Goal: Task Accomplishment & Management: Complete application form

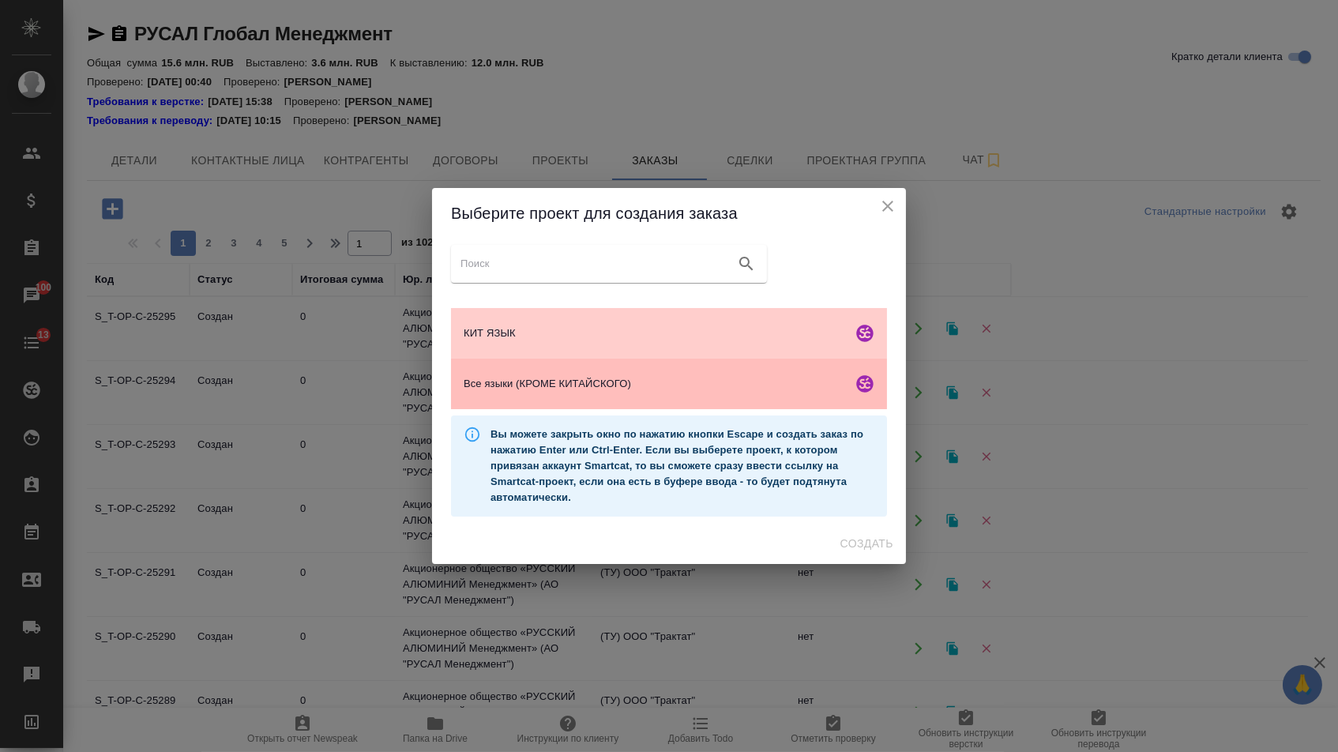
click at [576, 382] on span "Все языки (КРОМЕ КИТАЙСКОГО)" at bounding box center [655, 384] width 382 height 16
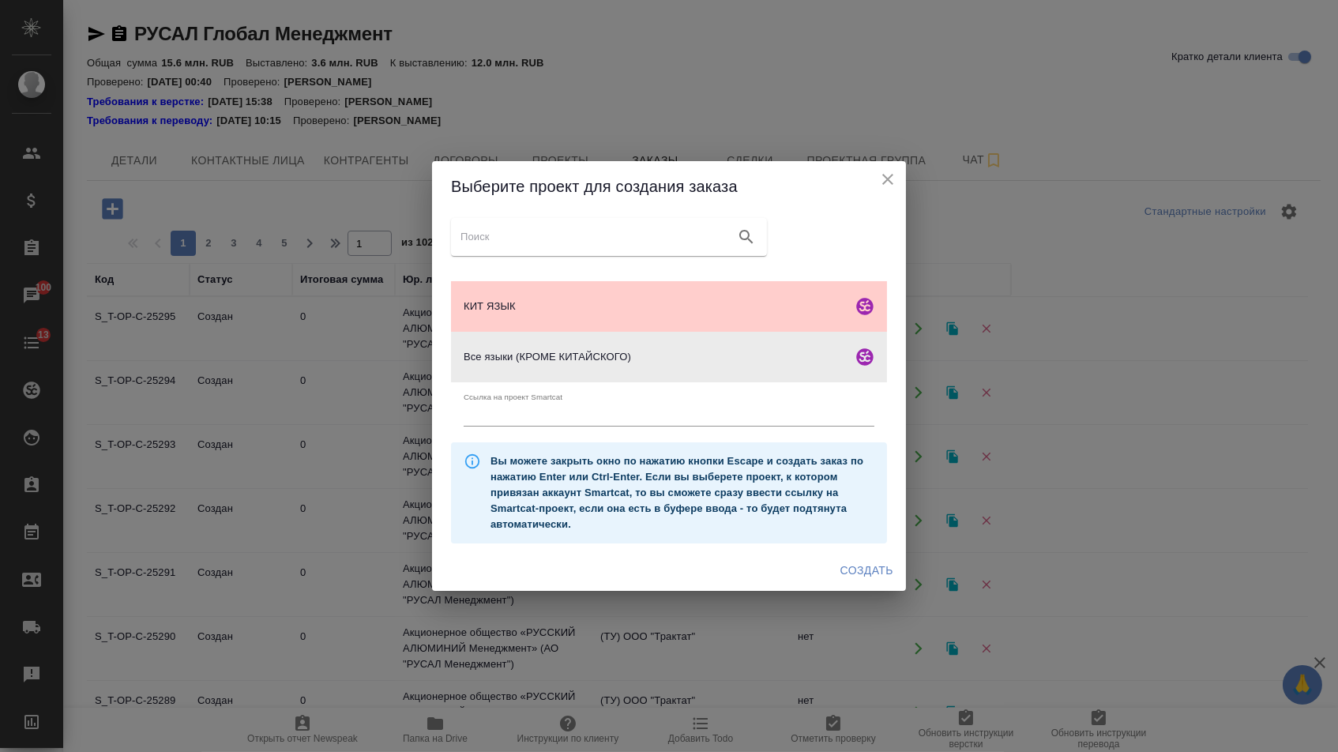
click at [862, 561] on button "Создать" at bounding box center [867, 570] width 66 height 29
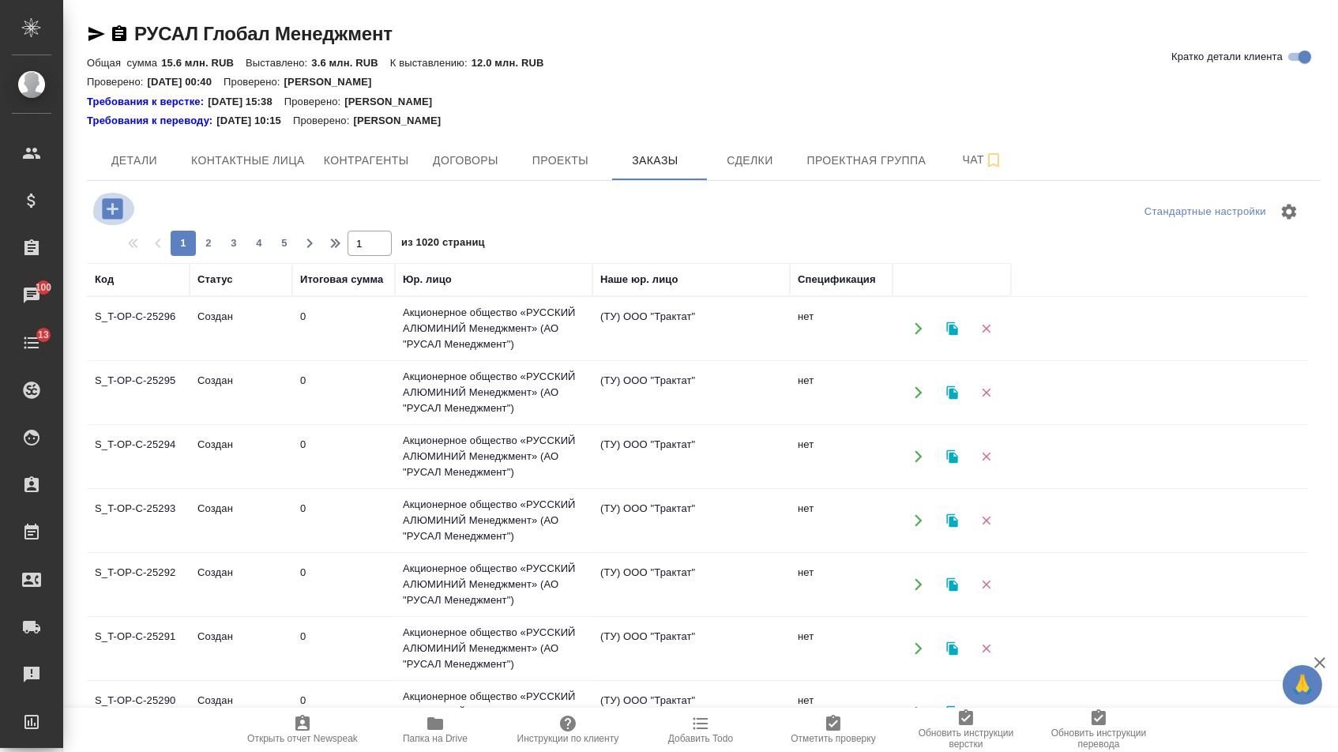
click at [108, 209] on icon "button" at bounding box center [113, 209] width 28 height 28
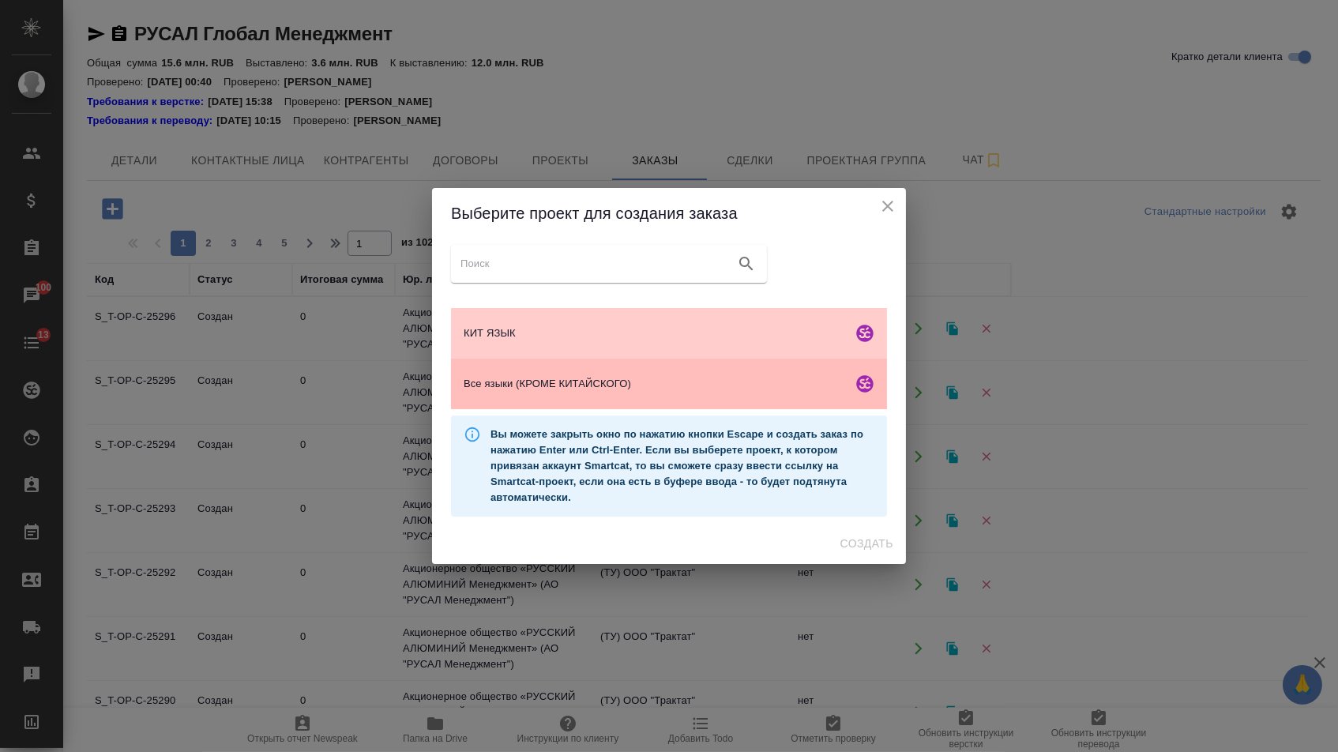
click at [577, 375] on div "Все языки (КРОМЕ КИТАЙСКОГО)" at bounding box center [669, 384] width 436 height 51
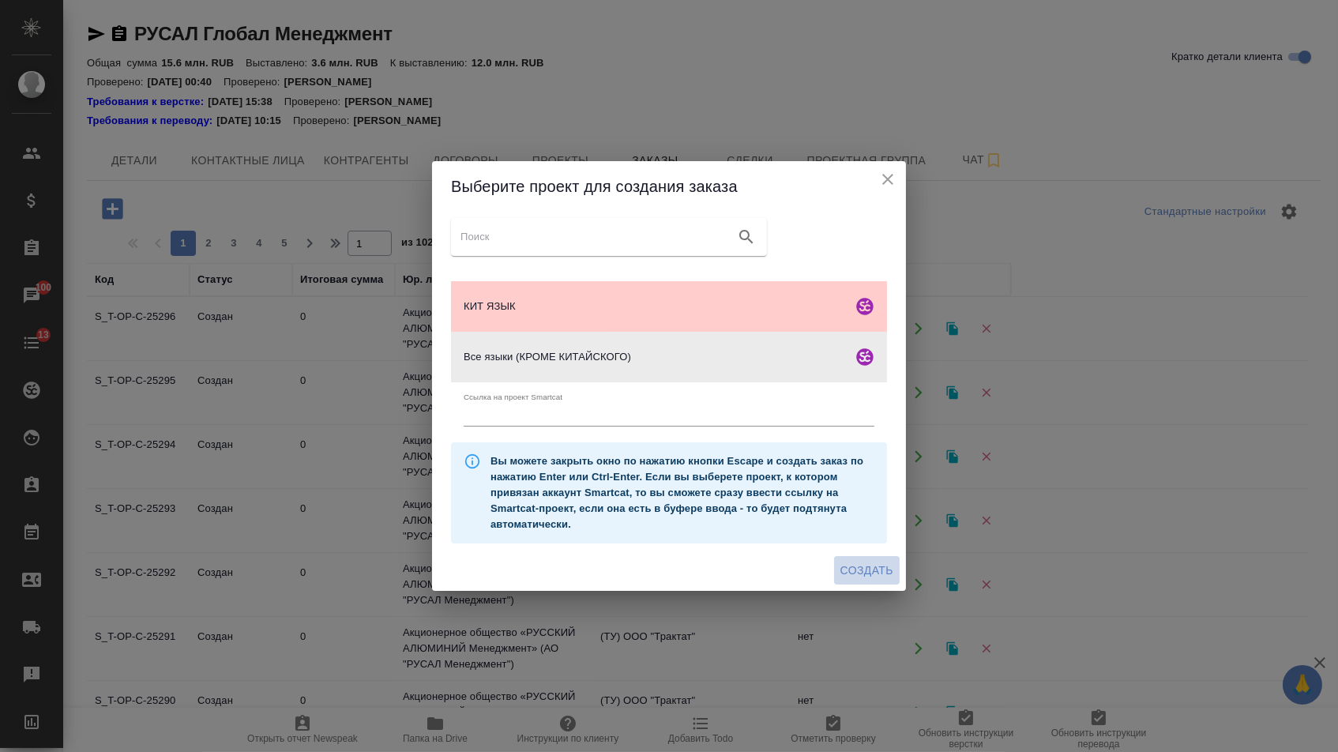
click at [850, 580] on span "Создать" at bounding box center [866, 571] width 53 height 20
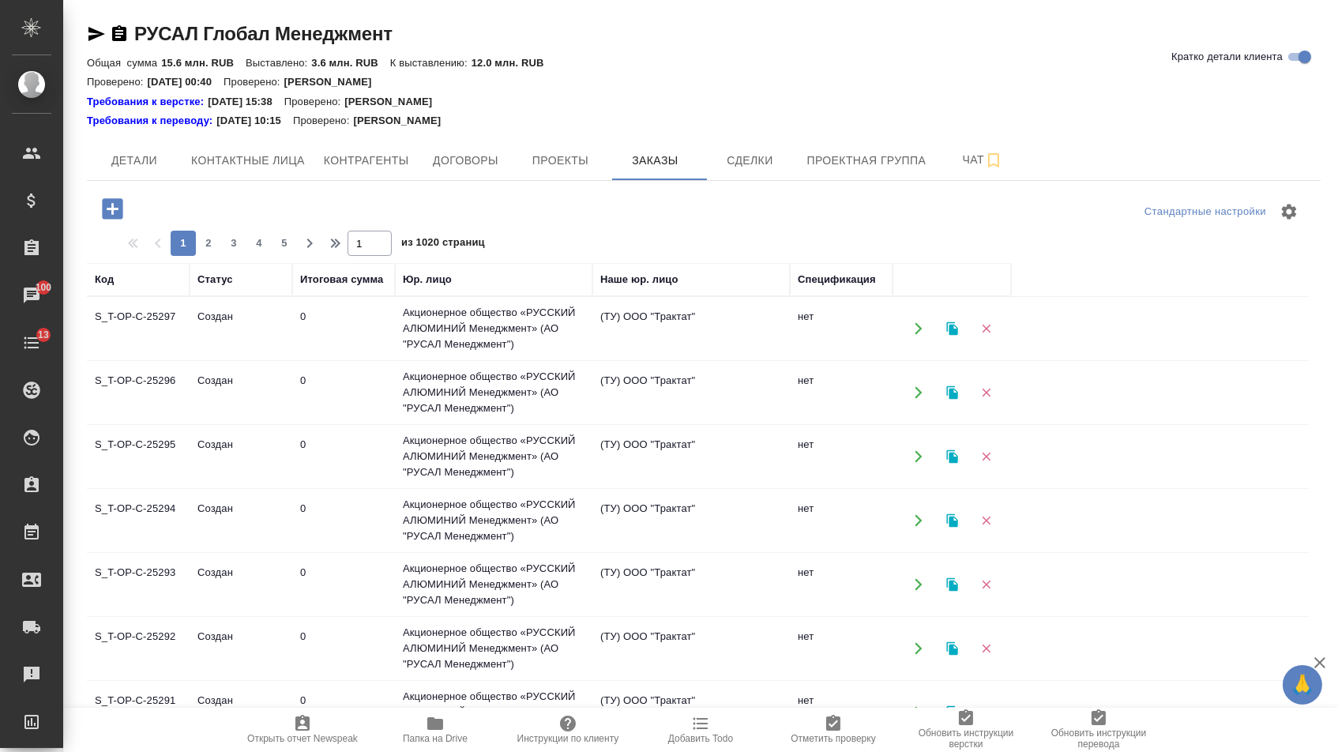
click at [122, 208] on icon "button" at bounding box center [112, 208] width 21 height 21
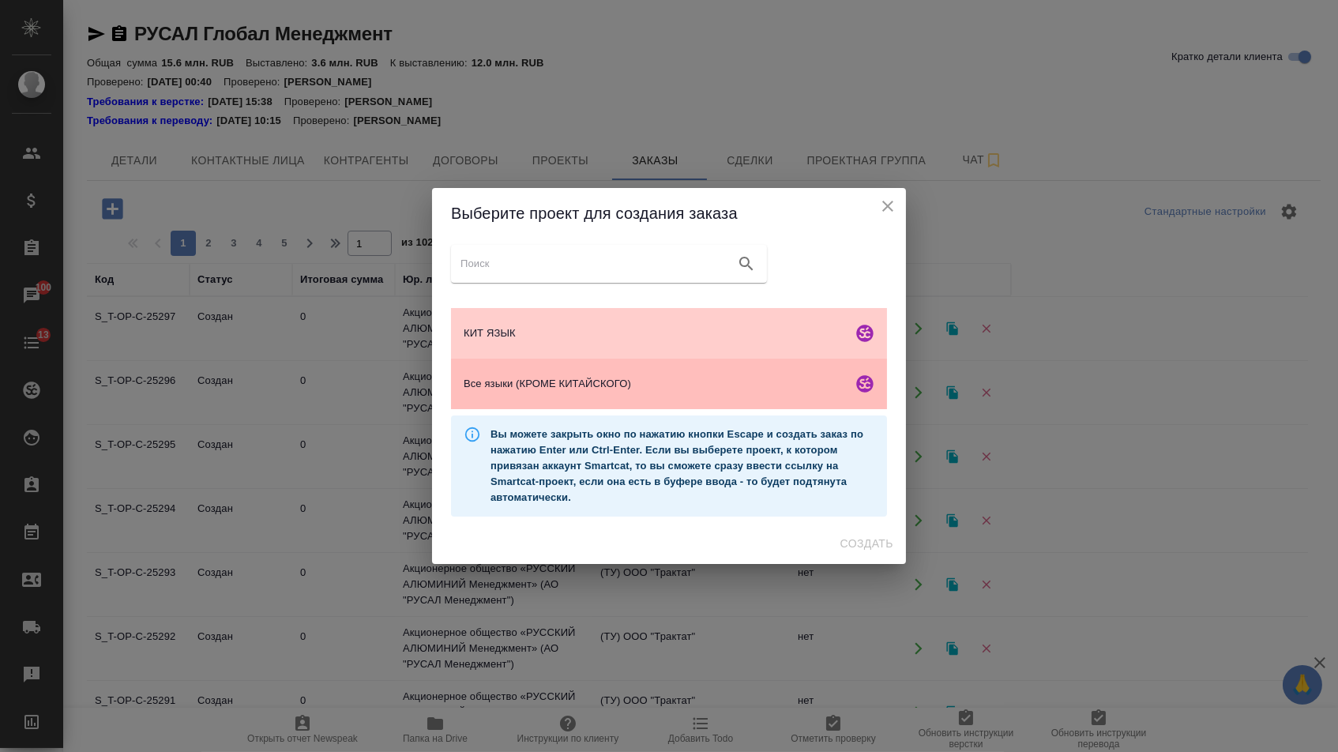
click at [654, 386] on span "Все языки (КРОМЕ КИТАЙСКОГО)" at bounding box center [655, 384] width 382 height 16
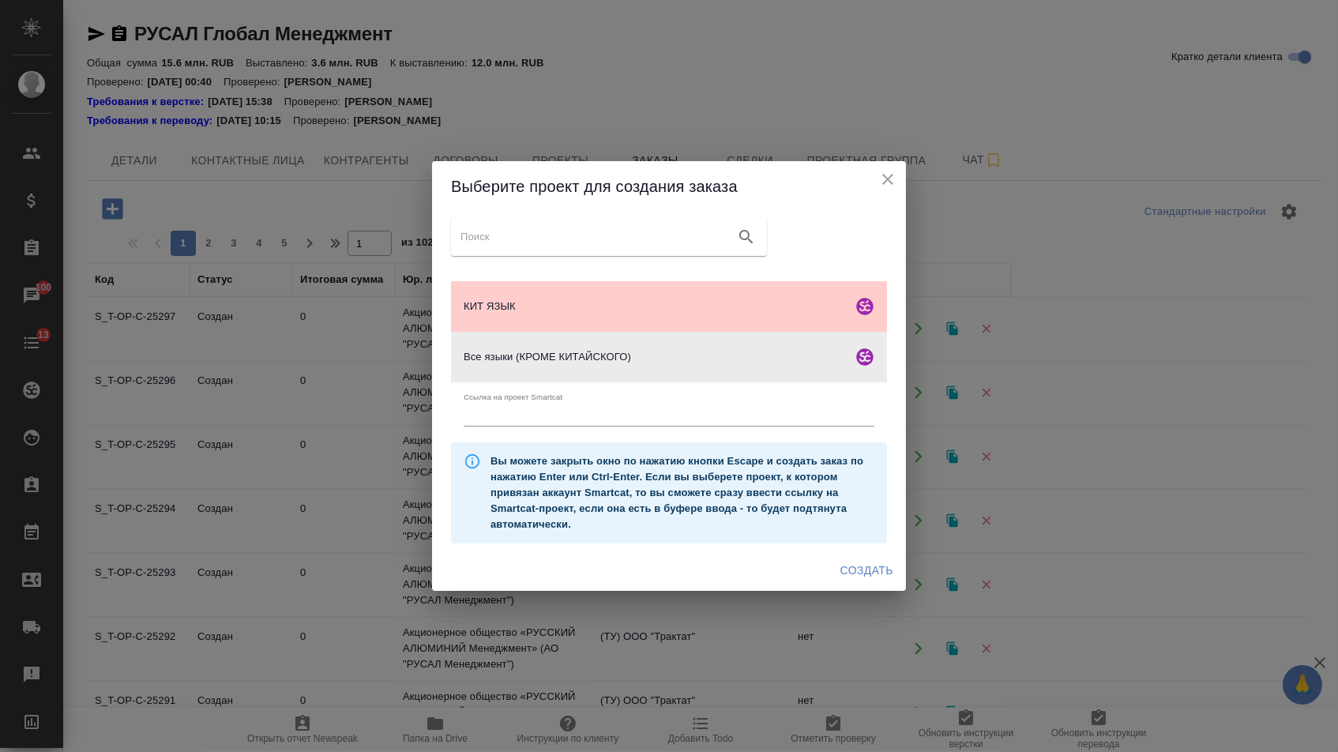
click at [851, 580] on span "Создать" at bounding box center [866, 571] width 53 height 20
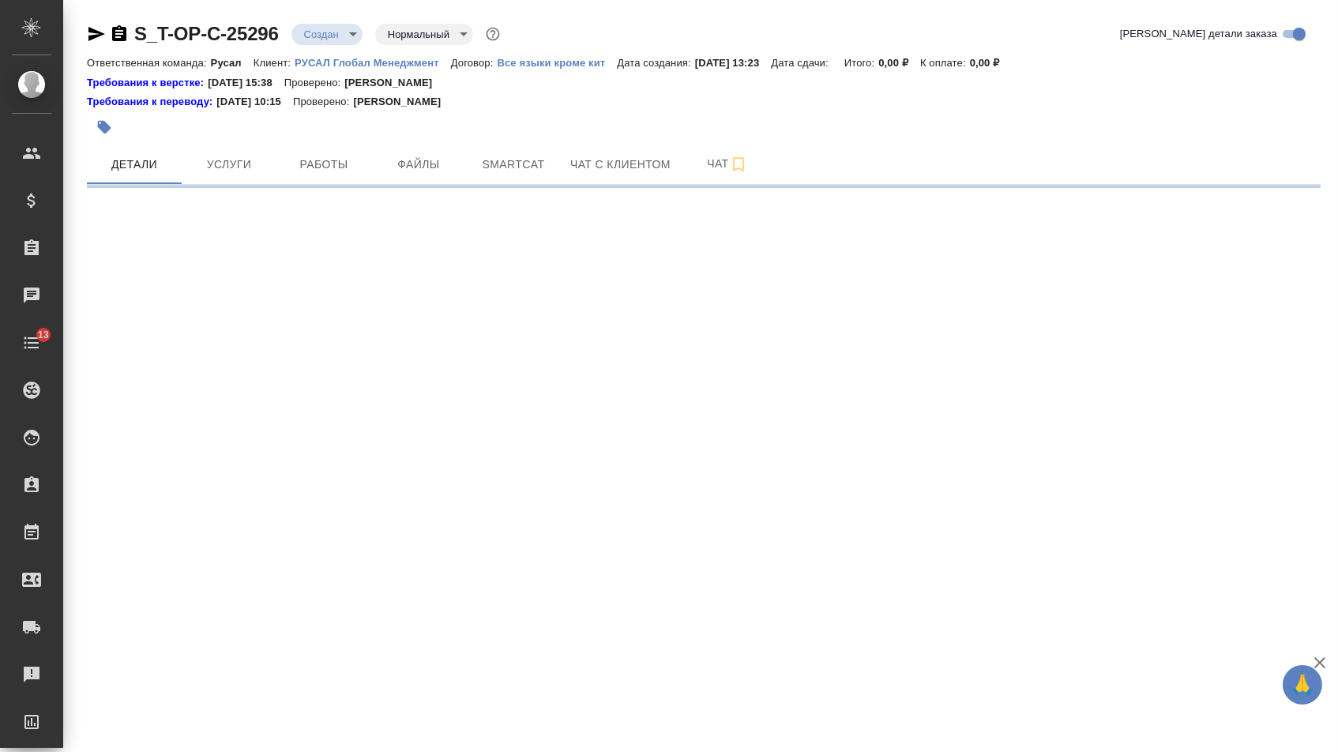
select select "RU"
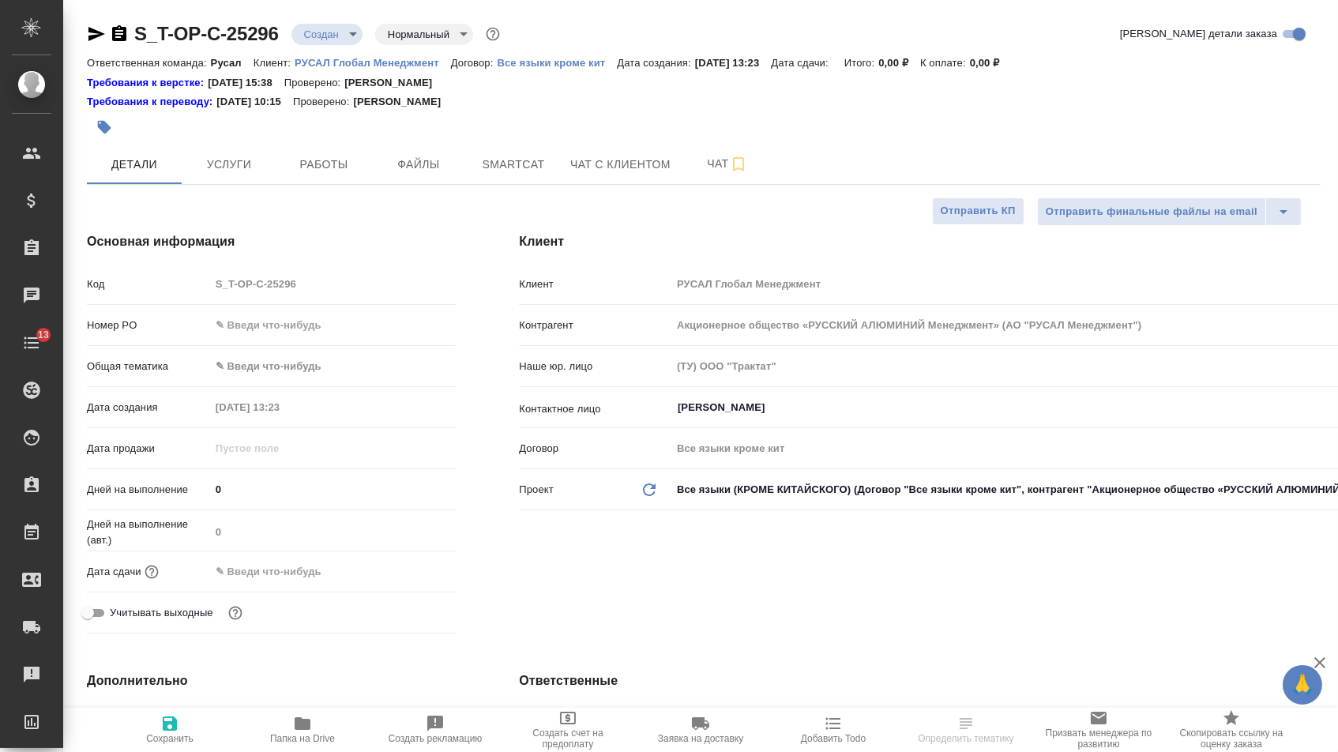
type input "[PERSON_NAME]"
type textarea "x"
drag, startPoint x: 298, startPoint y: 332, endPoint x: 298, endPoint y: 322, distance: 10.3
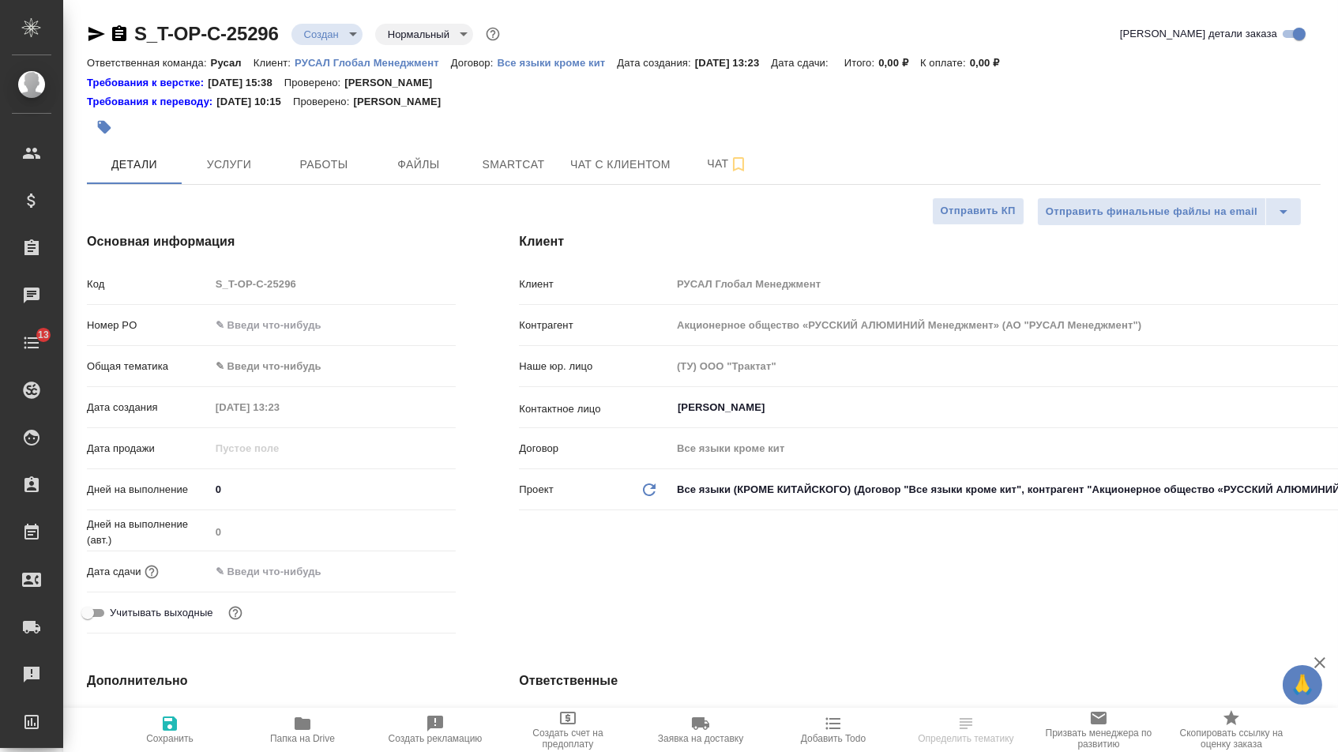
click at [298, 332] on input "text" at bounding box center [333, 325] width 246 height 23
paste input "Т-ОП-С-46897"
type input "Т-ОП-С-46897"
type textarea "x"
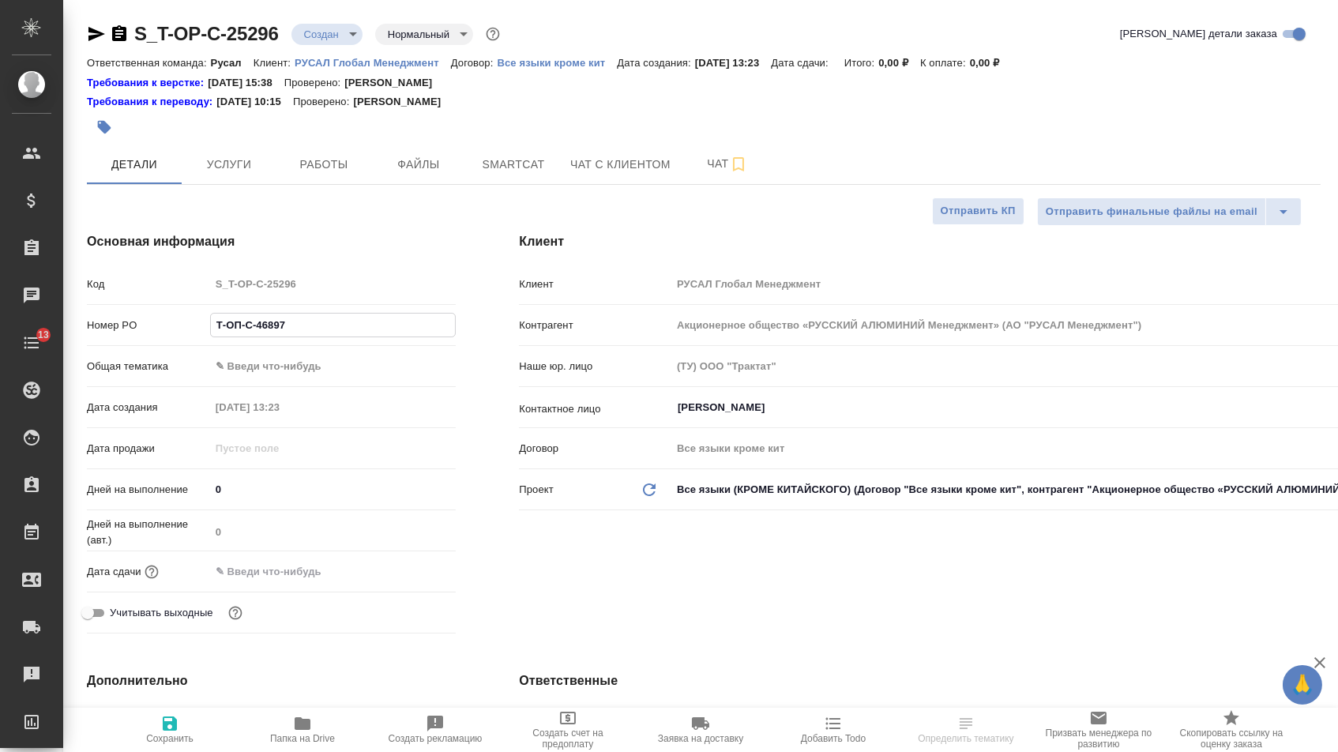
type textarea "x"
type input "Т-ОП-С-46897"
click at [298, 380] on div "Общая тематика ✎ Введи что-нибудь" at bounding box center [271, 366] width 369 height 28
click at [297, 373] on body "🙏 .cls-1 fill:#fff; AWATERA Menshikova Aleksandra Клиенты Спецификации Заказы Ч…" at bounding box center [669, 376] width 1338 height 752
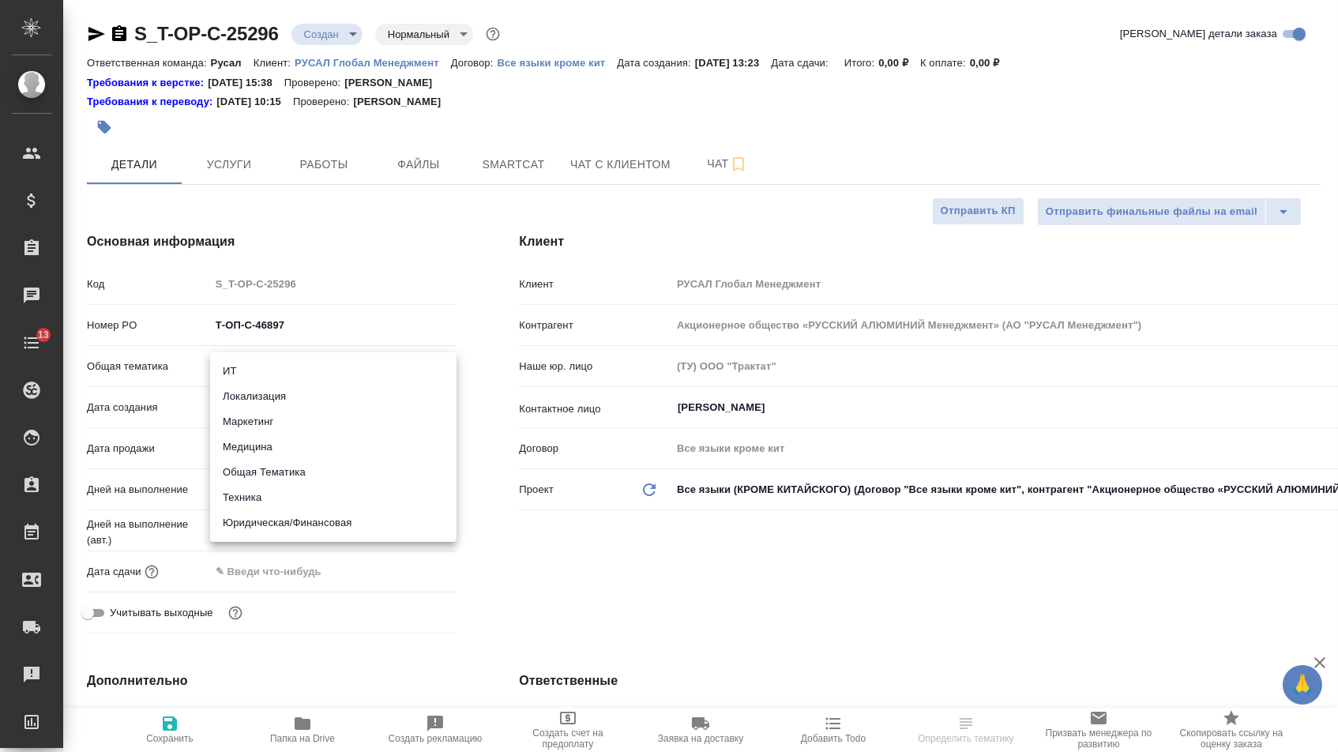
type textarea "x"
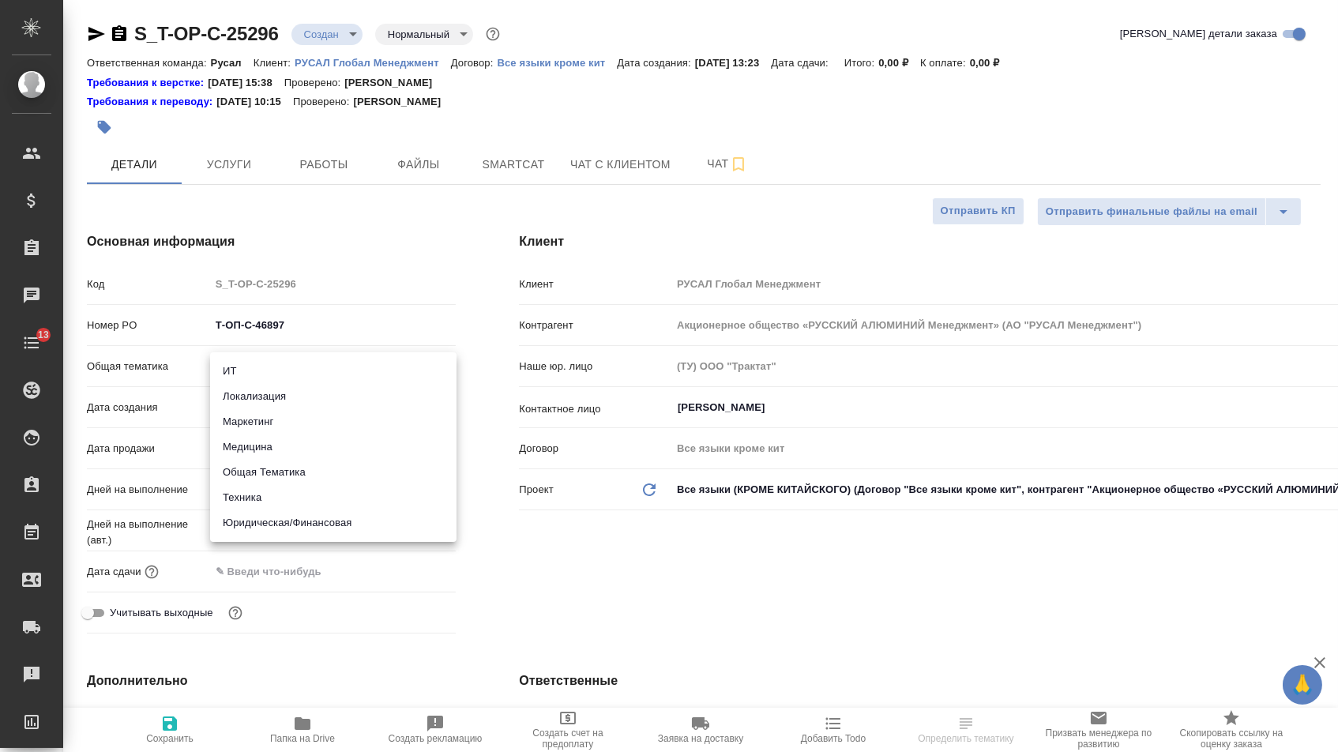
type textarea "x"
click at [292, 428] on li "Маркетинг" at bounding box center [333, 421] width 246 height 25
type input "marketing"
type textarea "x"
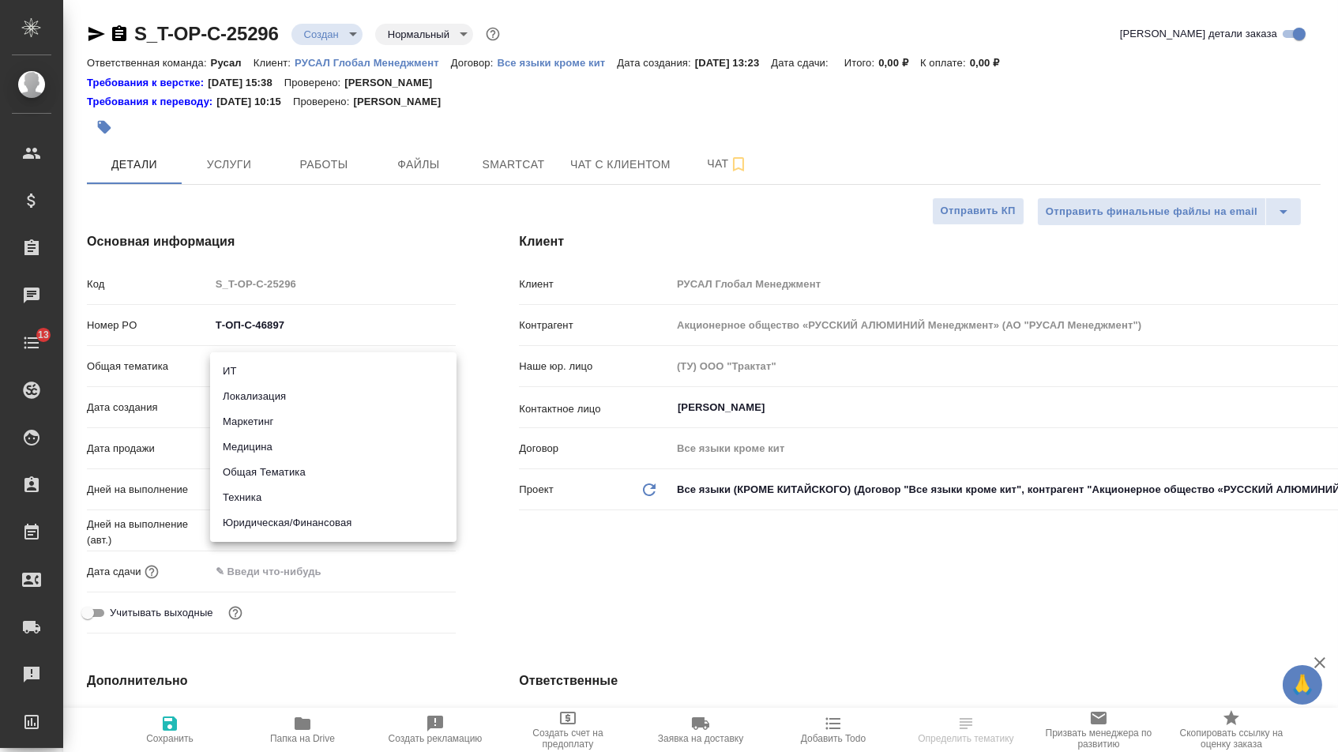
type textarea "x"
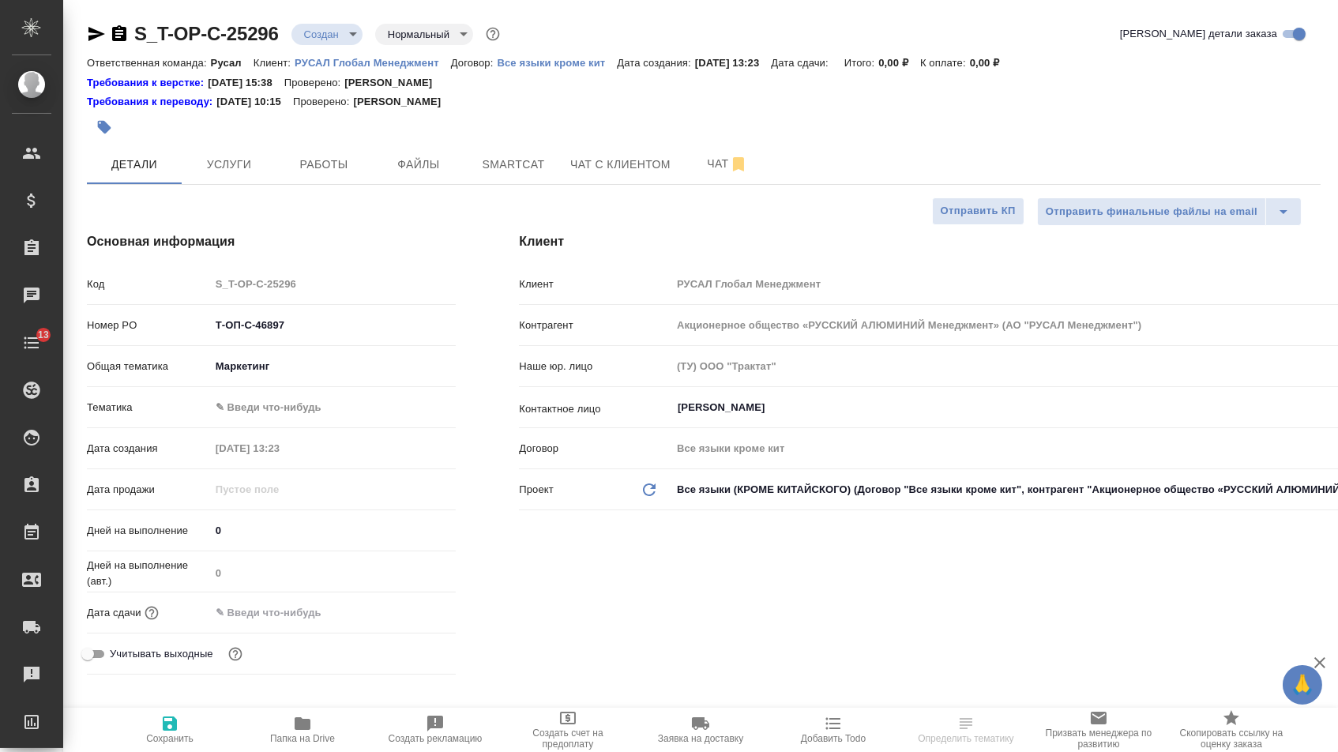
click at [292, 412] on body "🙏 .cls-1 fill:#fff; AWATERA Menshikova Aleksandra Клиенты Спецификации Заказы Ч…" at bounding box center [669, 376] width 1338 height 752
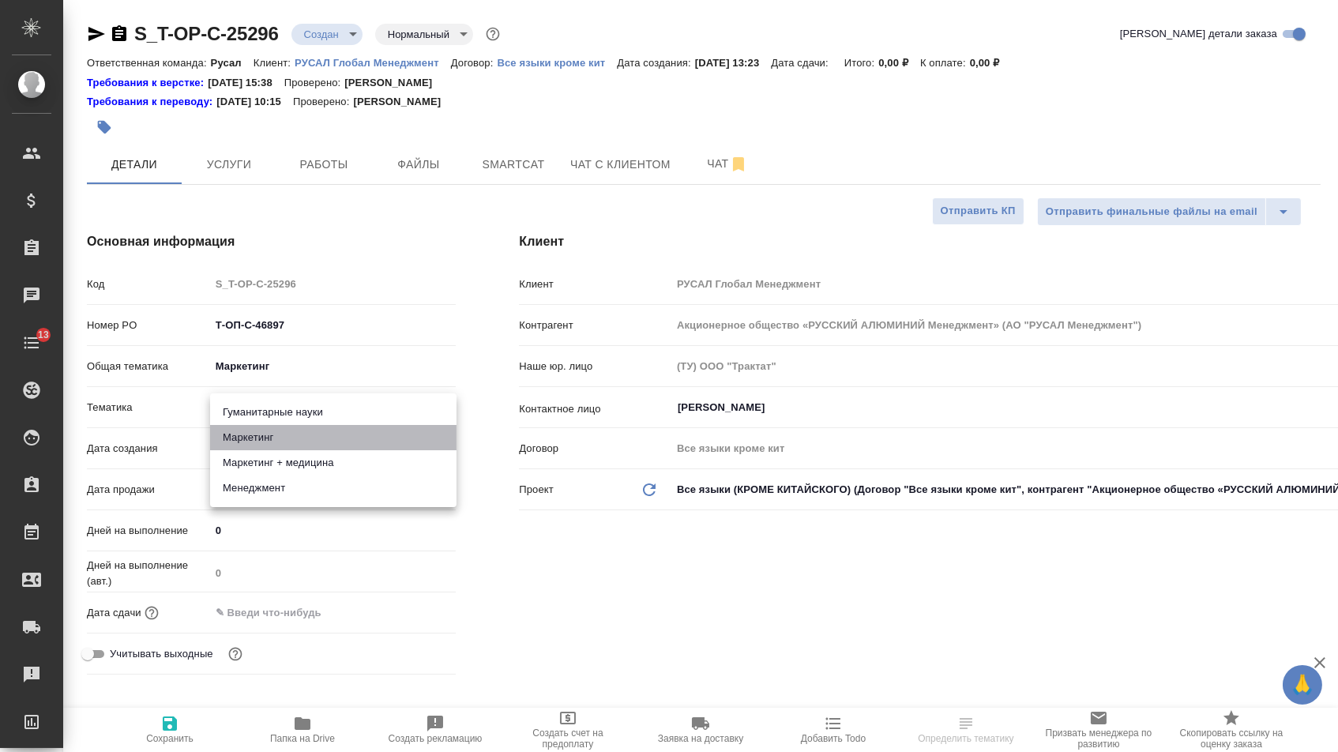
click at [292, 435] on li "Маркетинг" at bounding box center [333, 437] width 246 height 25
type textarea "x"
type input "5a8b8b956a9677013d343d63"
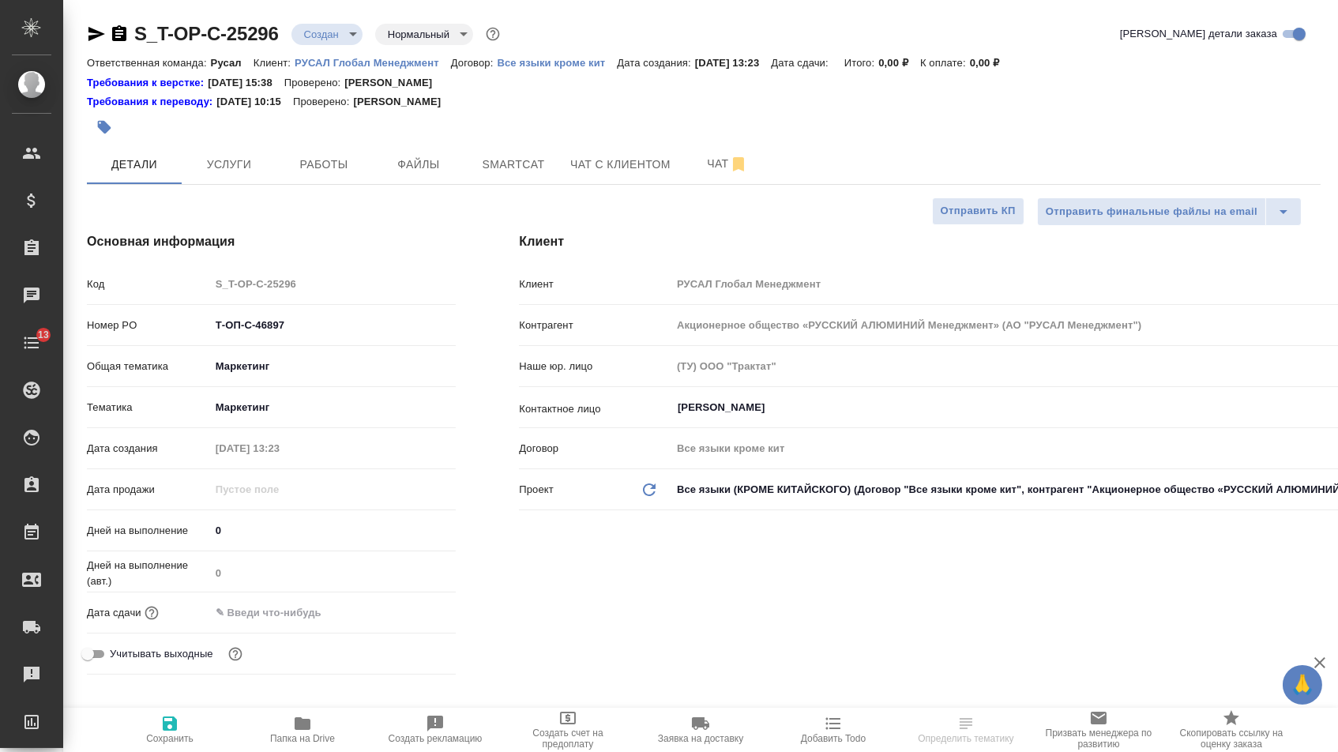
click at [292, 619] on input "text" at bounding box center [279, 612] width 138 height 23
click at [393, 620] on div at bounding box center [333, 612] width 246 height 23
click at [404, 619] on icon "button" at bounding box center [410, 611] width 14 height 16
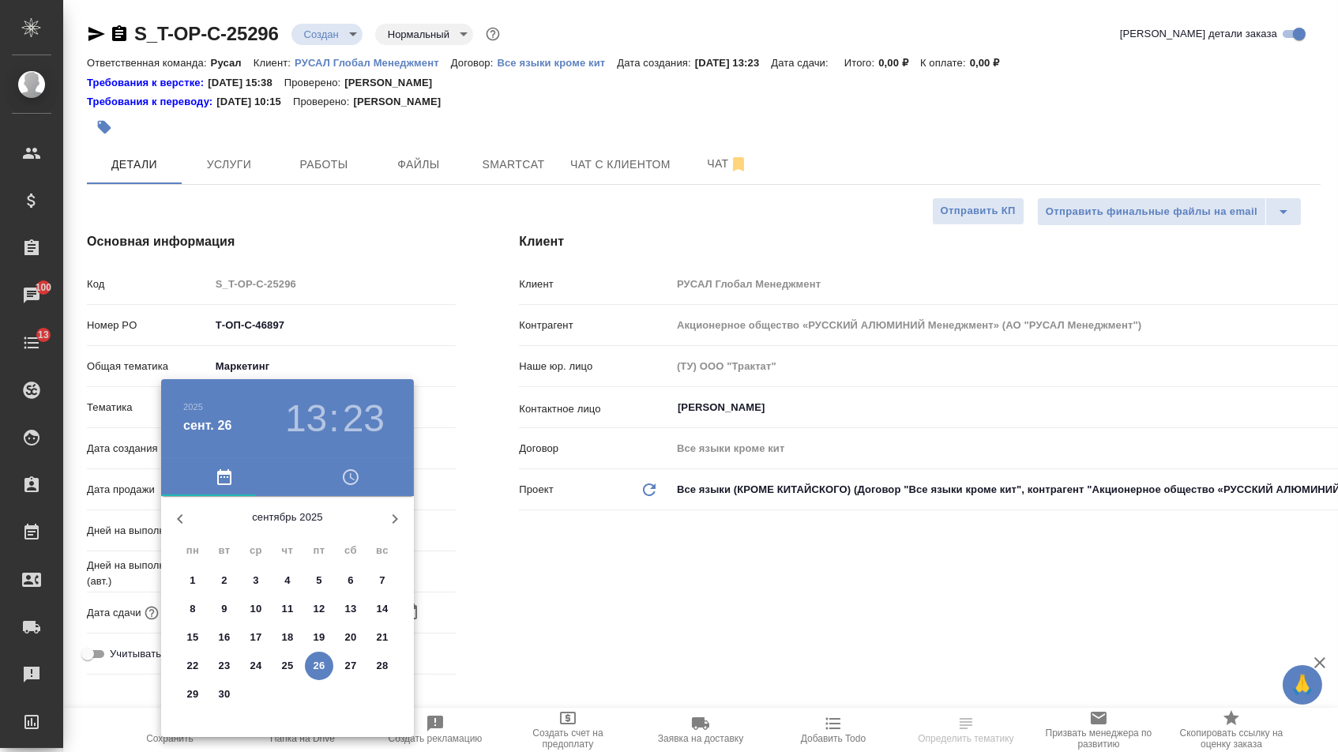
click at [193, 693] on p "29" at bounding box center [193, 694] width 12 height 16
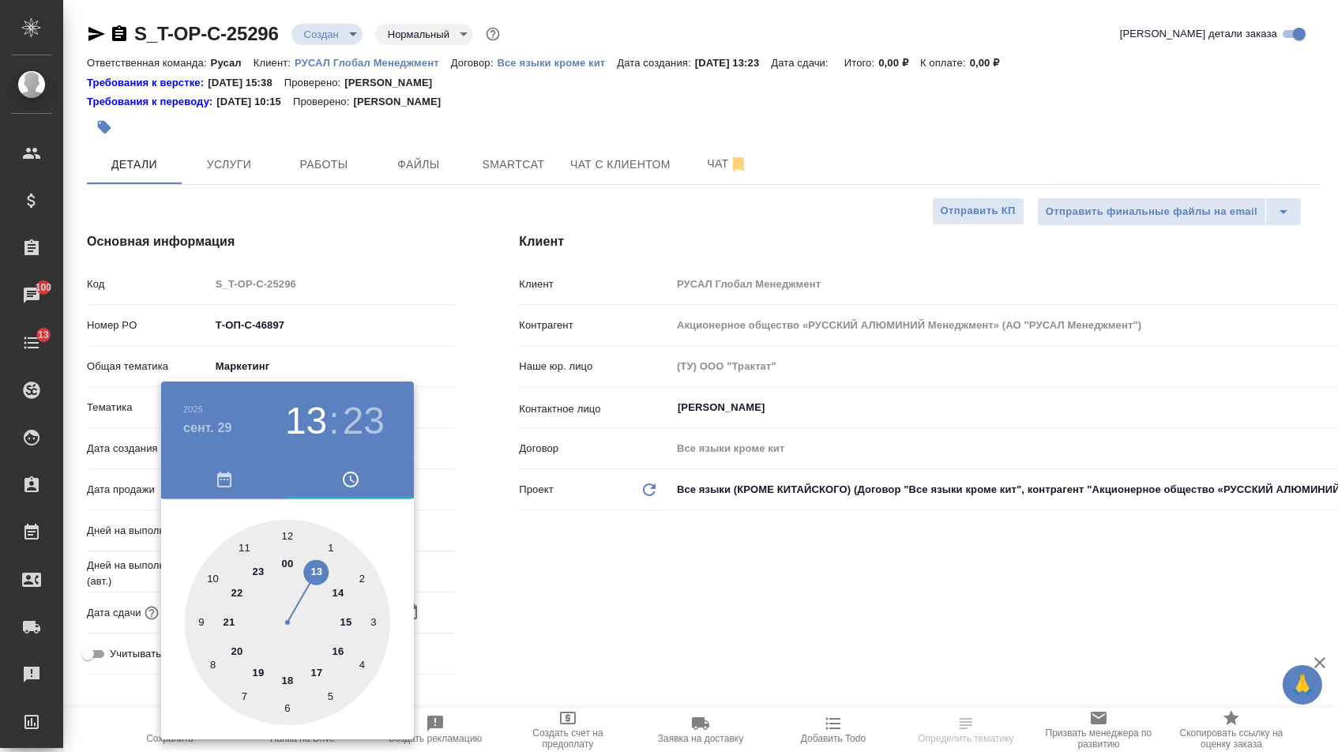
type input "29.09.2025 13:23"
type textarea "x"
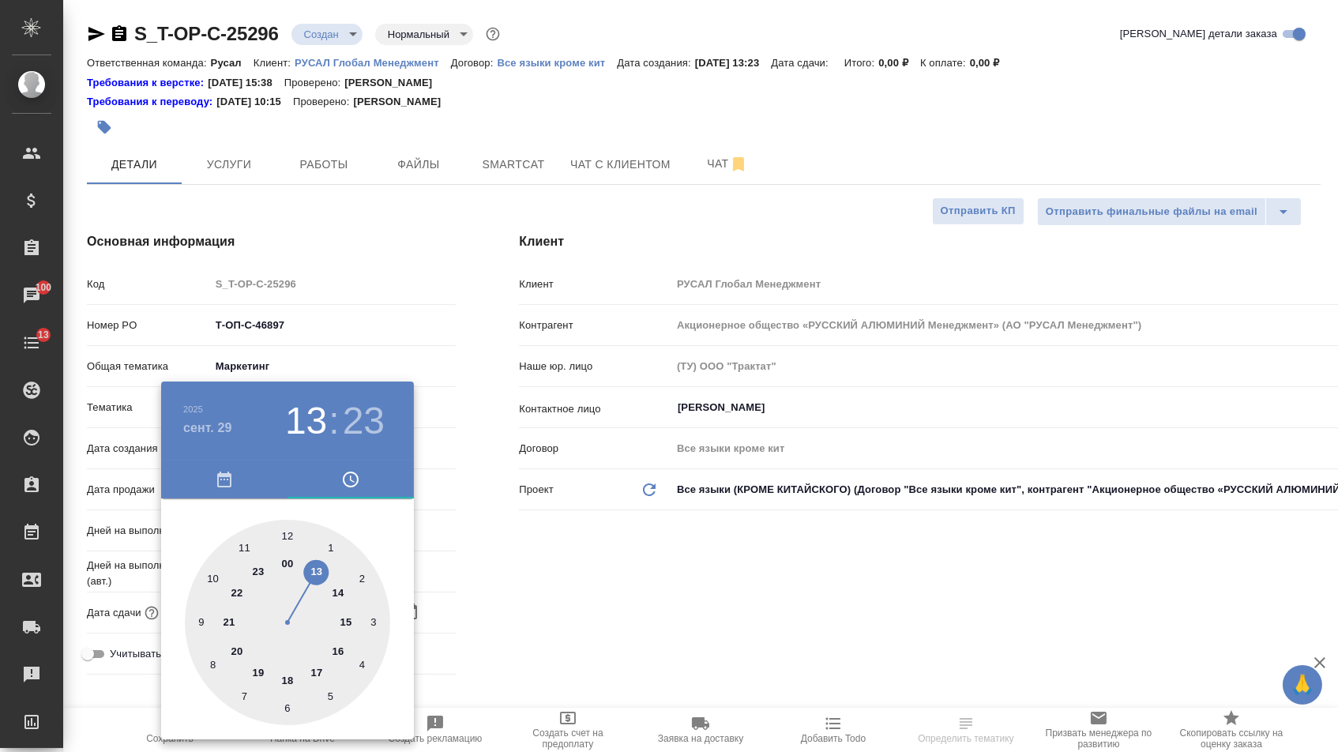
type textarea "x"
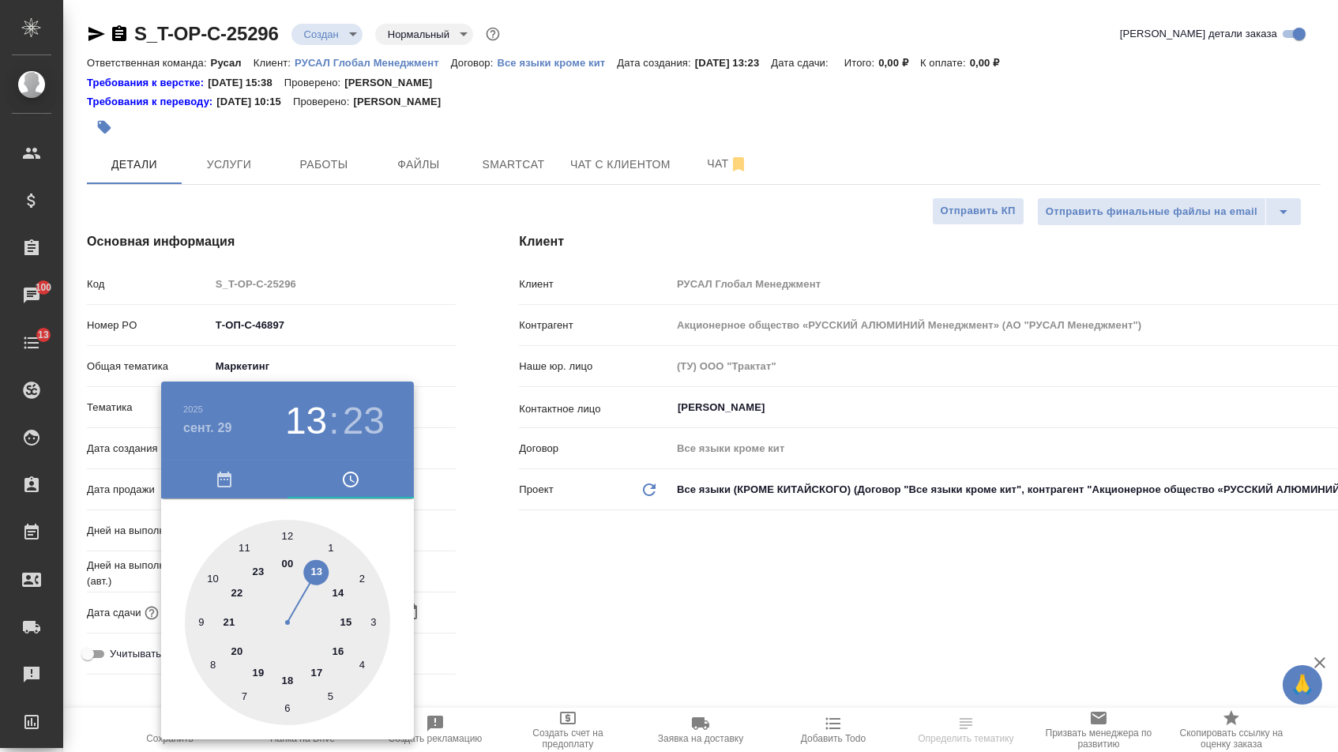
click at [335, 648] on div at bounding box center [287, 622] width 205 height 205
type input "29.09.2025 16:23"
type textarea "x"
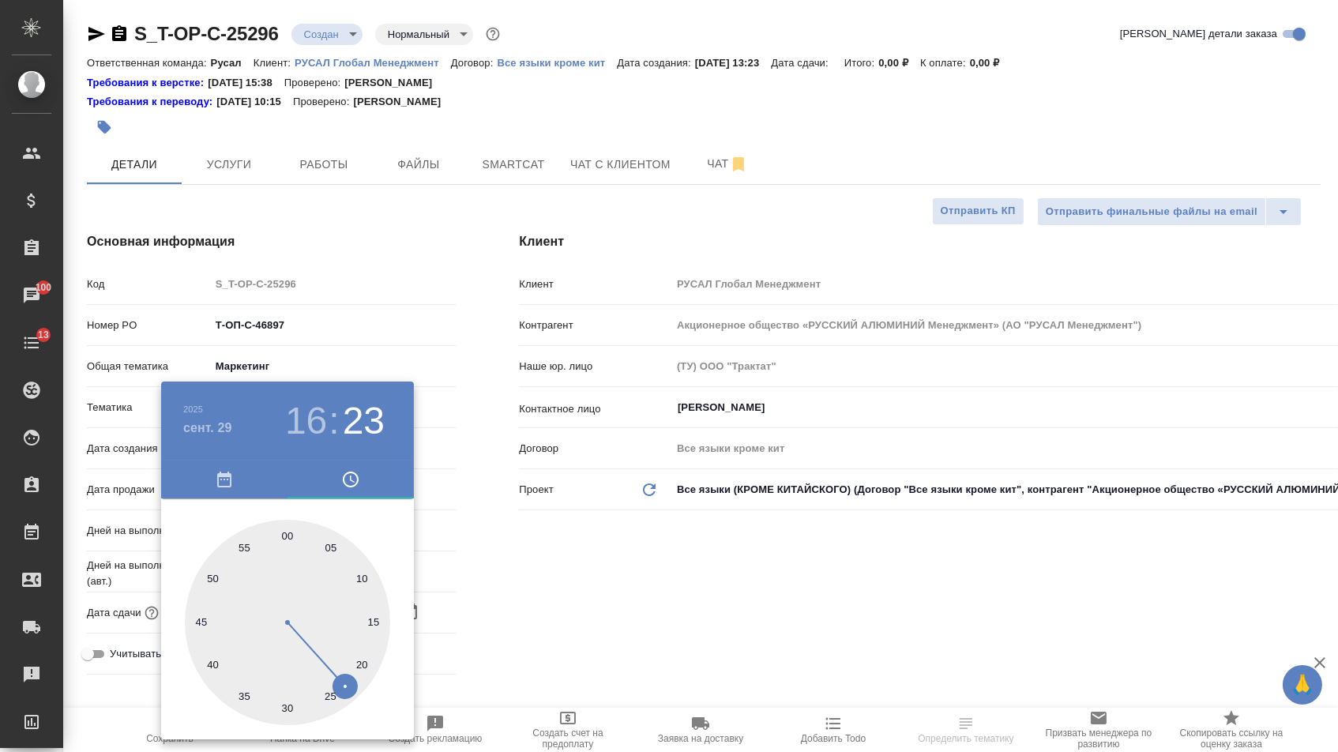
type textarea "x"
drag, startPoint x: 287, startPoint y: 531, endPoint x: 471, endPoint y: 533, distance: 184.0
click at [287, 531] on div at bounding box center [287, 622] width 205 height 205
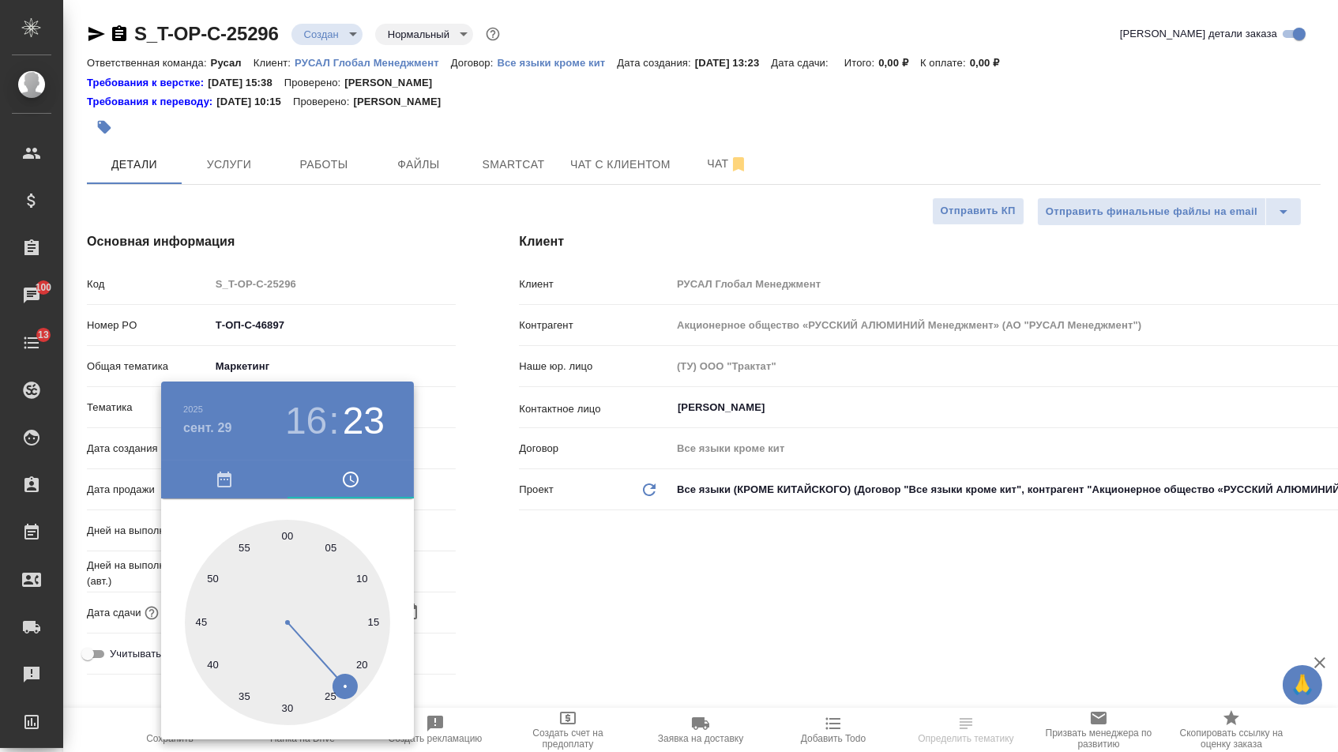
type input "[DATE] 16:00"
type textarea "x"
click at [473, 534] on div at bounding box center [669, 376] width 1338 height 752
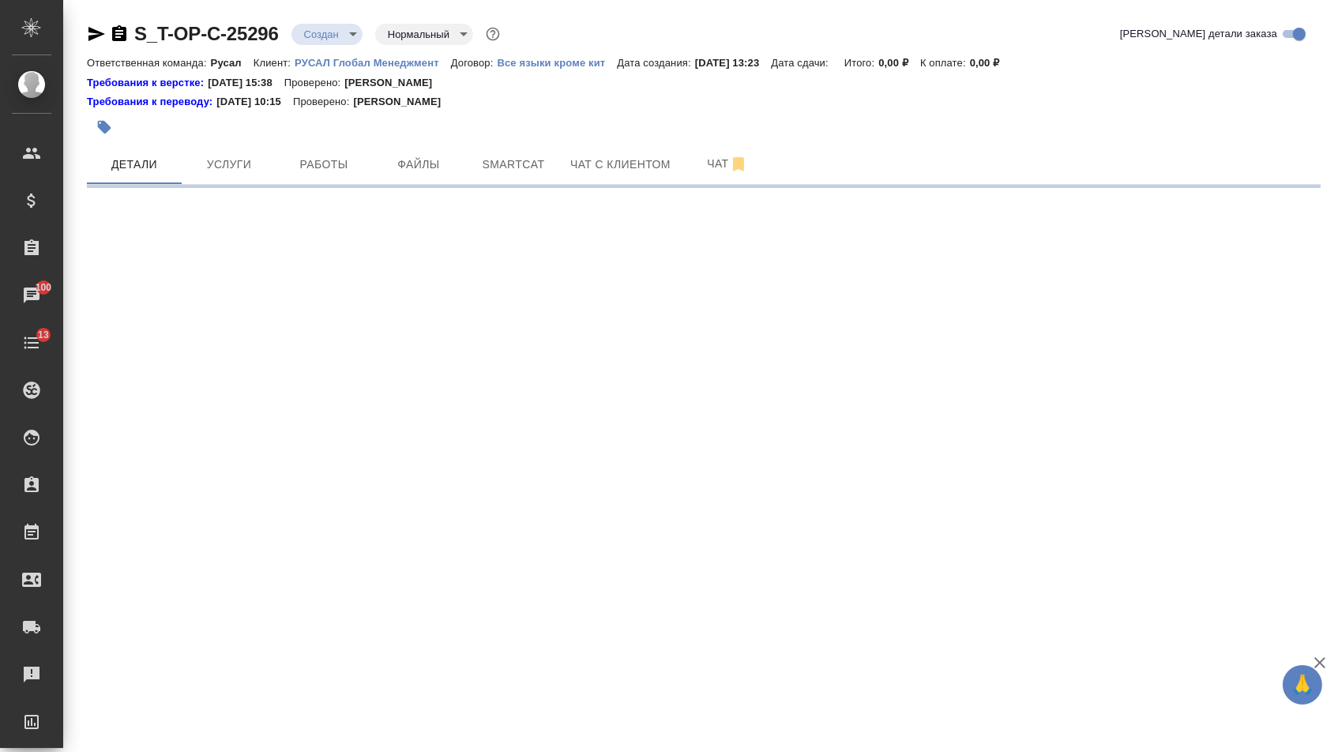
select select "RU"
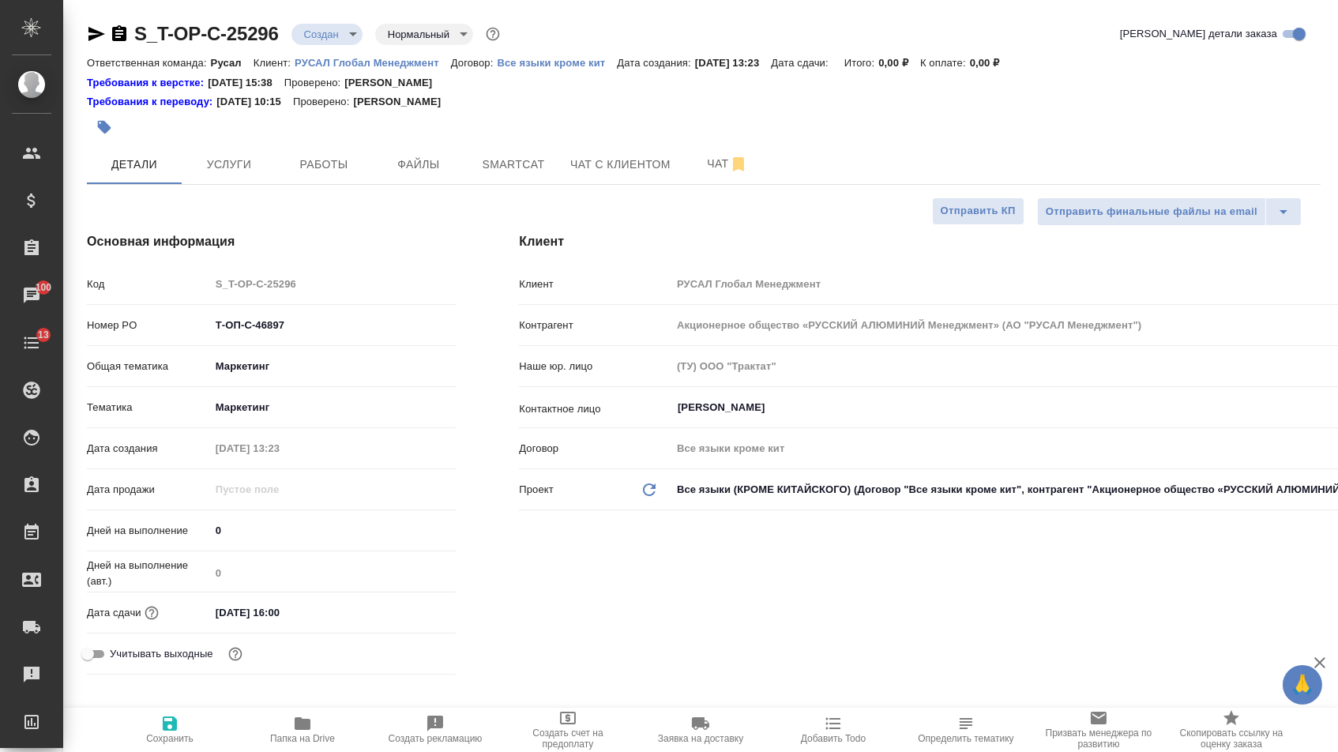
click at [160, 712] on button "Сохранить" at bounding box center [169, 730] width 133 height 44
type textarea "x"
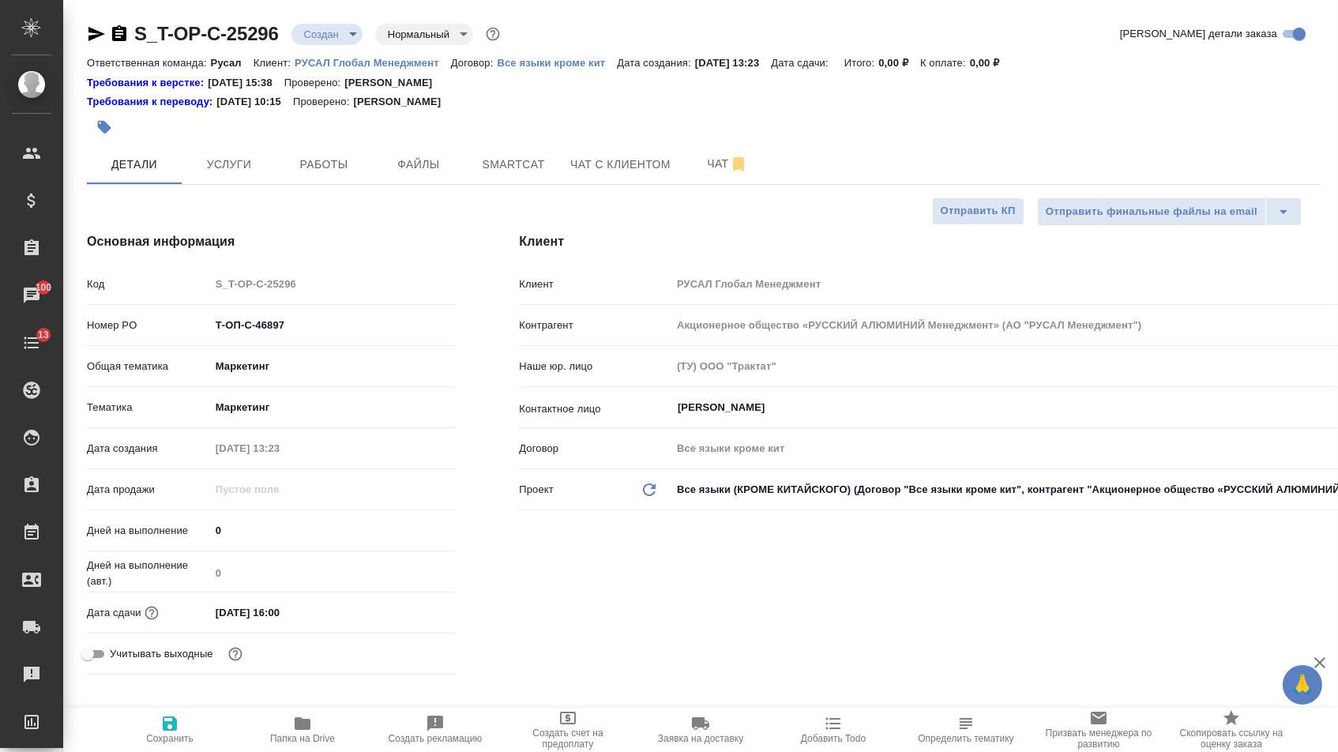
type textarea "x"
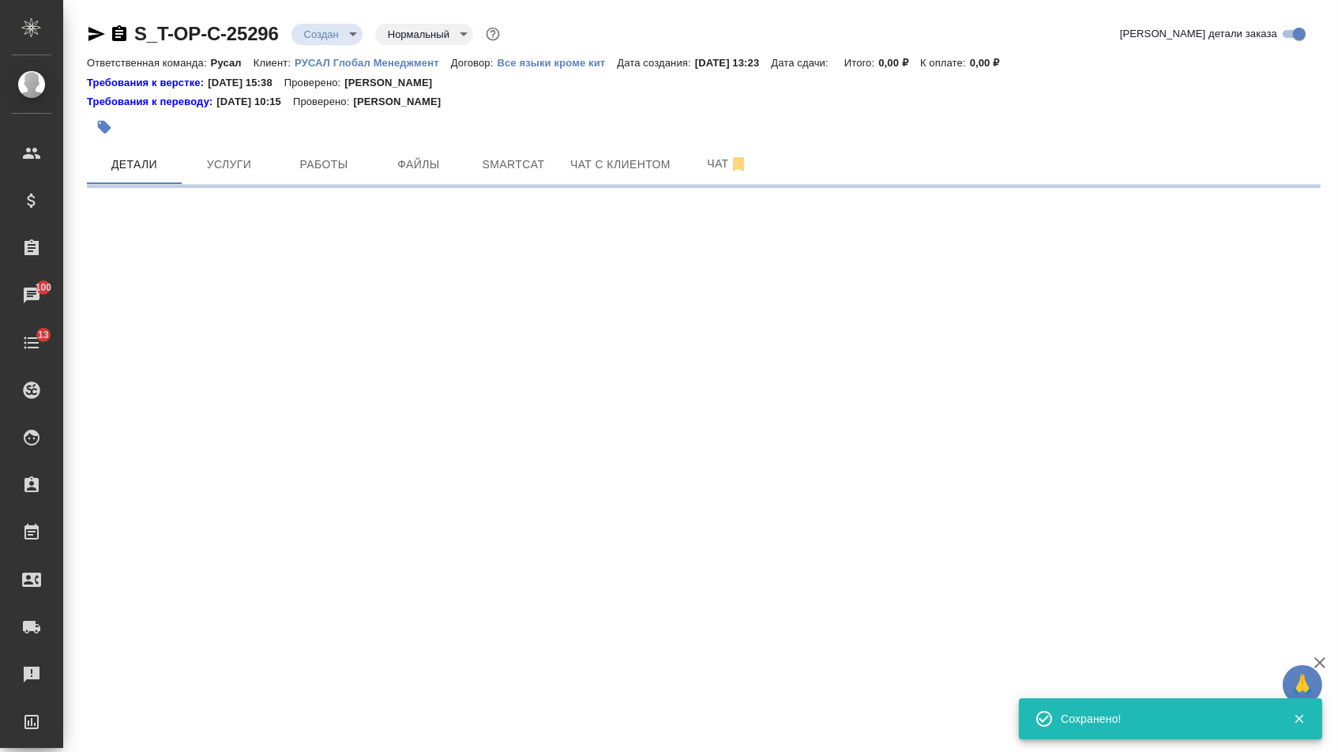
select select "RU"
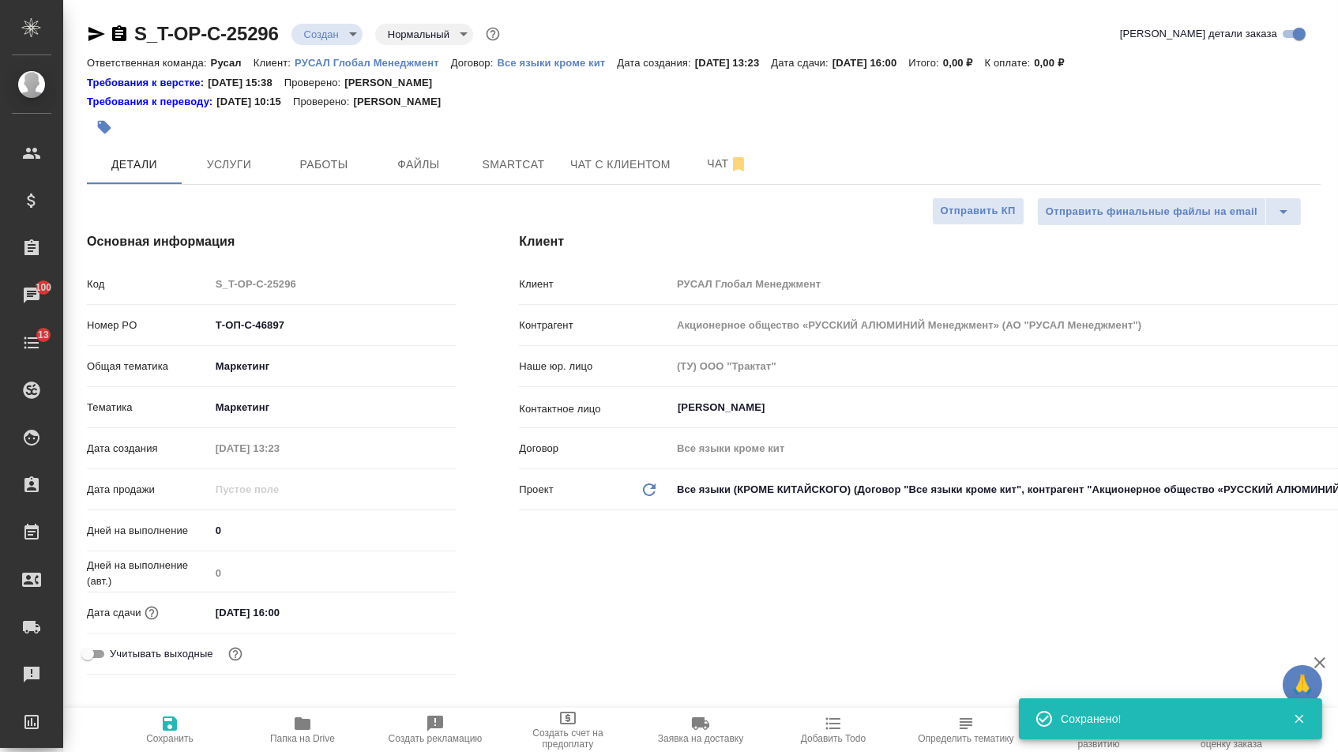
type textarea "x"
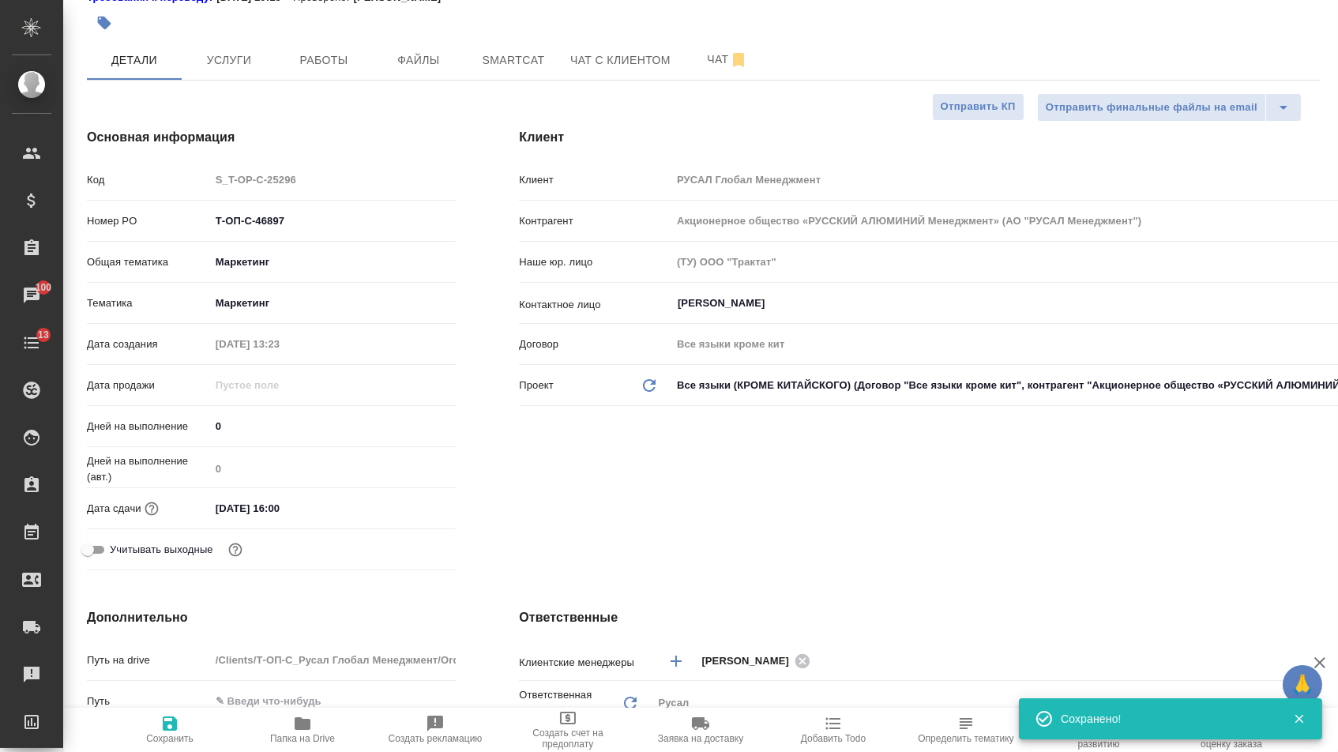
scroll to position [414, 0]
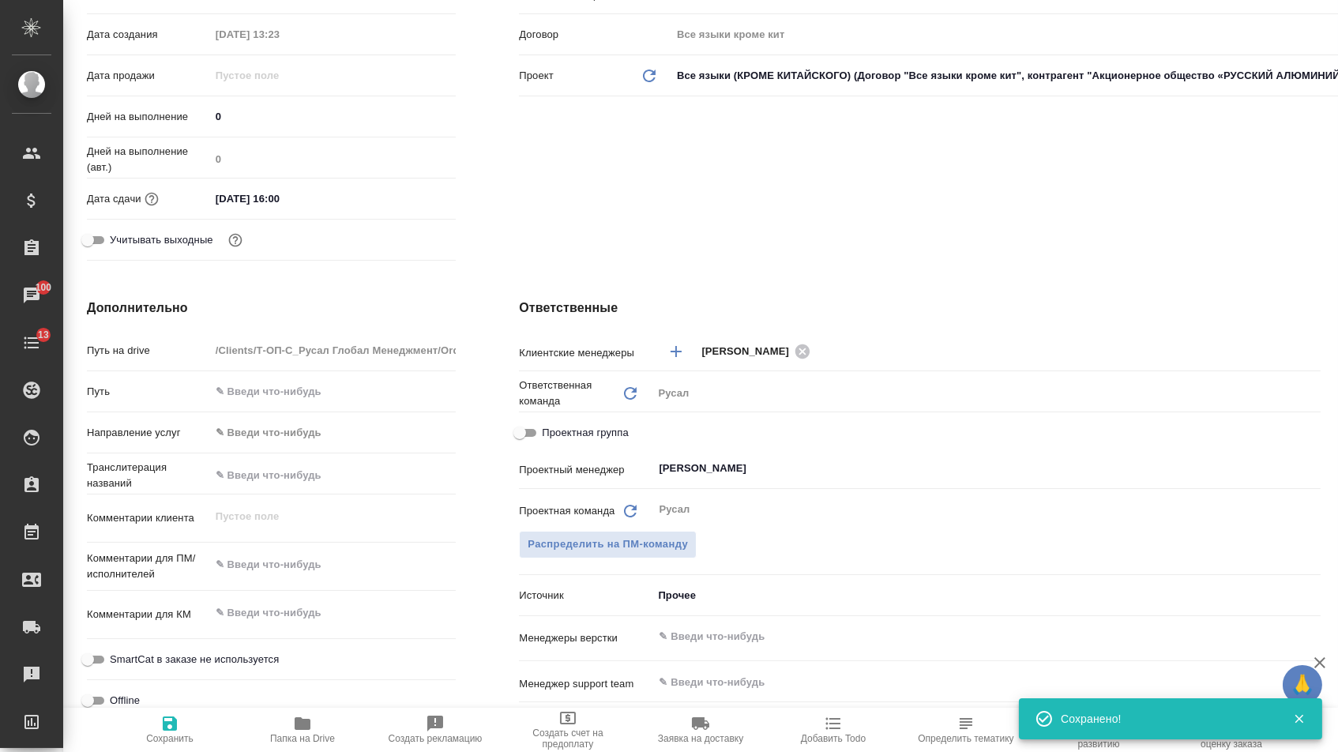
type textarea "x"
click at [254, 577] on textarea at bounding box center [333, 565] width 245 height 27
type textarea "x"
type textarea "г"
type textarea "x"
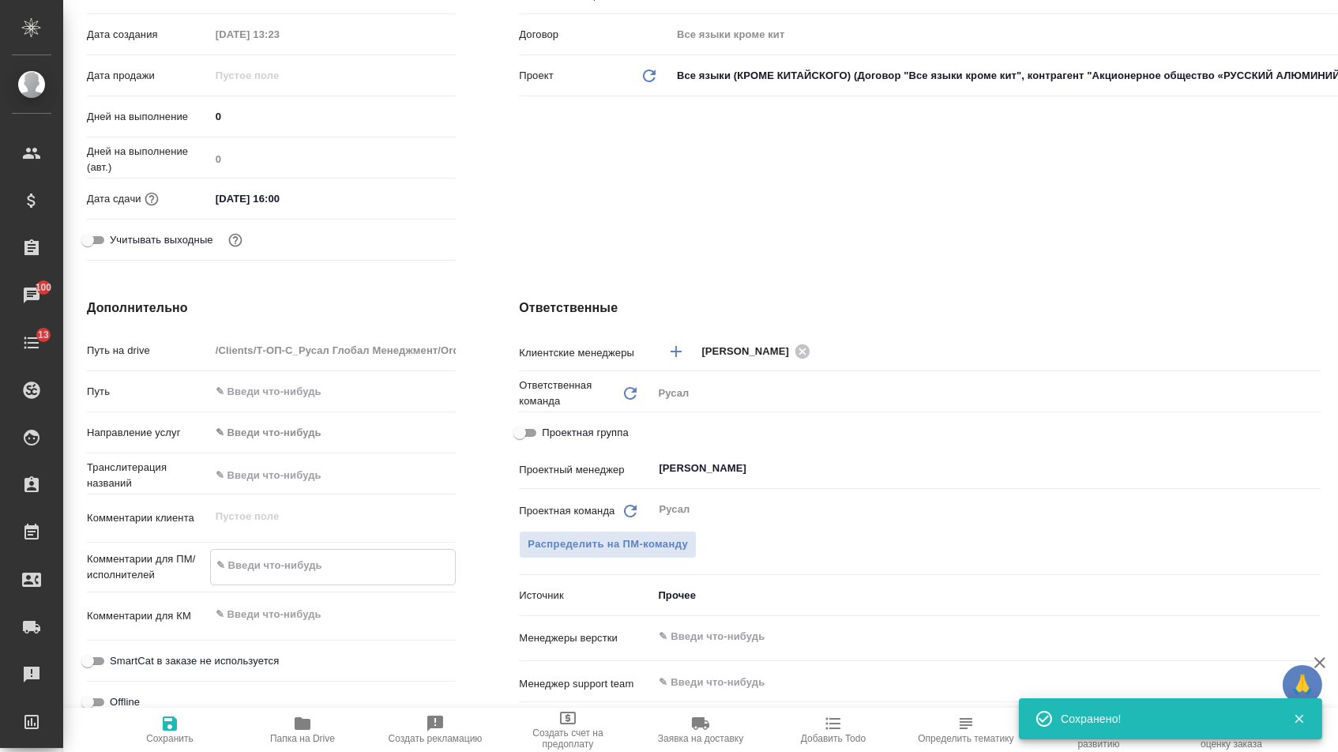
type textarea "x"
type textarea "га"
type textarea "x"
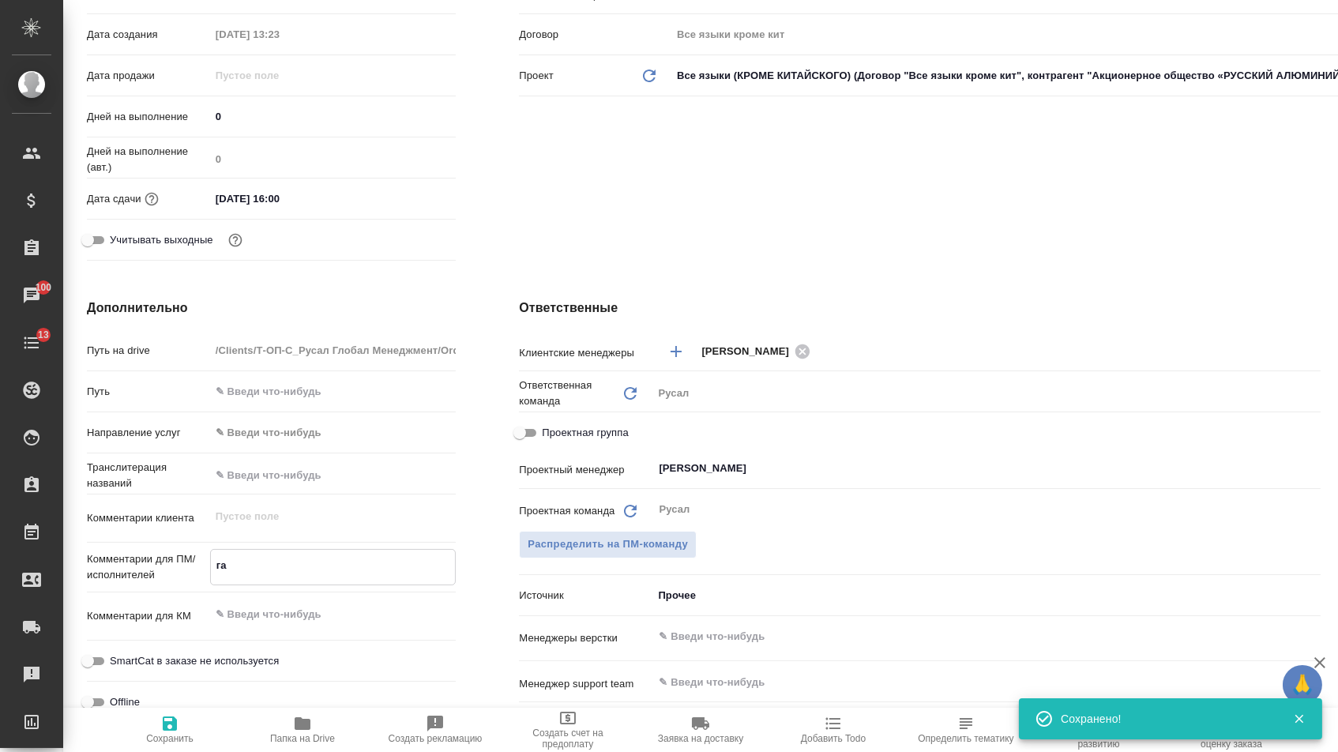
type textarea "x"
type textarea "газ"
type textarea "x"
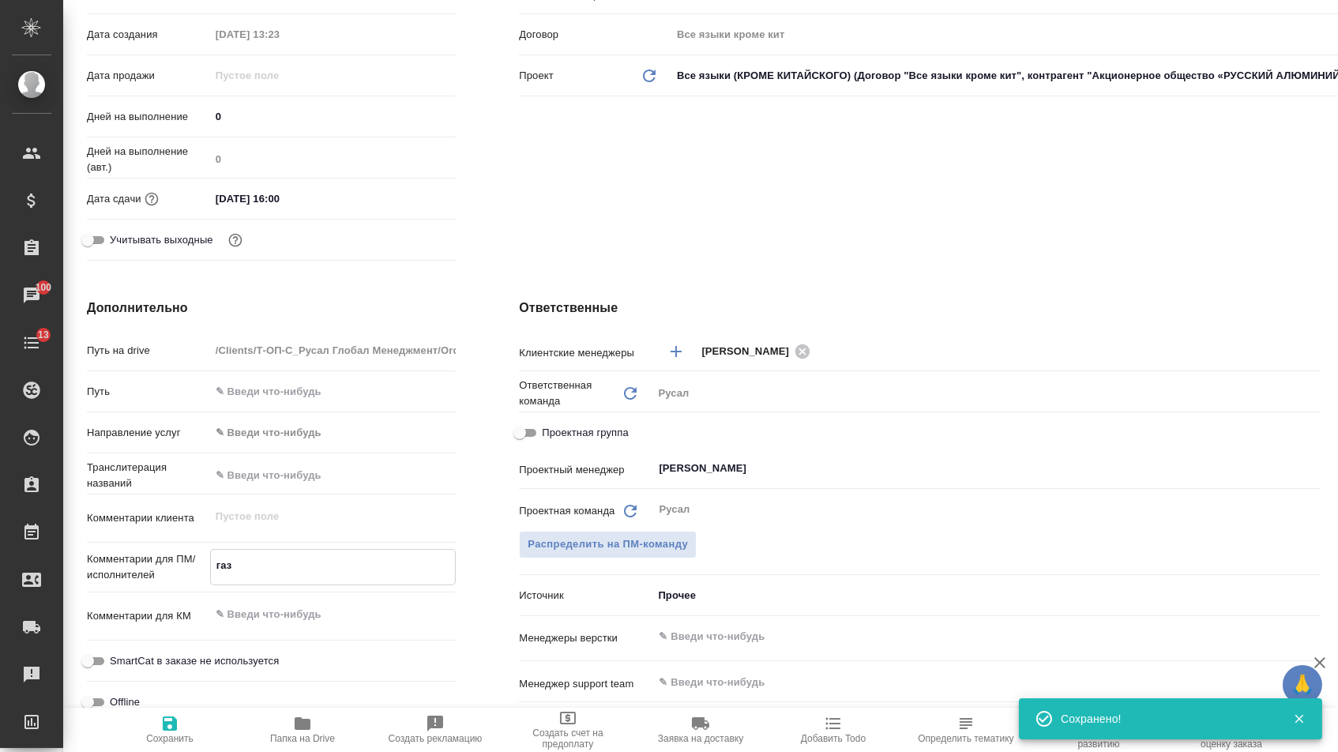
type textarea "газн"
type textarea "x"
type textarea "газнт"
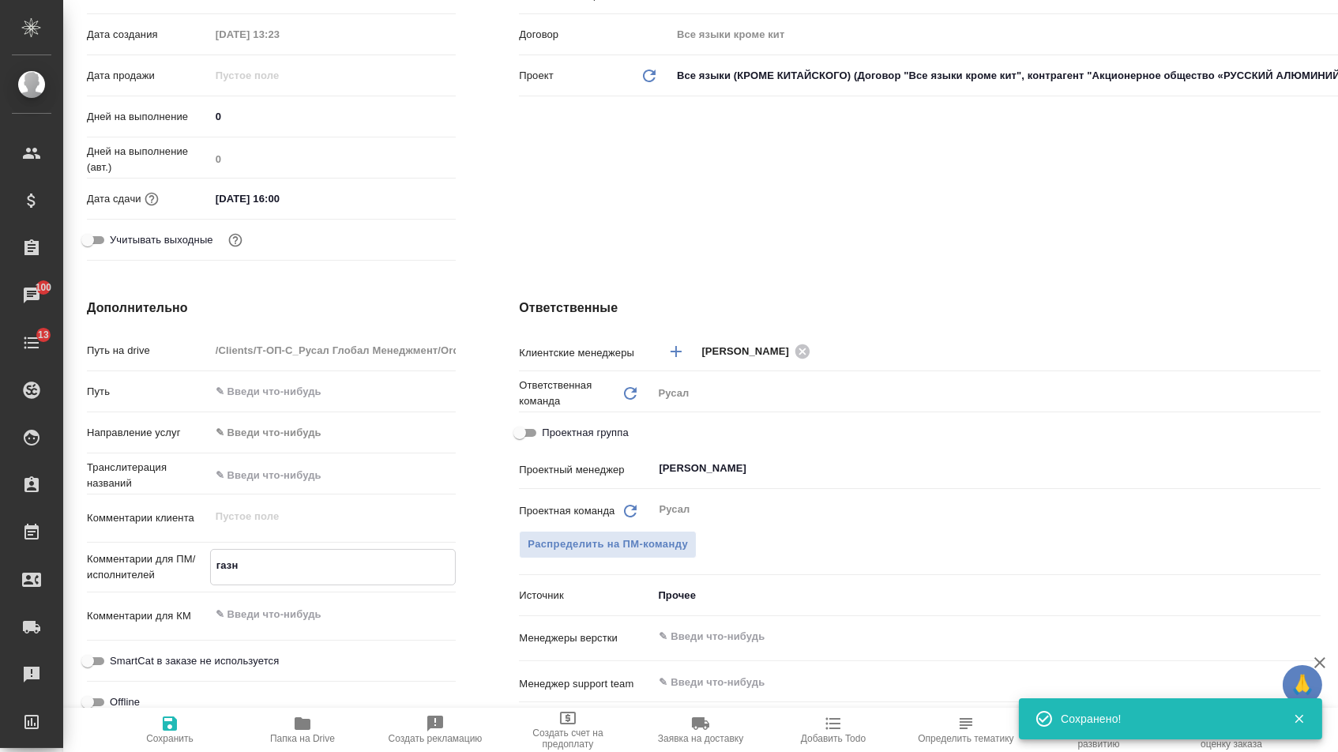
type textarea "x"
type textarea "газн"
type textarea "x"
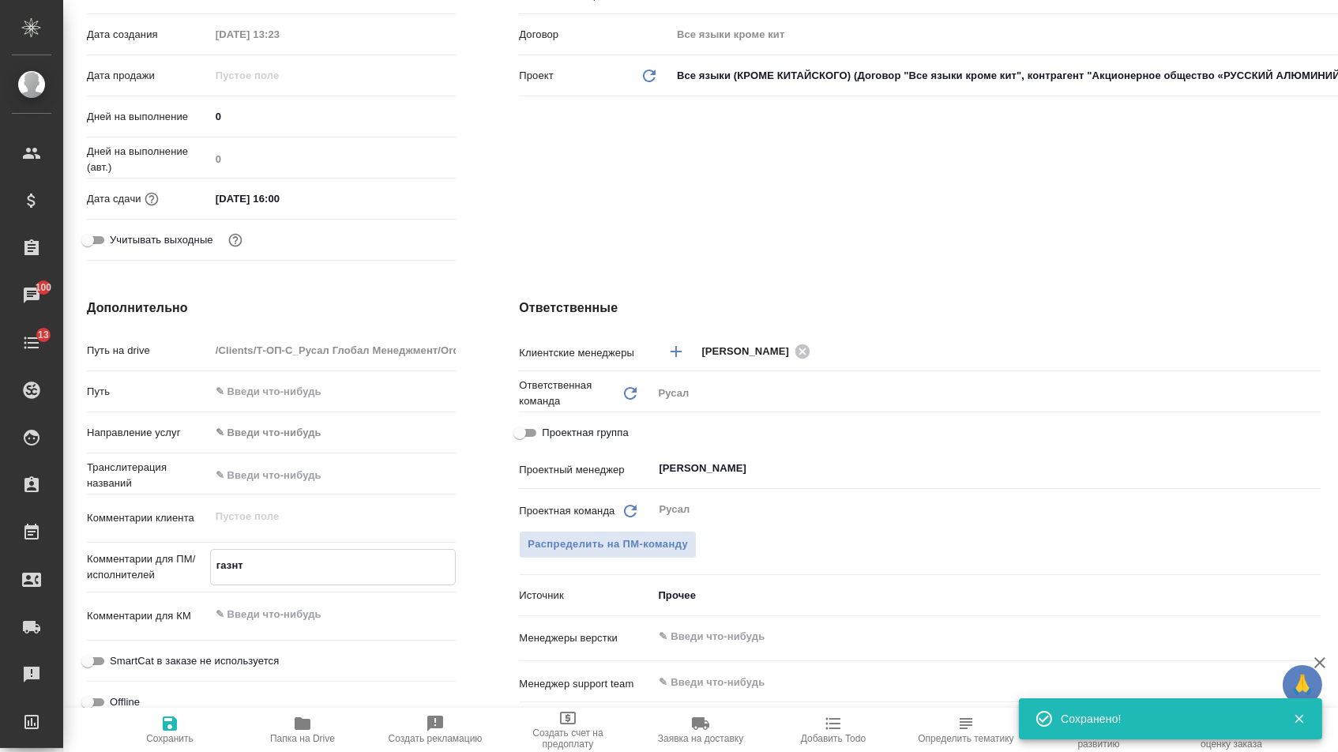
type textarea "x"
type textarea "газ"
type textarea "x"
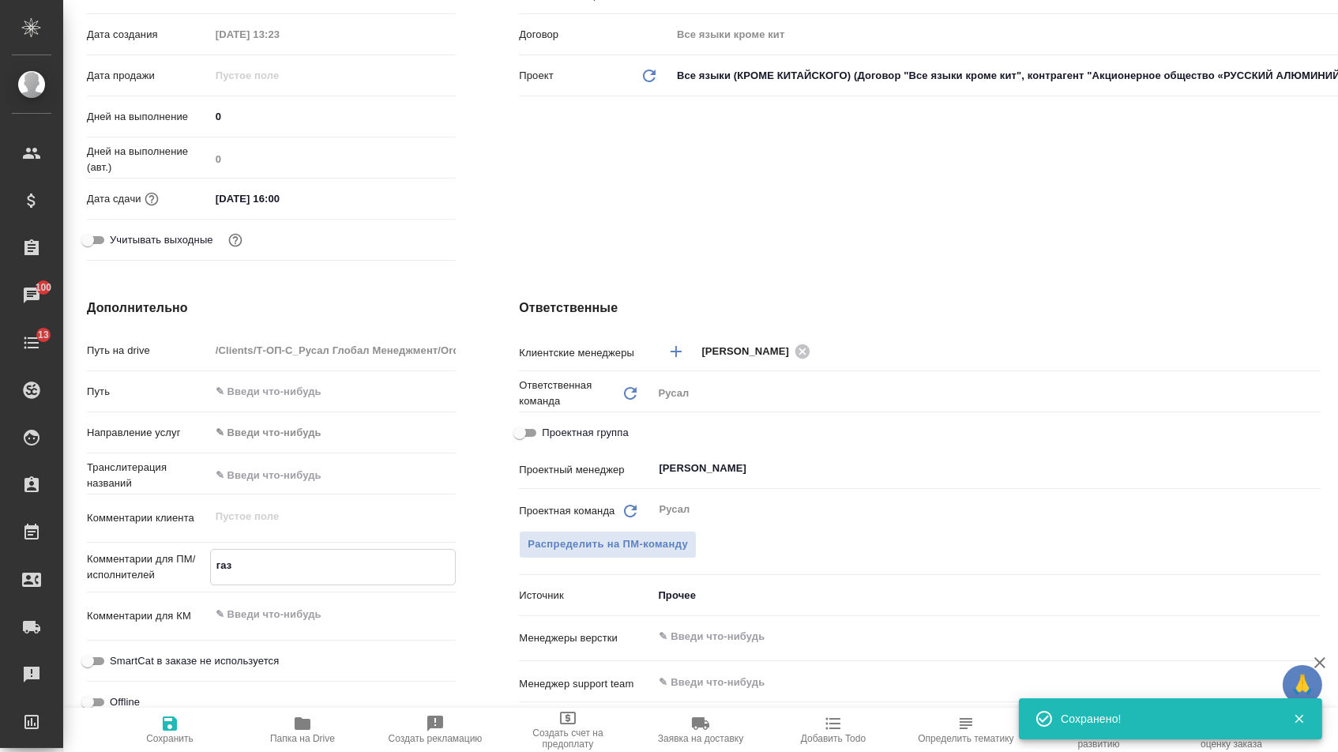
type textarea "x"
type textarea "газе"
type textarea "x"
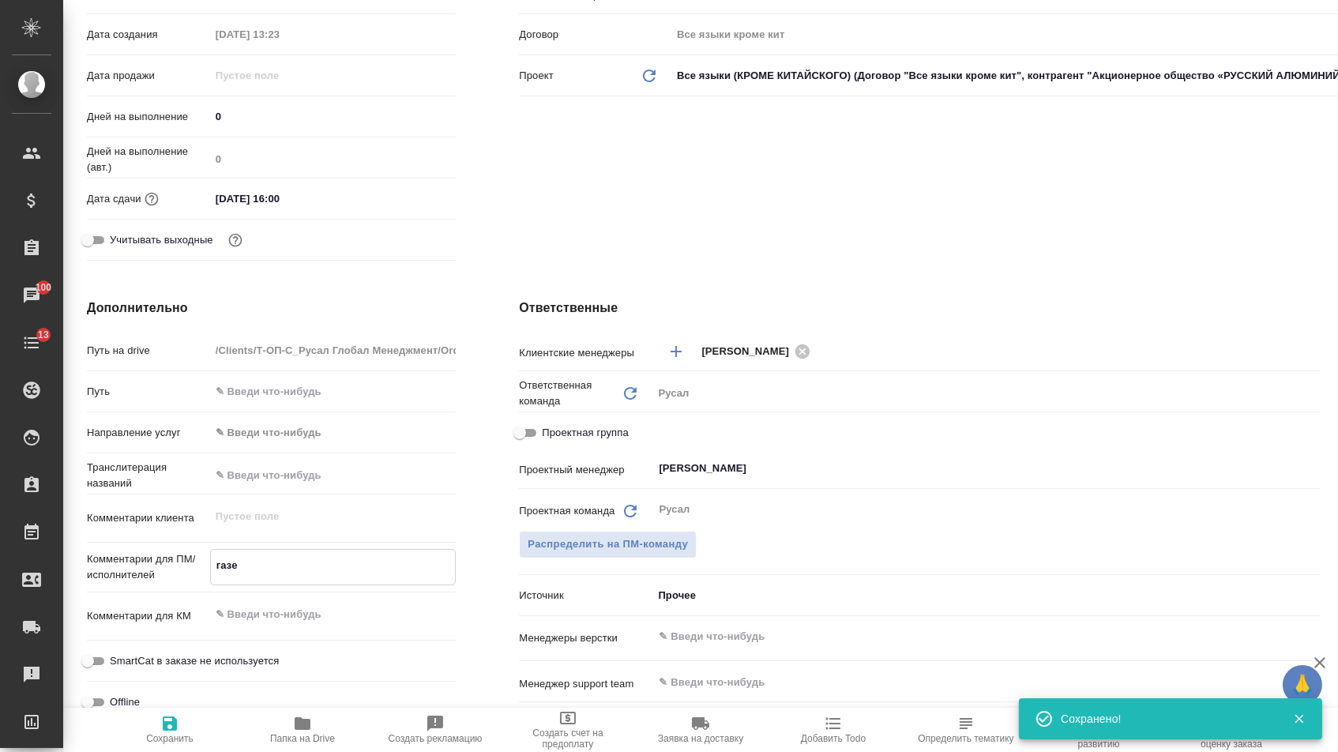
type textarea "газет"
type textarea "x"
type textarea "газета"
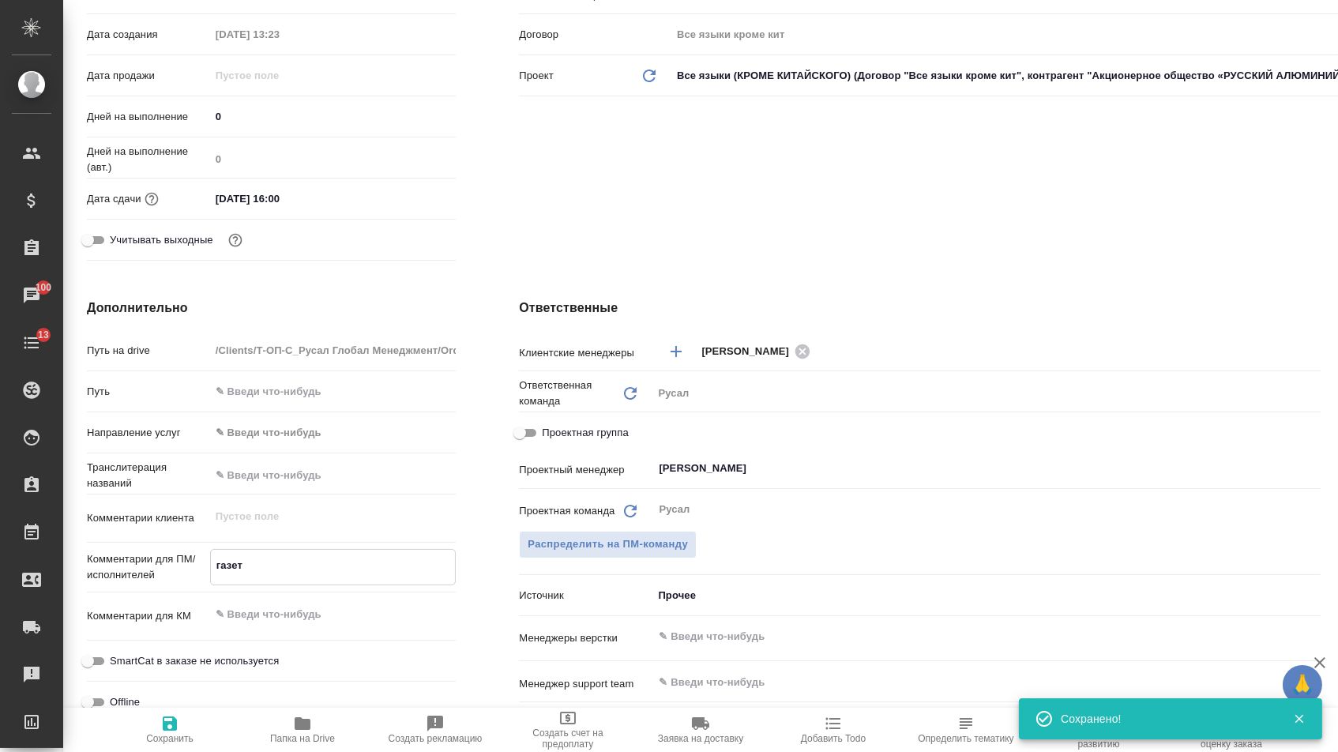
type textarea "x"
type textarea "газета"
type textarea "x"
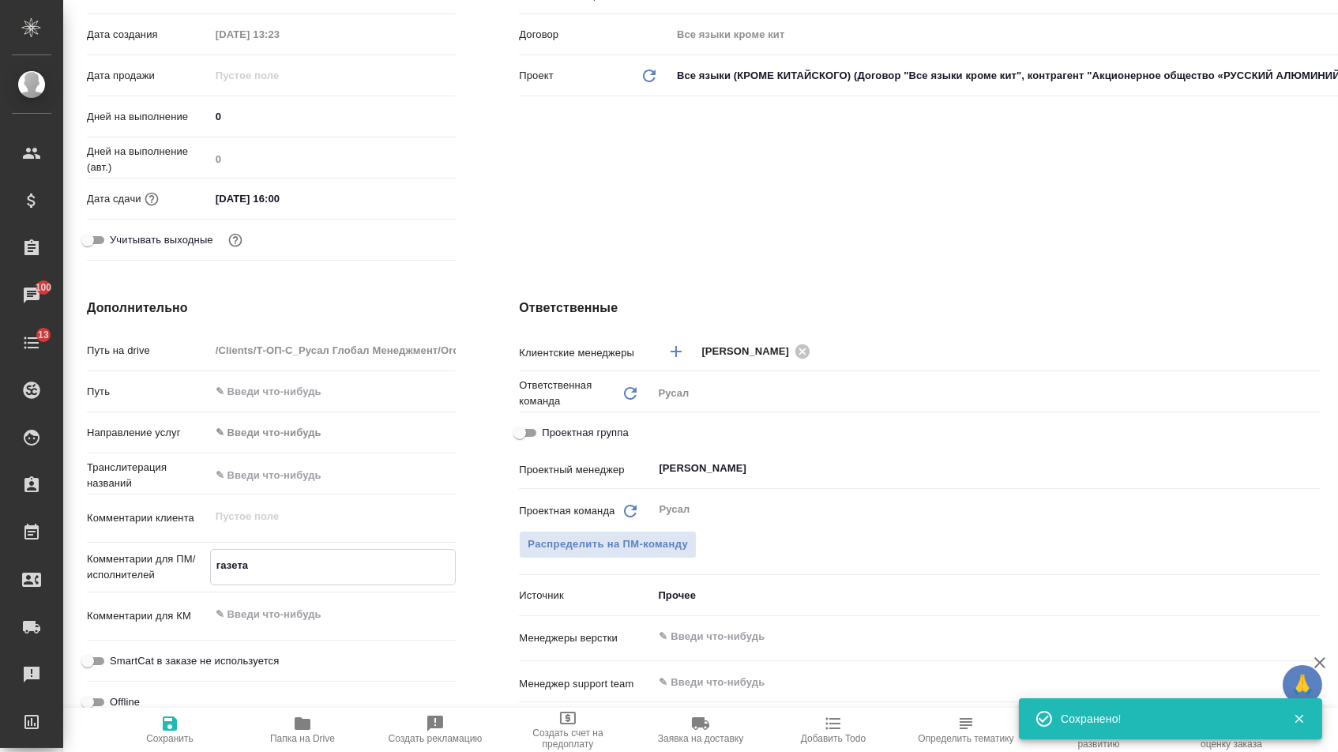
type textarea "x"
type textarea "газета"
type textarea "x"
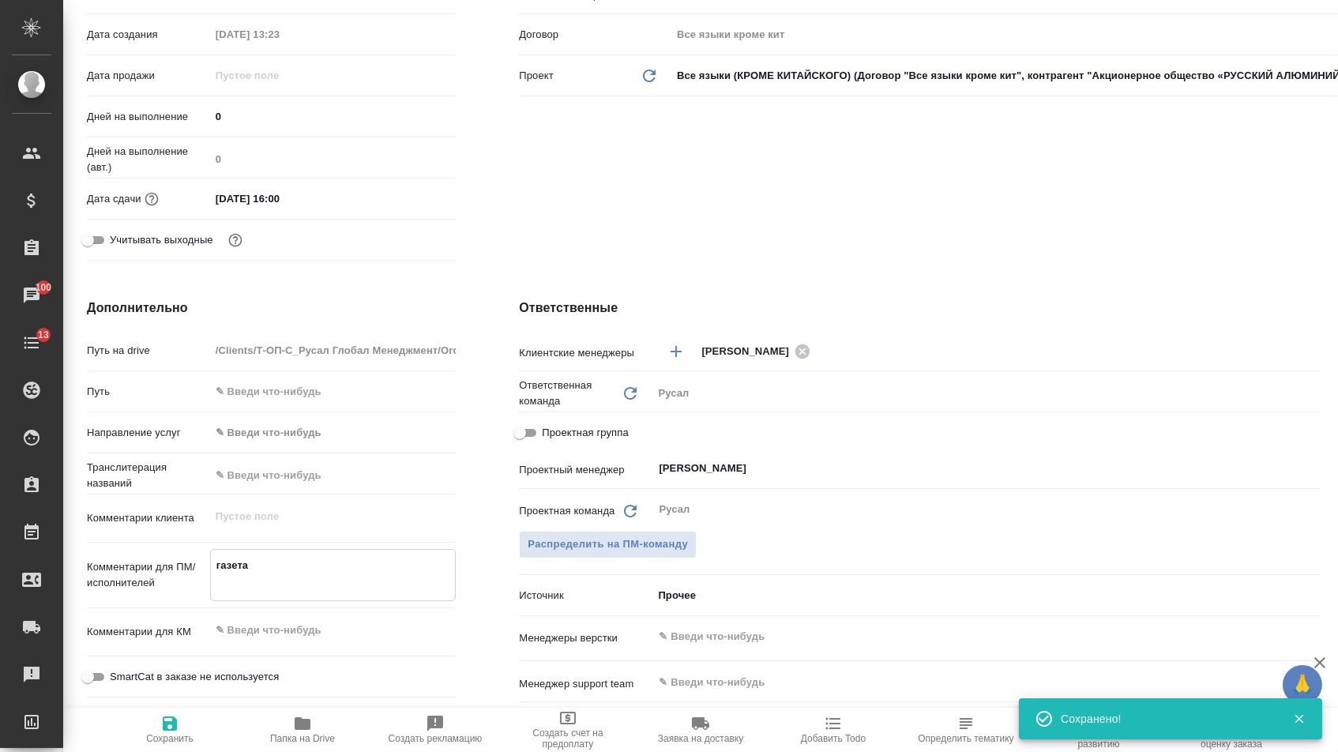
type textarea "x"
type textarea "газета д"
type textarea "x"
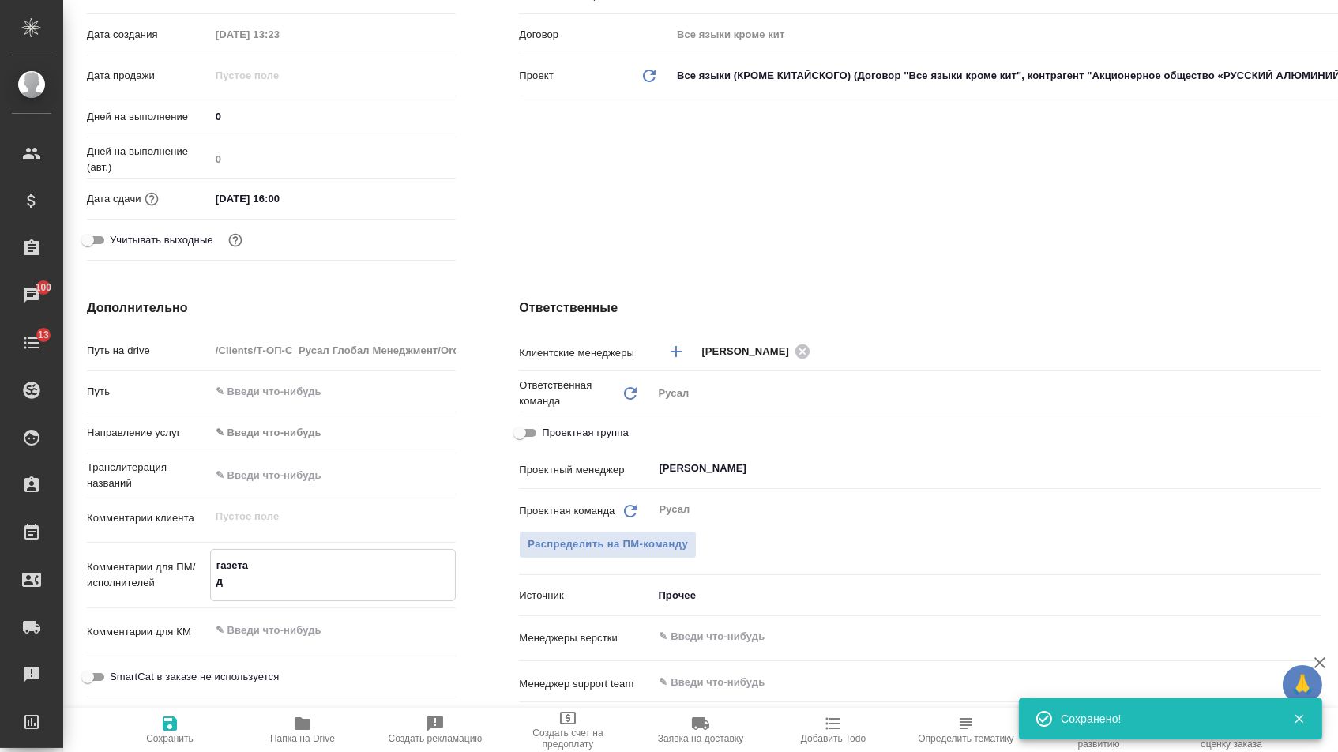
type textarea "газета дв"
type textarea "x"
type textarea "газета дву"
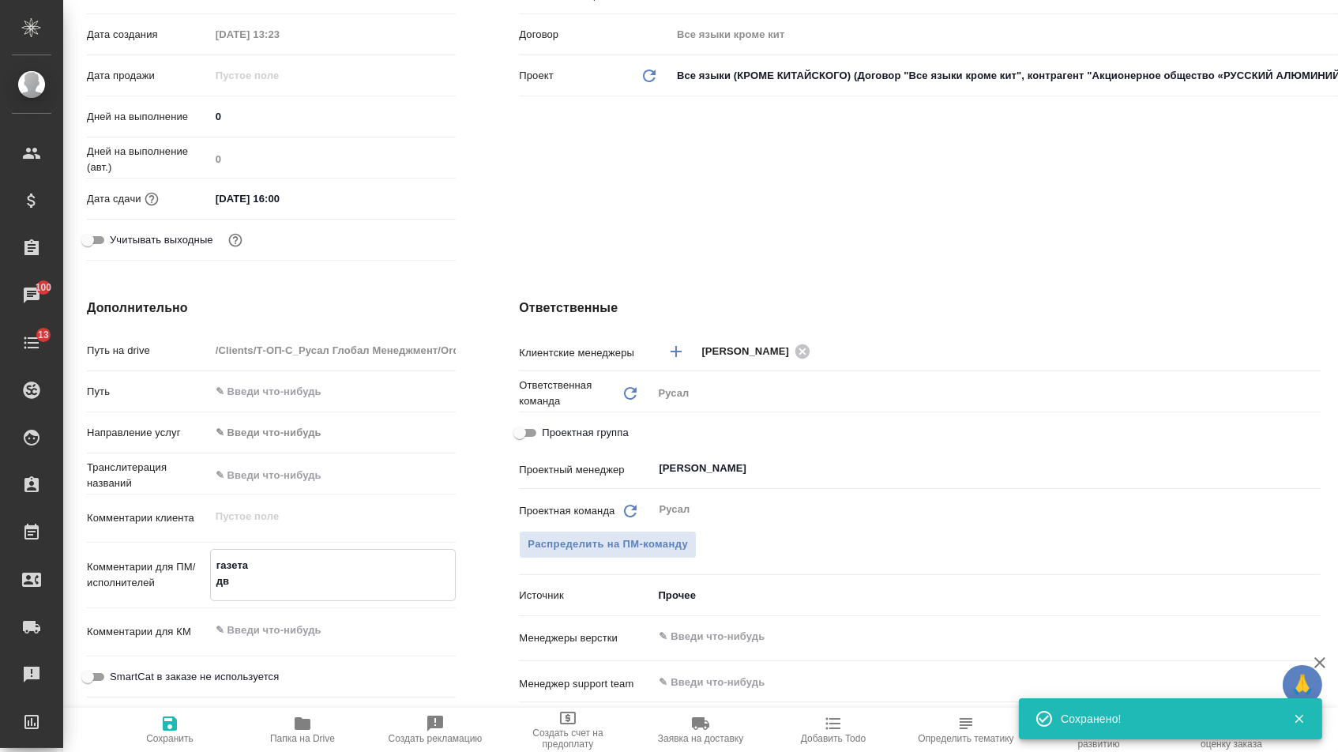
type textarea "x"
type textarea "газета двуы"
type textarea "x"
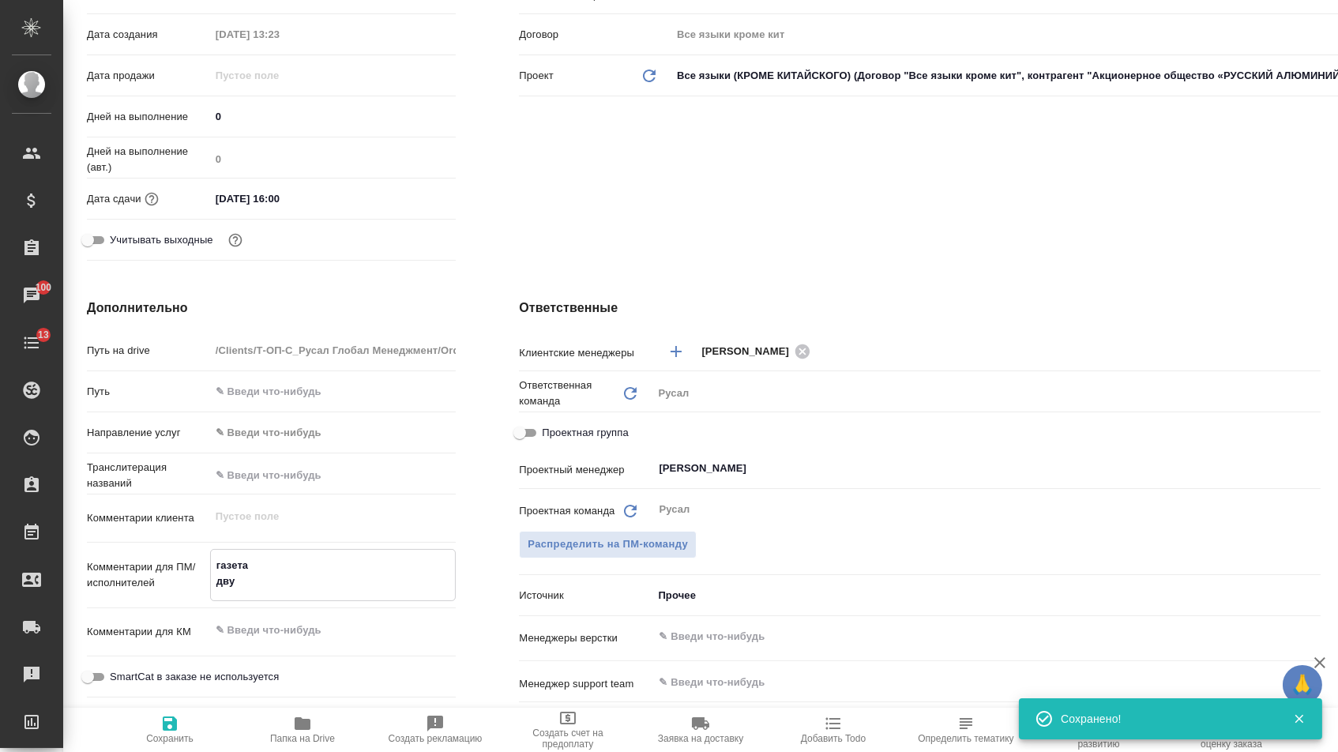
type textarea "x"
type textarea "газета двуыз"
type textarea "x"
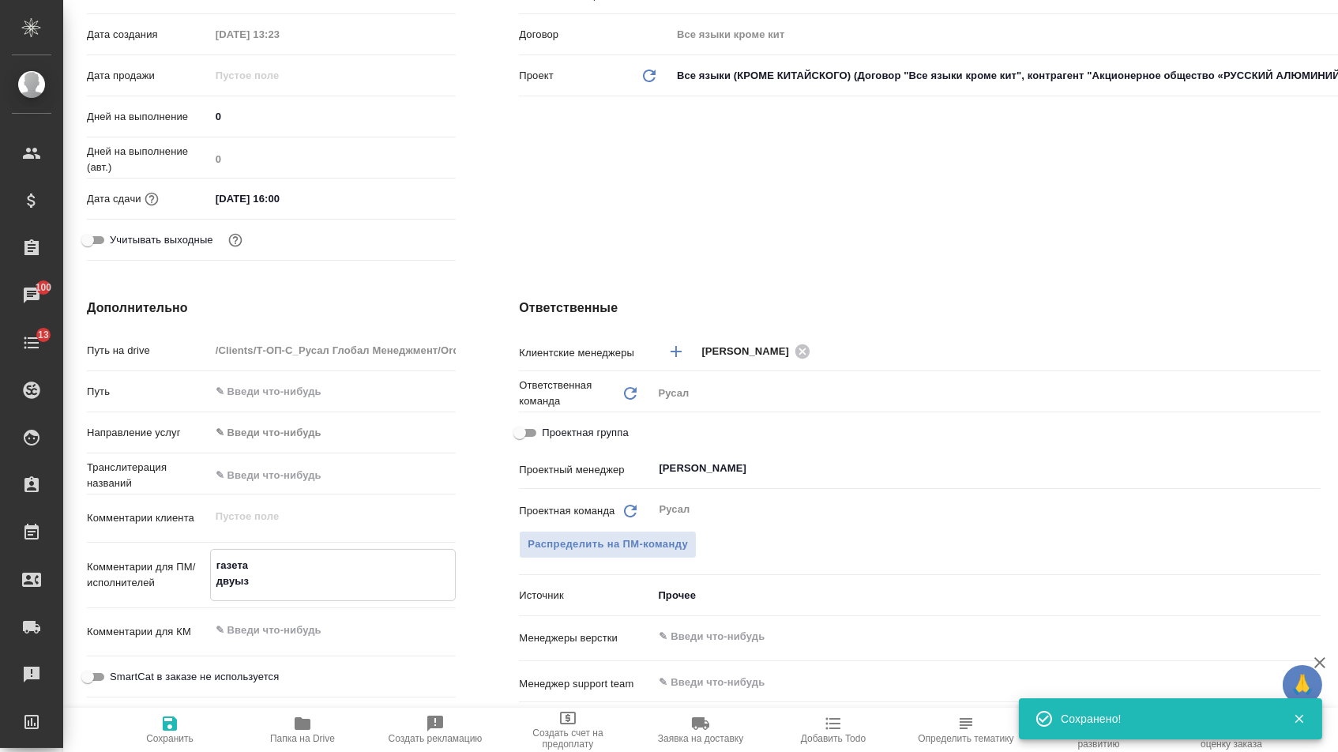
type textarea "x"
type textarea "газета двуы"
type textarea "x"
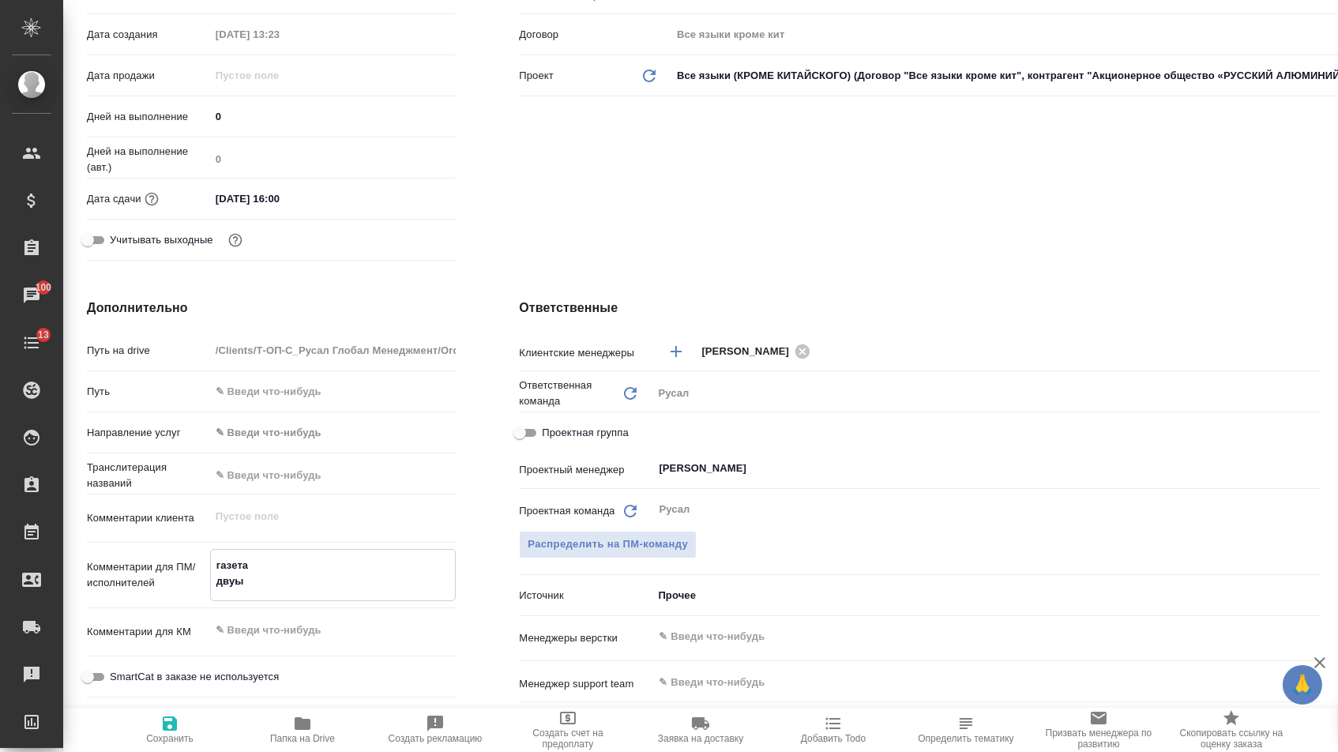
type textarea "x"
type textarea "газета дву"
type textarea "x"
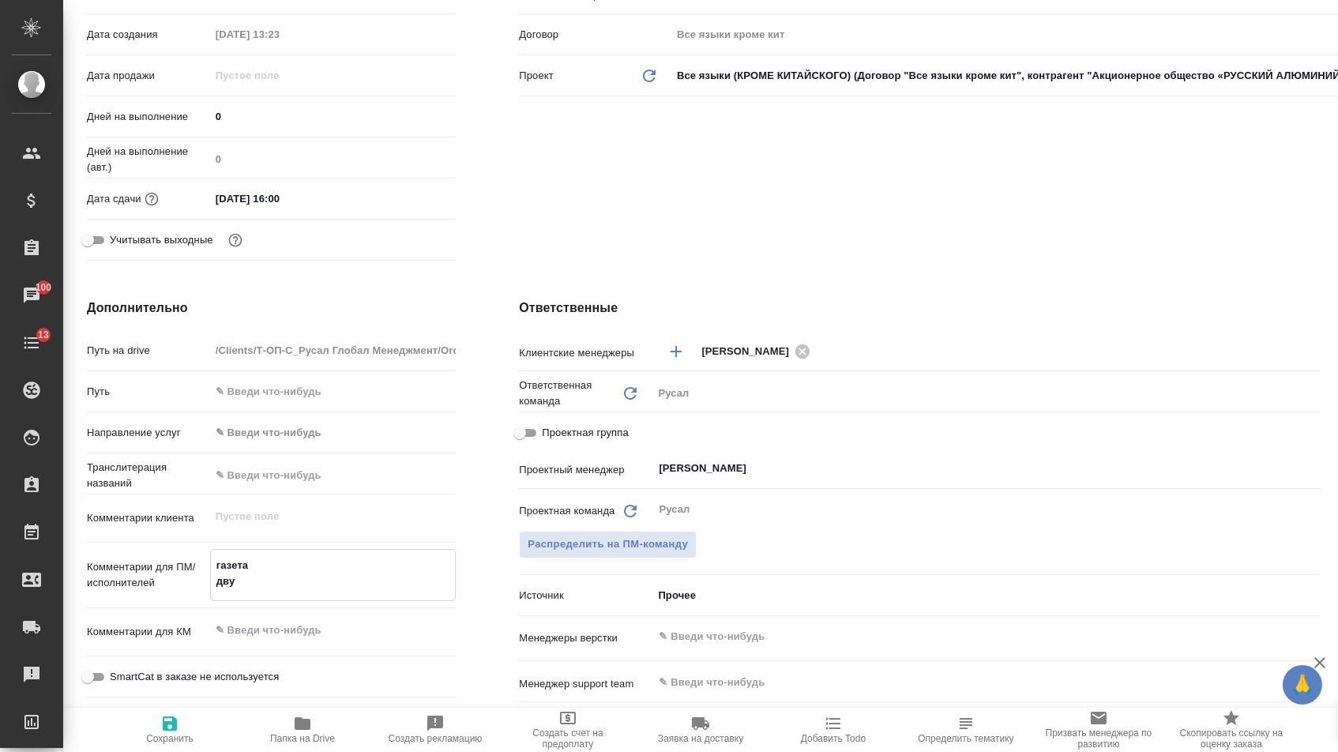
type textarea "газета двуз"
type textarea "x"
type textarea "газета дву"
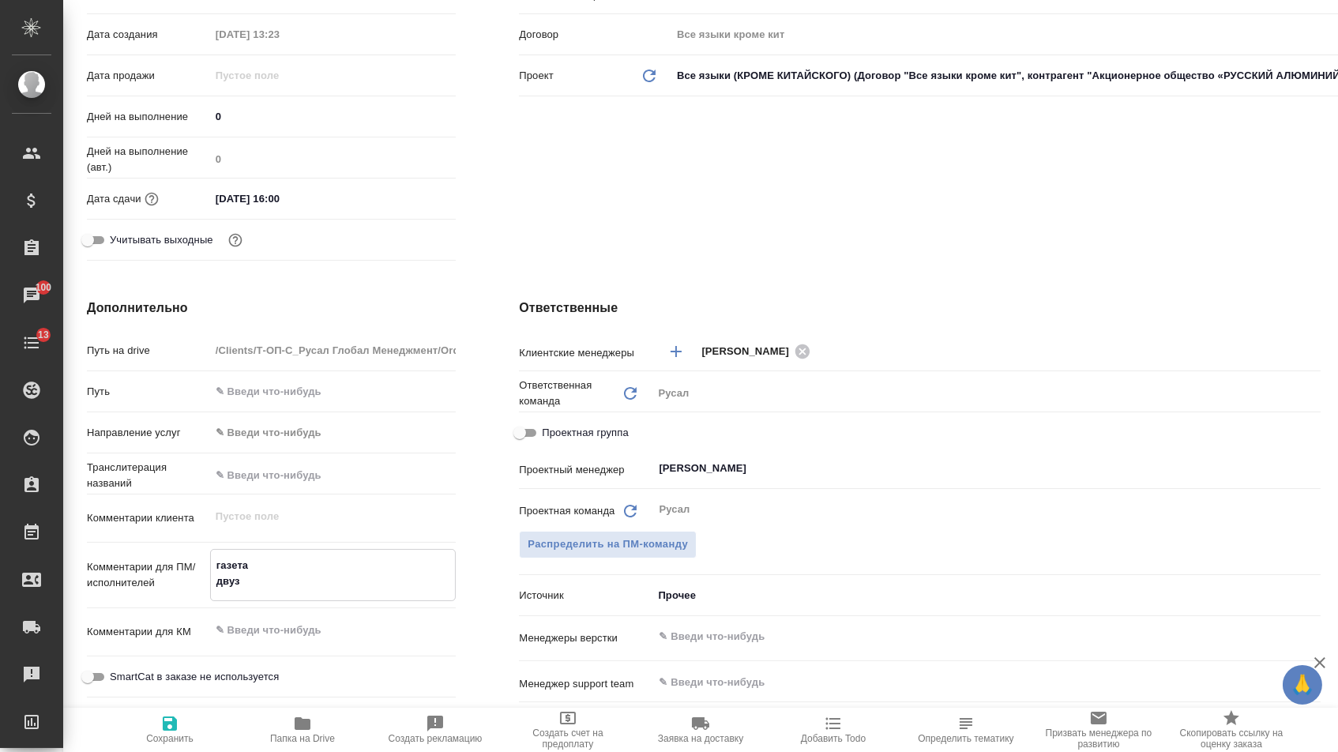
type textarea "x"
type textarea "газета двуя"
type textarea "x"
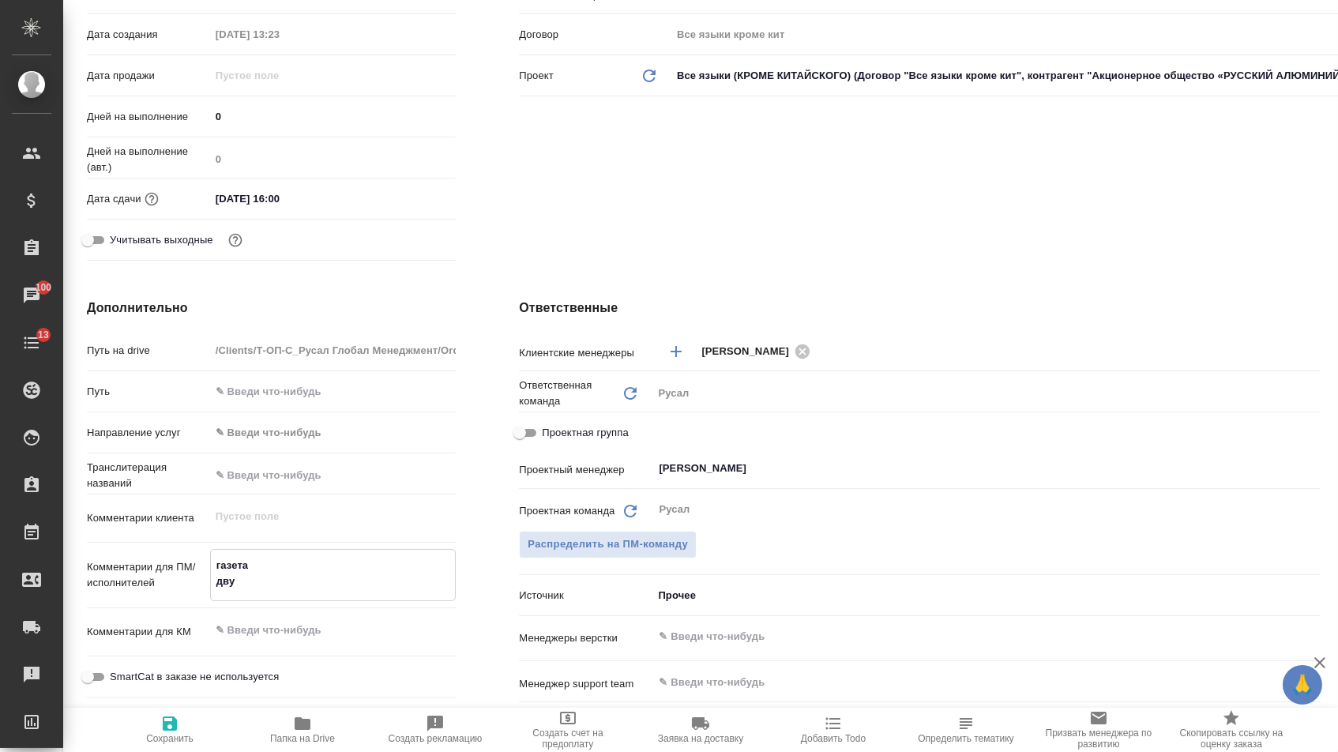
type textarea "x"
type textarea "газета двуях"
type textarea "x"
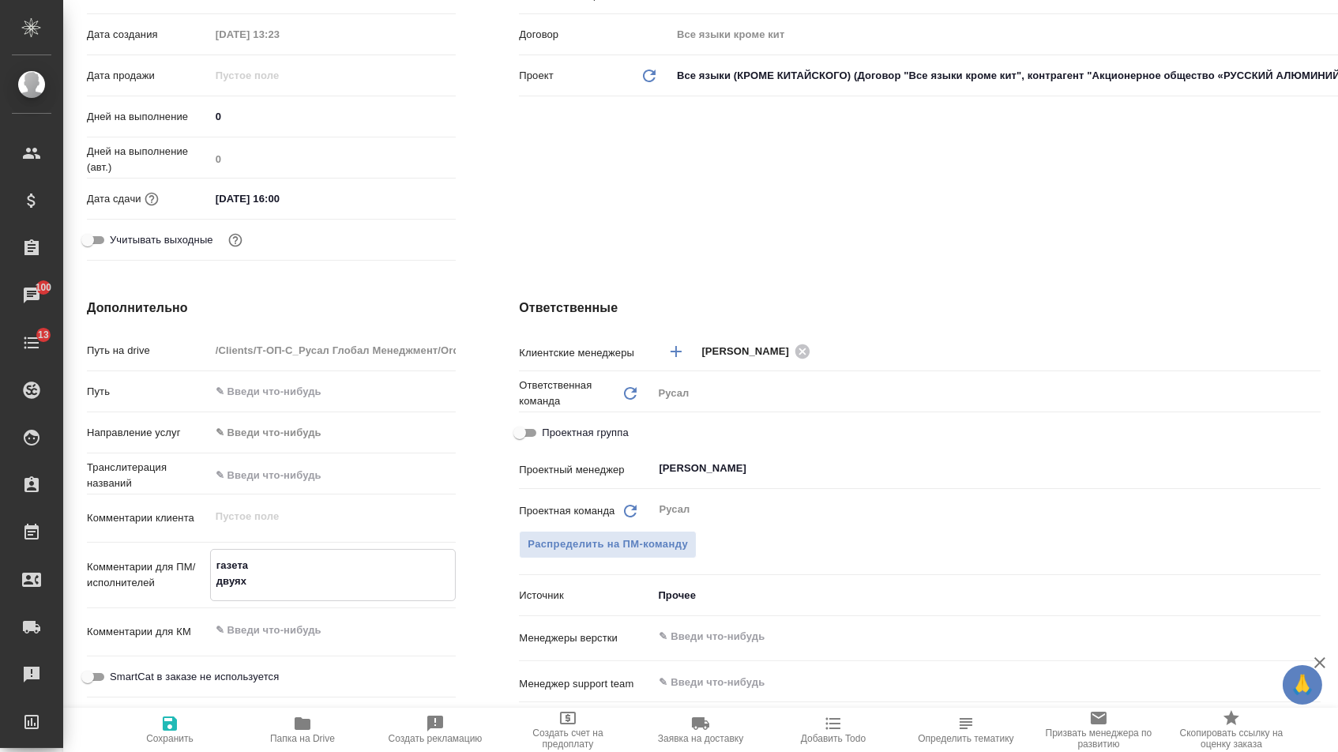
type textarea "x"
type textarea "газета двух"
type textarea "x"
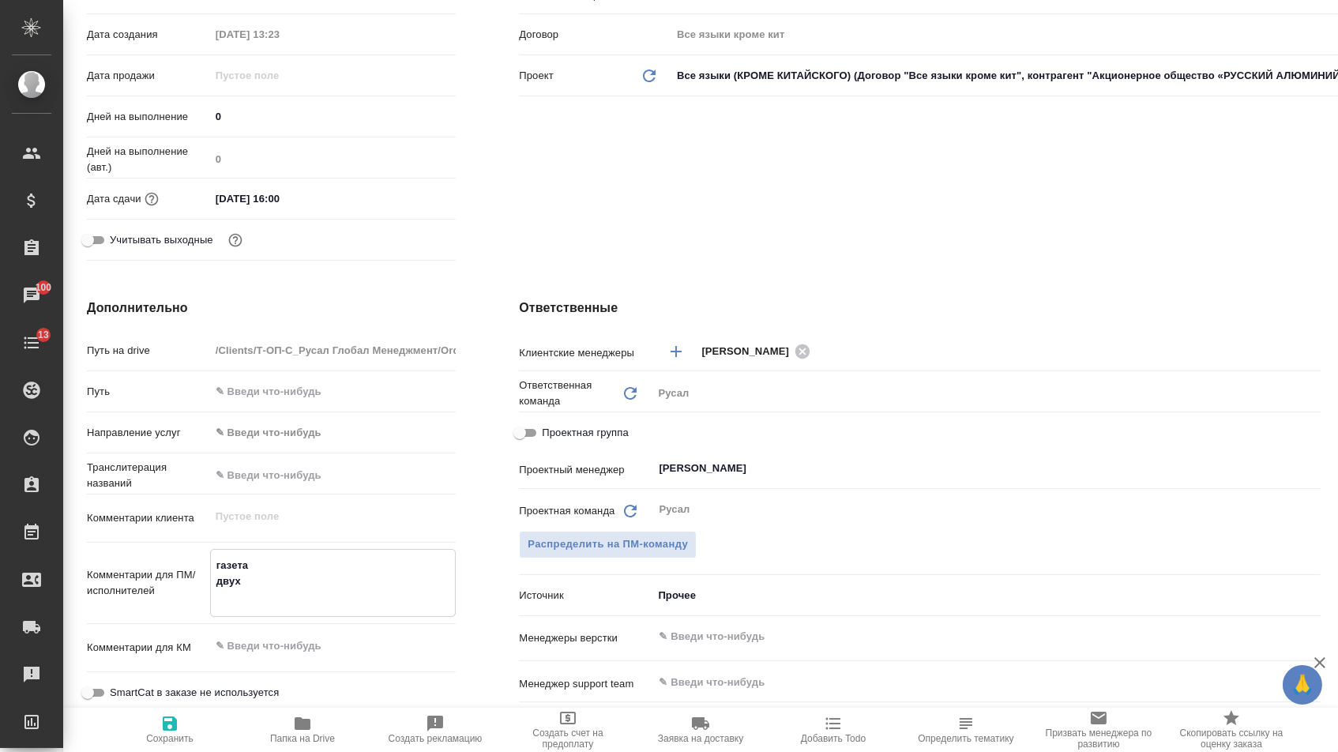
type textarea "x"
type textarea "газета двух"
type textarea "x"
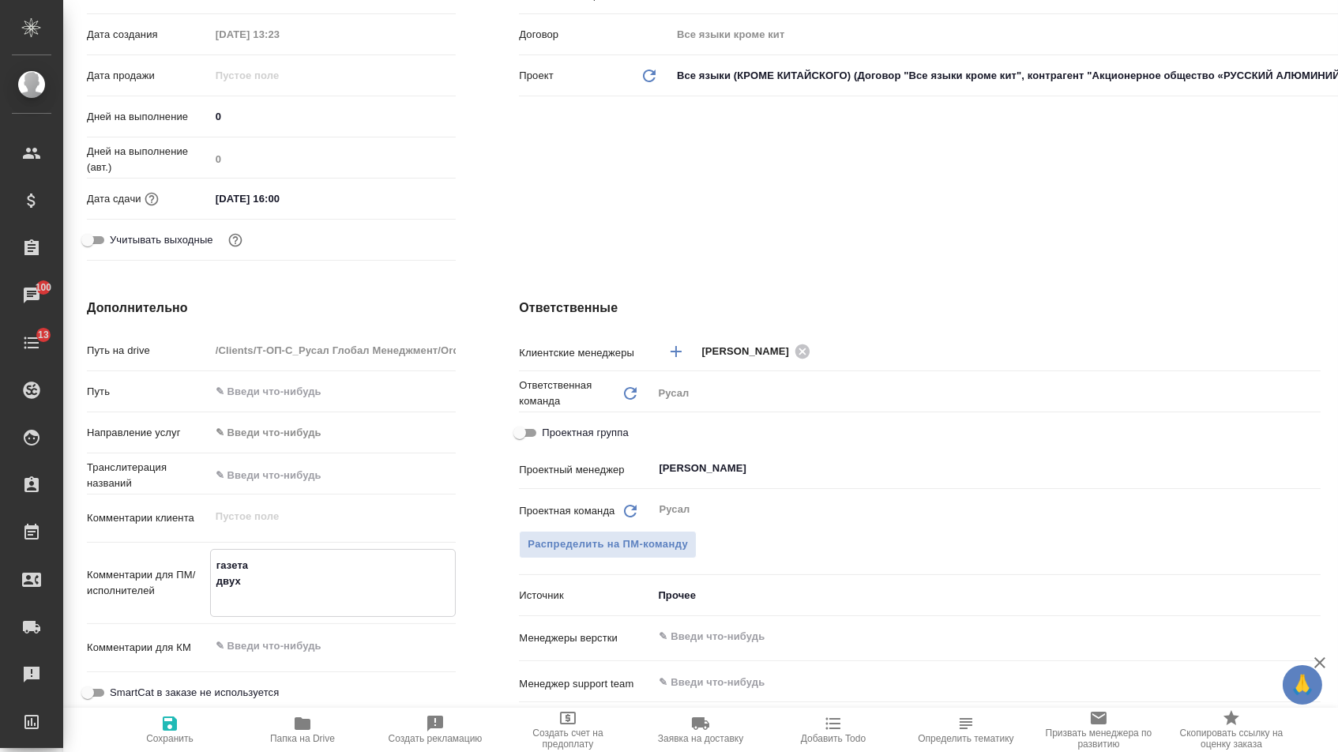
type textarea "газета дву"
type textarea "x"
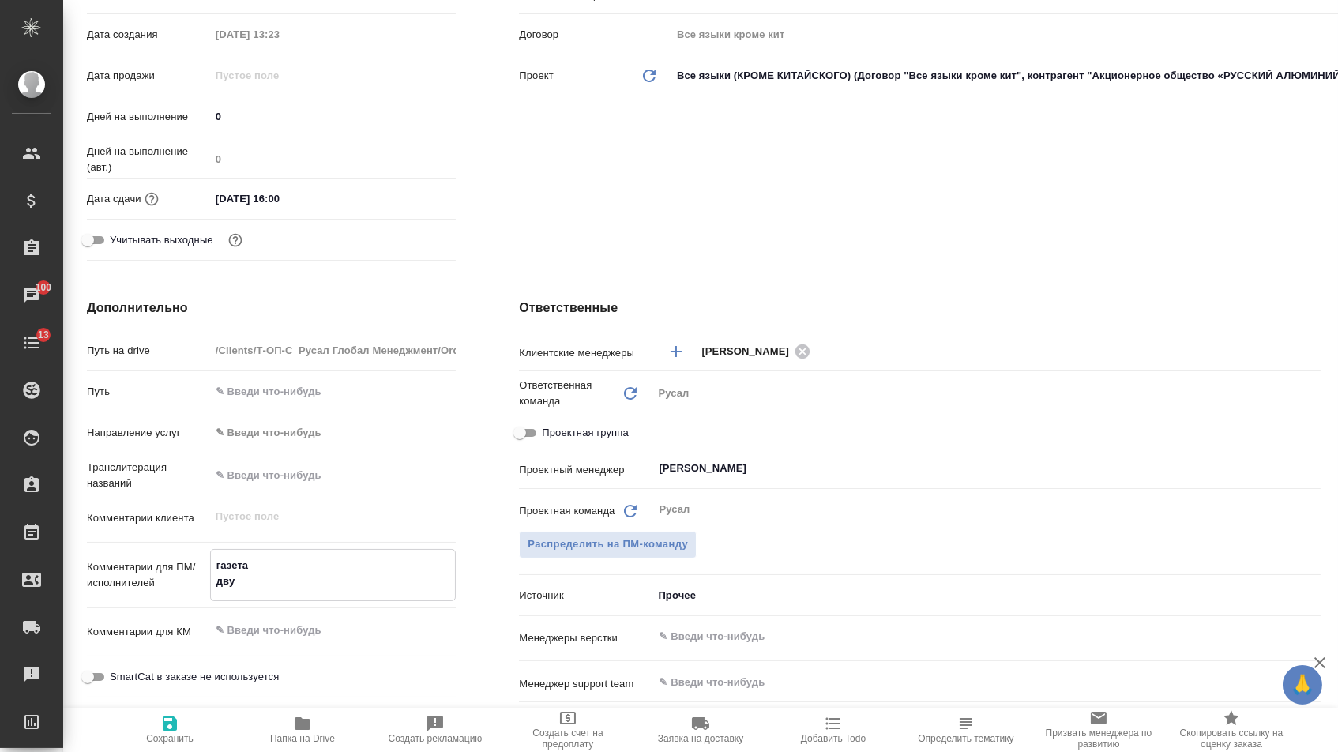
type textarea "x"
type textarea "газета двуы"
type textarea "x"
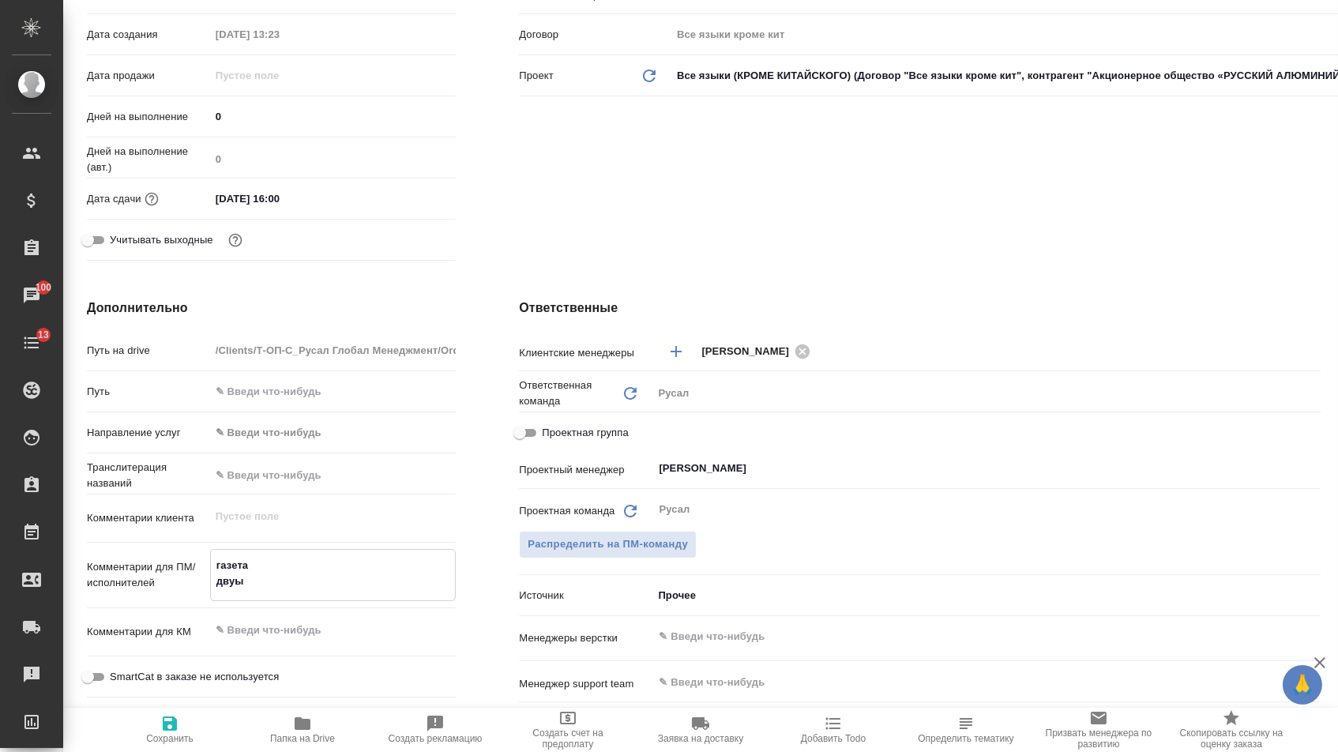
type textarea "газета двуыз"
type textarea "x"
type textarea "газета двуы"
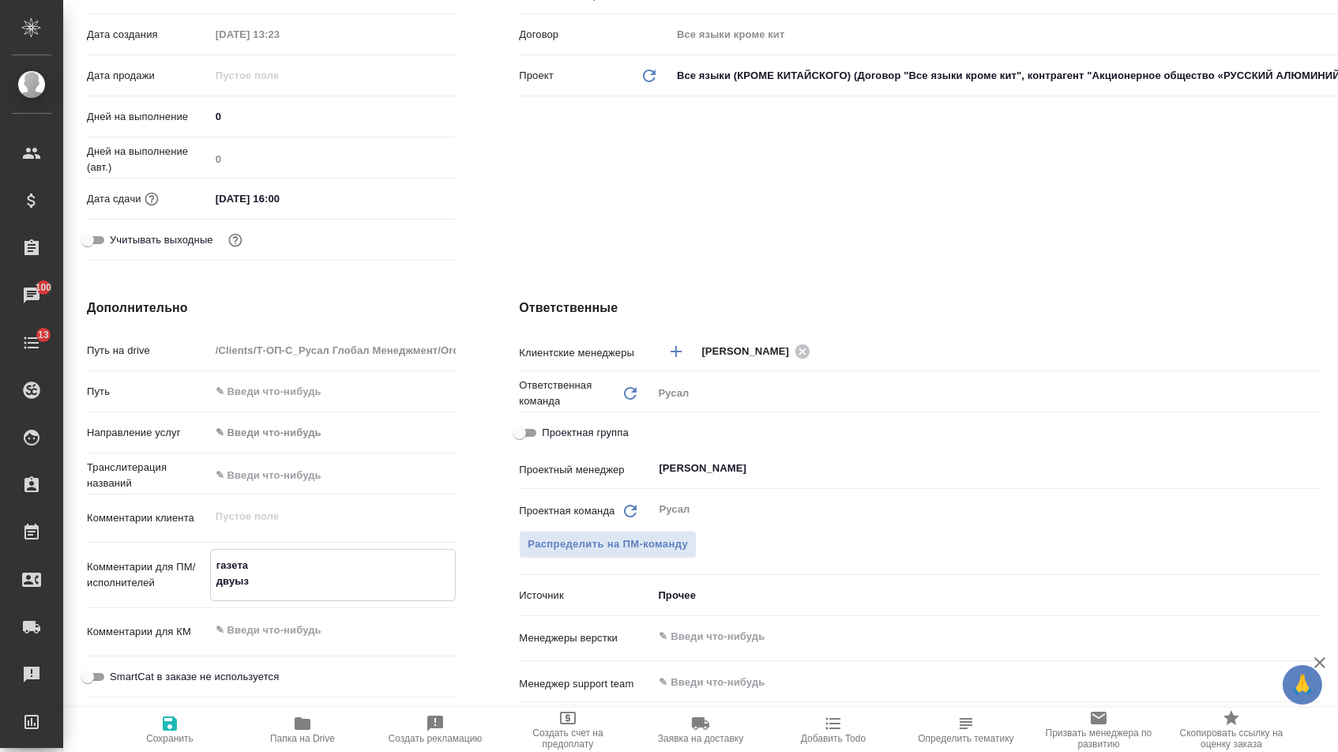
type textarea "x"
type textarea "газета дву"
type textarea "x"
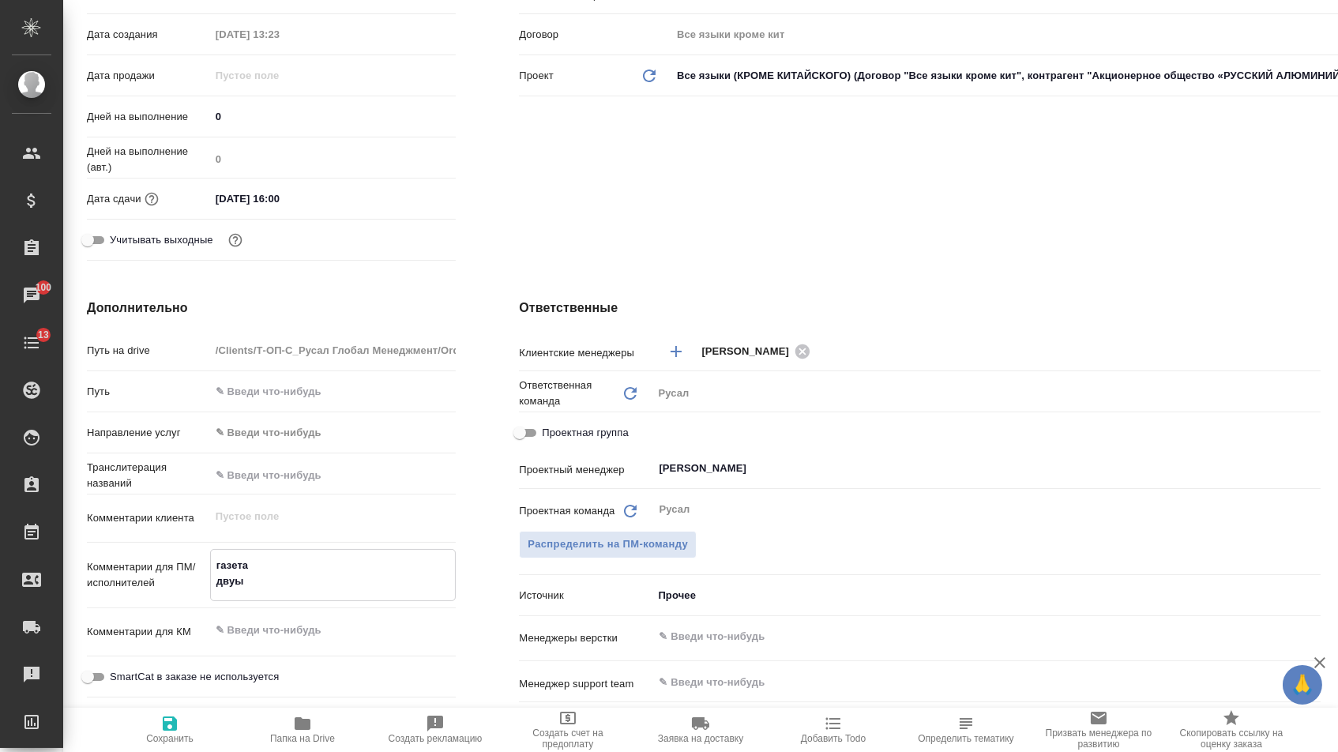
type textarea "x"
type textarea "газета двуя"
type textarea "x"
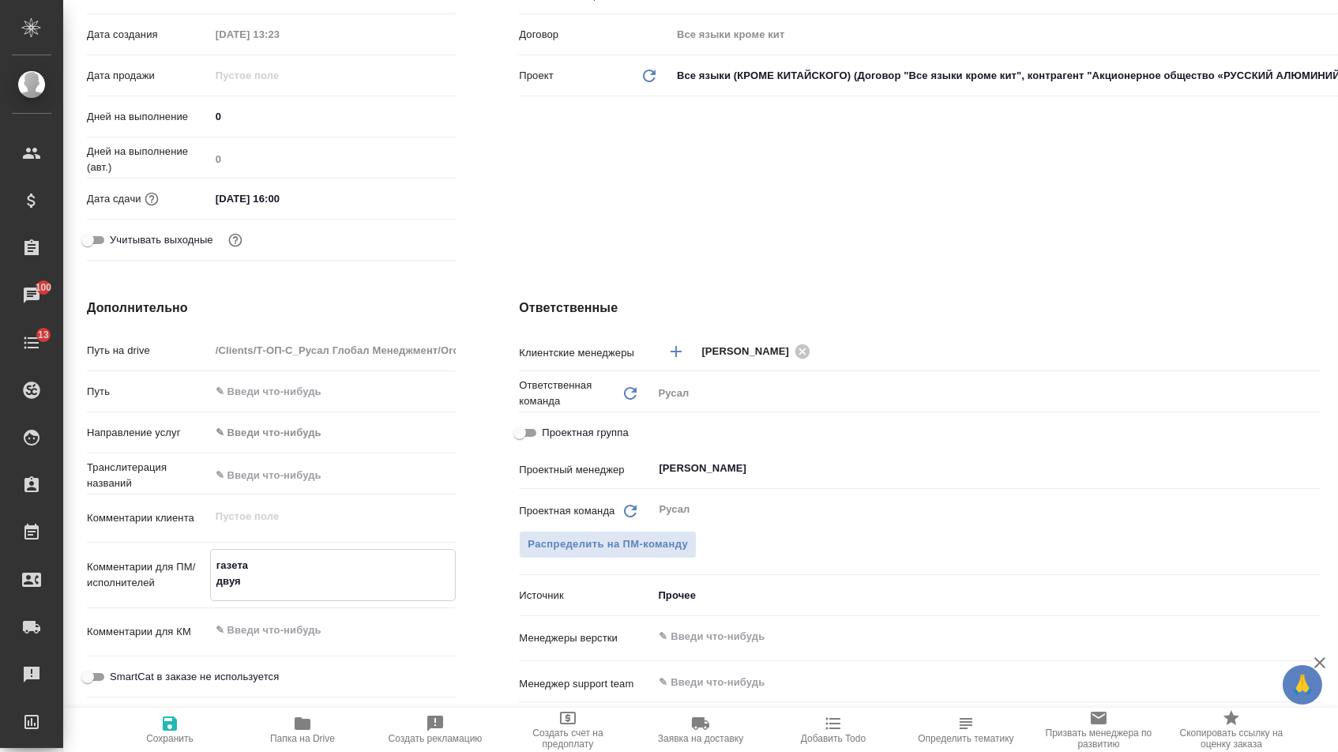
type textarea "x"
type textarea "газета двуяз"
type textarea "x"
type textarea "газета двуяз"
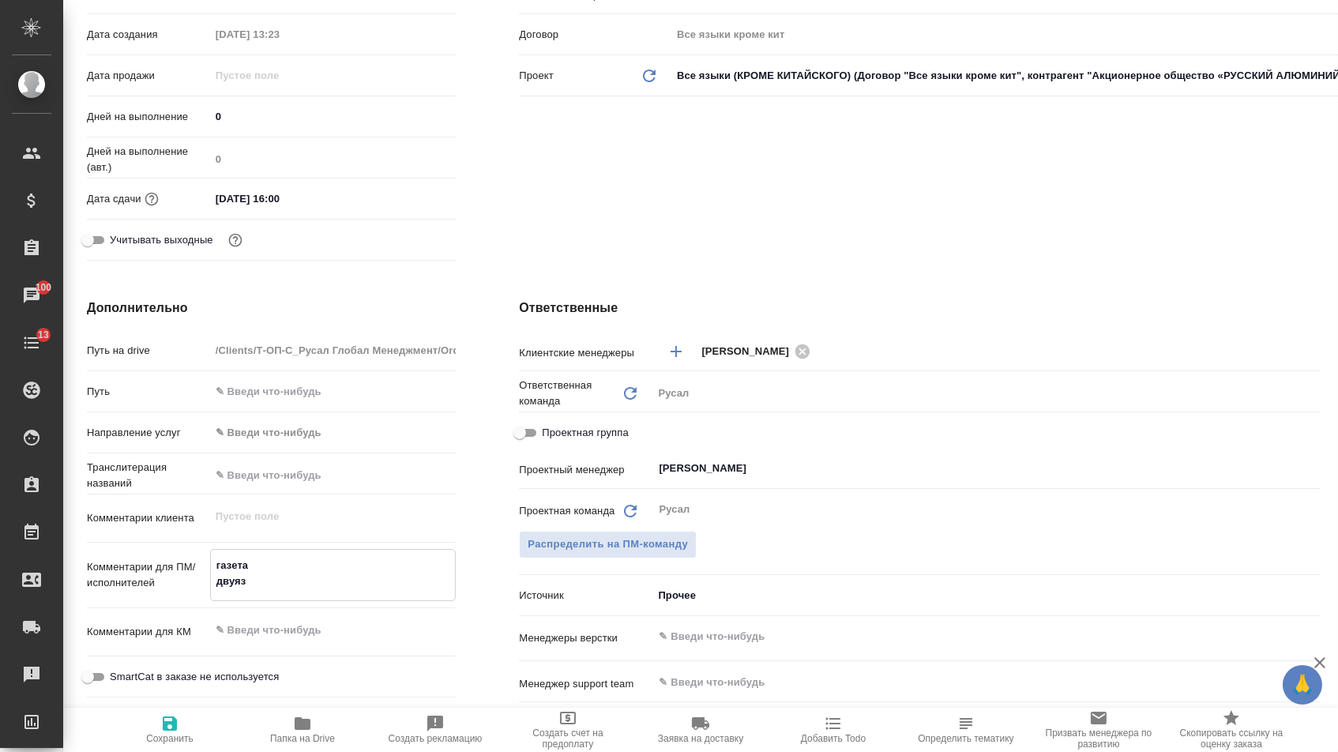
type textarea "x"
click at [163, 731] on icon "button" at bounding box center [170, 723] width 14 height 14
type textarea "x"
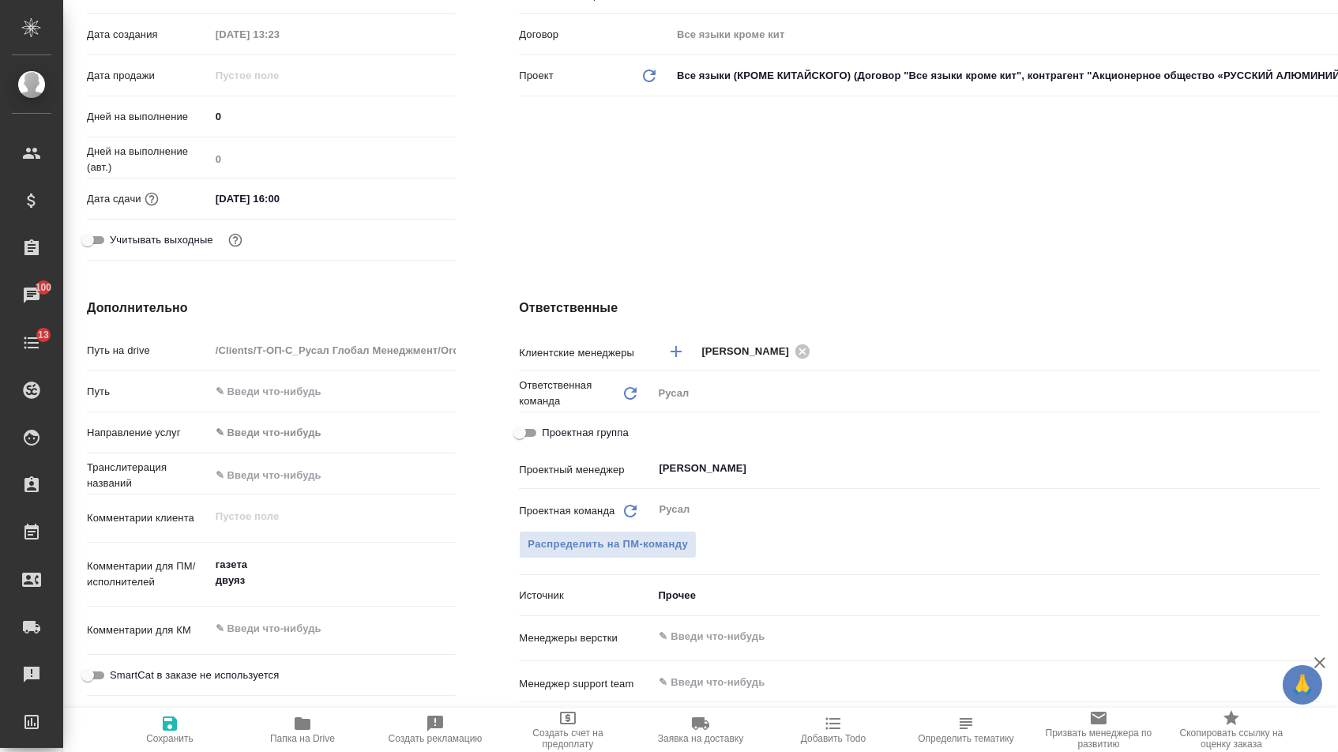
type textarea "x"
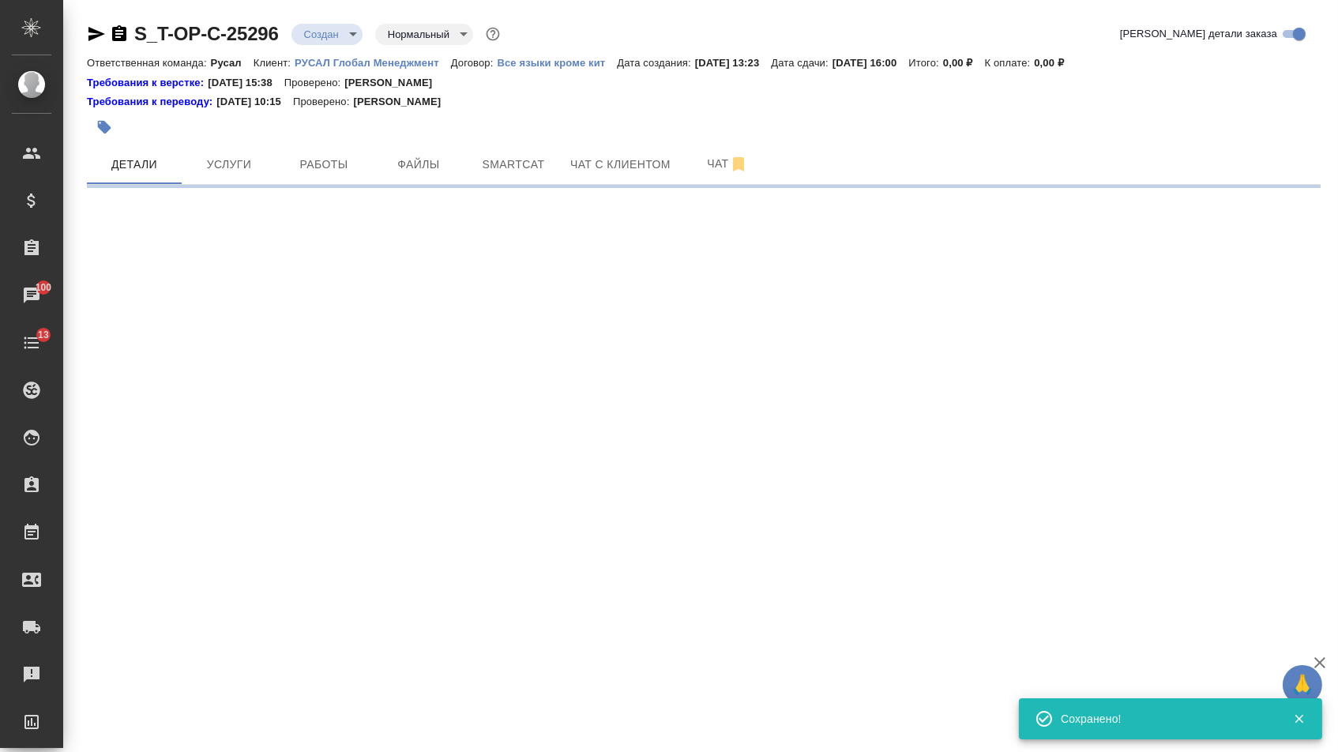
scroll to position [0, 0]
select select "RU"
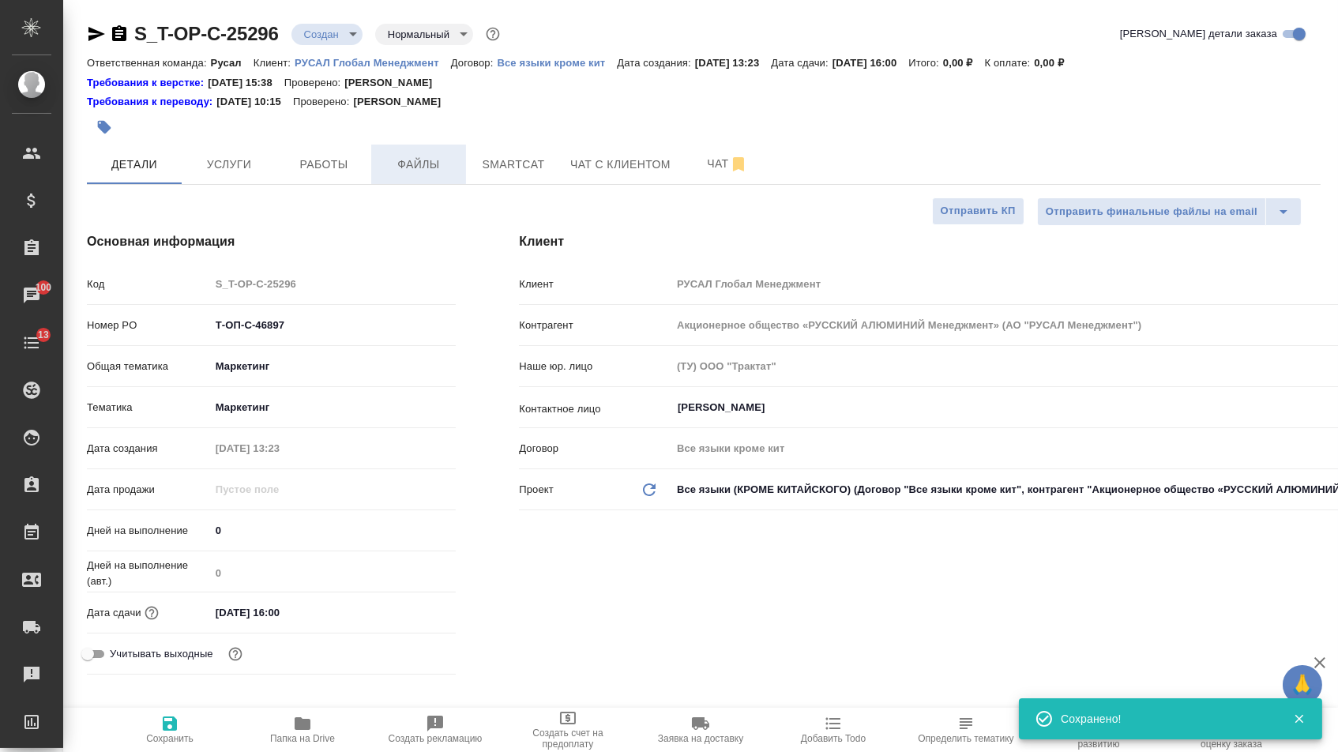
type textarea "x"
click at [420, 175] on span "Файлы" at bounding box center [419, 165] width 76 height 20
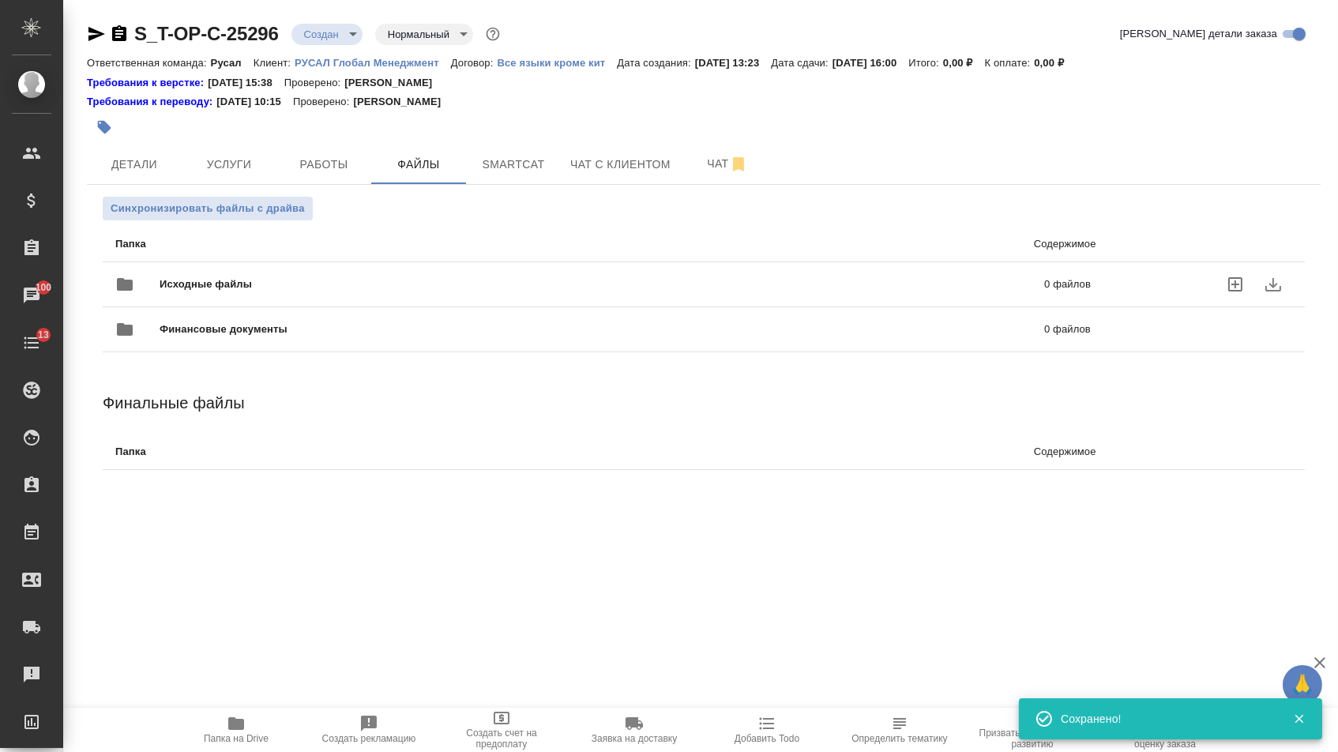
click at [283, 277] on div "Исходные файлы 0 файлов" at bounding box center [602, 284] width 975 height 38
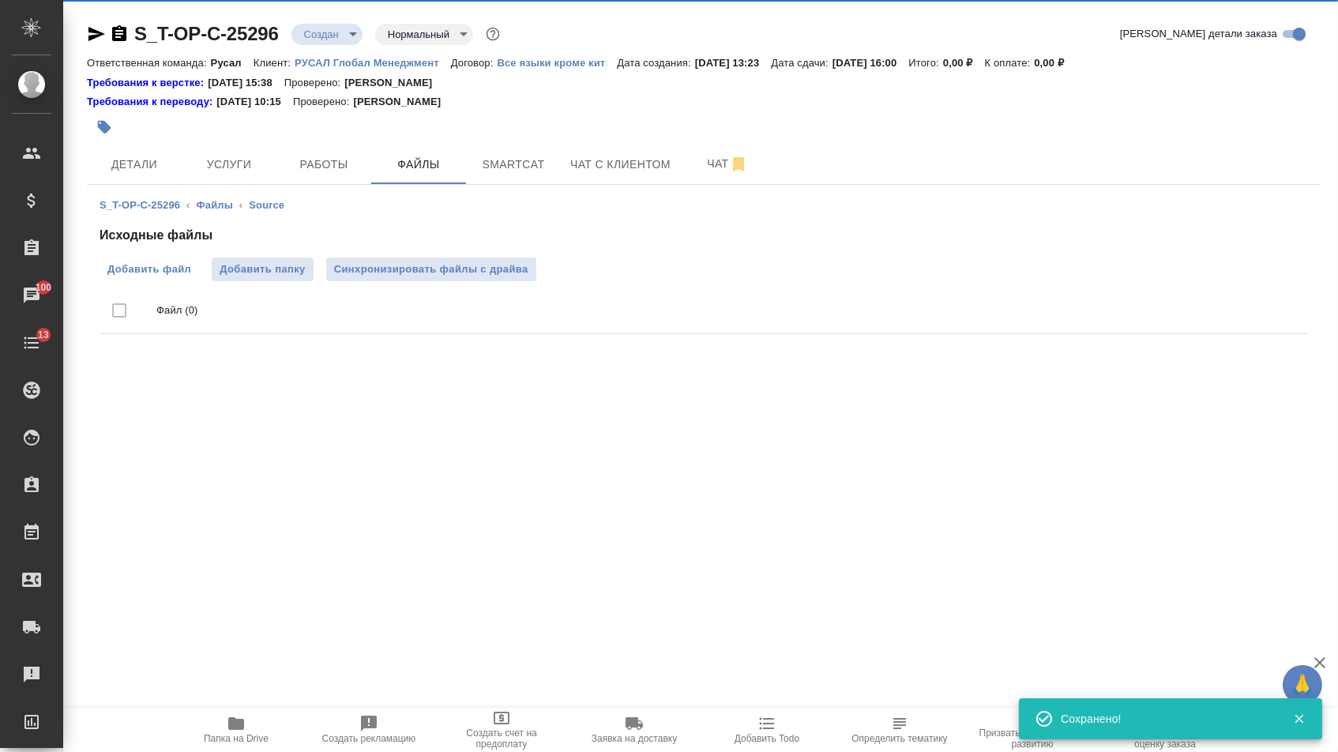
click at [149, 271] on span "Добавить файл" at bounding box center [149, 269] width 84 height 16
click at [0, 0] on input "Добавить файл" at bounding box center [0, 0] width 0 height 0
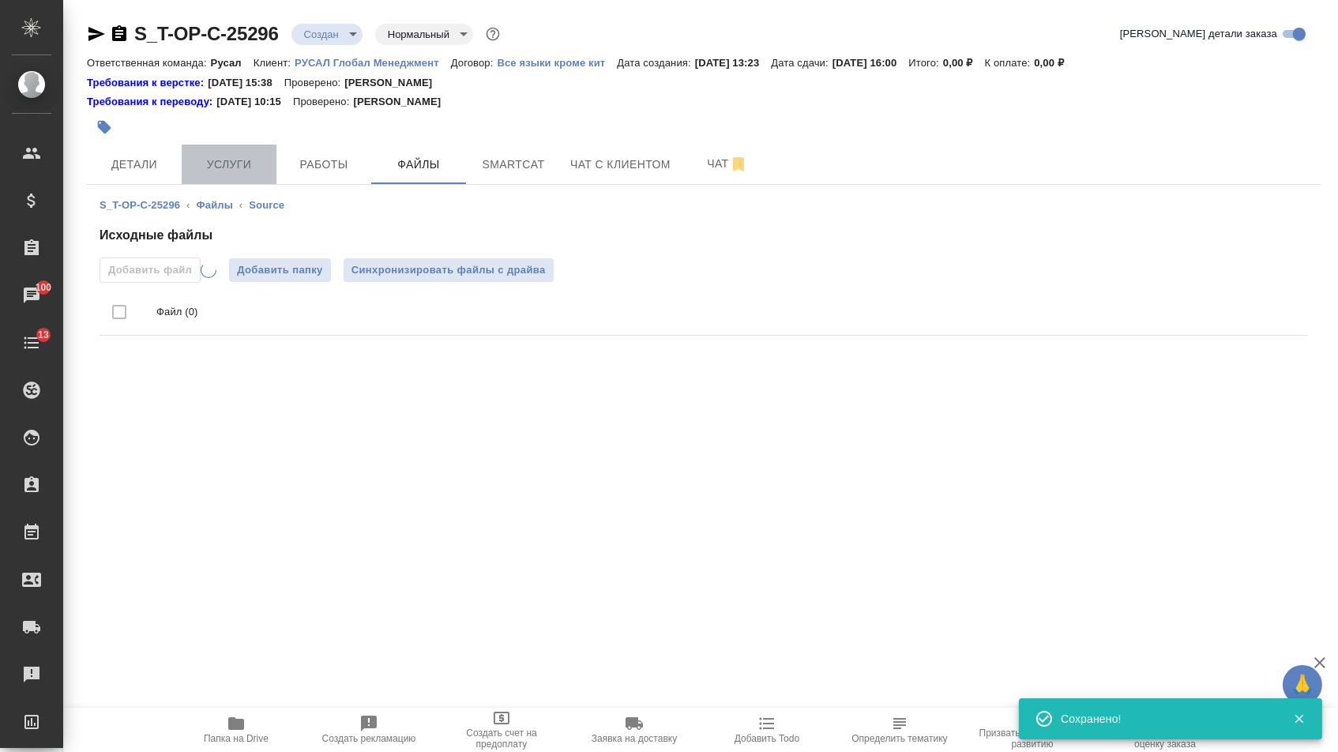
click at [239, 160] on span "Услуги" at bounding box center [229, 165] width 76 height 20
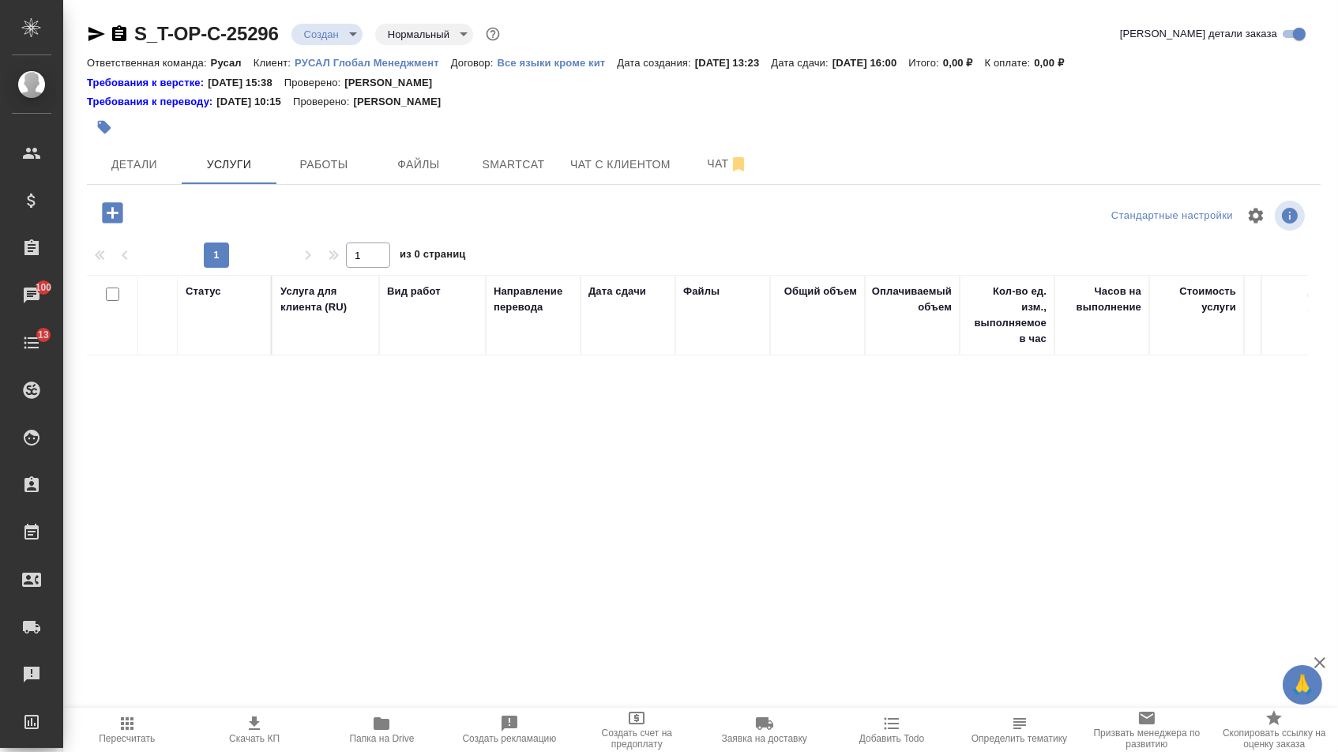
click at [126, 214] on icon "button" at bounding box center [113, 213] width 28 height 28
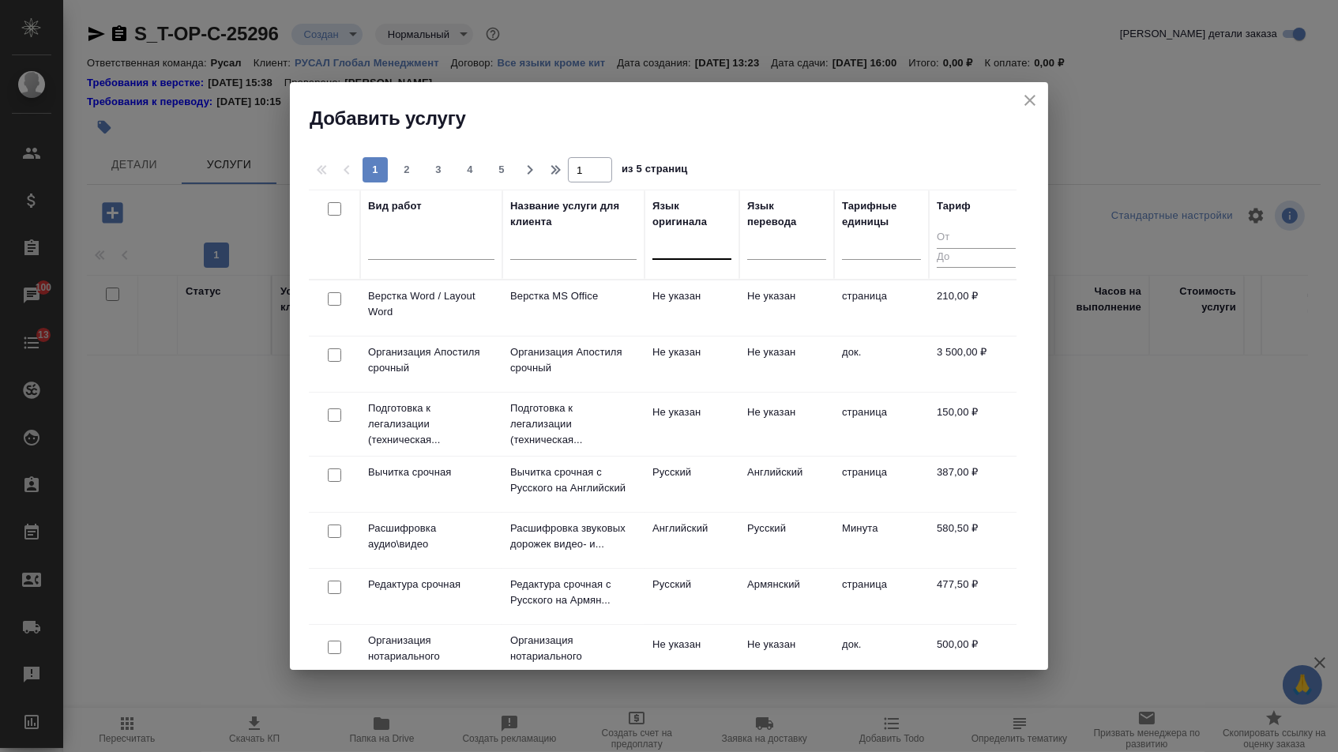
click at [714, 250] on div at bounding box center [691, 243] width 79 height 23
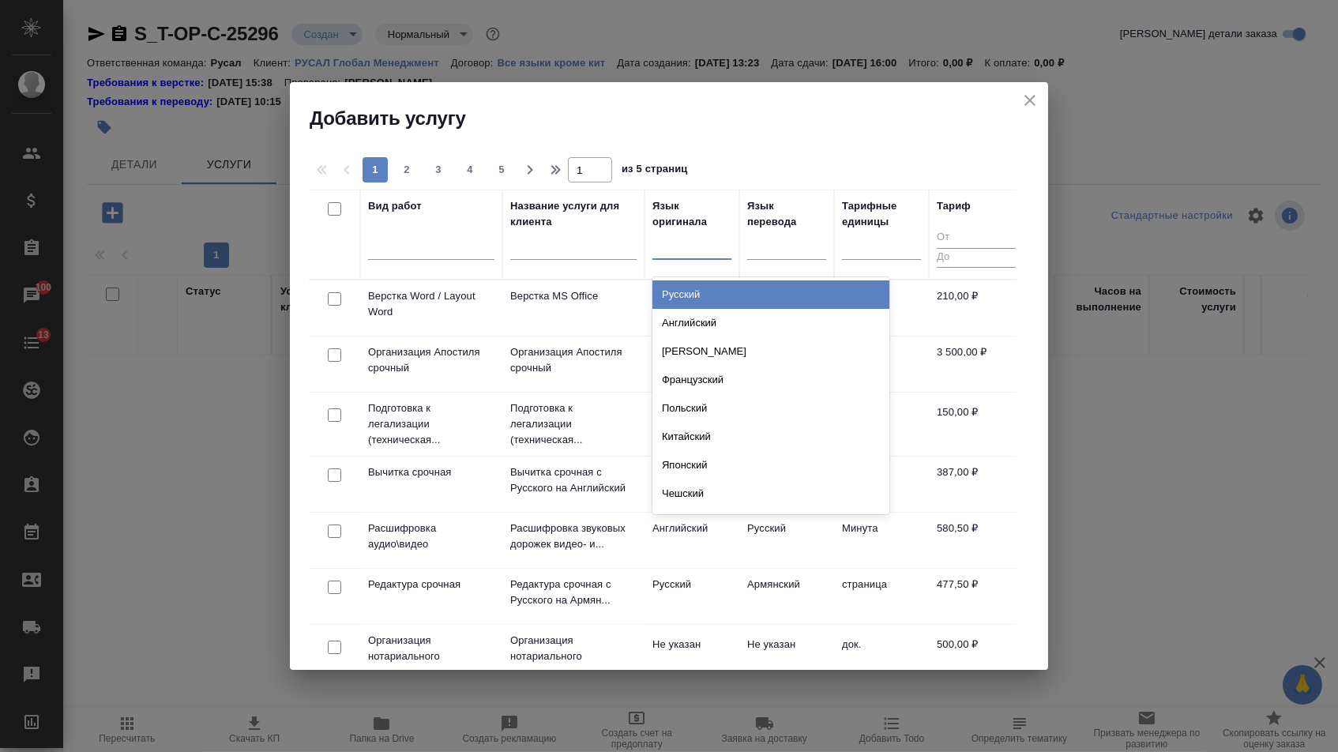
click at [682, 244] on div at bounding box center [691, 243] width 79 height 23
click at [682, 291] on div "Русский" at bounding box center [770, 294] width 237 height 28
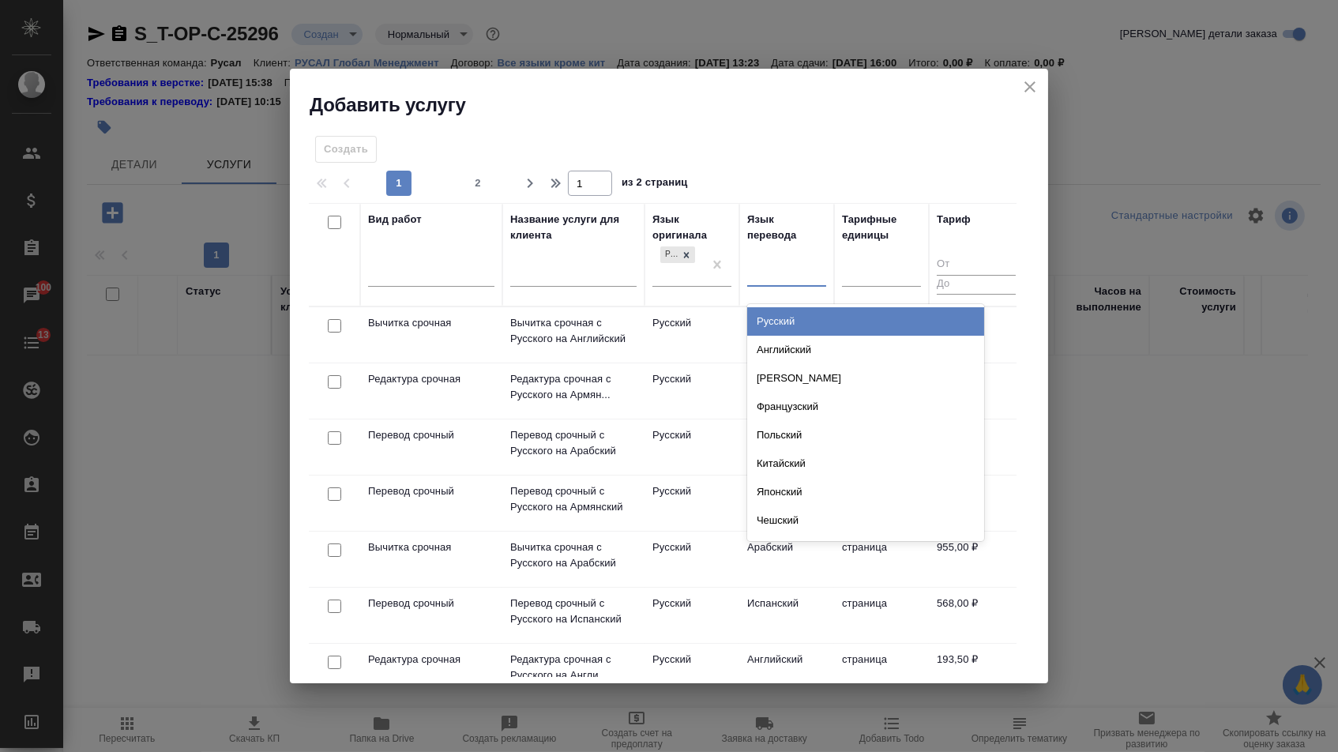
click at [786, 260] on div at bounding box center [786, 271] width 79 height 23
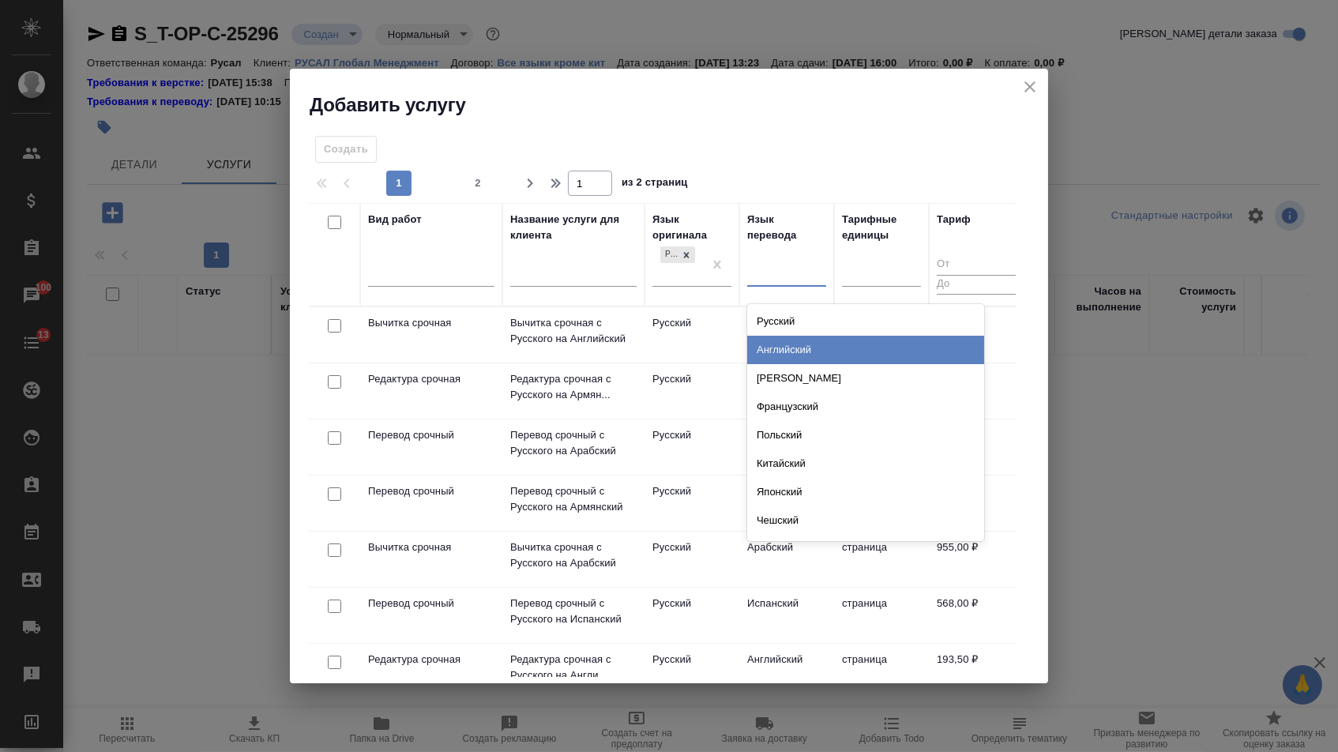
click at [783, 336] on div "Английский" at bounding box center [865, 350] width 237 height 28
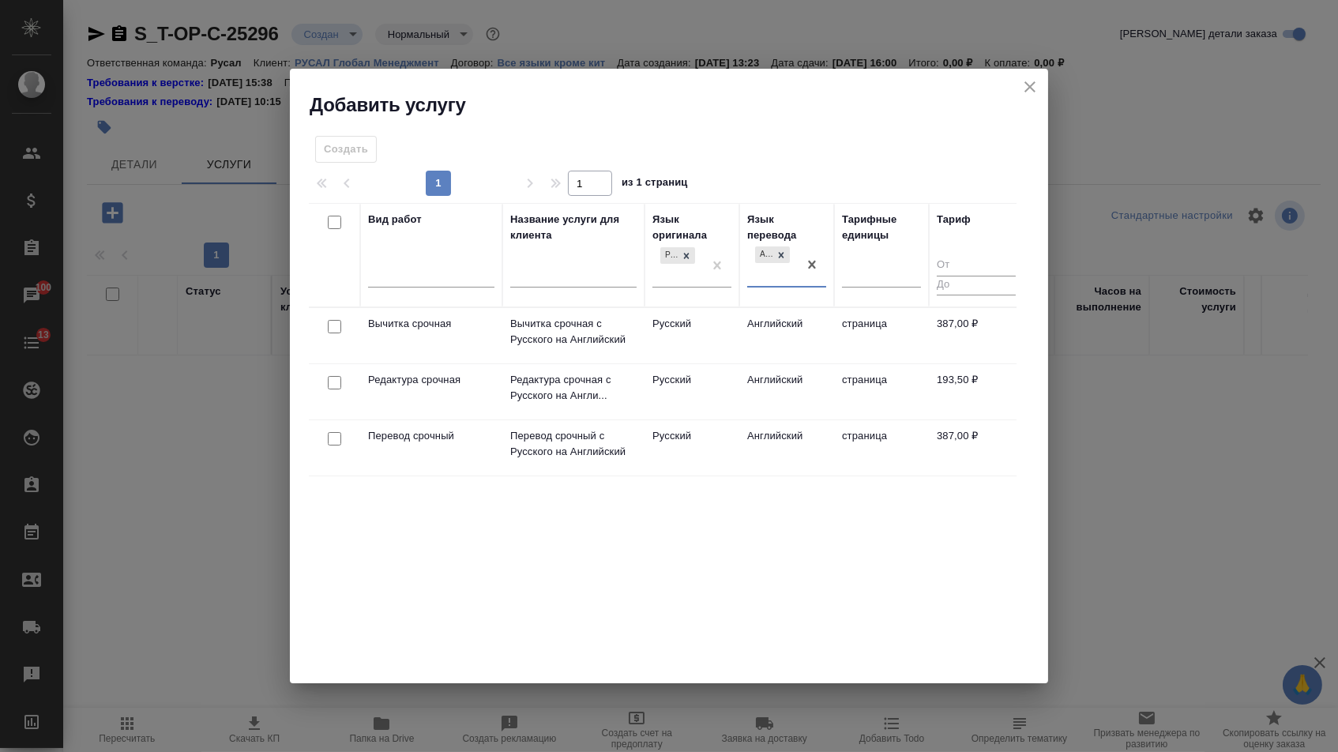
click at [338, 426] on td at bounding box center [334, 447] width 51 height 55
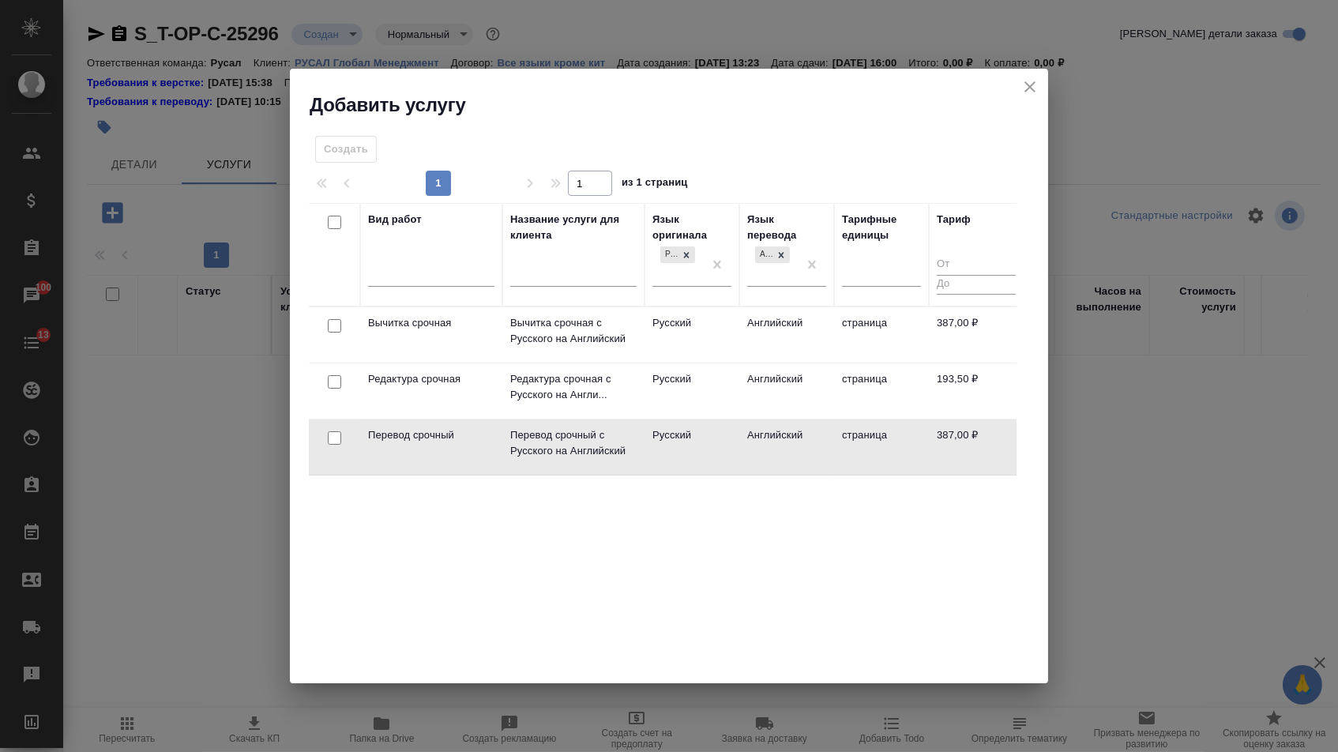
click at [335, 430] on div at bounding box center [335, 438] width 36 height 22
click at [330, 438] on input "checkbox" at bounding box center [334, 437] width 13 height 13
checkbox input "true"
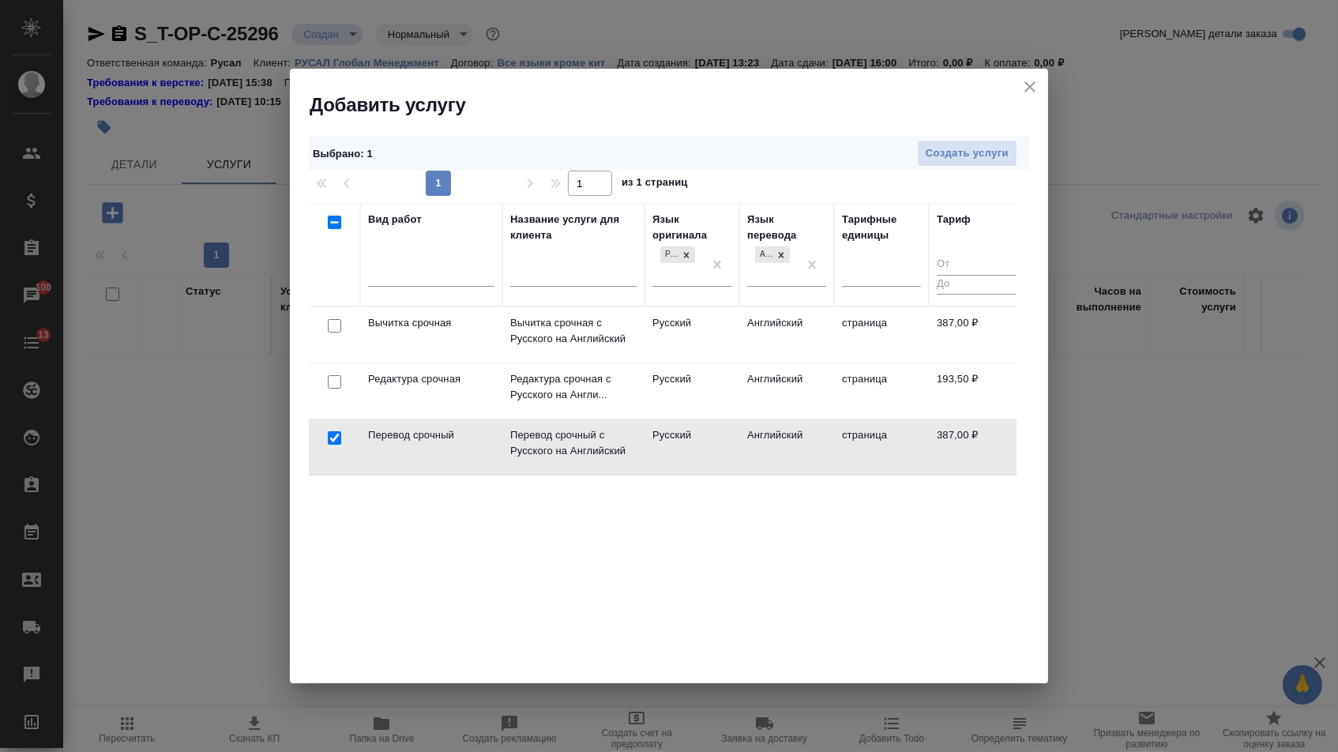
click at [330, 386] on input "checkbox" at bounding box center [334, 381] width 13 height 13
checkbox input "true"
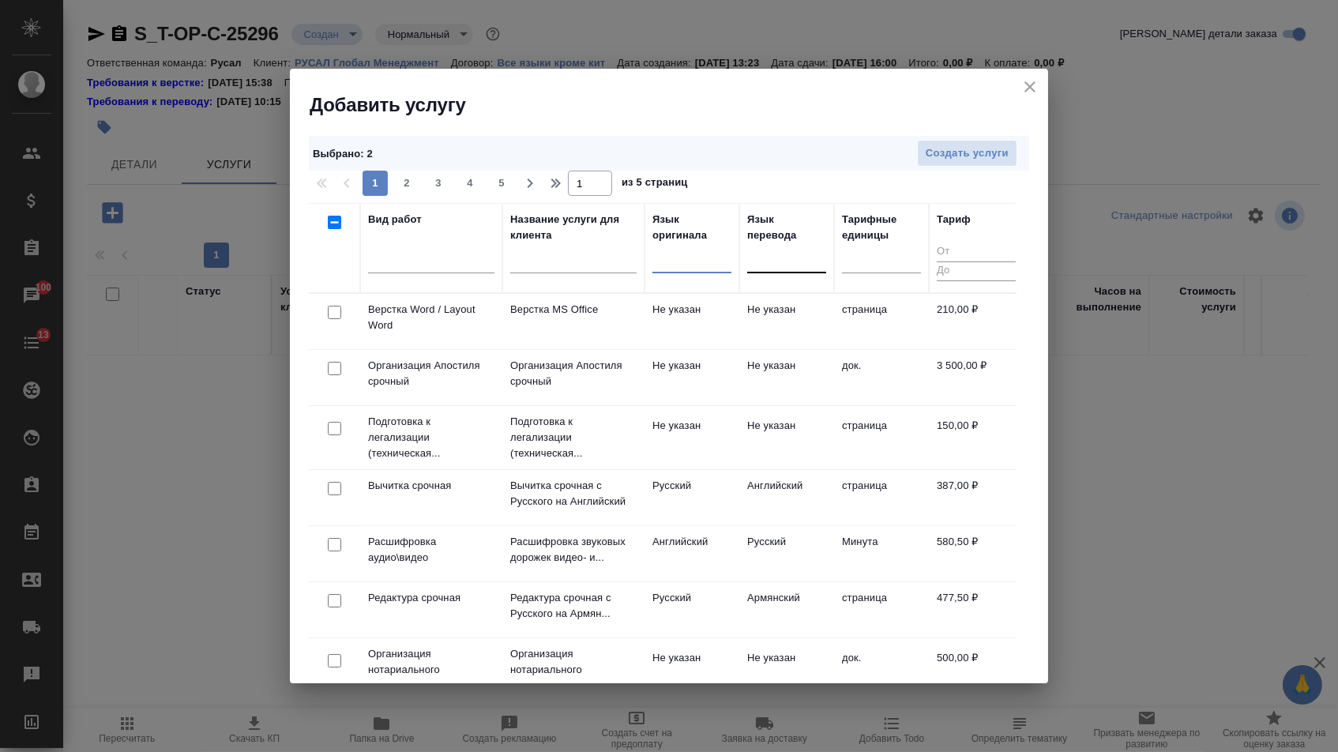
drag, startPoint x: 336, startPoint y: 312, endPoint x: 359, endPoint y: 311, distance: 22.9
click at [336, 312] on input "checkbox" at bounding box center [334, 312] width 13 height 13
checkbox input "true"
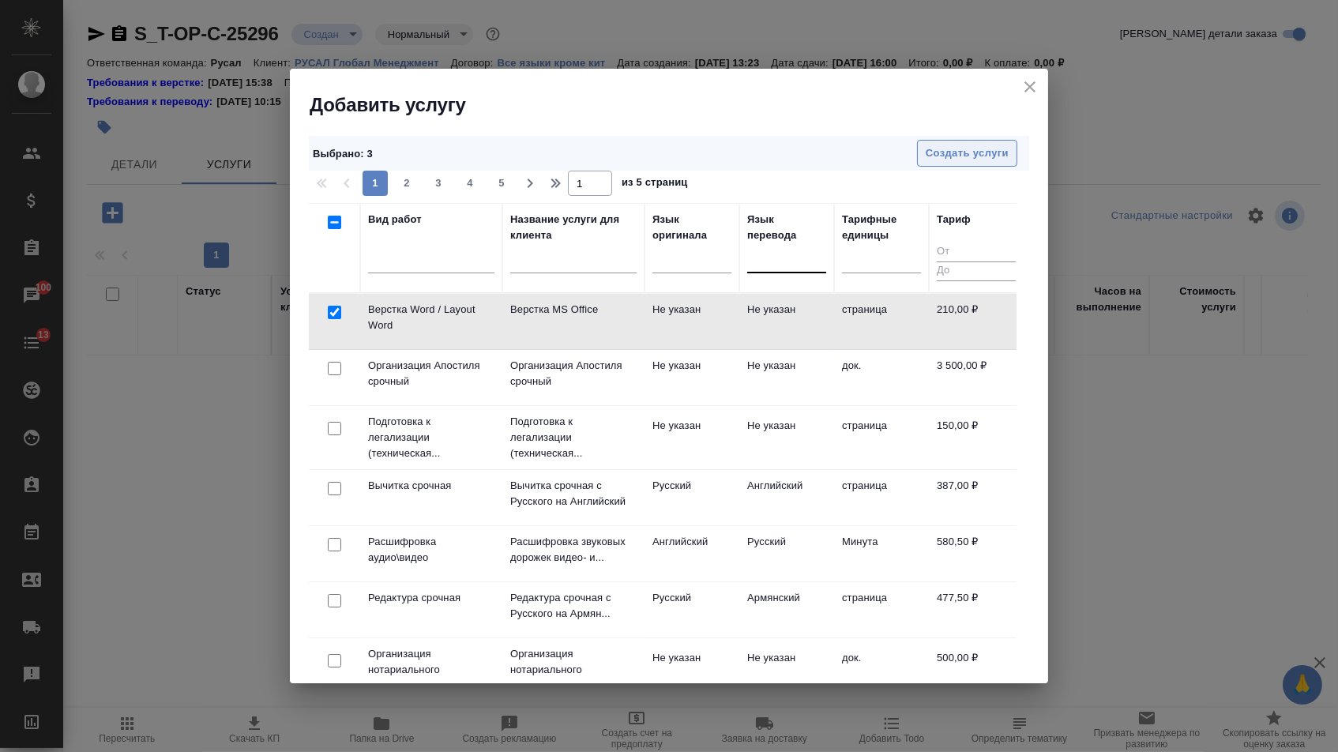
click at [950, 162] on button "Создать услуги" at bounding box center [967, 154] width 100 height 28
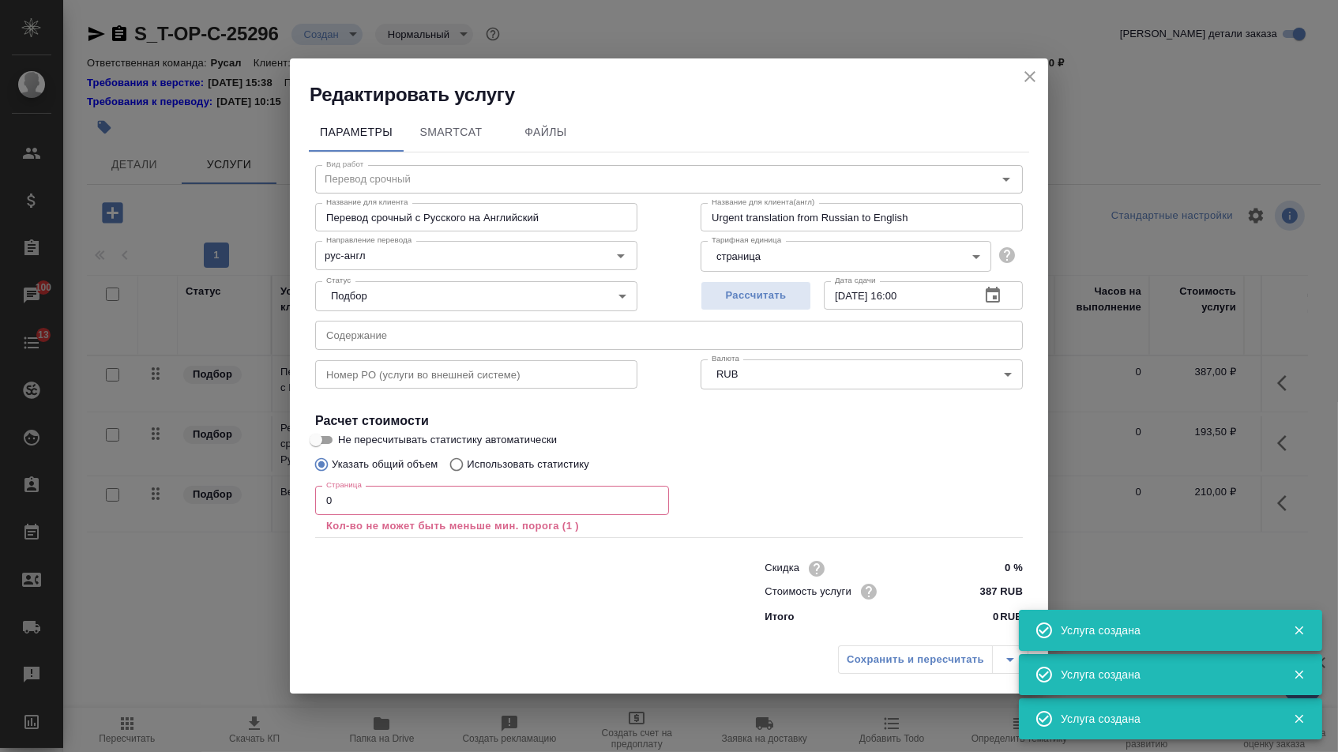
click at [409, 340] on input "text" at bounding box center [669, 335] width 708 height 28
paste input "Newsletter_September"
click at [372, 512] on input "0" at bounding box center [492, 500] width 354 height 28
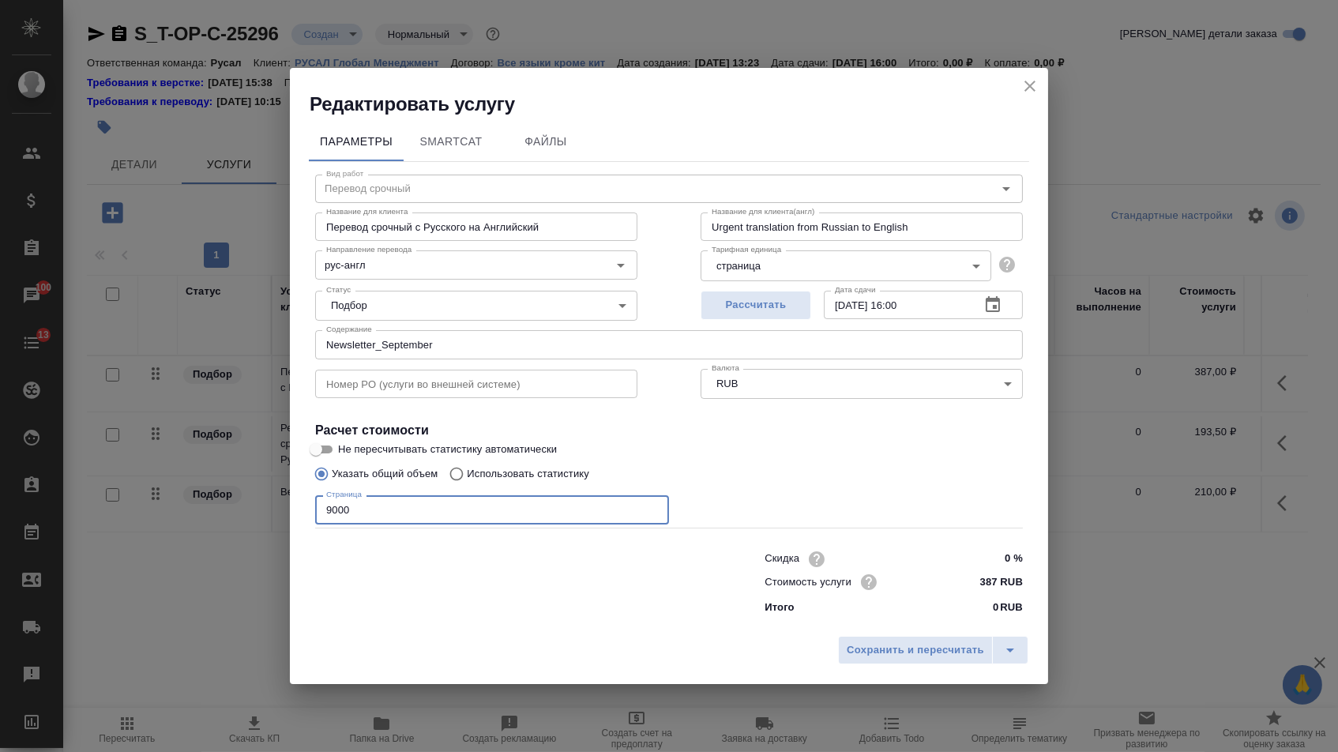
click at [830, 635] on div "Сохранить и пересчитать" at bounding box center [669, 656] width 758 height 56
click at [843, 645] on button "Сохранить и пересчитать" at bounding box center [915, 650] width 155 height 28
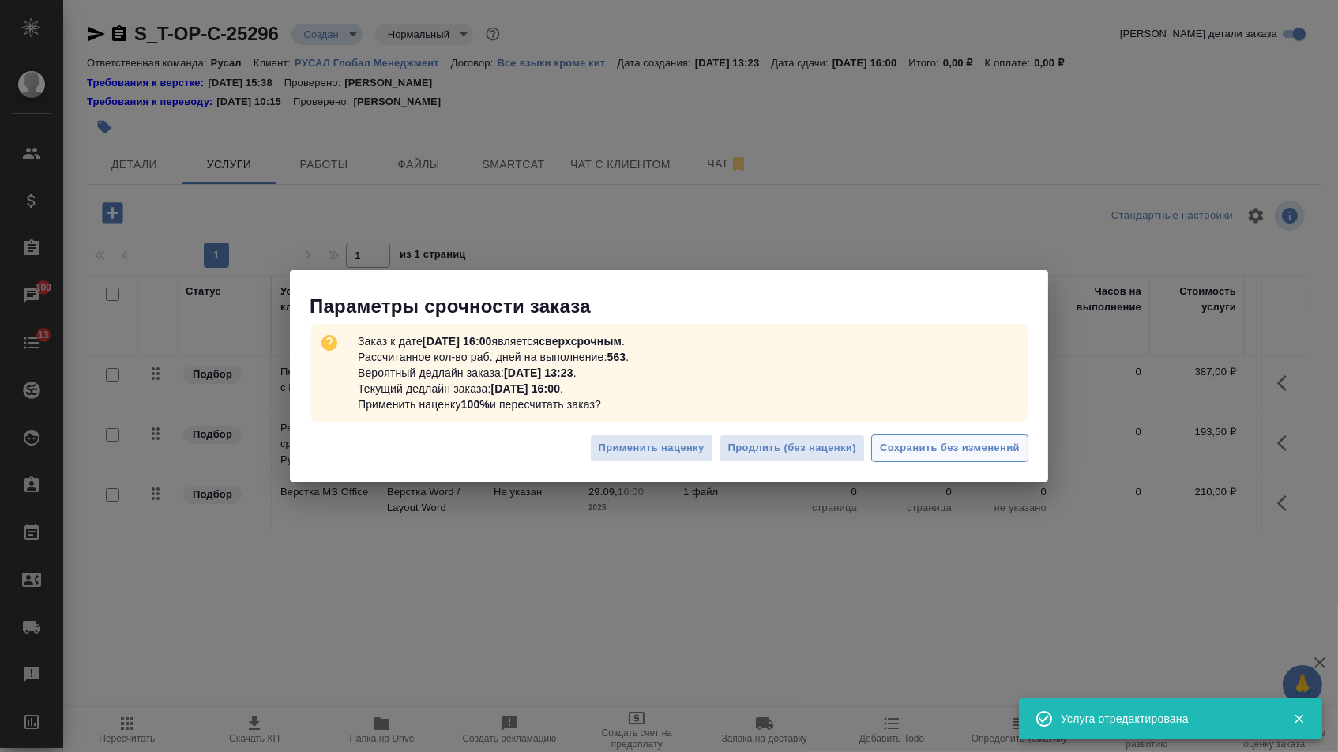
click at [910, 445] on span "Сохранить без изменений" at bounding box center [950, 448] width 140 height 18
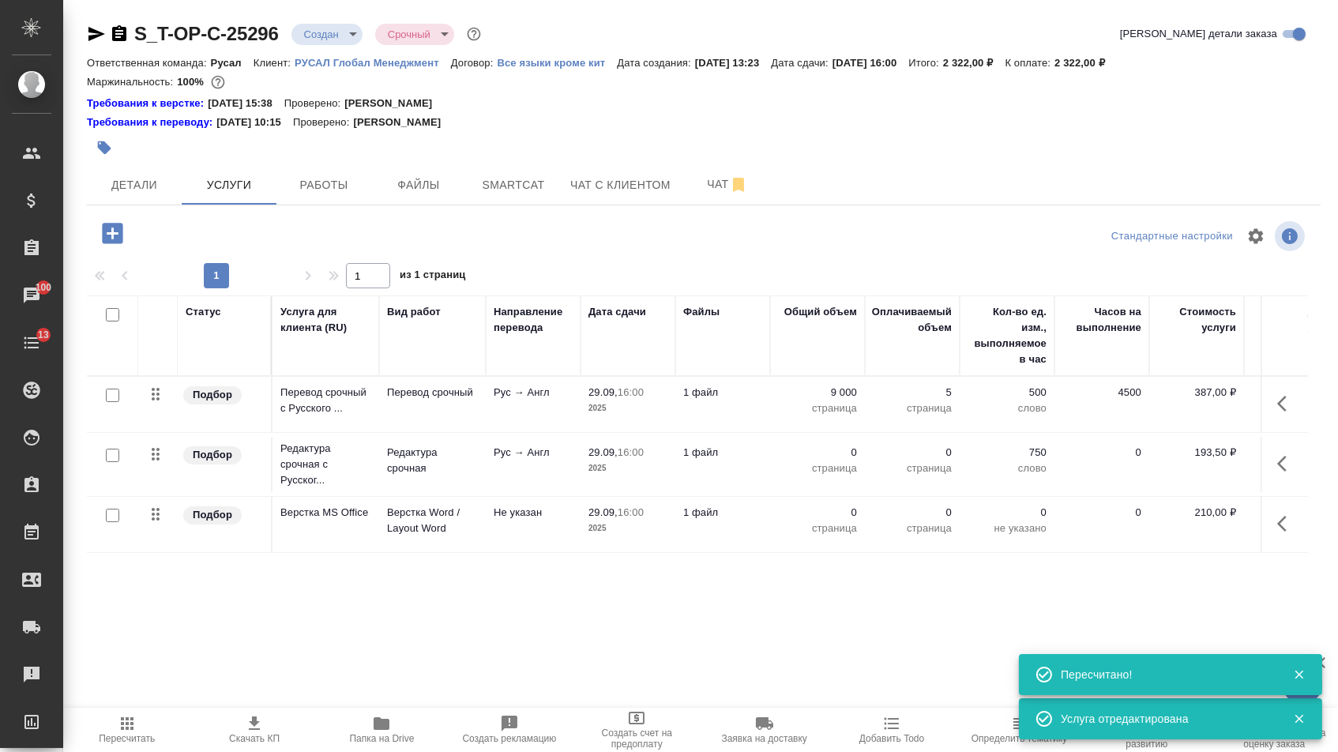
click at [832, 460] on p "0" at bounding box center [817, 453] width 79 height 16
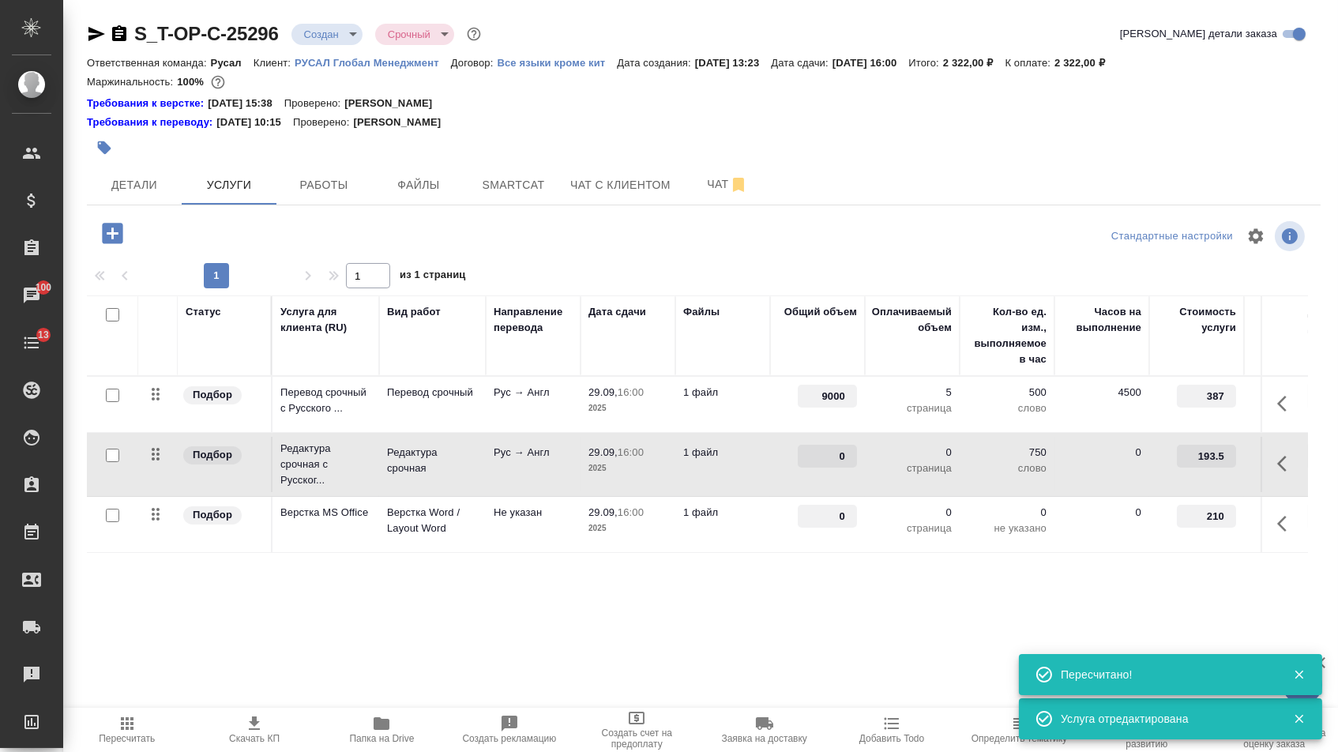
click at [832, 460] on input "0" at bounding box center [827, 456] width 59 height 23
drag, startPoint x: 834, startPoint y: 528, endPoint x: 892, endPoint y: 528, distance: 57.7
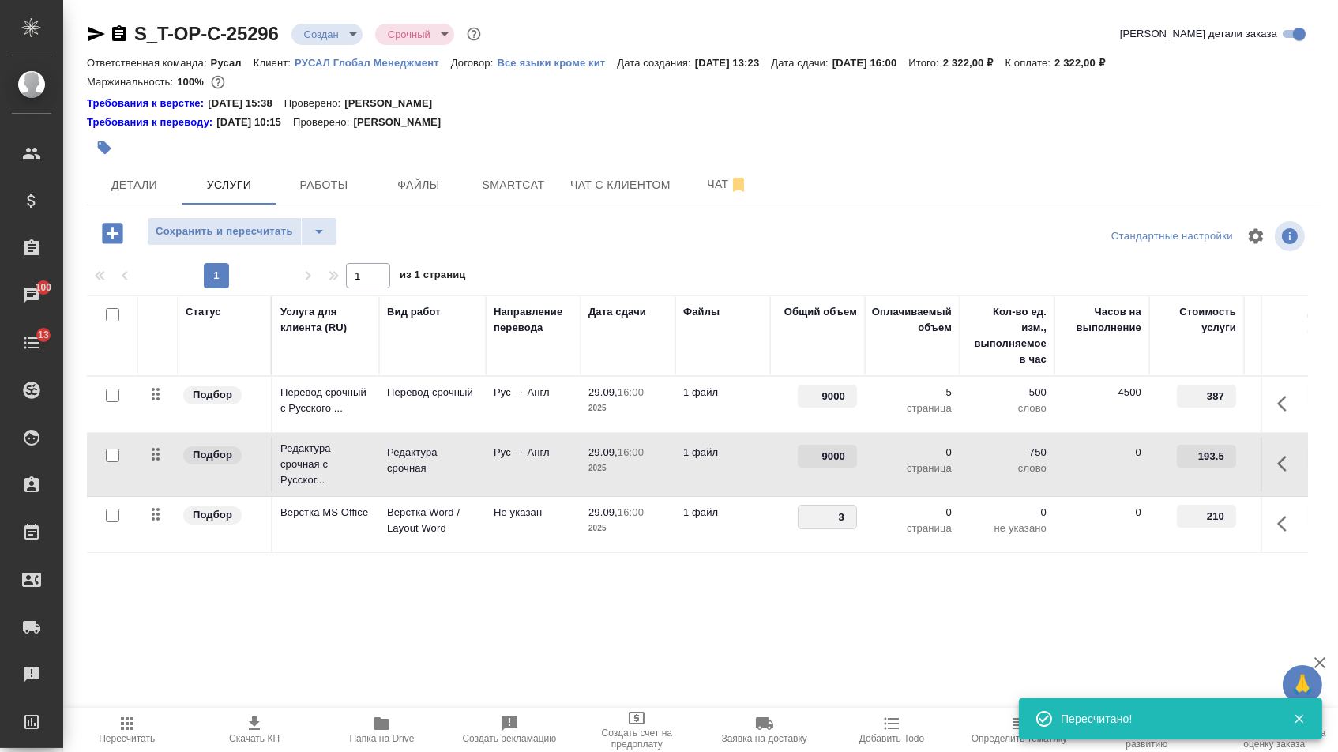
click at [769, 580] on div "Статус Услуга для клиента (RU) Вид работ Направление перевода Дата сдачи Файлы …" at bounding box center [697, 465] width 1221 height 340
click at [248, 233] on span "Сохранить и пересчитать" at bounding box center [224, 232] width 137 height 18
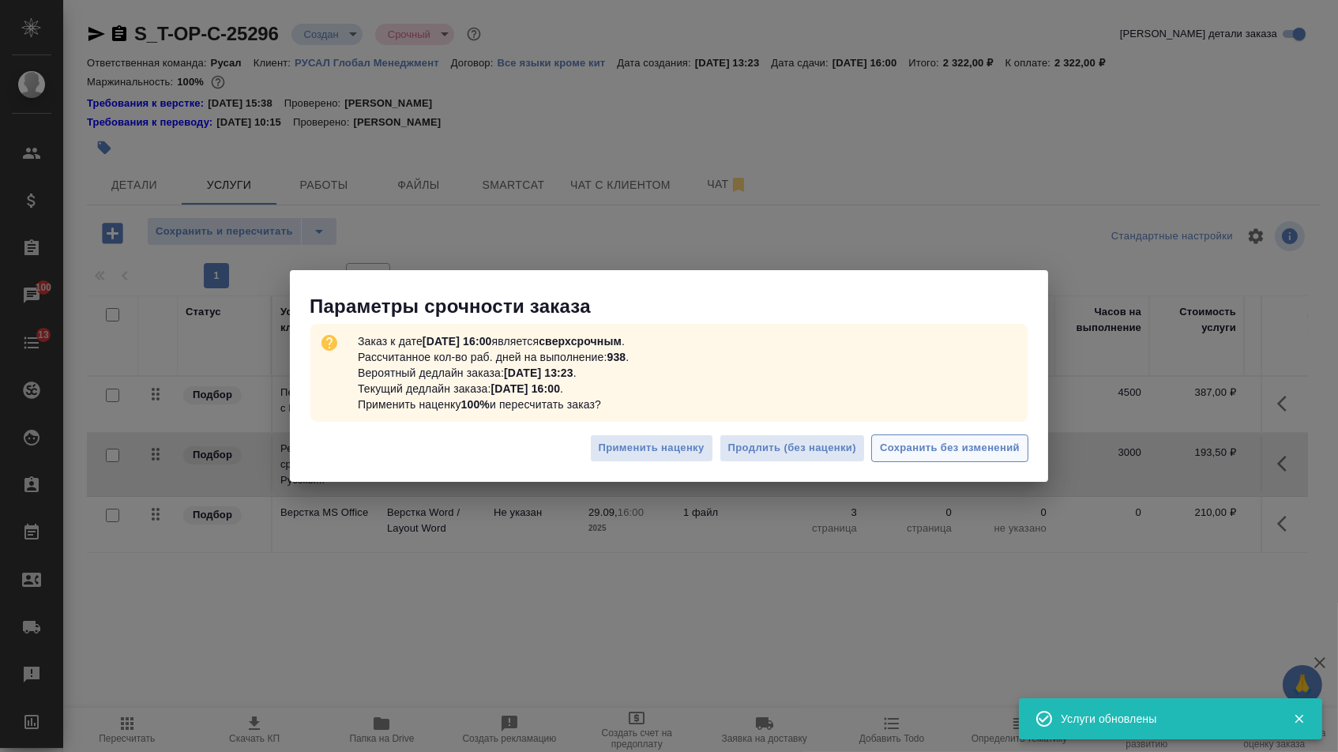
click at [944, 448] on span "Сохранить без изменений" at bounding box center [950, 448] width 140 height 18
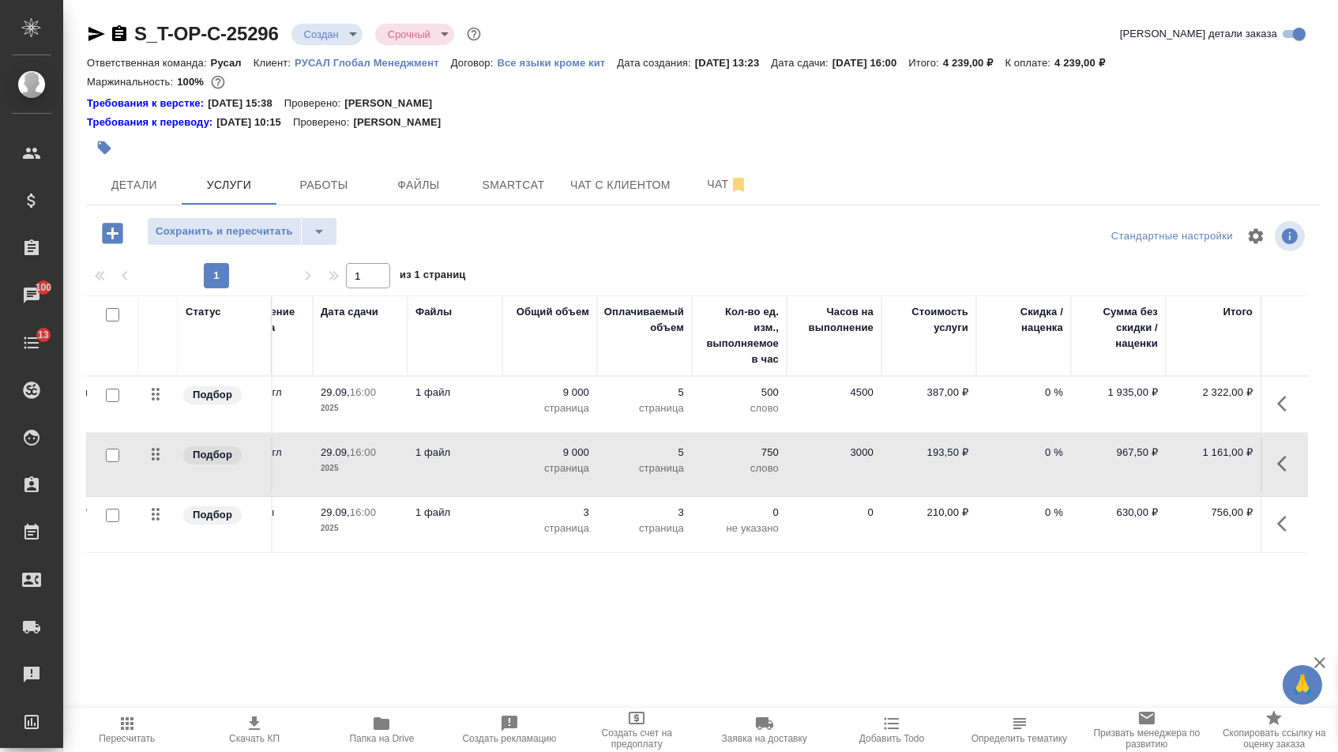
scroll to position [0, 267]
click at [130, 178] on button "Детали" at bounding box center [134, 184] width 95 height 39
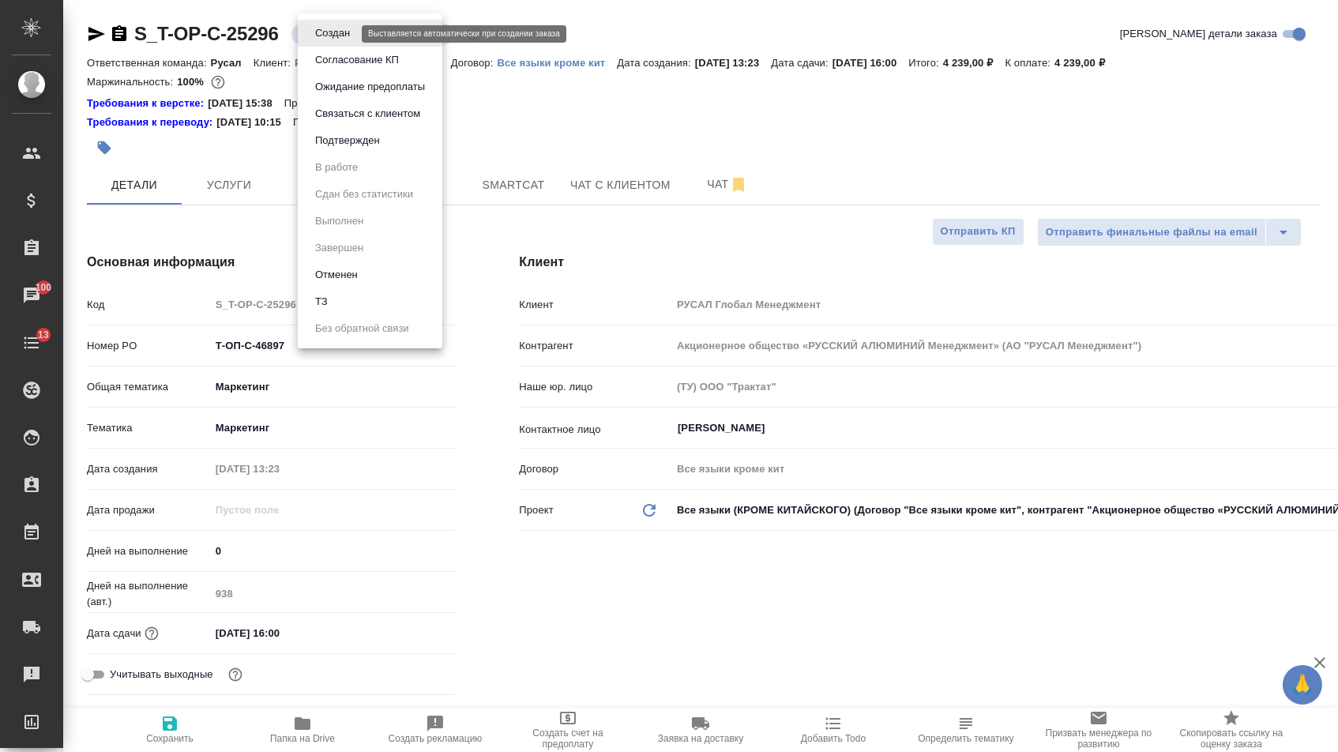
drag, startPoint x: 329, startPoint y: 39, endPoint x: 329, endPoint y: 139, distance: 99.5
click at [329, 39] on body "🙏 .cls-1 fill:#fff; AWATERA Menshikova Aleksandra Клиенты Спецификации Заказы 1…" at bounding box center [669, 376] width 1338 height 752
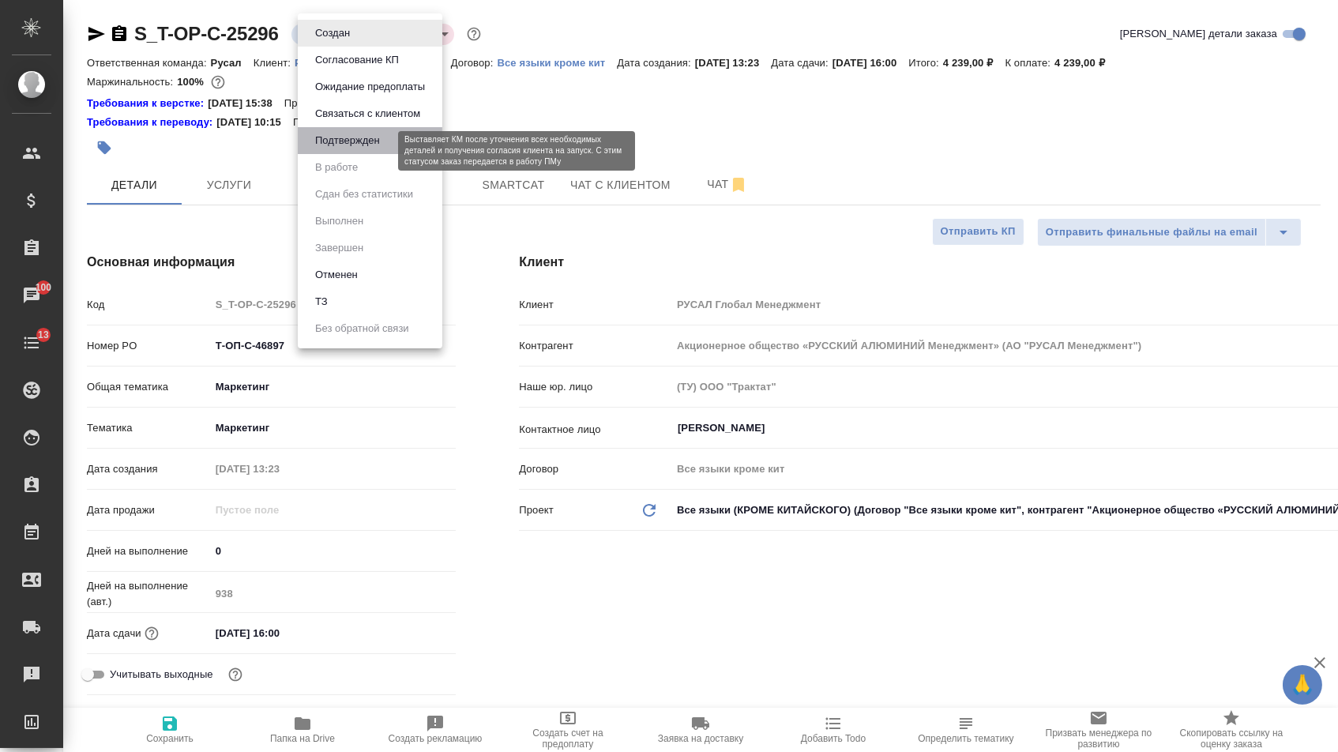
click at [329, 143] on button "Подтвержден" at bounding box center [347, 140] width 74 height 17
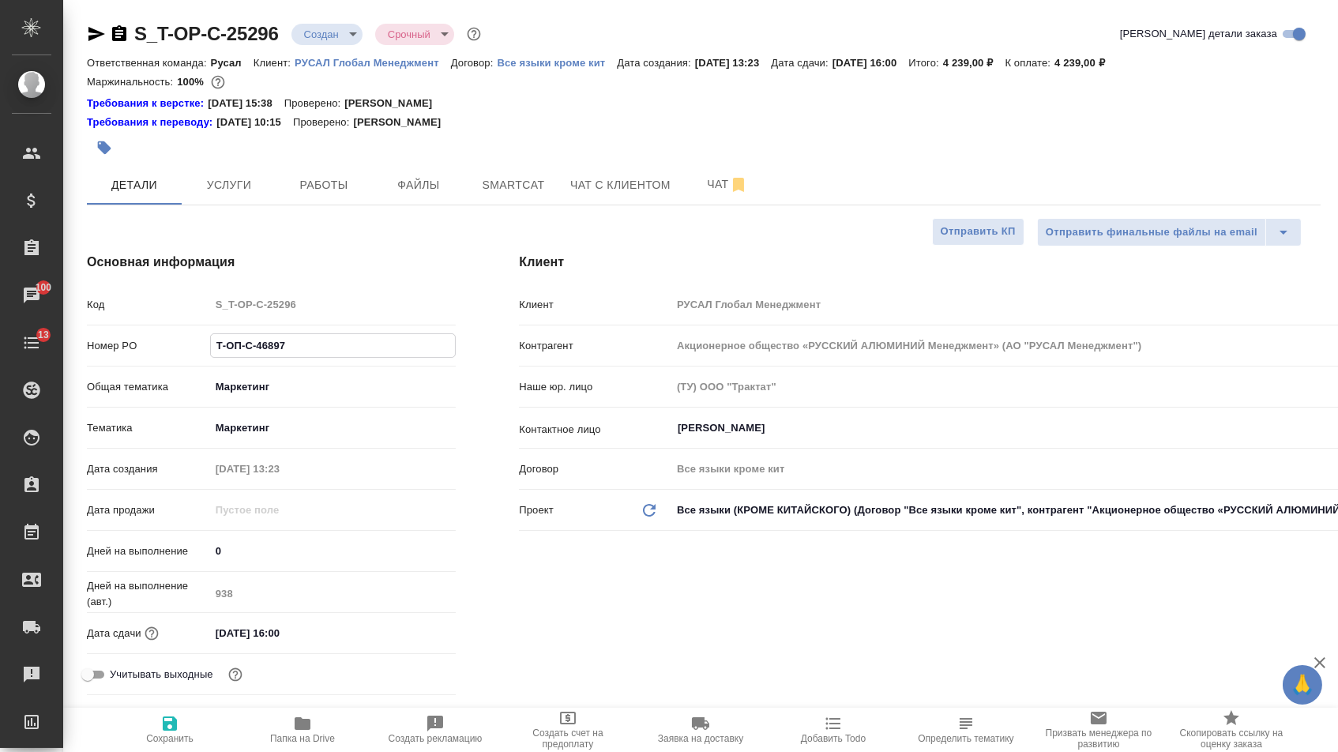
drag, startPoint x: 295, startPoint y: 362, endPoint x: 59, endPoint y: 310, distance: 241.8
click at [59, 310] on div ".cls-1 fill:#fff; AWATERA Menshikova Aleksandra Клиенты Спецификации Заказы 100…" at bounding box center [669, 376] width 1338 height 752
click at [103, 29] on icon "button" at bounding box center [96, 33] width 19 height 19
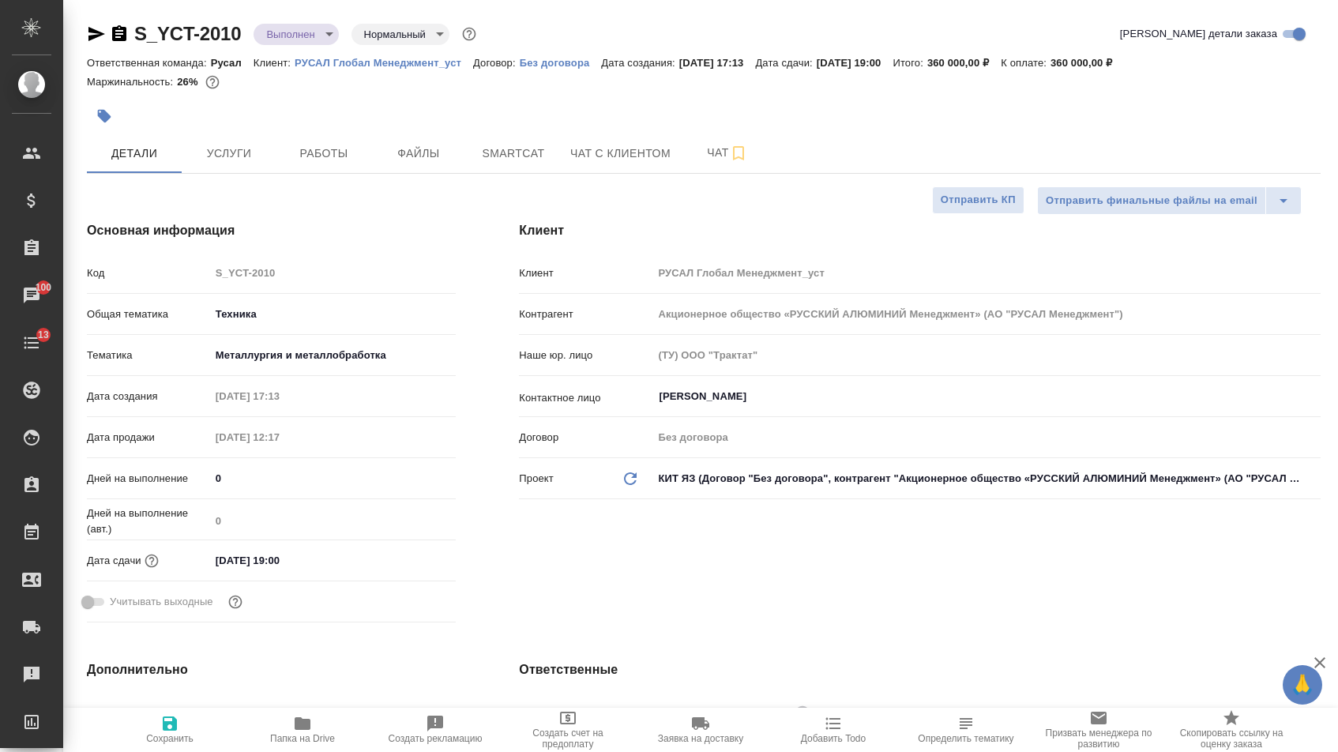
select select "RU"
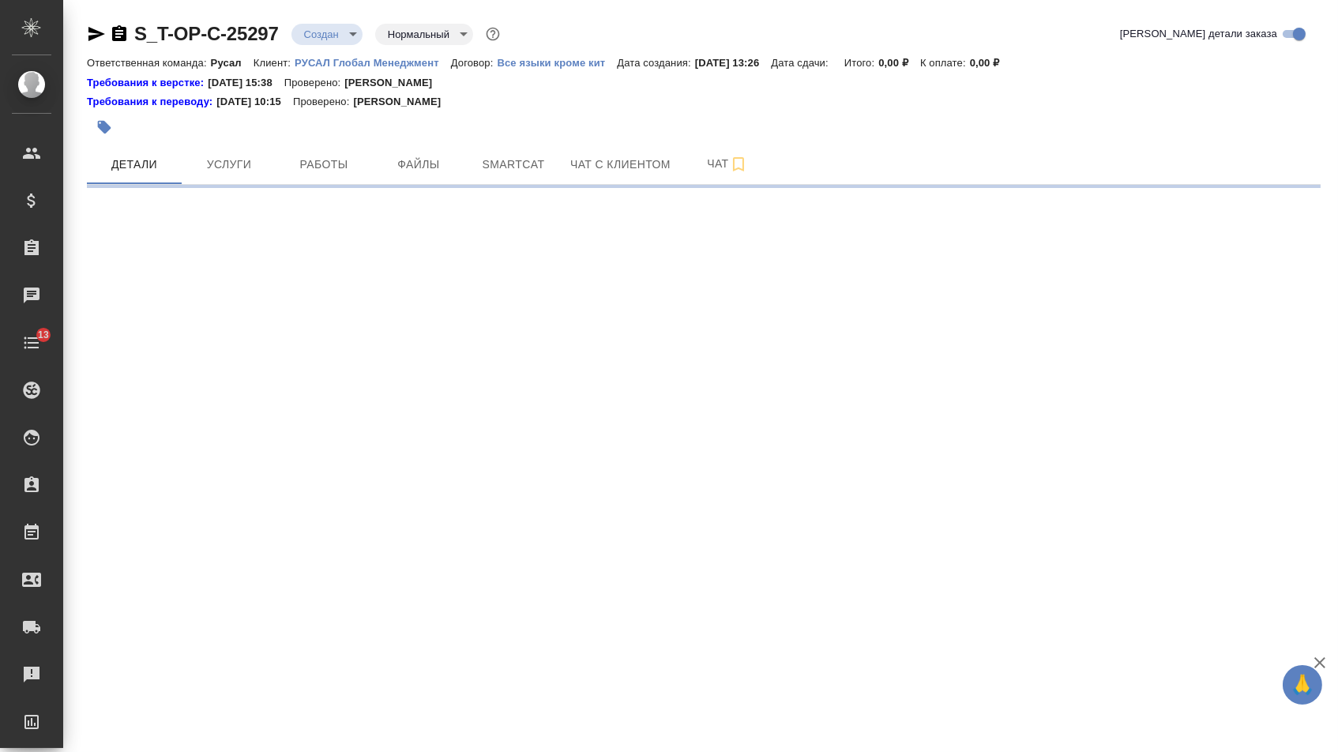
select select "RU"
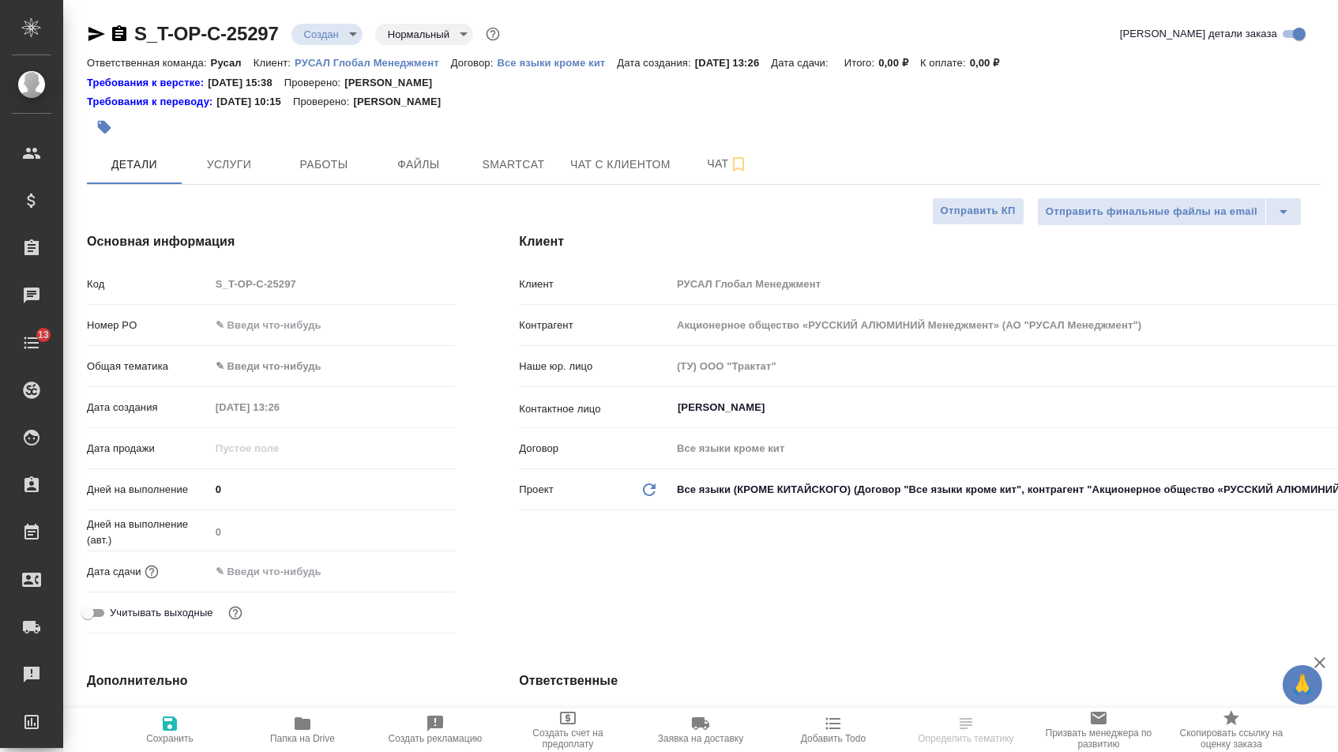
type textarea "x"
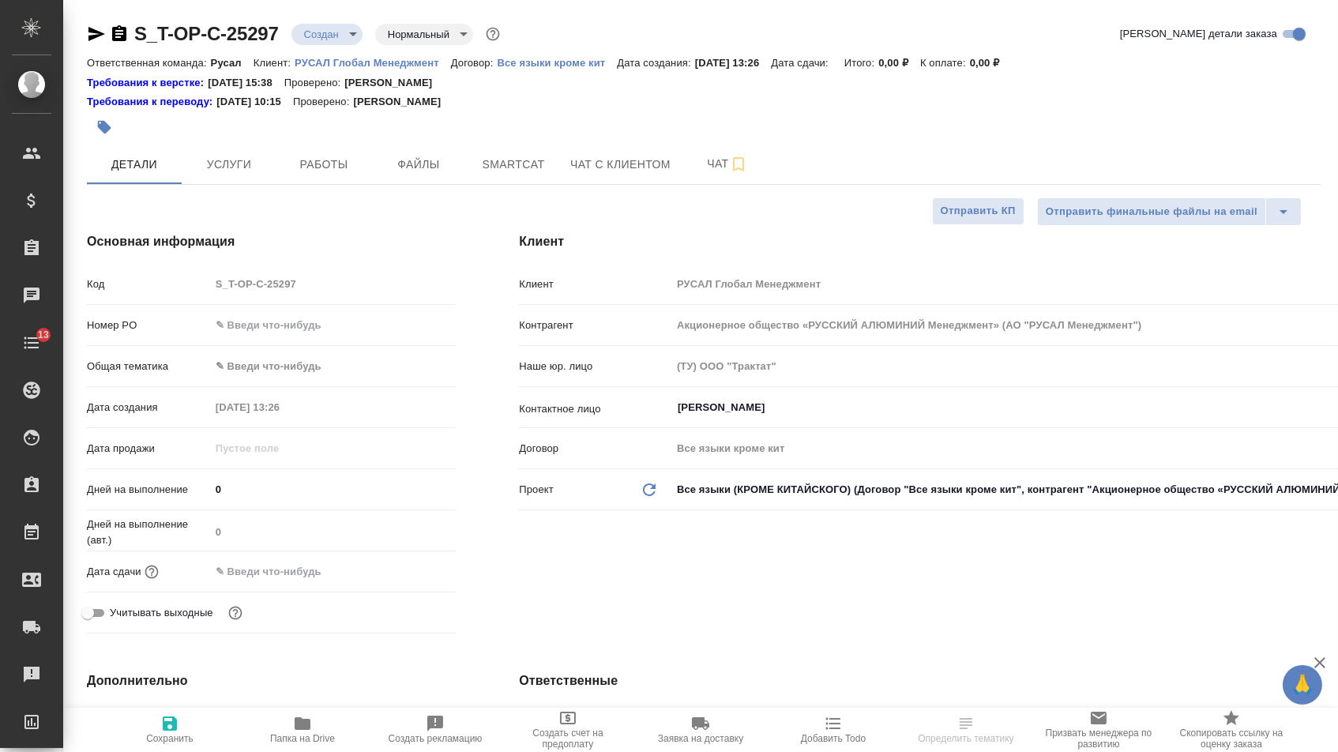
type textarea "x"
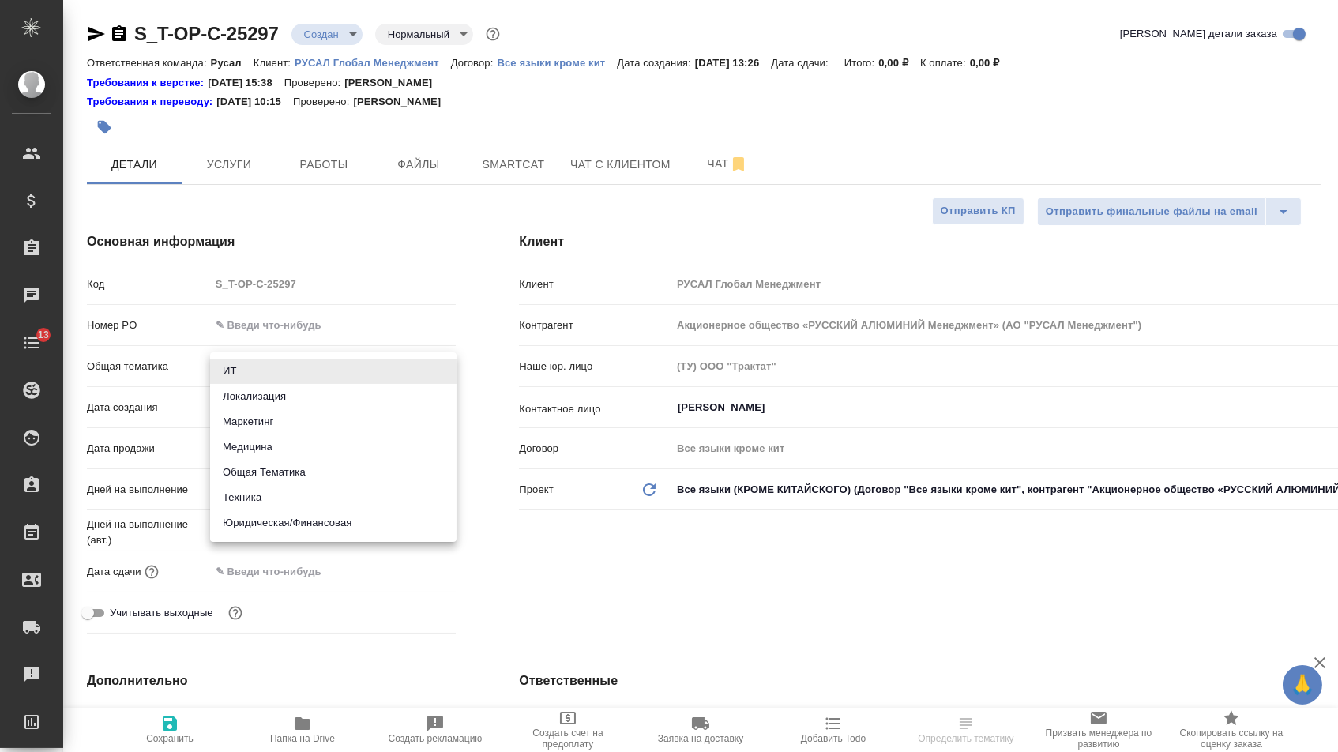
click at [294, 355] on body "🙏 .cls-1 fill:#fff; AWATERA Menshikova Aleksandra Клиенты Спецификации Заказы Ч…" at bounding box center [669, 376] width 1338 height 752
click at [285, 331] on div at bounding box center [669, 376] width 1338 height 752
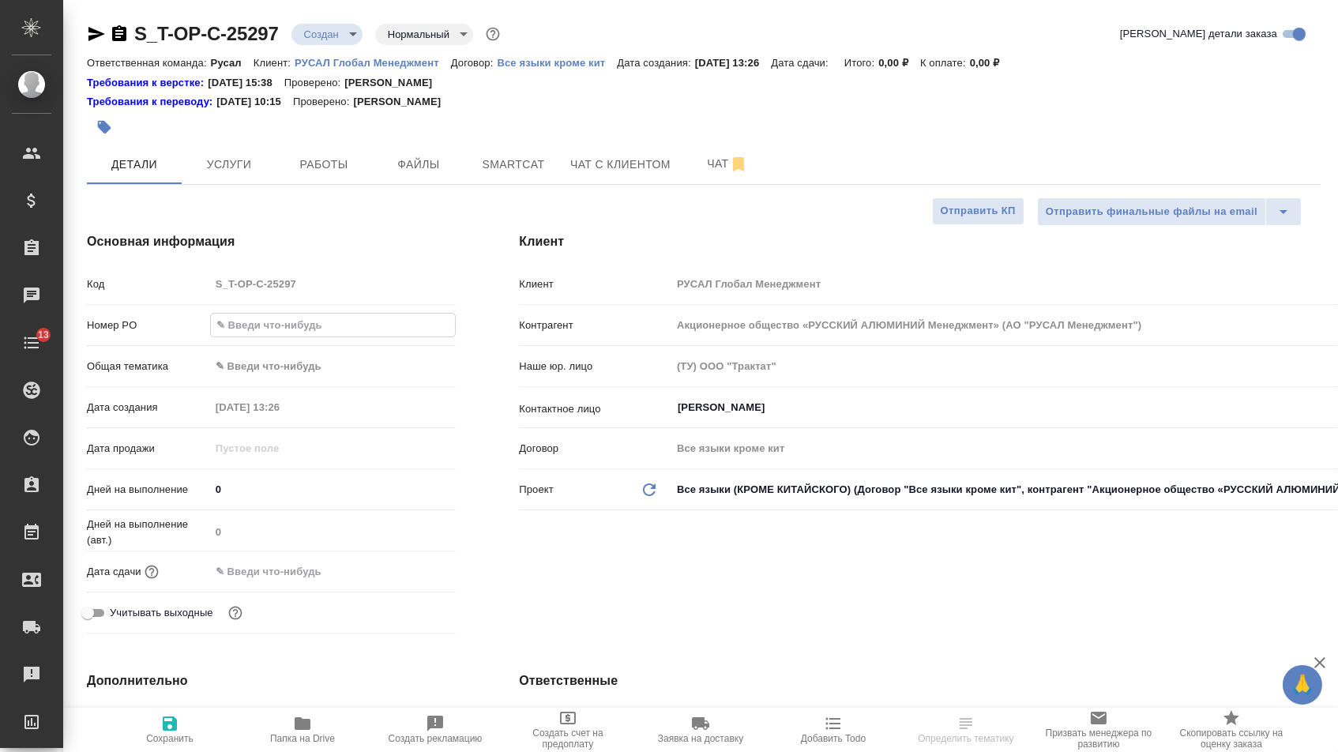
click at [285, 331] on input "text" at bounding box center [333, 325] width 245 height 23
paste input "Т-ОП-С-46898"
type input "Т-ОП-С-46898"
type textarea "x"
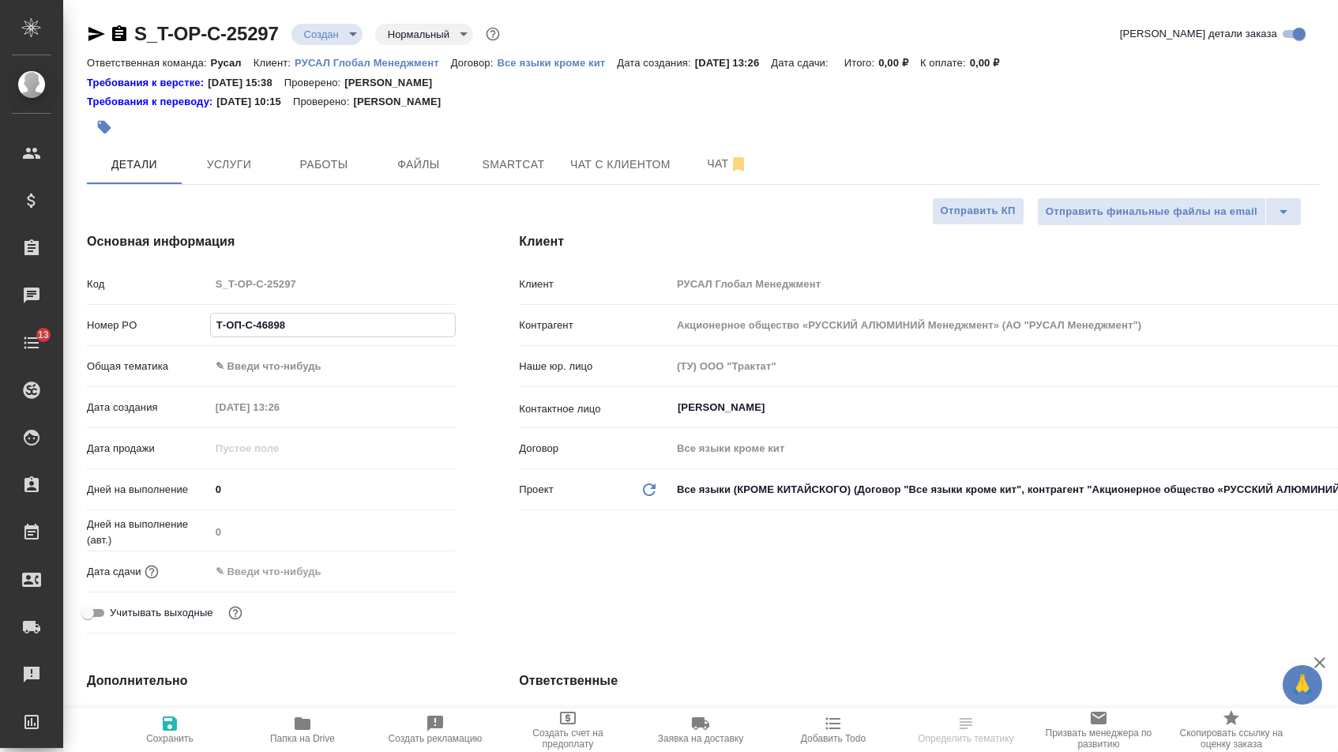
type textarea "x"
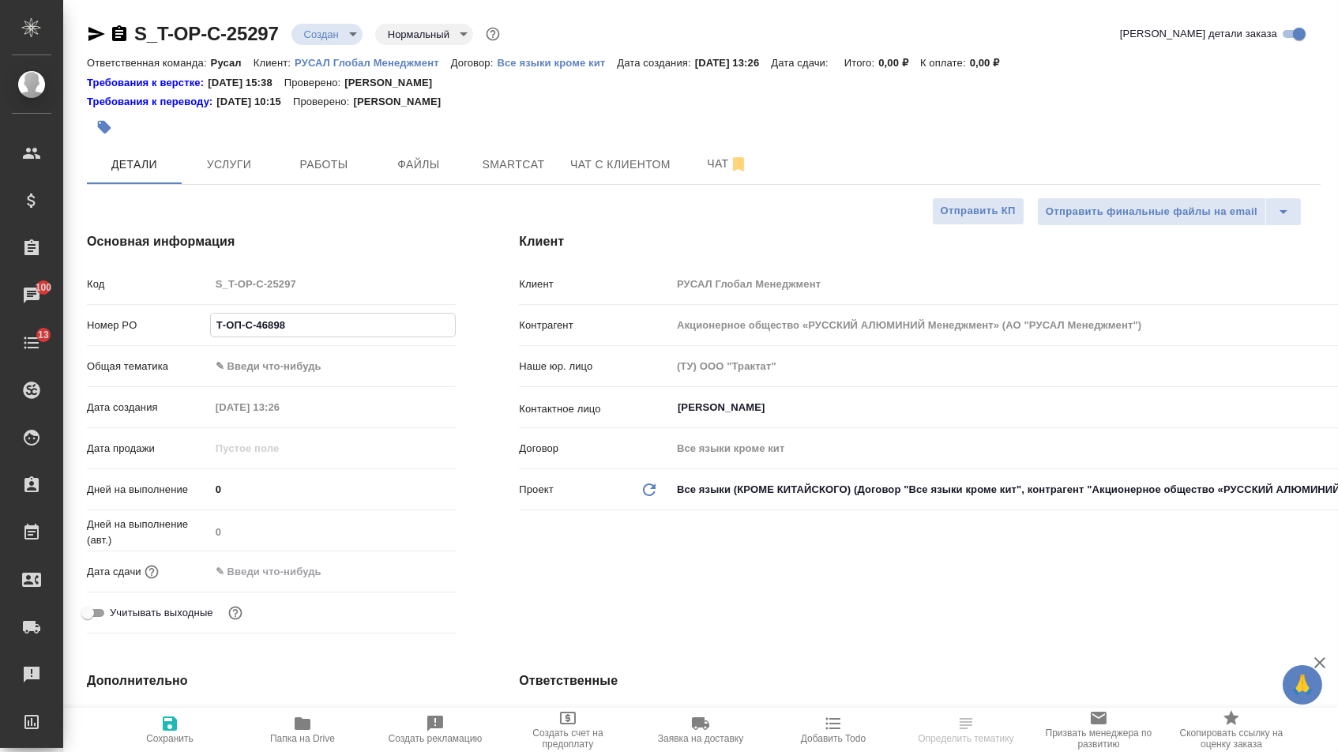
type textarea "x"
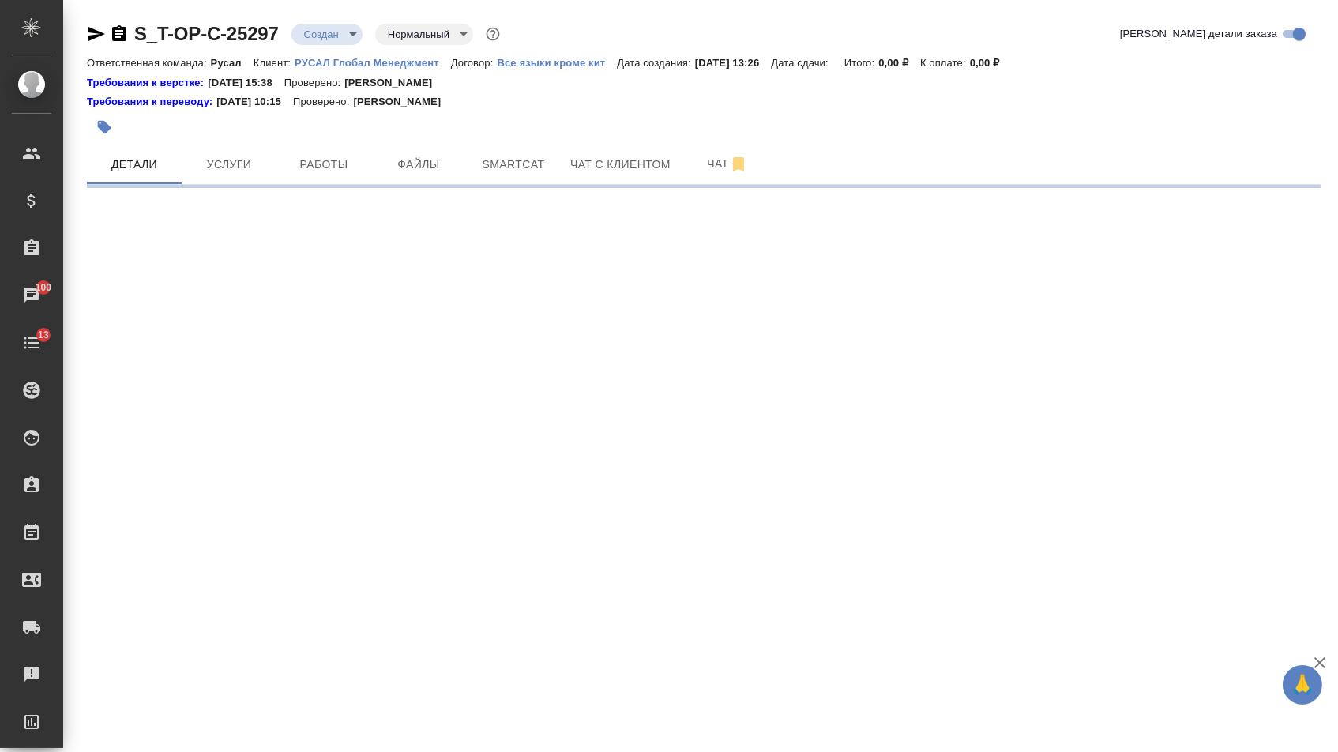
select select "RU"
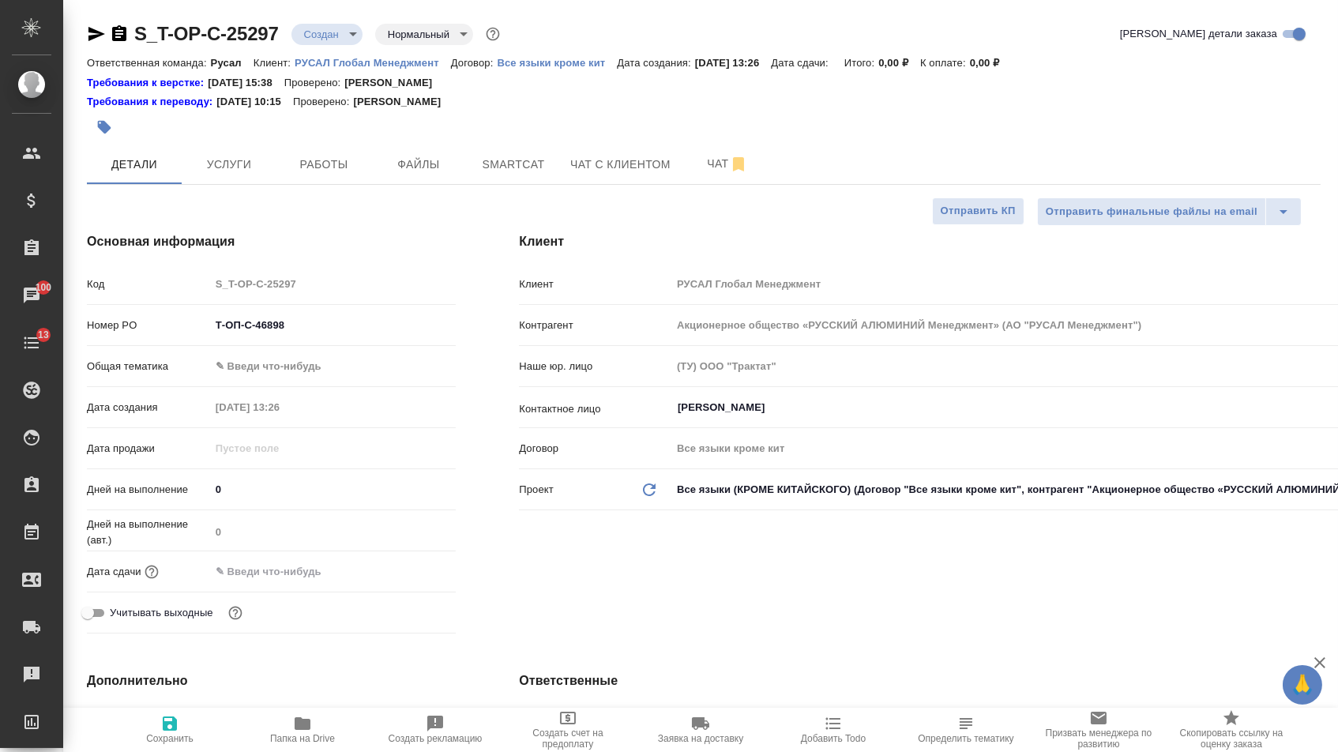
type textarea "x"
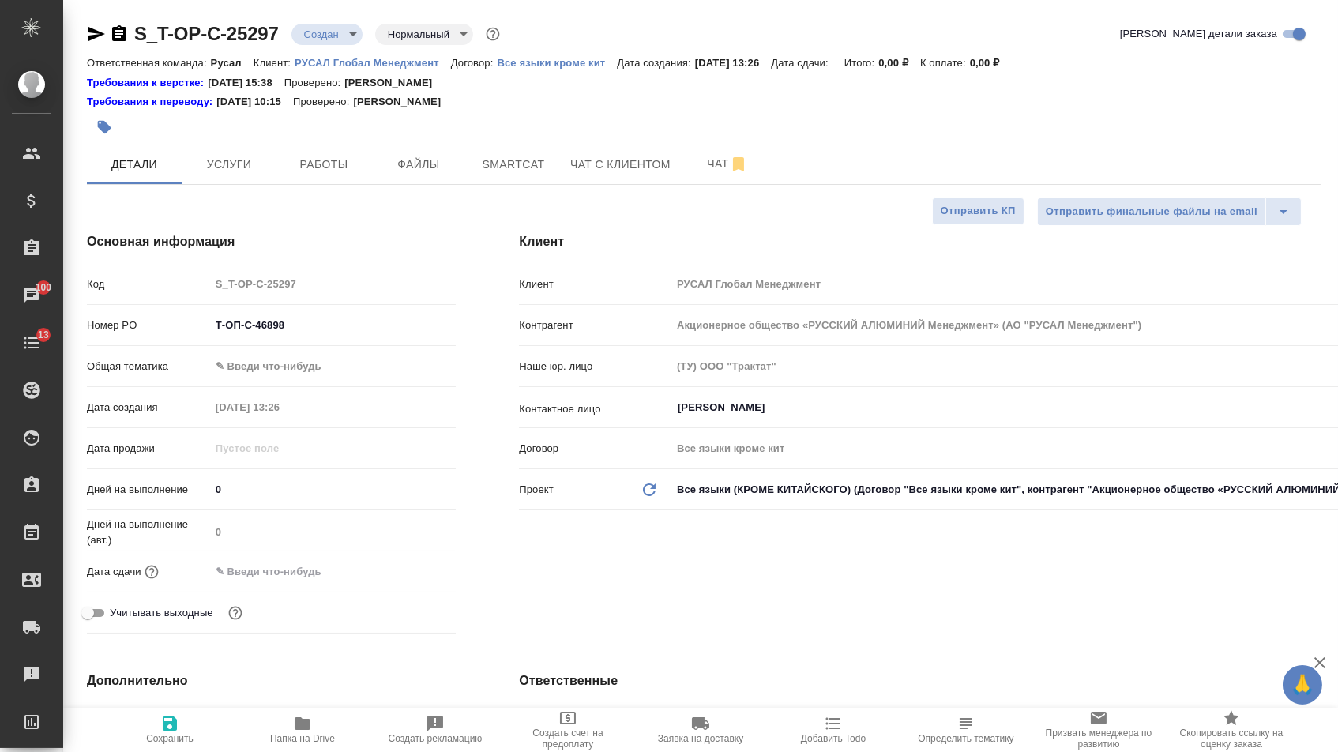
type textarea "x"
click at [302, 383] on body "🙏 .cls-1 fill:#fff; AWATERA Menshikova Aleksandra Клиенты Спецификации Заказы 1…" at bounding box center [669, 376] width 1338 height 752
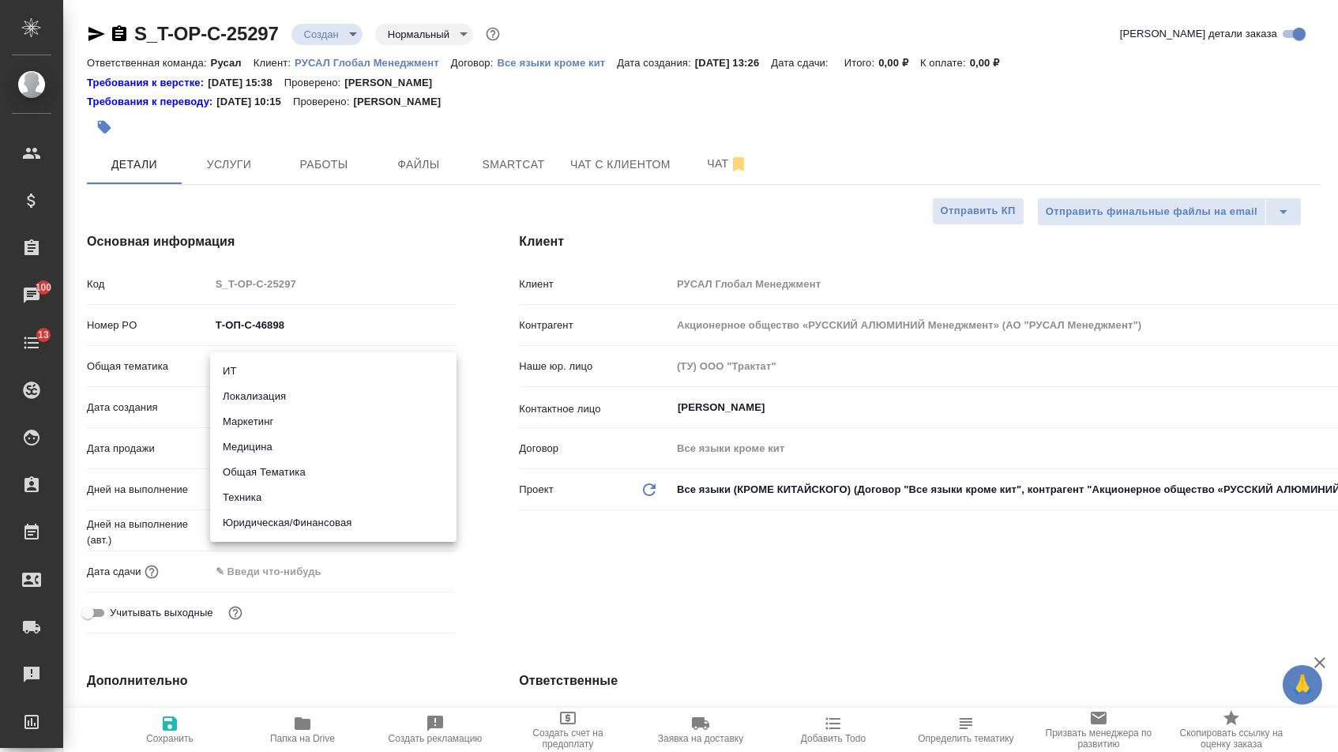
click at [267, 425] on li "Маркетинг" at bounding box center [333, 421] width 246 height 25
type input "marketing"
type textarea "x"
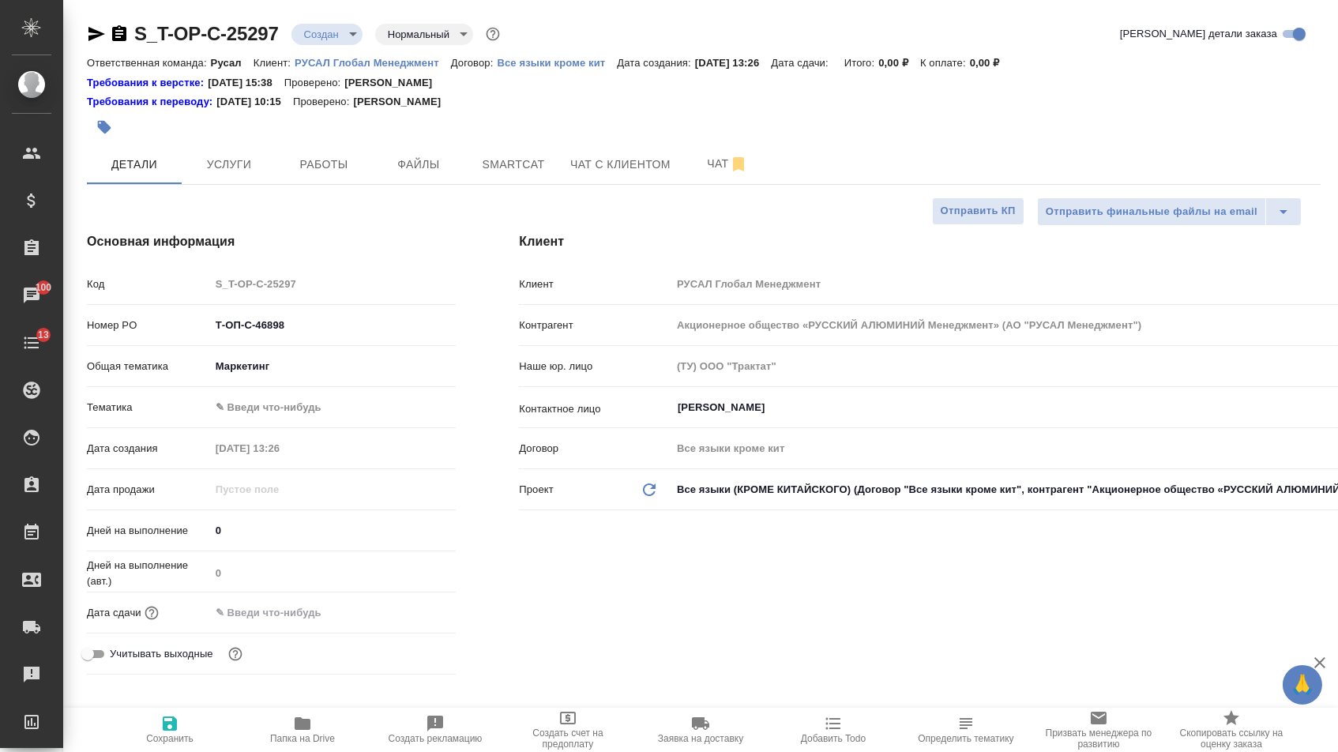
click at [298, 393] on div "Общая тематика Маркетинг marketing" at bounding box center [271, 372] width 369 height 41
click at [298, 419] on body "🙏 .cls-1 fill:#fff; AWATERA Menshikova Aleksandra Клиенты Спецификации Заказы 1…" at bounding box center [669, 376] width 1338 height 752
click at [291, 433] on li "Маркетинг" at bounding box center [333, 437] width 246 height 25
type textarea "x"
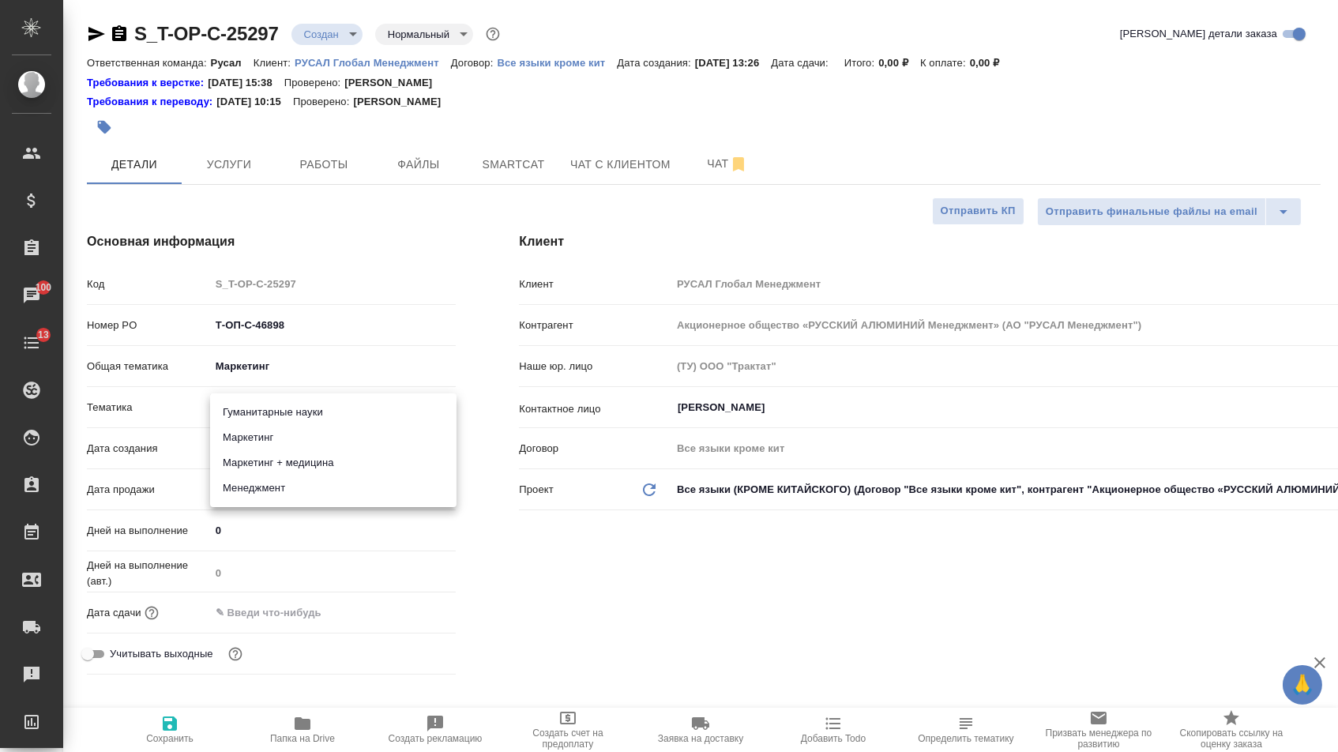
type textarea "x"
type input "5a8b8b956a9677013d343d63"
click at [274, 620] on input "text" at bounding box center [280, 612] width 138 height 23
click at [406, 619] on icon "button" at bounding box center [409, 611] width 19 height 19
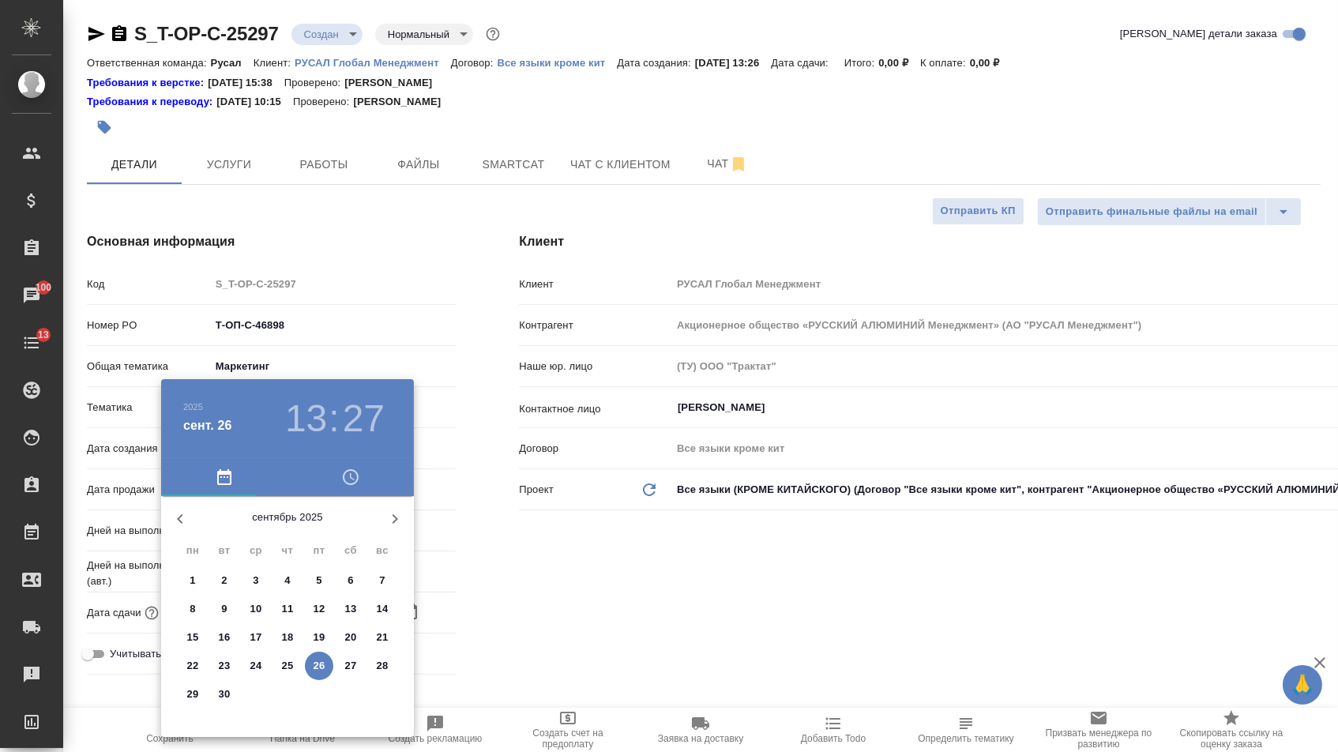
click at [324, 672] on p "26" at bounding box center [320, 666] width 12 height 16
type input "26.09.2025 13:27"
type textarea "x"
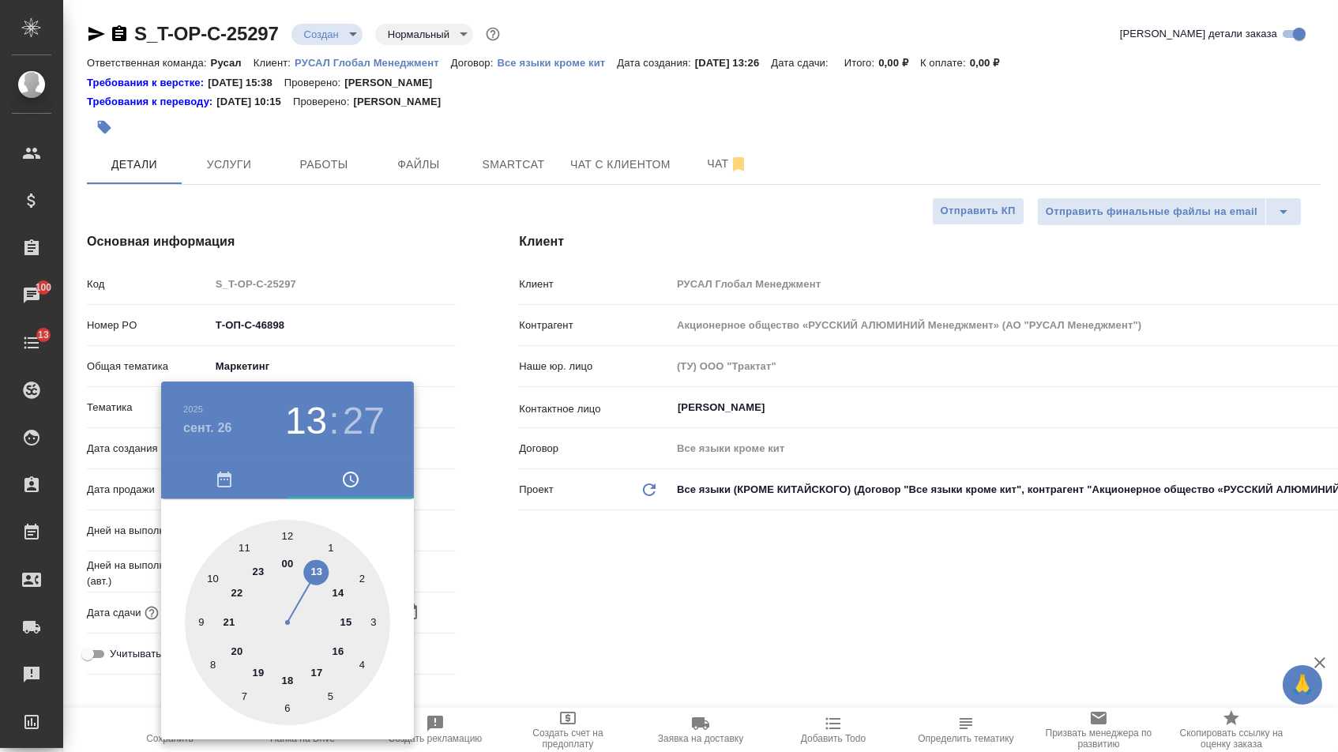
click at [338, 650] on div at bounding box center [287, 622] width 205 height 205
type input "26.09.2025 16:27"
type textarea "x"
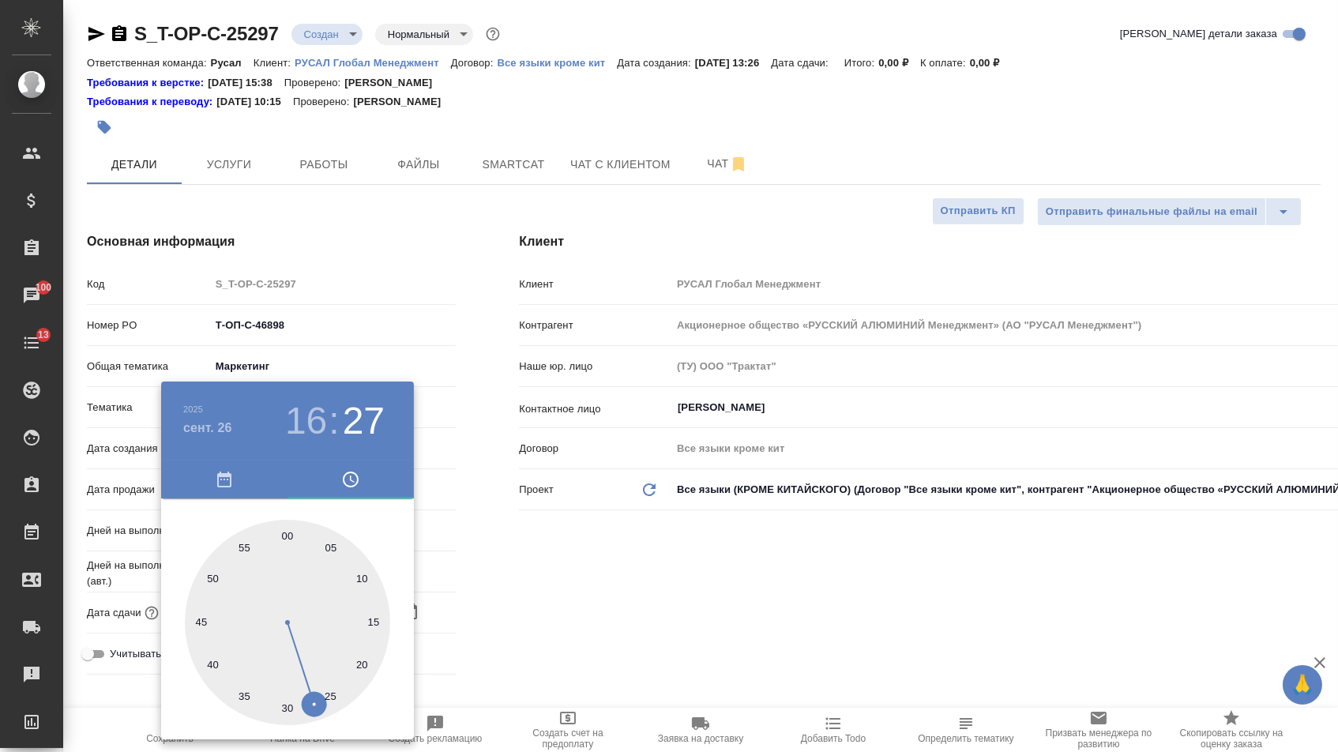
type textarea "x"
click at [286, 703] on div at bounding box center [287, 622] width 205 height 205
type input "26.09.2025 16:30"
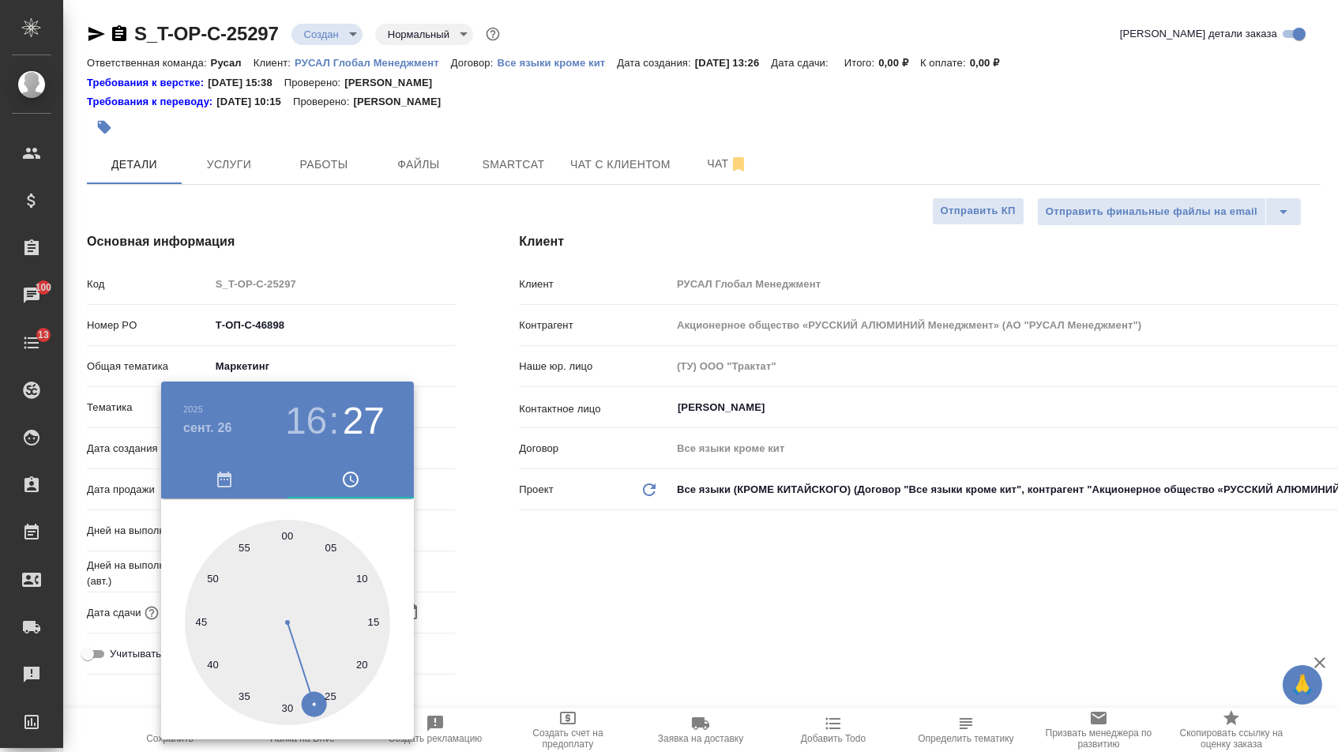
type textarea "x"
click at [502, 599] on div at bounding box center [669, 376] width 1338 height 752
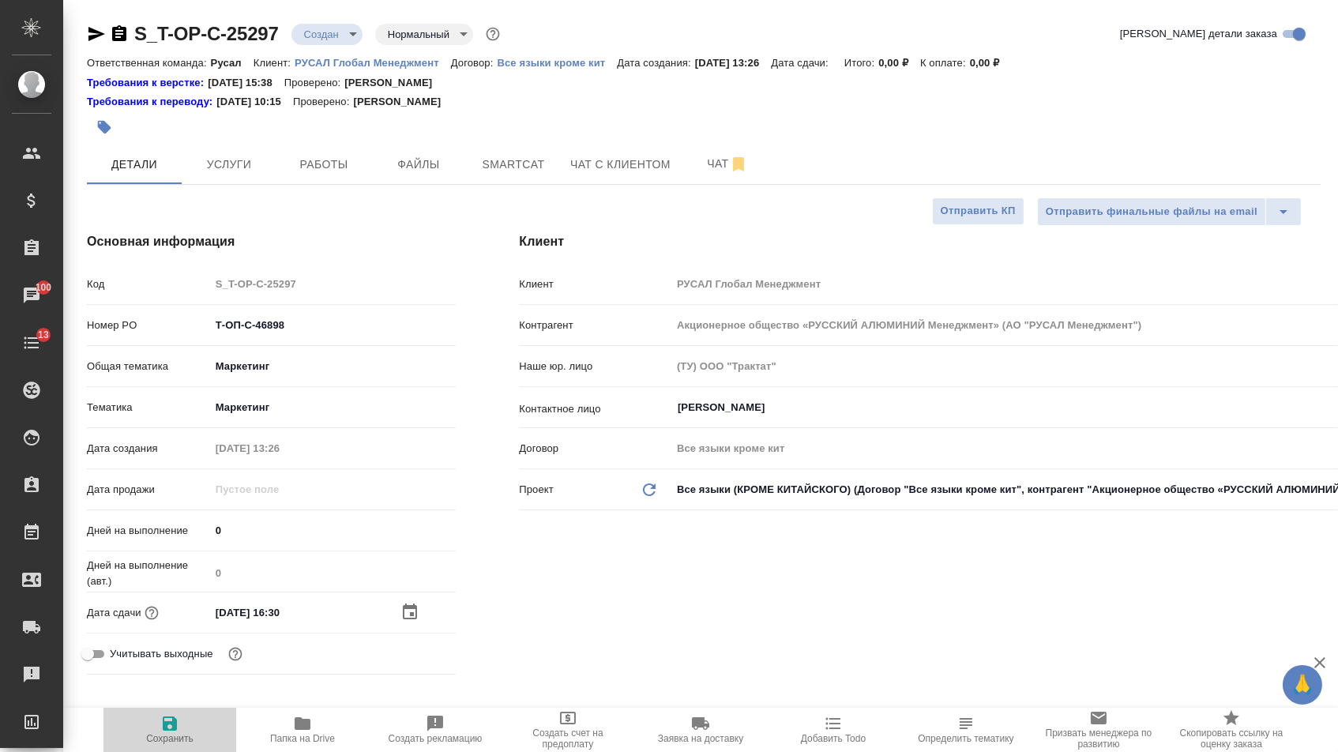
click at [163, 726] on icon "button" at bounding box center [170, 723] width 14 height 14
type textarea "x"
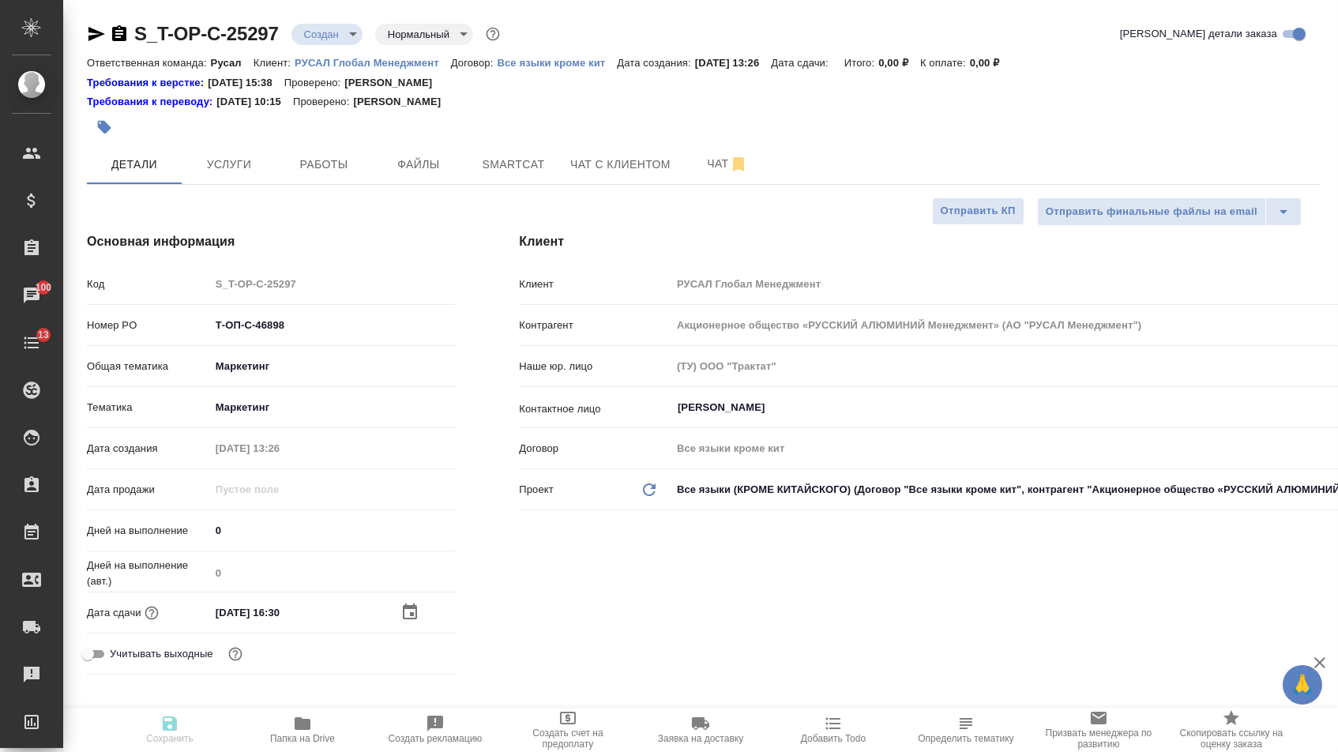
type textarea "x"
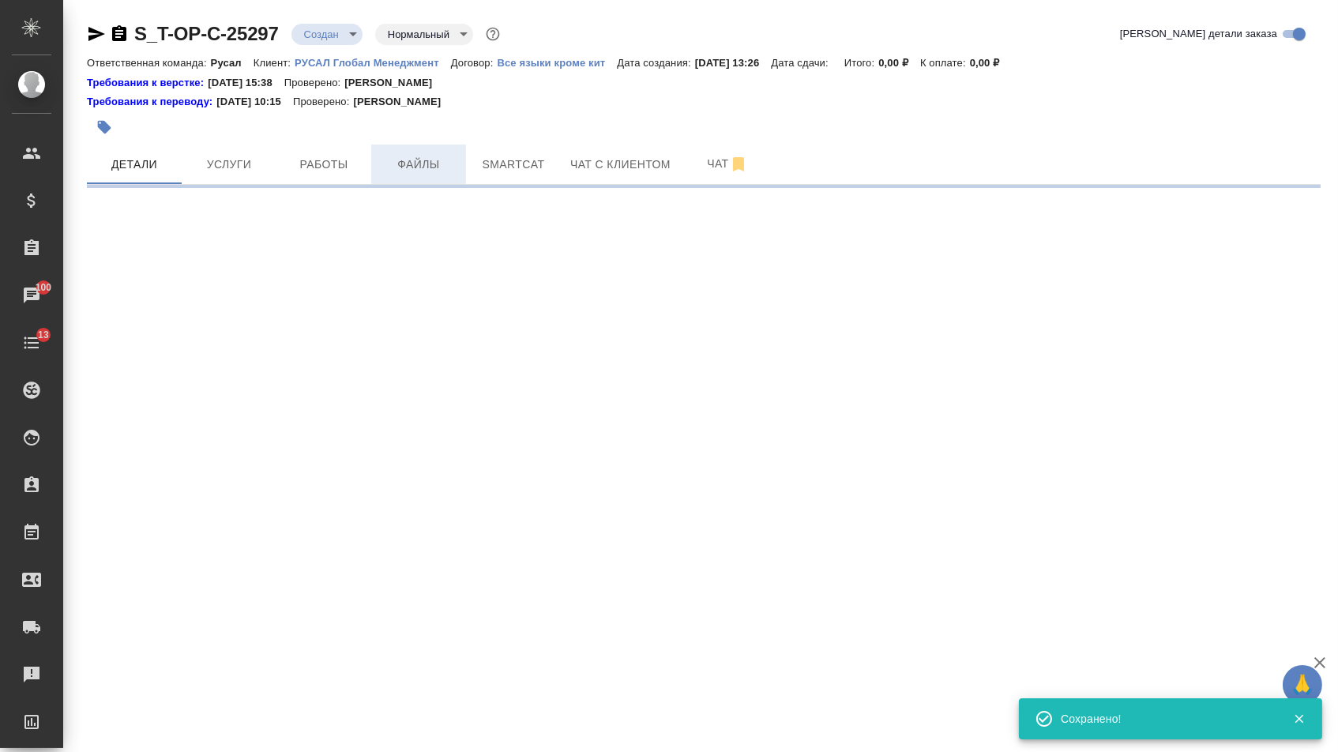
select select "RU"
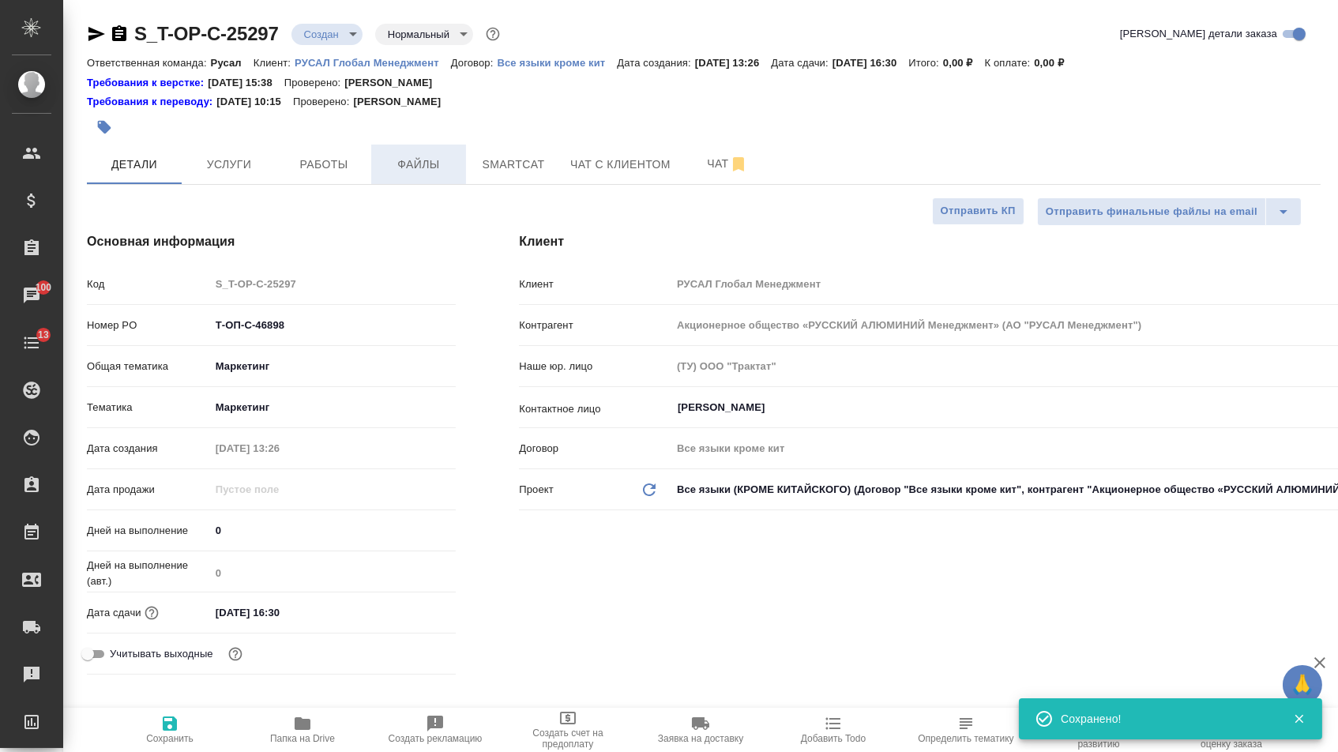
type textarea "x"
click at [424, 167] on span "Файлы" at bounding box center [419, 165] width 76 height 20
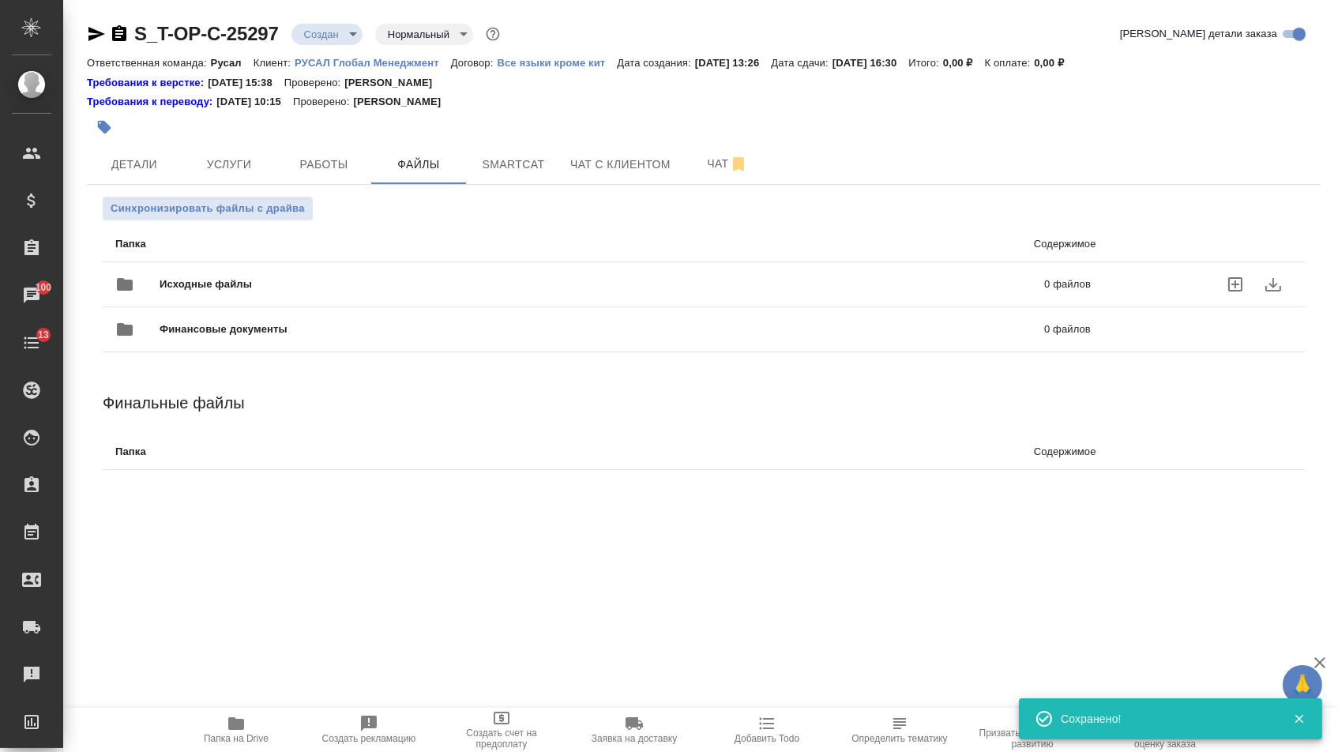
click at [270, 272] on div "Исходные файлы 0 файлов" at bounding box center [602, 284] width 975 height 38
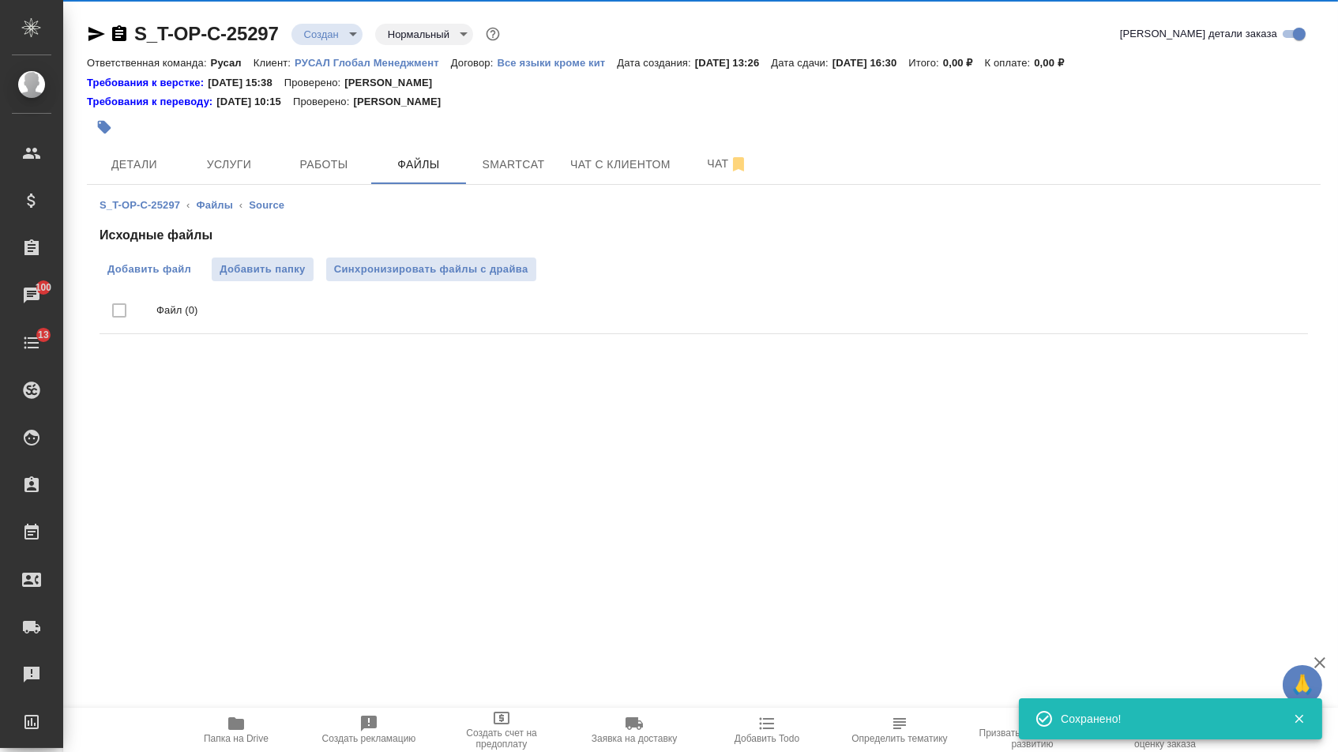
click at [141, 277] on span "Добавить файл" at bounding box center [149, 269] width 84 height 16
click at [0, 0] on input "Добавить файл" at bounding box center [0, 0] width 0 height 0
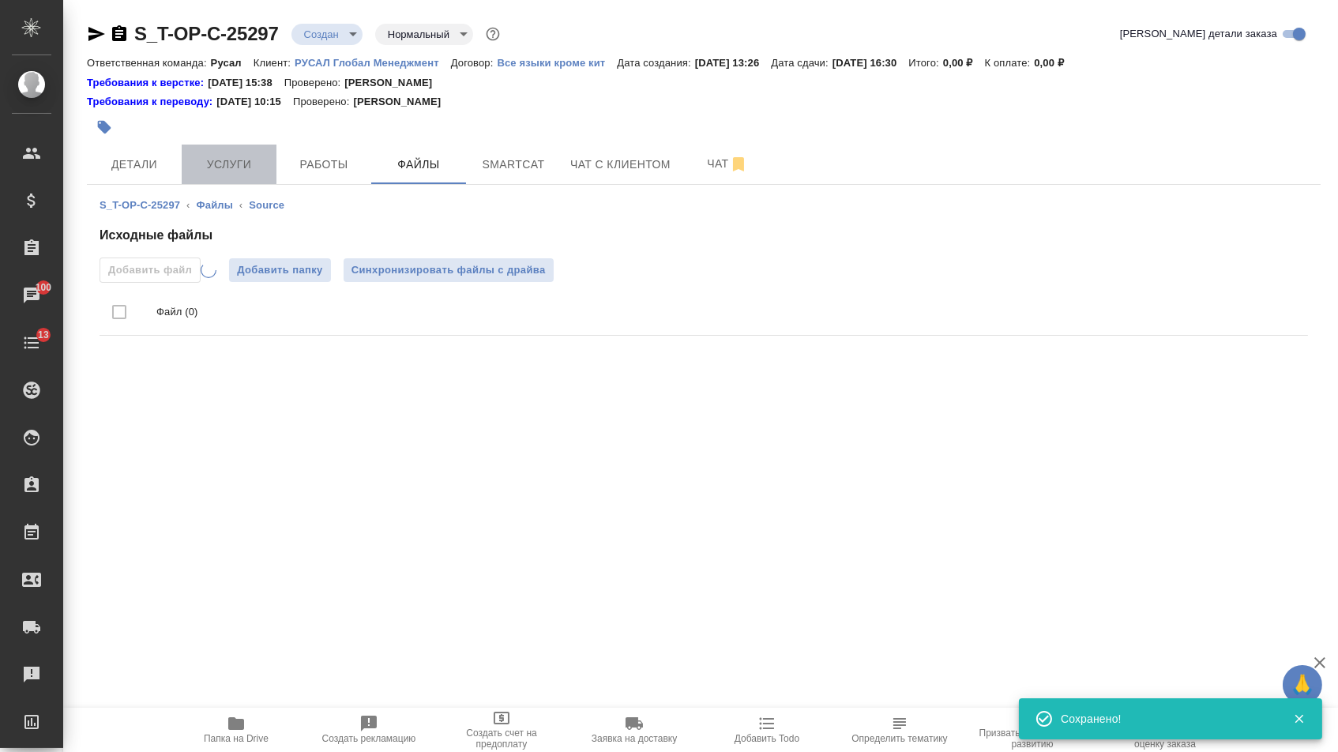
click at [206, 155] on button "Услуги" at bounding box center [229, 164] width 95 height 39
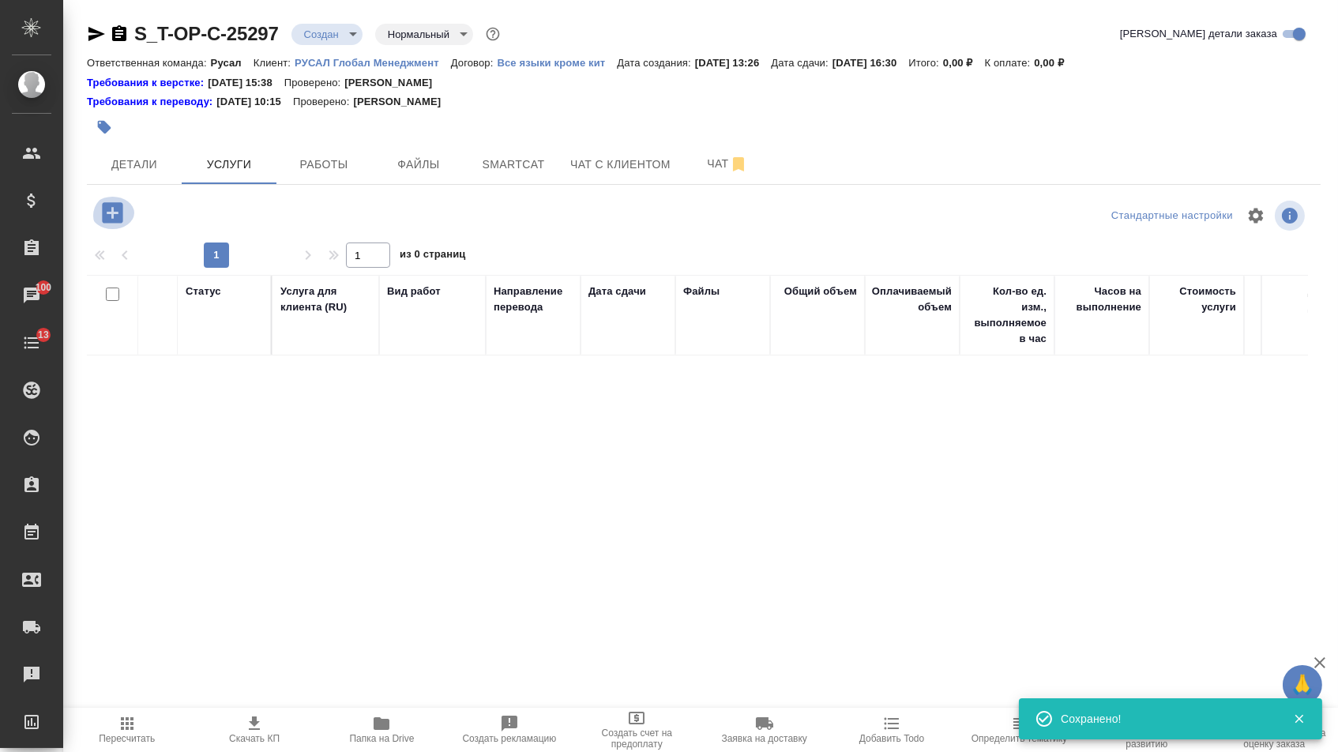
click at [134, 224] on button "button" at bounding box center [112, 213] width 43 height 32
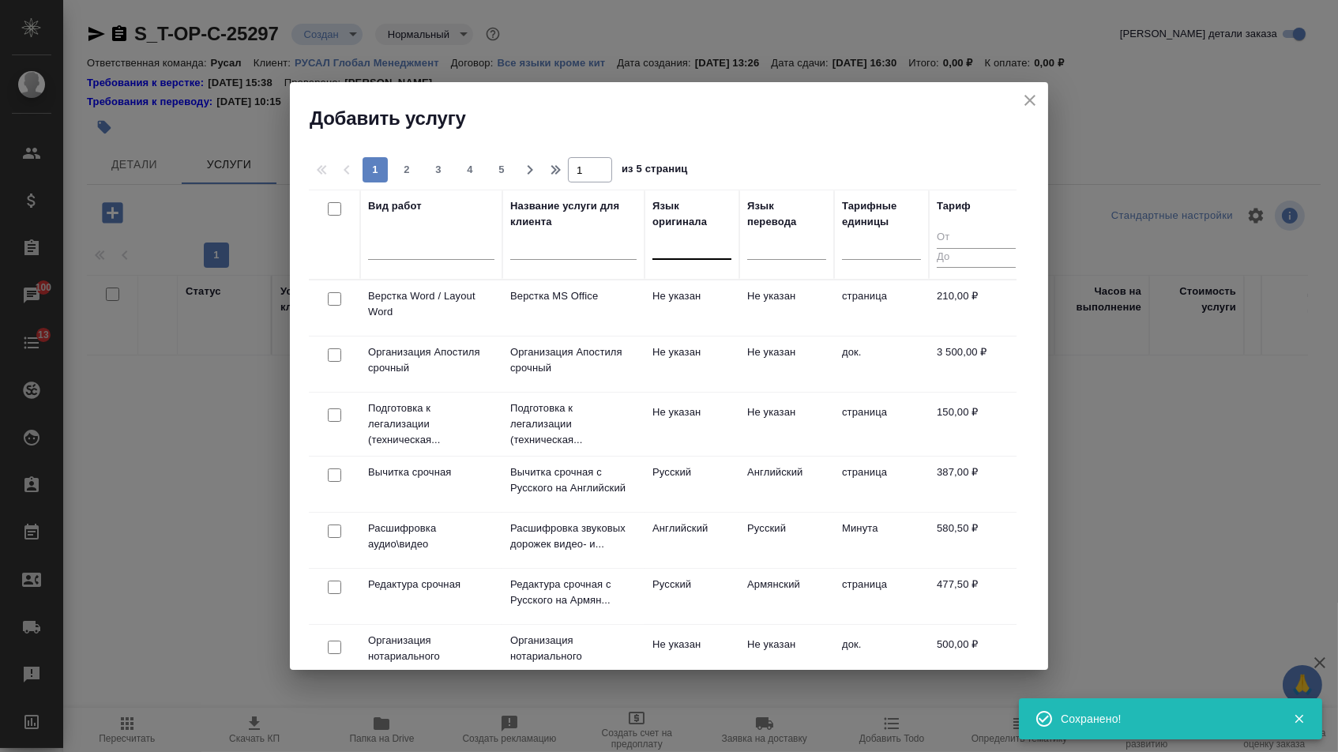
click at [708, 242] on div at bounding box center [691, 243] width 79 height 23
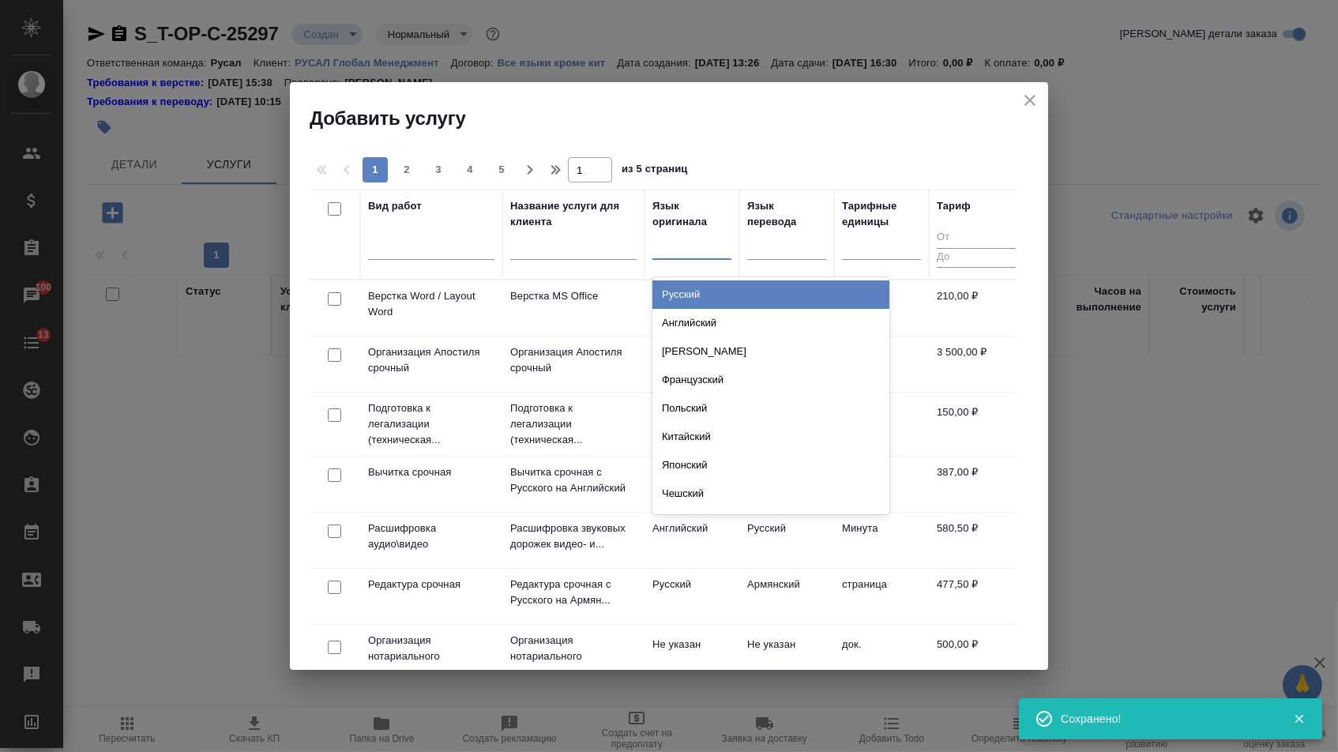
click at [708, 277] on div "Русский Английский Немецкий Французский Польский Китайский Японский Чешский Сер…" at bounding box center [770, 395] width 237 height 237
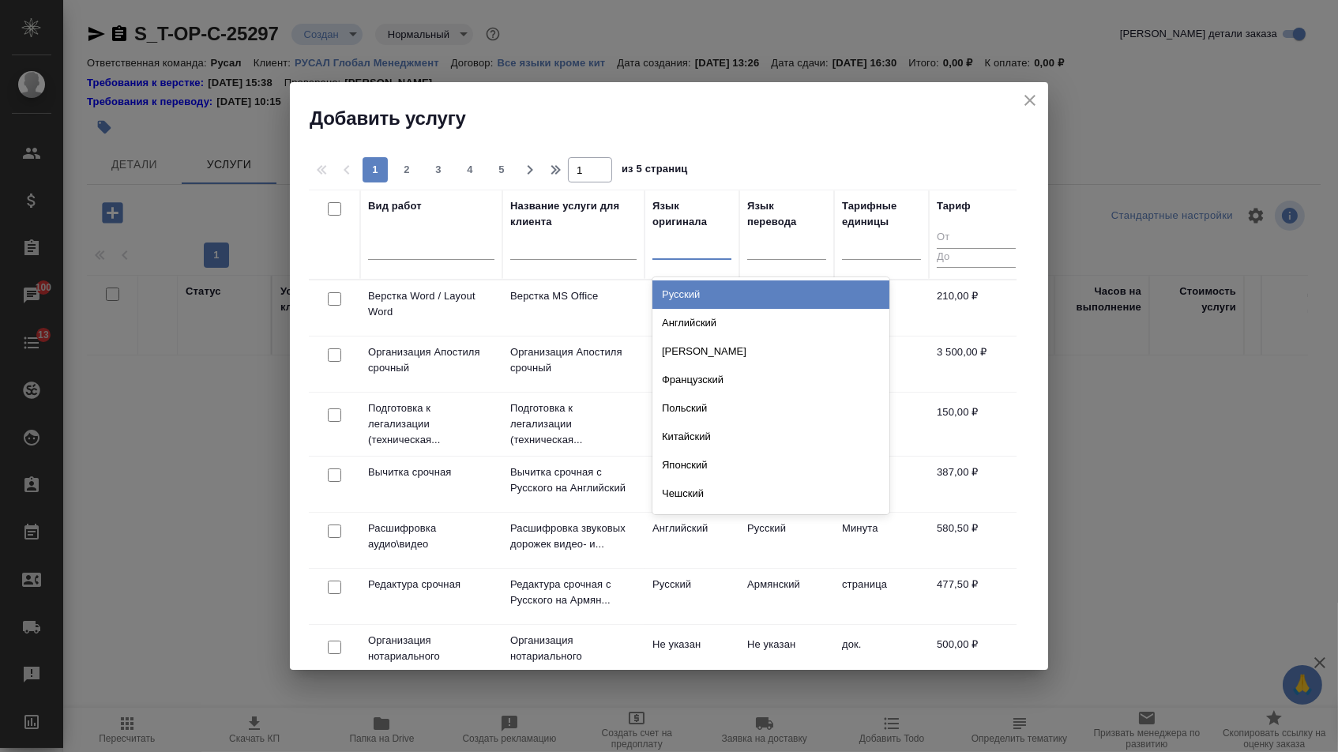
click at [754, 291] on div "Русский" at bounding box center [770, 294] width 237 height 28
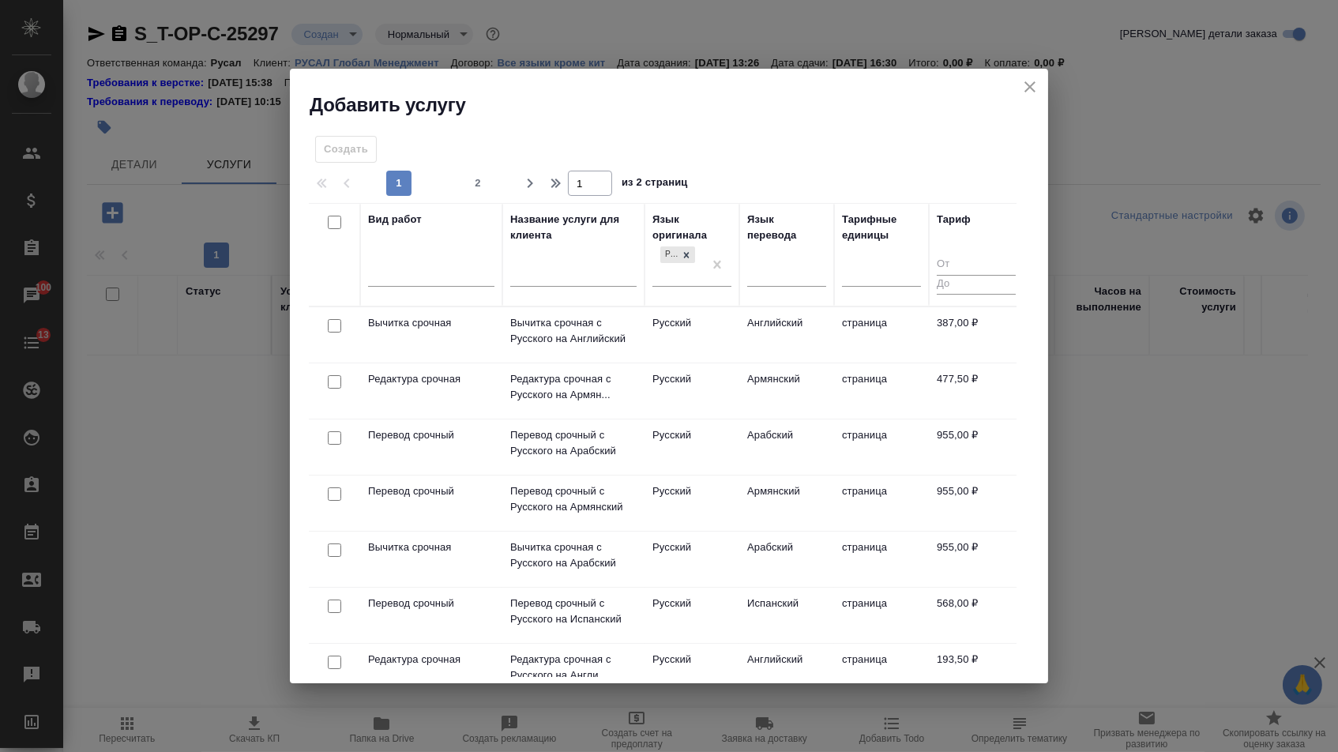
click at [814, 249] on div "Язык перевода" at bounding box center [786, 255] width 79 height 86
click at [787, 262] on div at bounding box center [786, 271] width 79 height 23
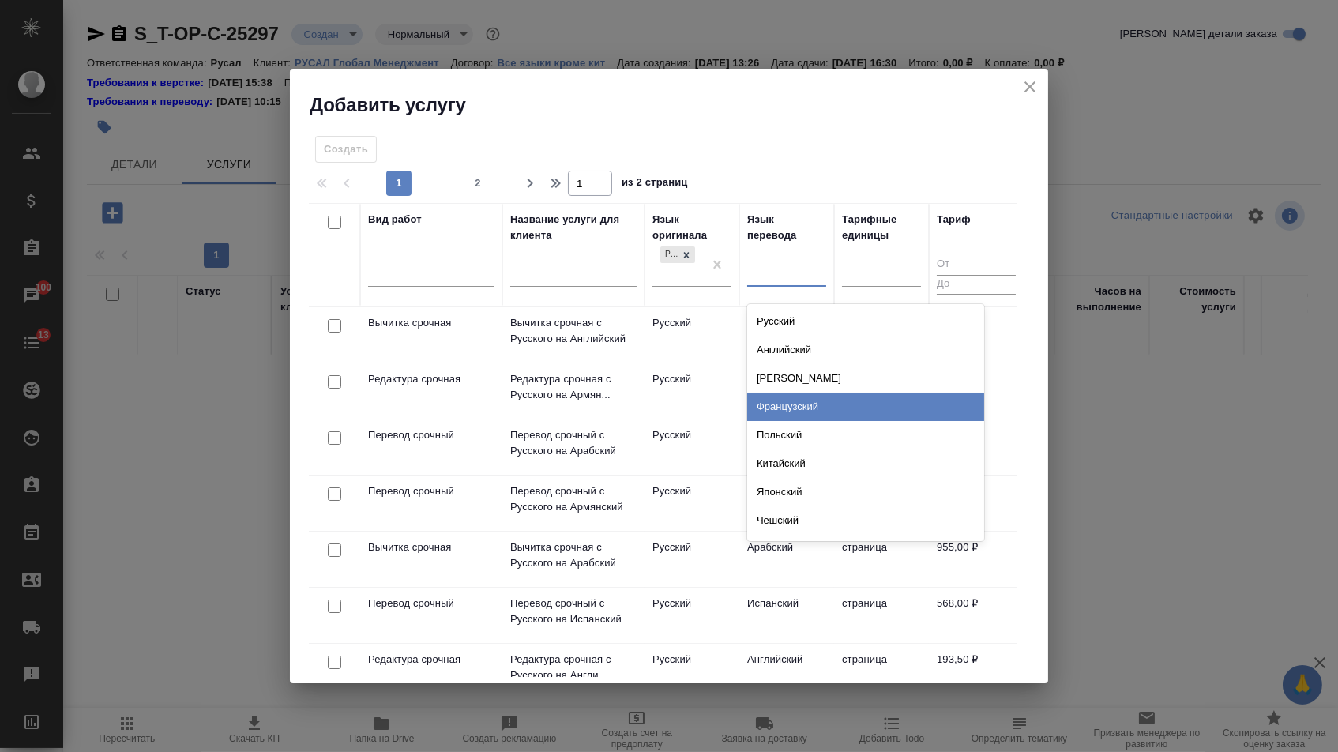
click at [775, 404] on div "Французский" at bounding box center [865, 407] width 237 height 28
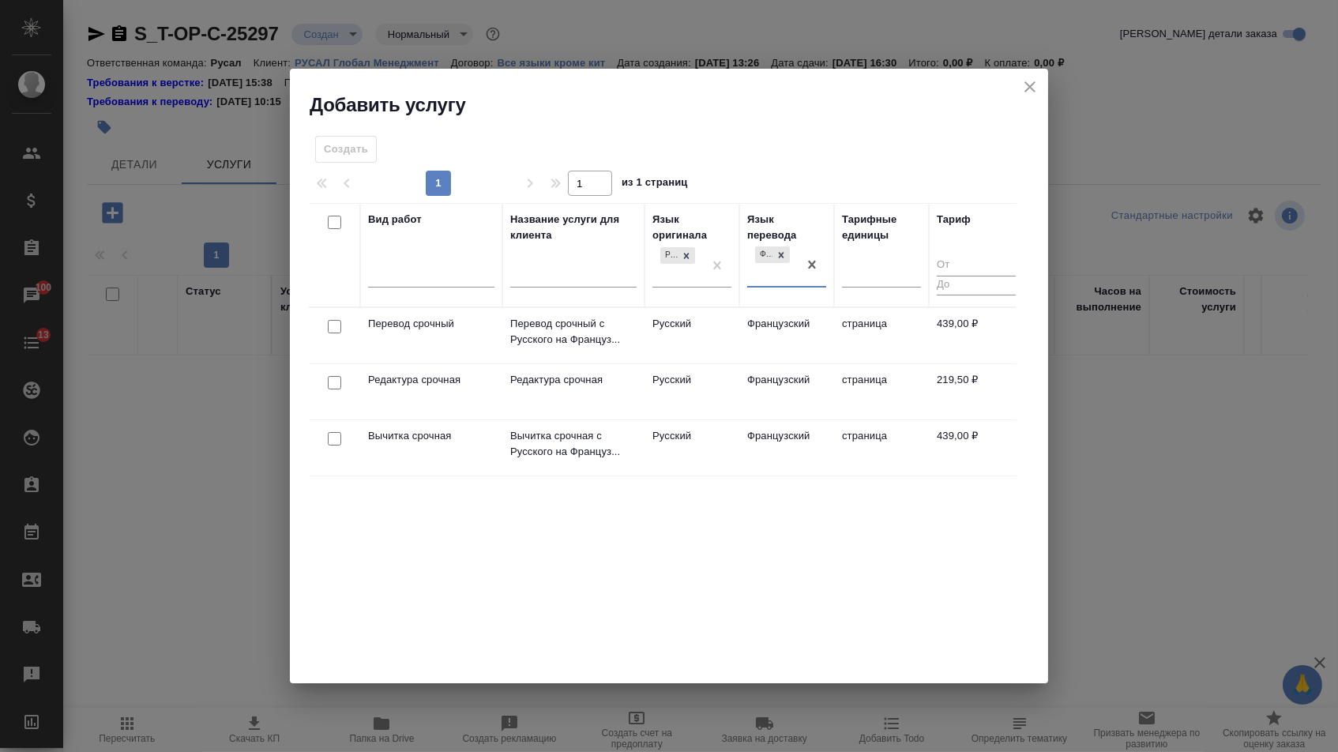
click at [330, 331] on input "checkbox" at bounding box center [334, 326] width 13 height 13
checkbox input "true"
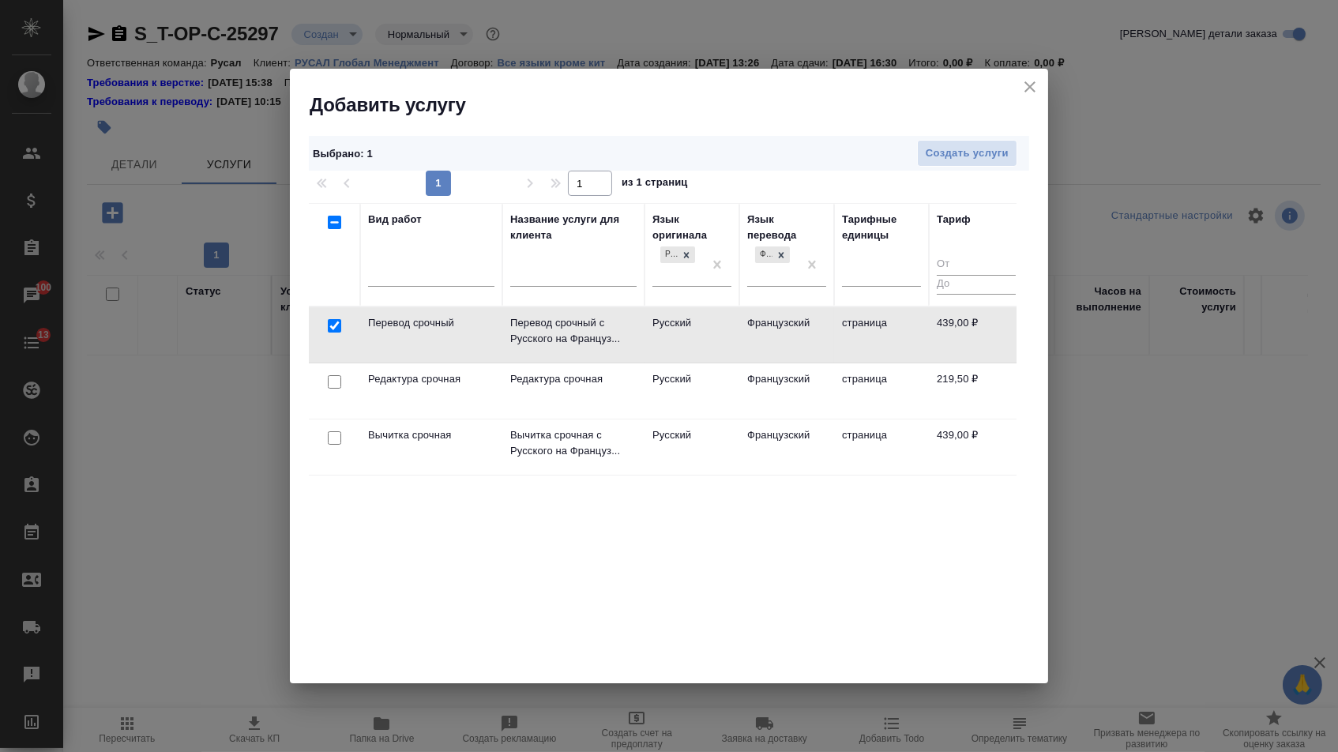
click at [335, 380] on input "checkbox" at bounding box center [334, 381] width 13 height 13
checkbox input "true"
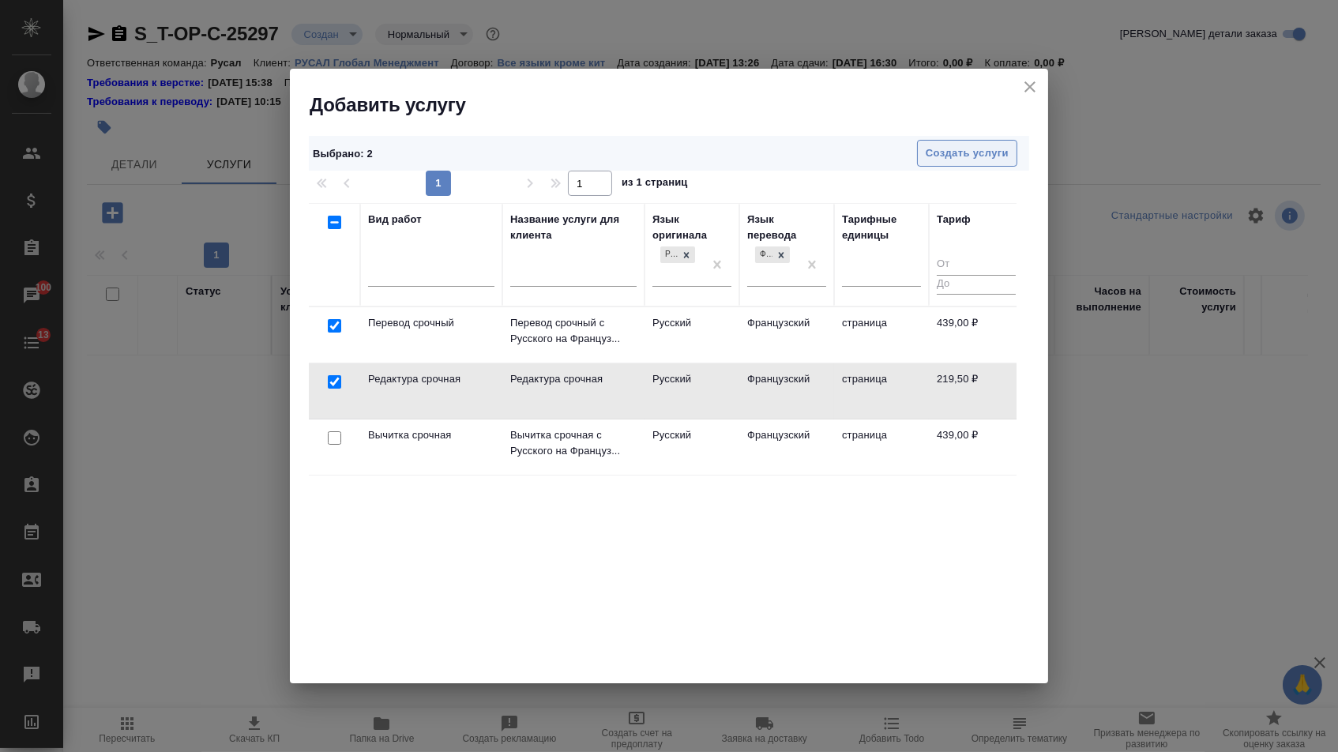
click at [972, 148] on span "Создать услуги" at bounding box center [967, 154] width 83 height 18
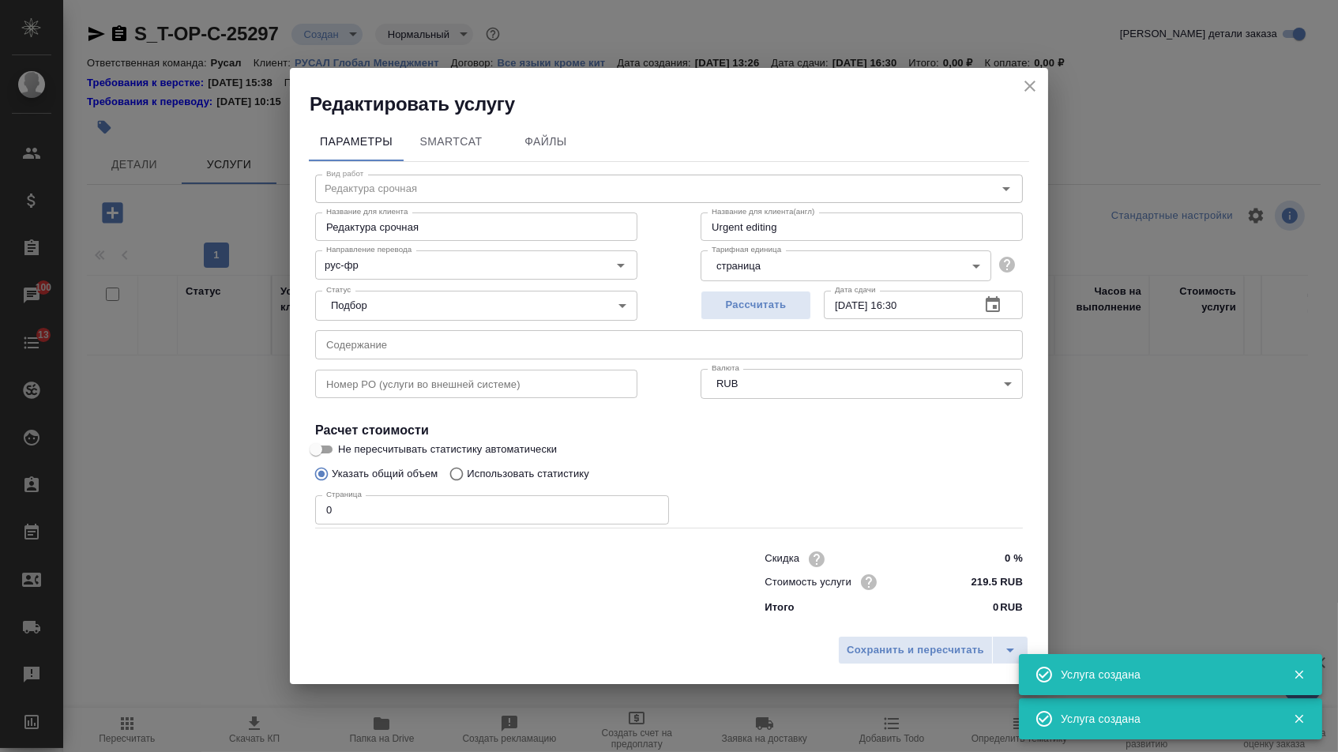
type input "Перевод срочный"
type input "Перевод срочный с Русского на Французский"
type input "Urgent translation from Russian into French"
type input "439 RUB"
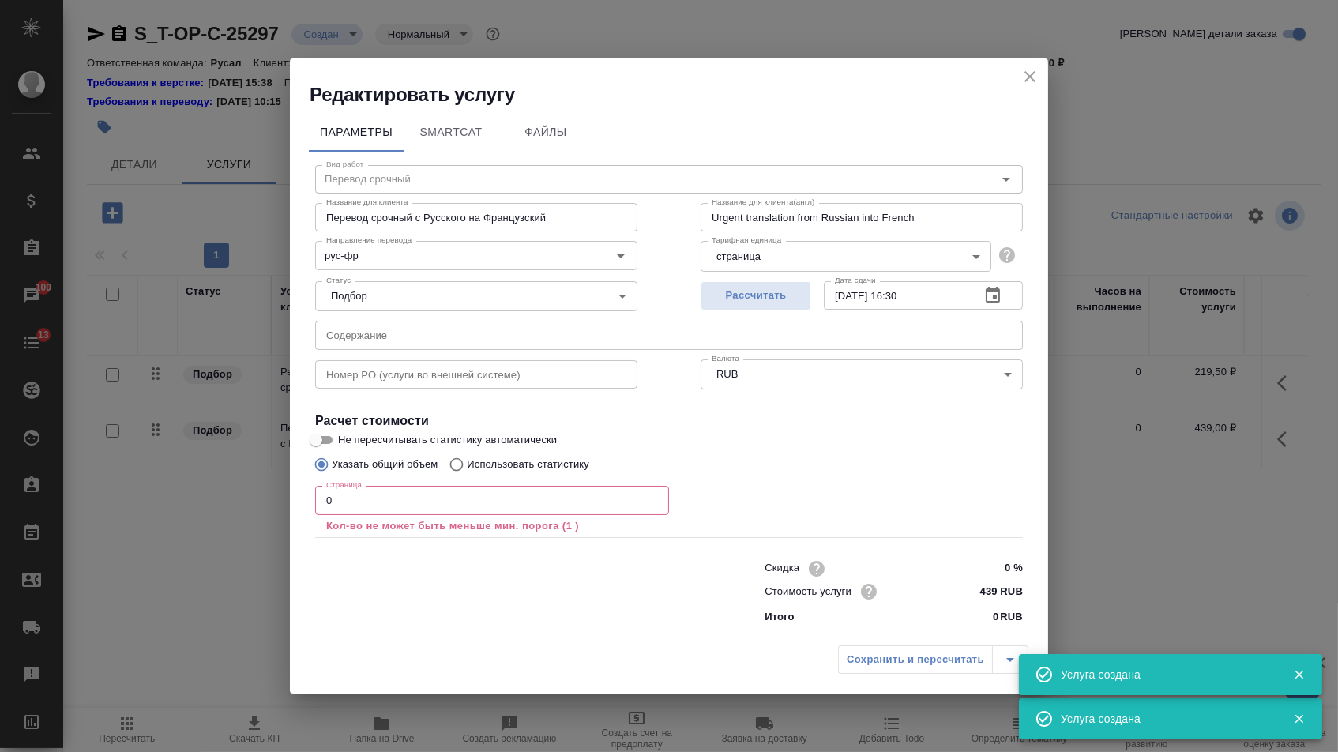
click at [413, 325] on input "text" at bounding box center [669, 335] width 708 height 28
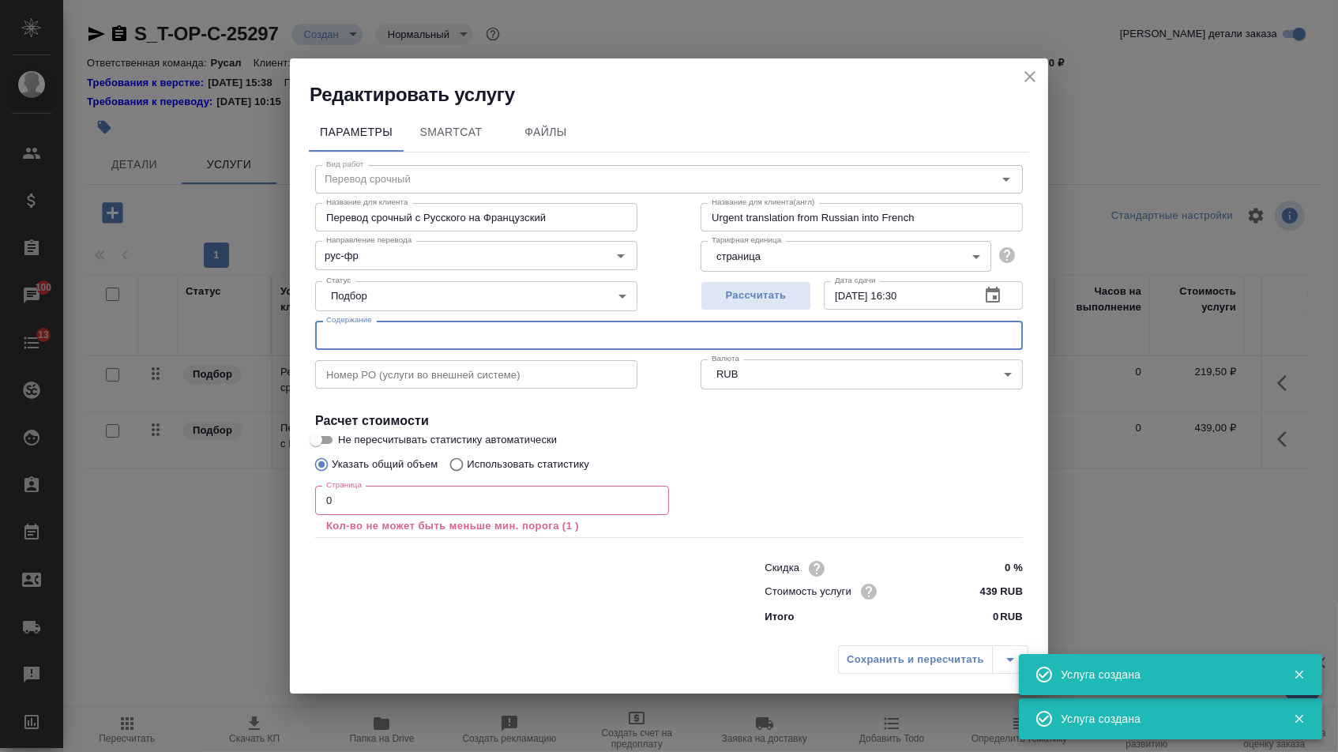
paste input "Пиьсмо в Конго два письма"
type input "Пиьсмо в Конго два письма"
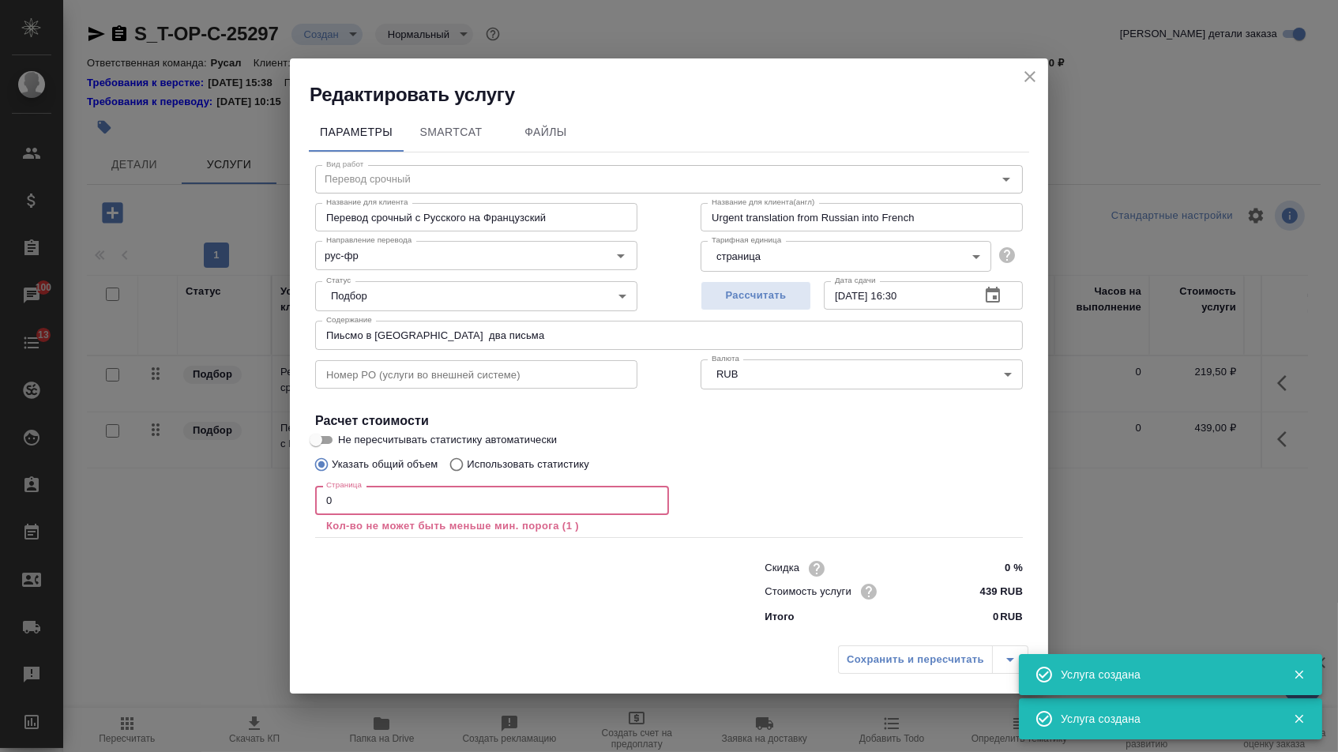
click at [388, 492] on input "0" at bounding box center [492, 500] width 354 height 28
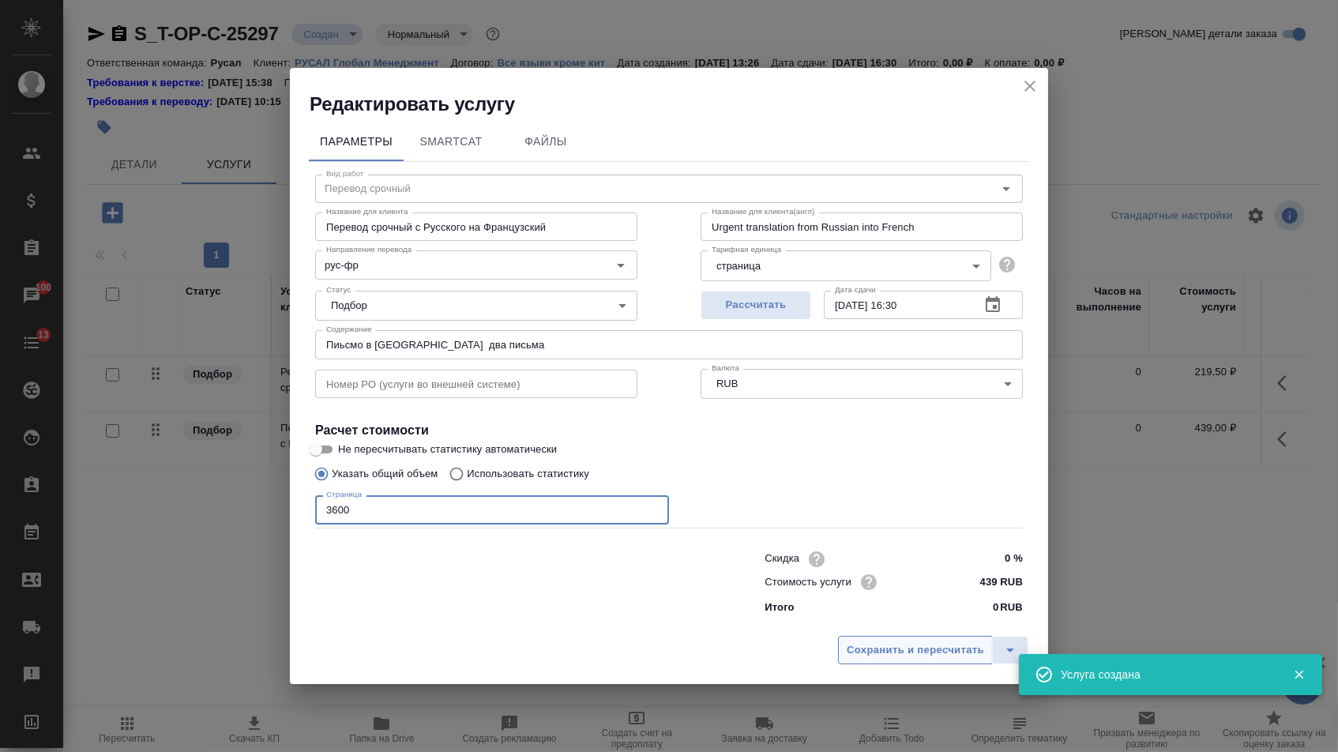
type input "3600"
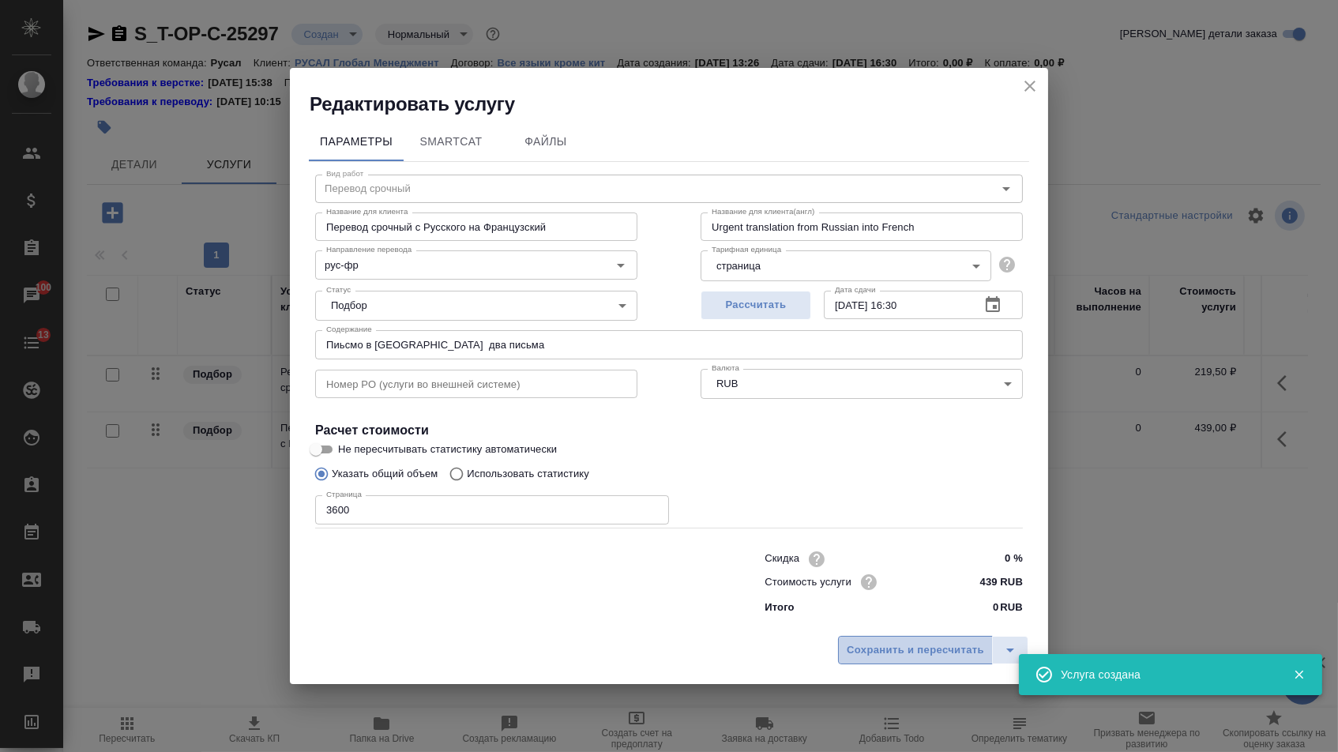
click at [925, 644] on button "Сохранить и пересчитать" at bounding box center [915, 650] width 155 height 28
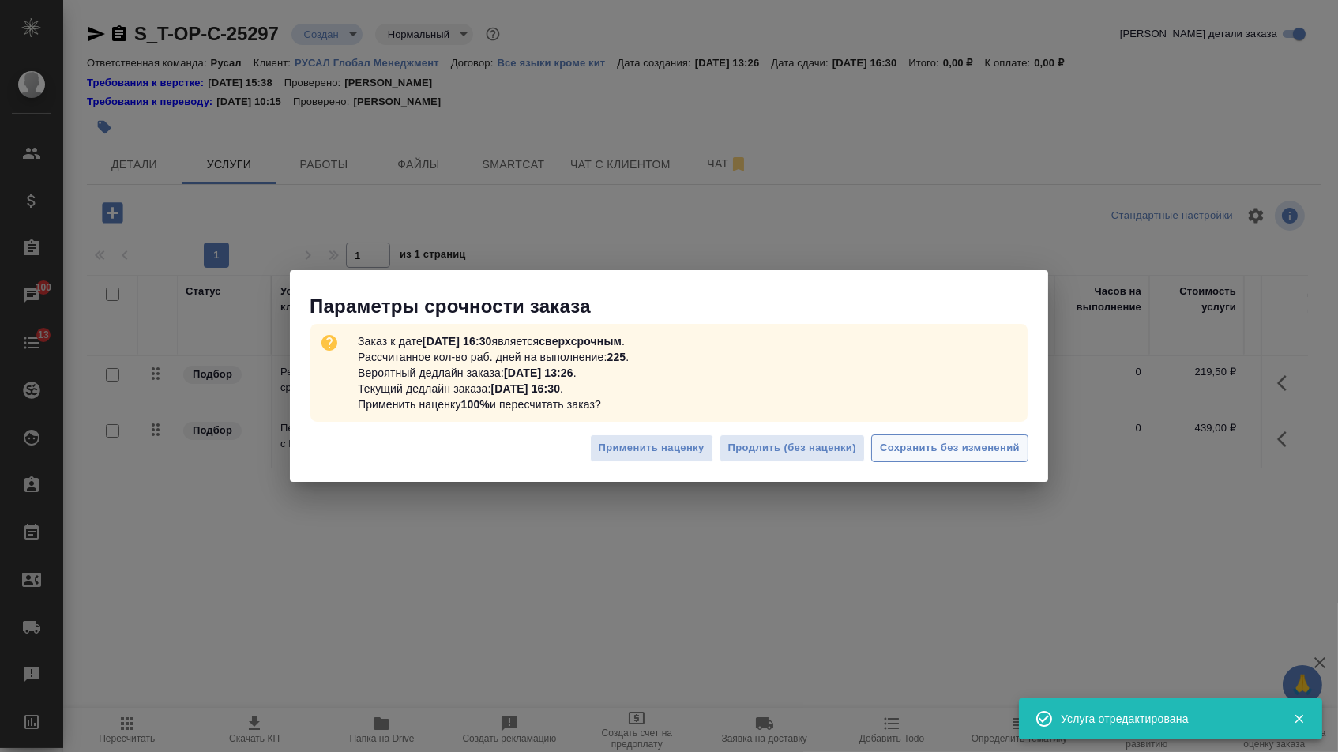
click at [959, 436] on button "Сохранить без изменений" at bounding box center [949, 448] width 157 height 28
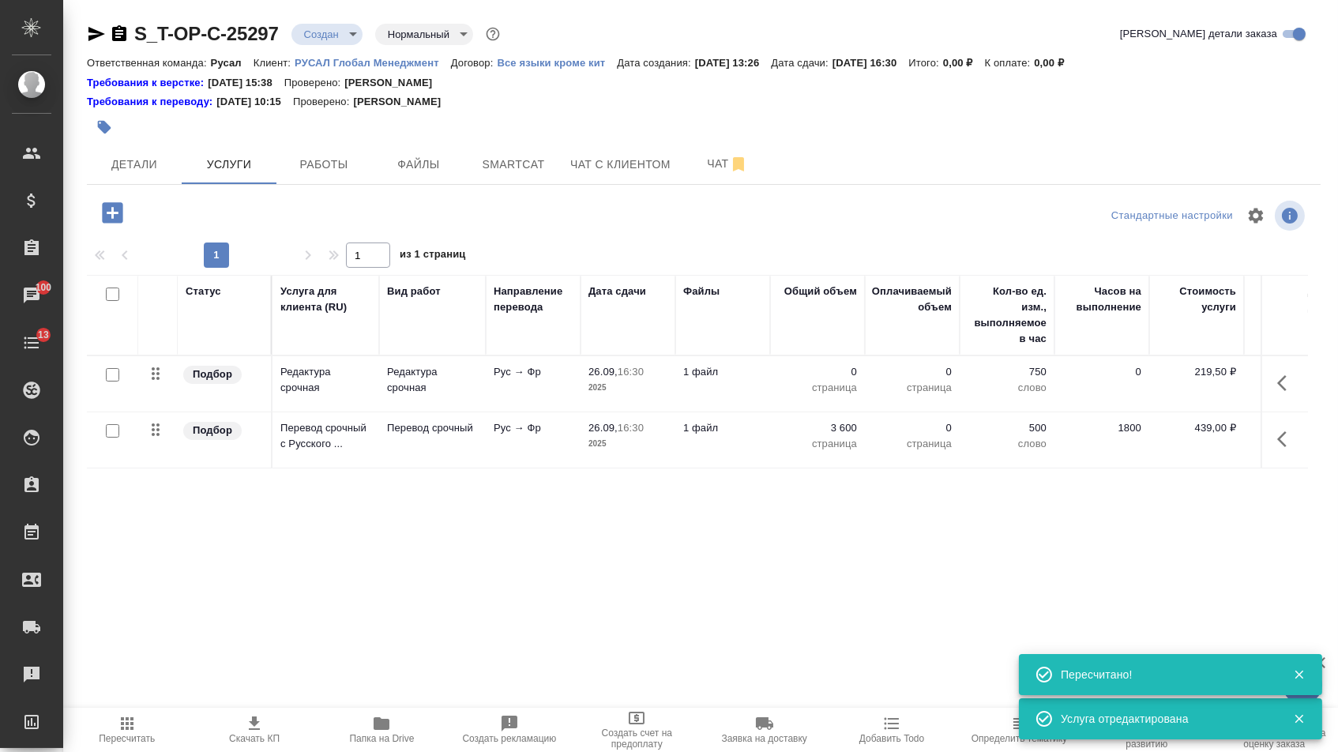
type input "urgent"
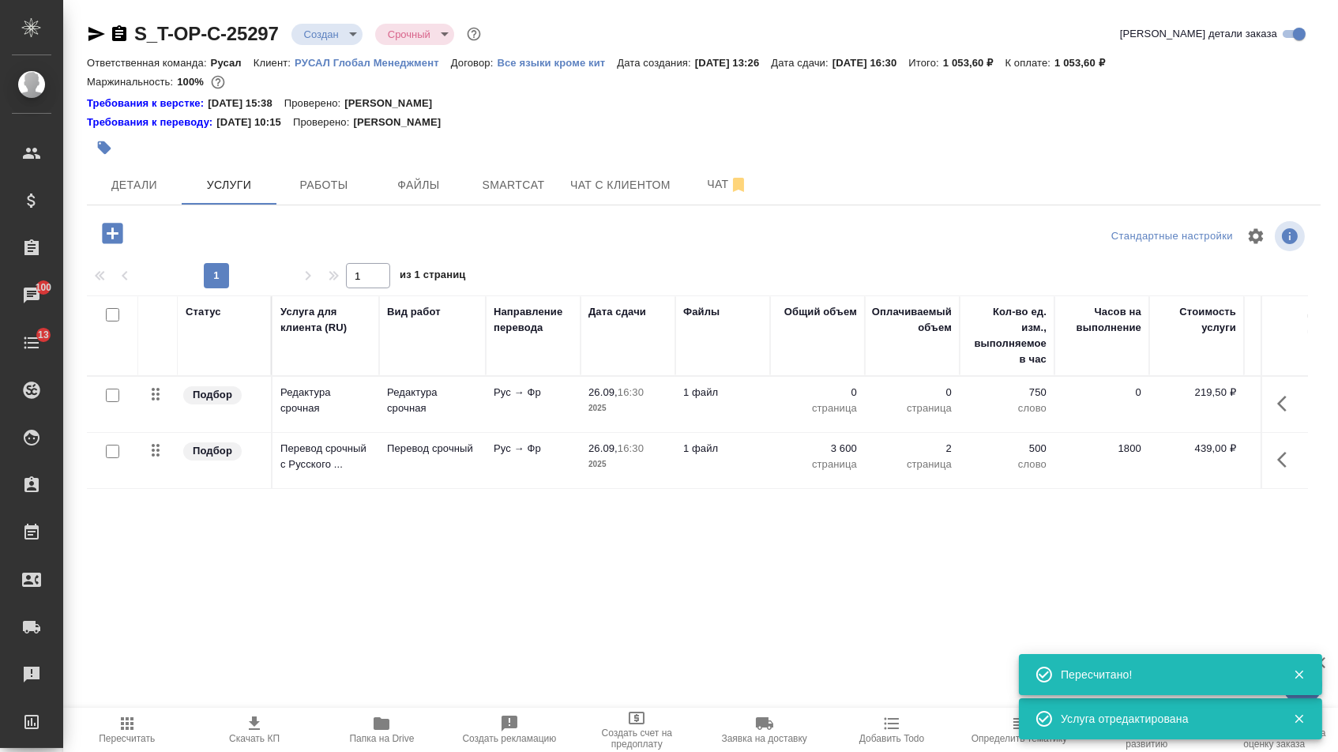
click at [822, 393] on p "0" at bounding box center [817, 393] width 79 height 16
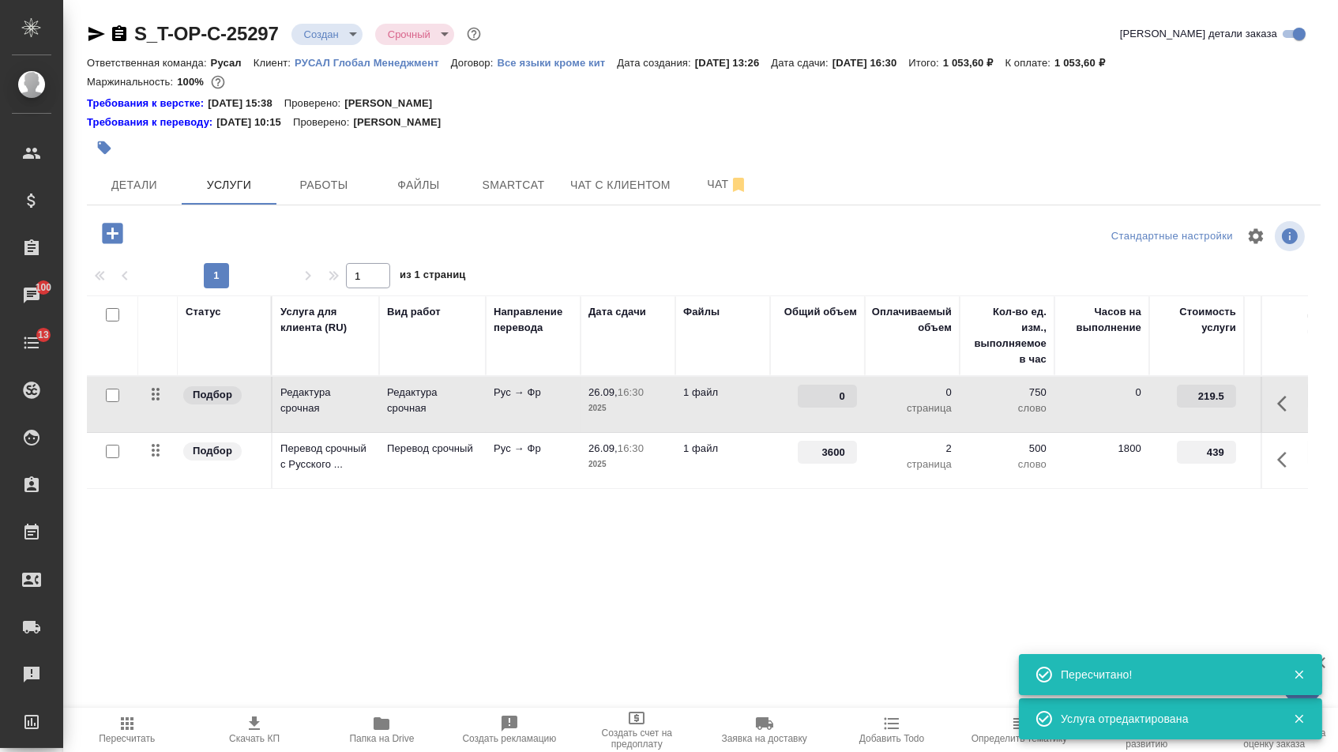
click at [820, 399] on input "0" at bounding box center [827, 396] width 59 height 23
type input "3600"
click at [716, 627] on div "Статус Услуга для клиента (RU) Вид работ Направление перевода Дата сдачи Файлы …" at bounding box center [697, 465] width 1221 height 340
click at [196, 239] on span "Сохранить и пересчитать" at bounding box center [224, 232] width 137 height 18
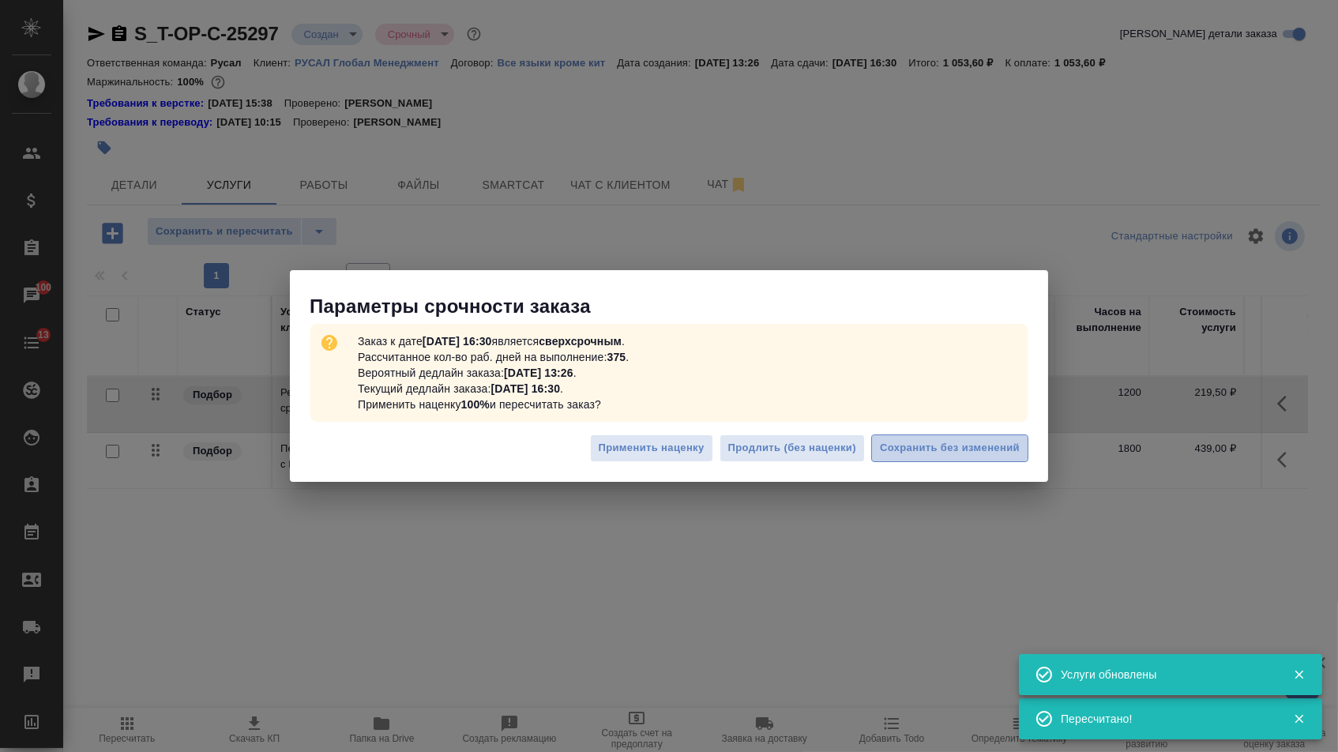
click at [952, 440] on span "Сохранить без изменений" at bounding box center [950, 448] width 140 height 18
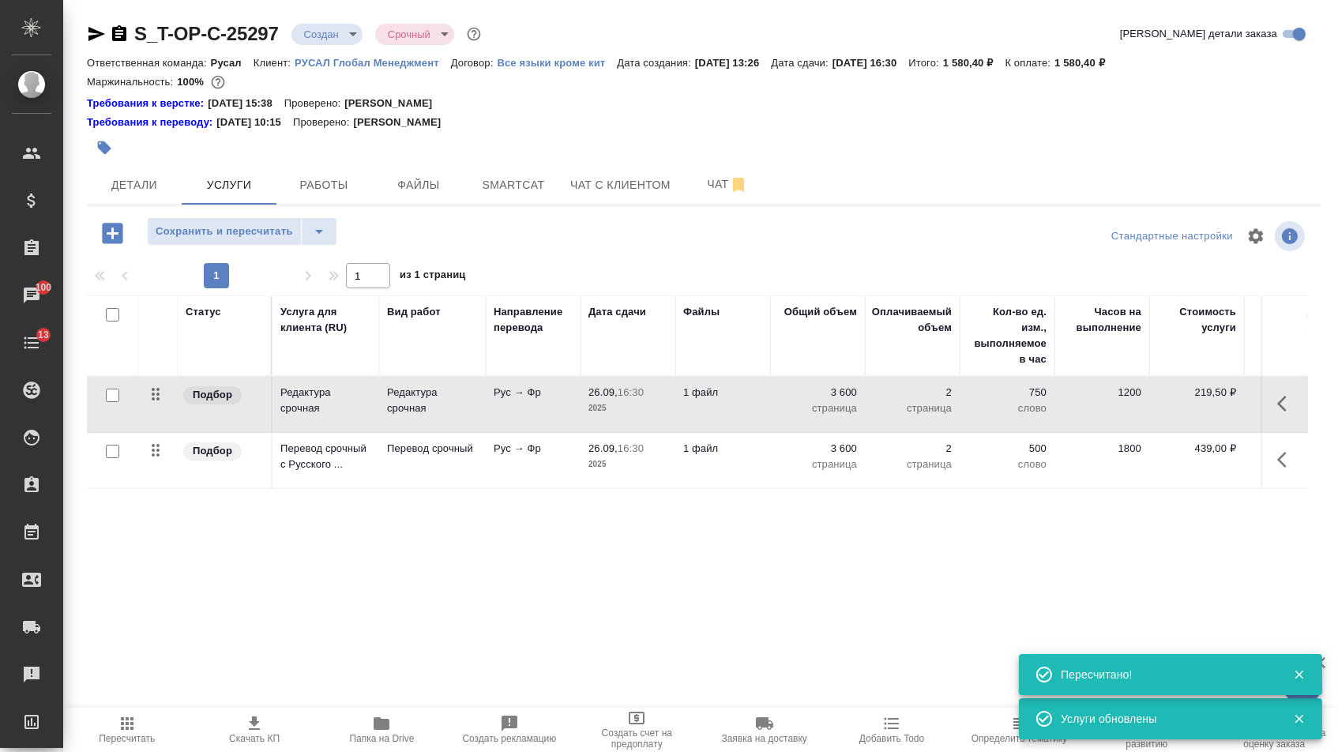
drag, startPoint x: 157, startPoint y: 460, endPoint x: 157, endPoint y: 381, distance: 79.0
click at [157, 381] on table "Статус Услуга для клиента (RU) Вид работ Направление перевода Дата сдачи Файлы …" at bounding box center [831, 391] width 1489 height 193
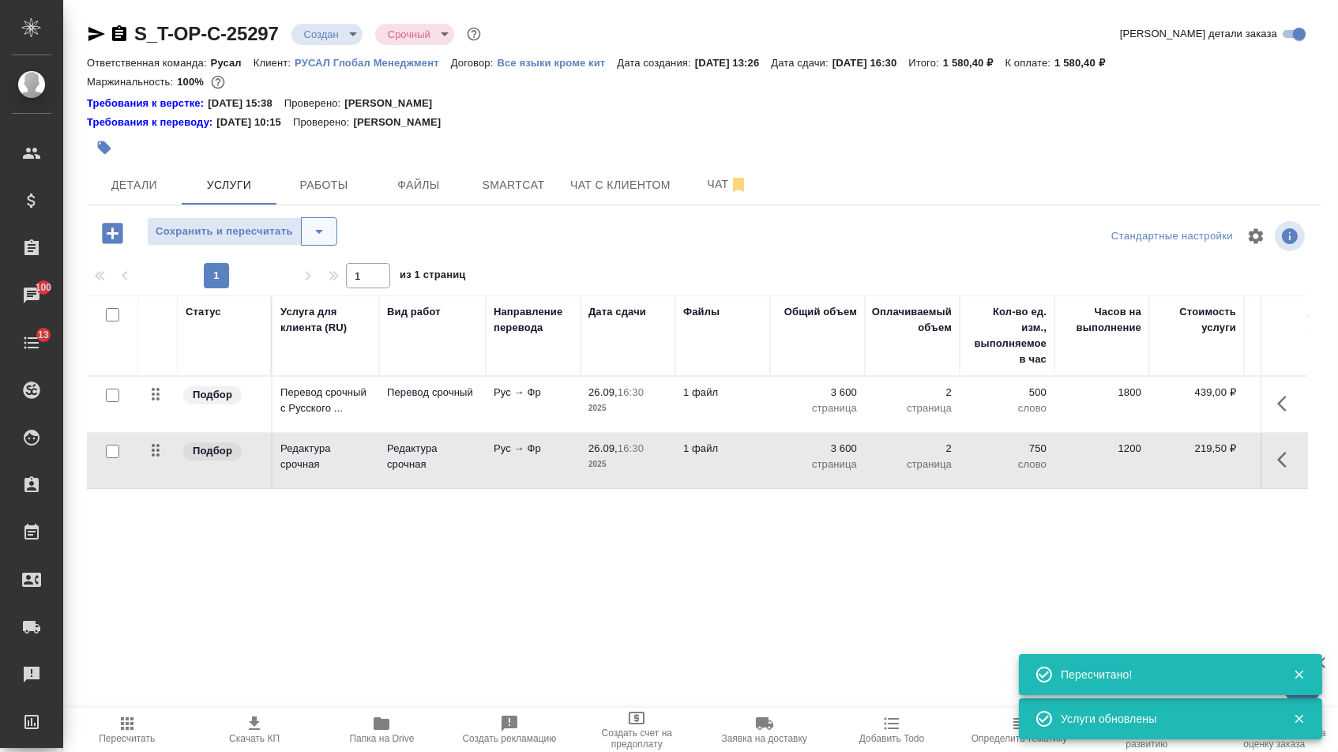
click at [329, 234] on icon "split button" at bounding box center [319, 231] width 19 height 19
click at [331, 280] on li "Сохранить" at bounding box center [249, 273] width 194 height 25
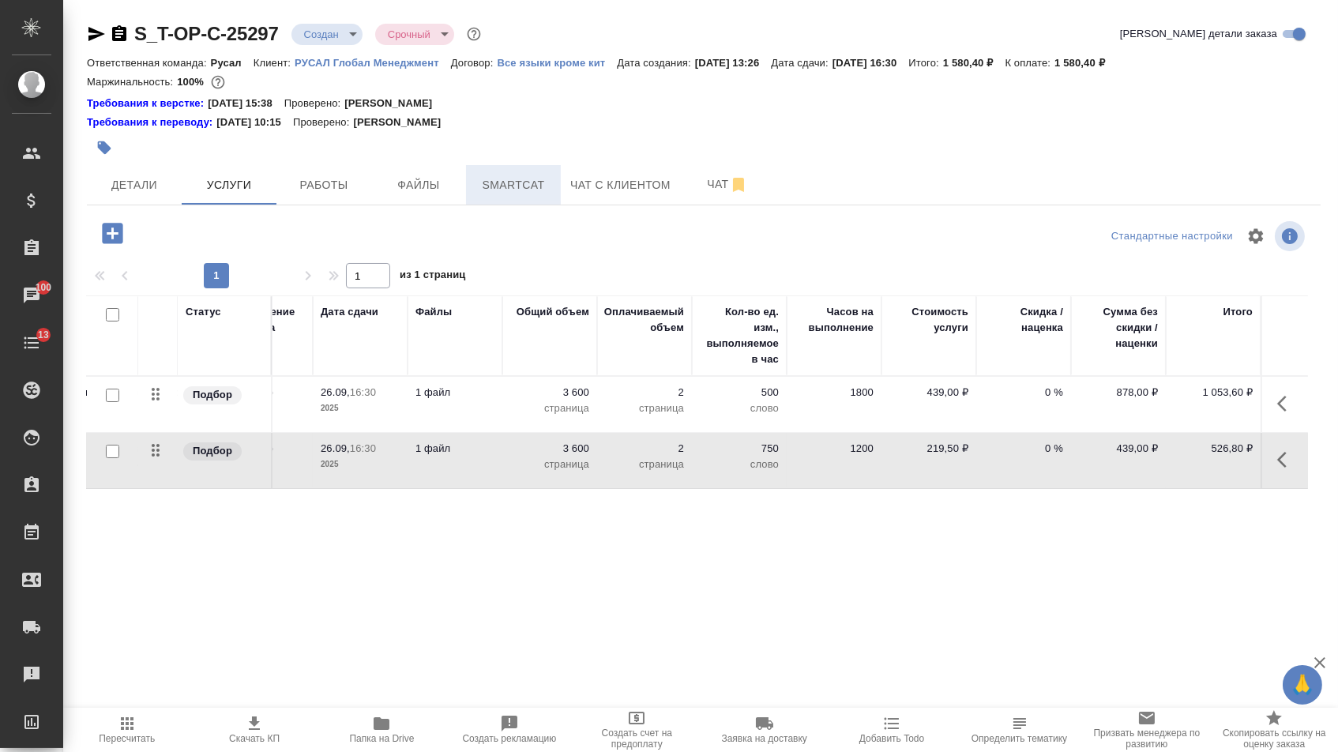
scroll to position [0, 267]
click at [159, 195] on span "Детали" at bounding box center [134, 185] width 76 height 20
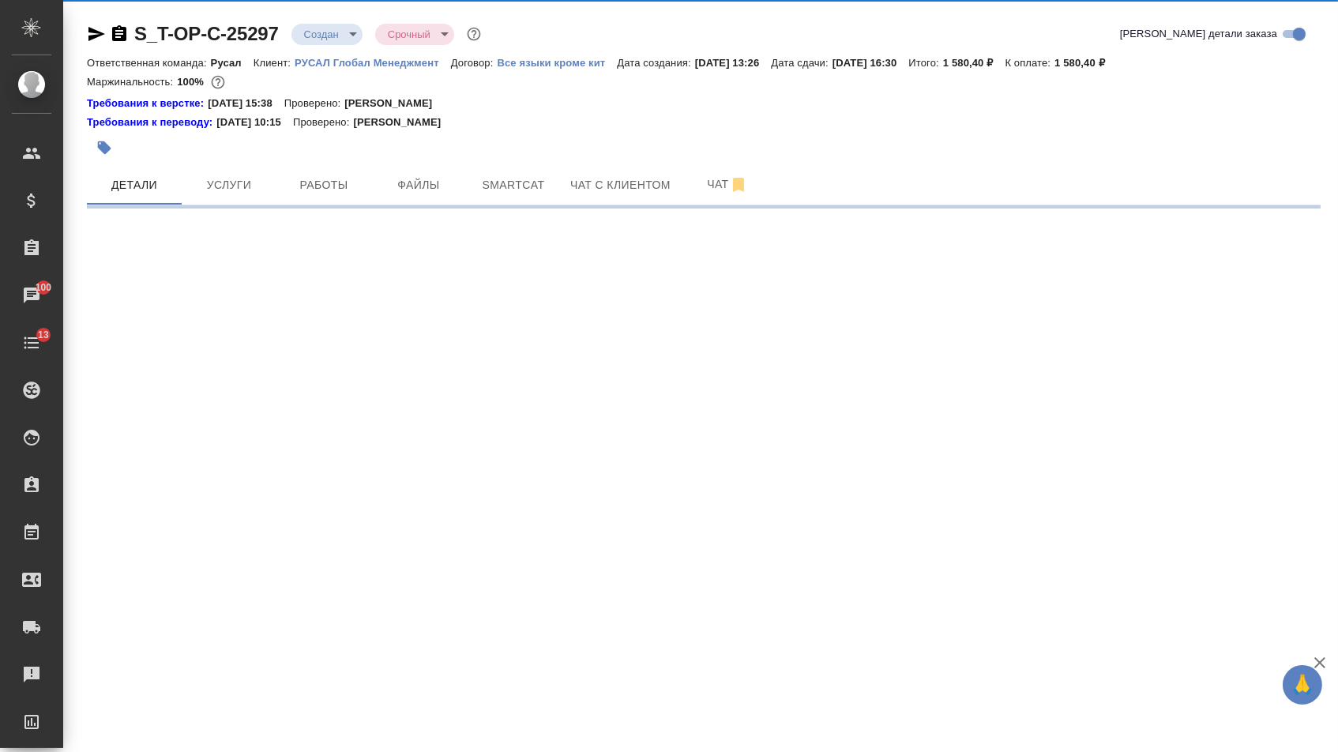
select select "RU"
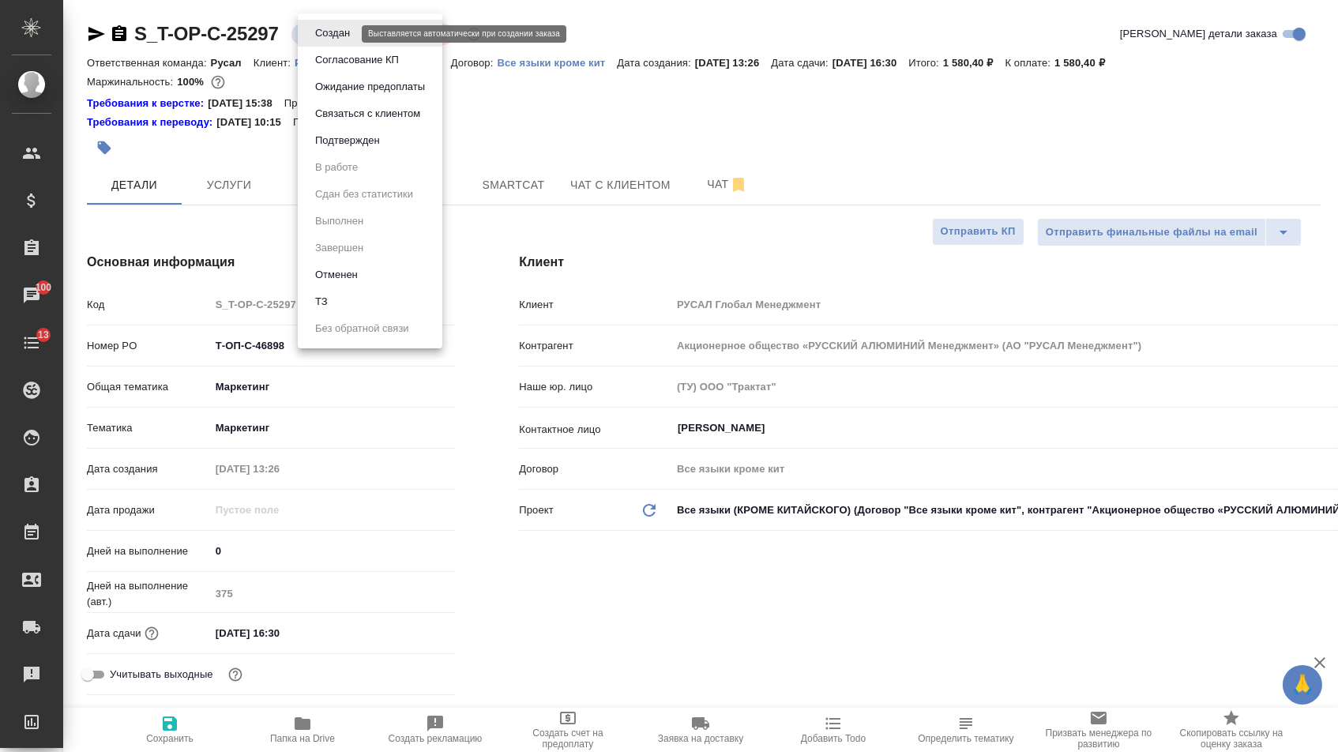
drag, startPoint x: 339, startPoint y: 37, endPoint x: 339, endPoint y: 120, distance: 82.9
click at [339, 37] on body "🙏 .cls-1 fill:#fff; AWATERA Menshikova Aleksandra Клиенты Спецификации Заказы 1…" at bounding box center [669, 376] width 1338 height 752
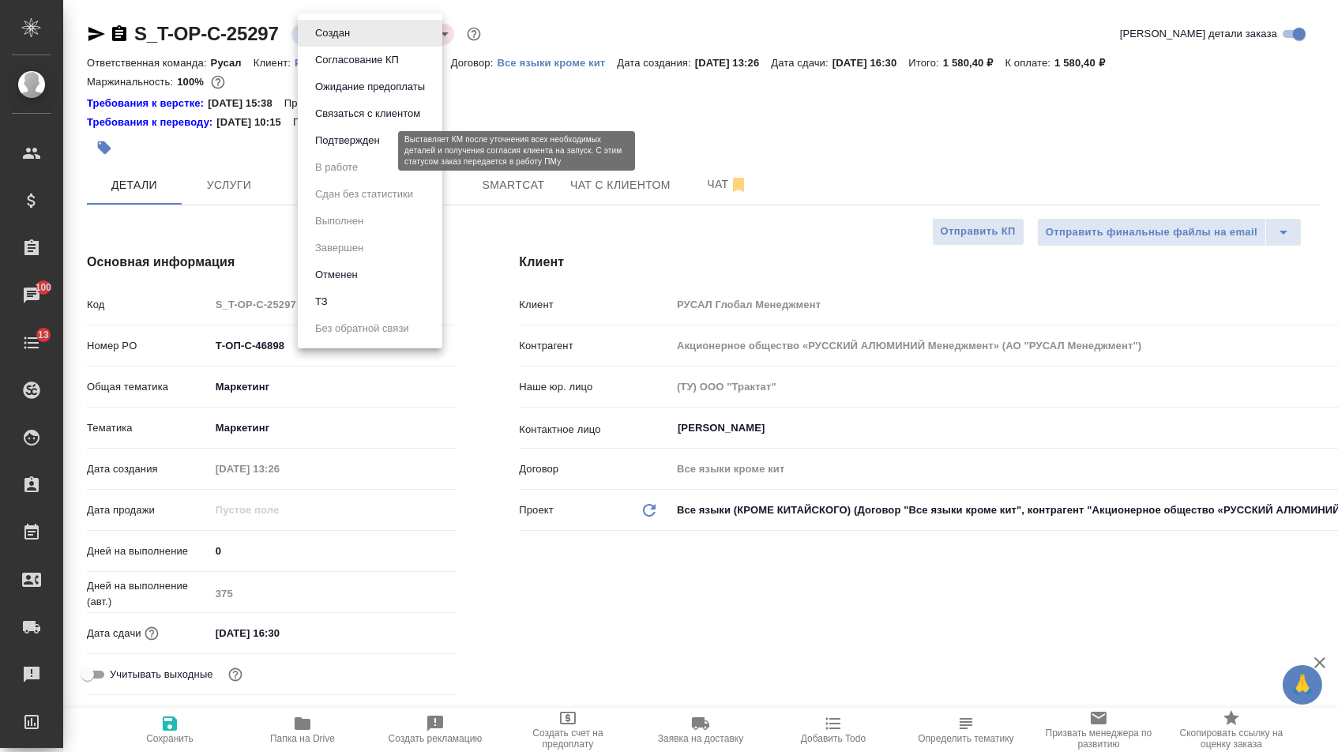
click at [335, 149] on button "Подтвержден" at bounding box center [347, 140] width 74 height 17
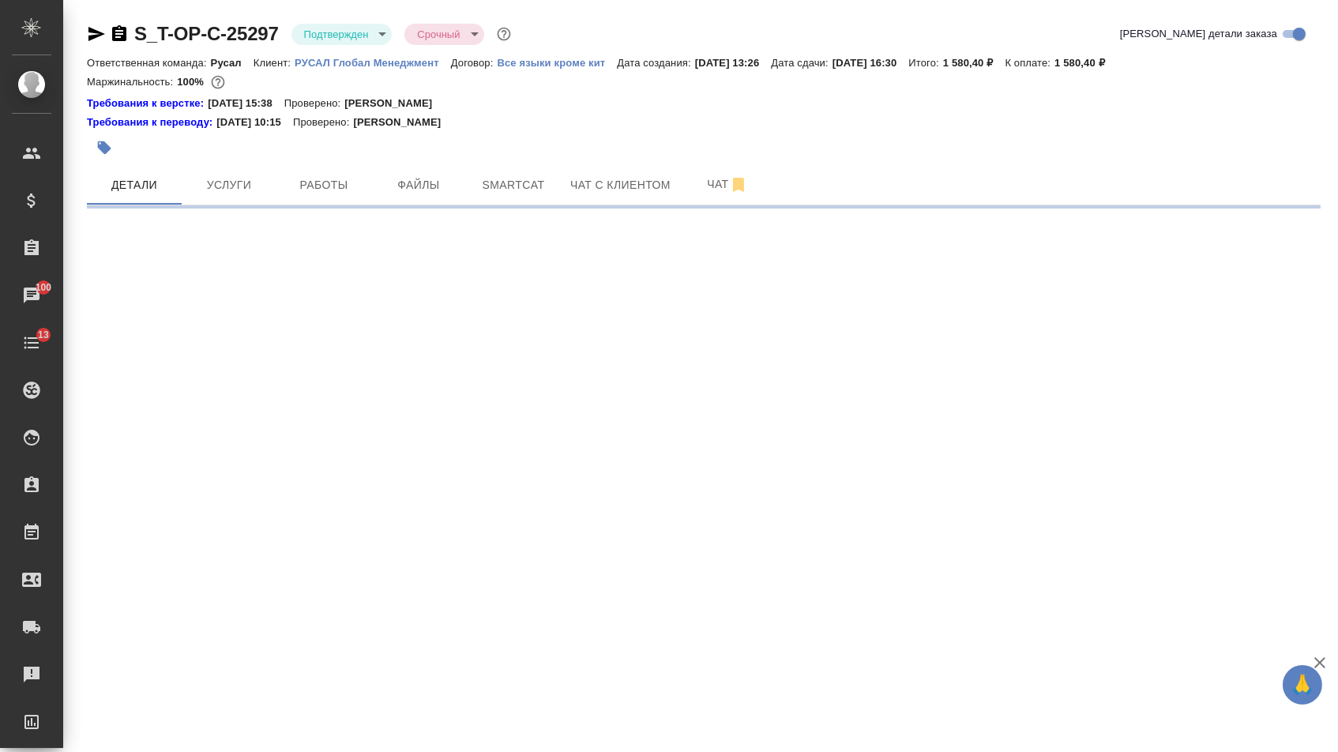
select select "RU"
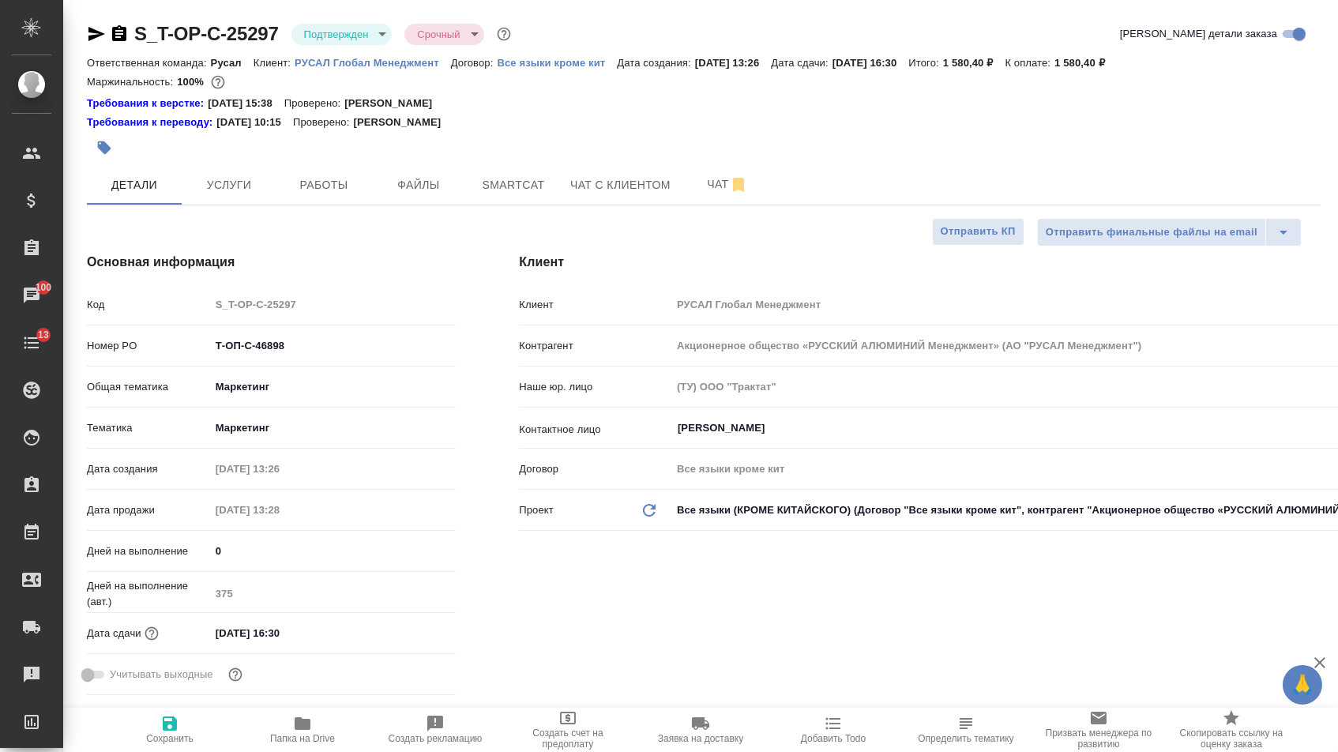
type textarea "x"
drag, startPoint x: 290, startPoint y: 348, endPoint x: 183, endPoint y: 345, distance: 106.7
click at [183, 345] on div "Номер PO Т-ОП-С-46898" at bounding box center [271, 346] width 369 height 28
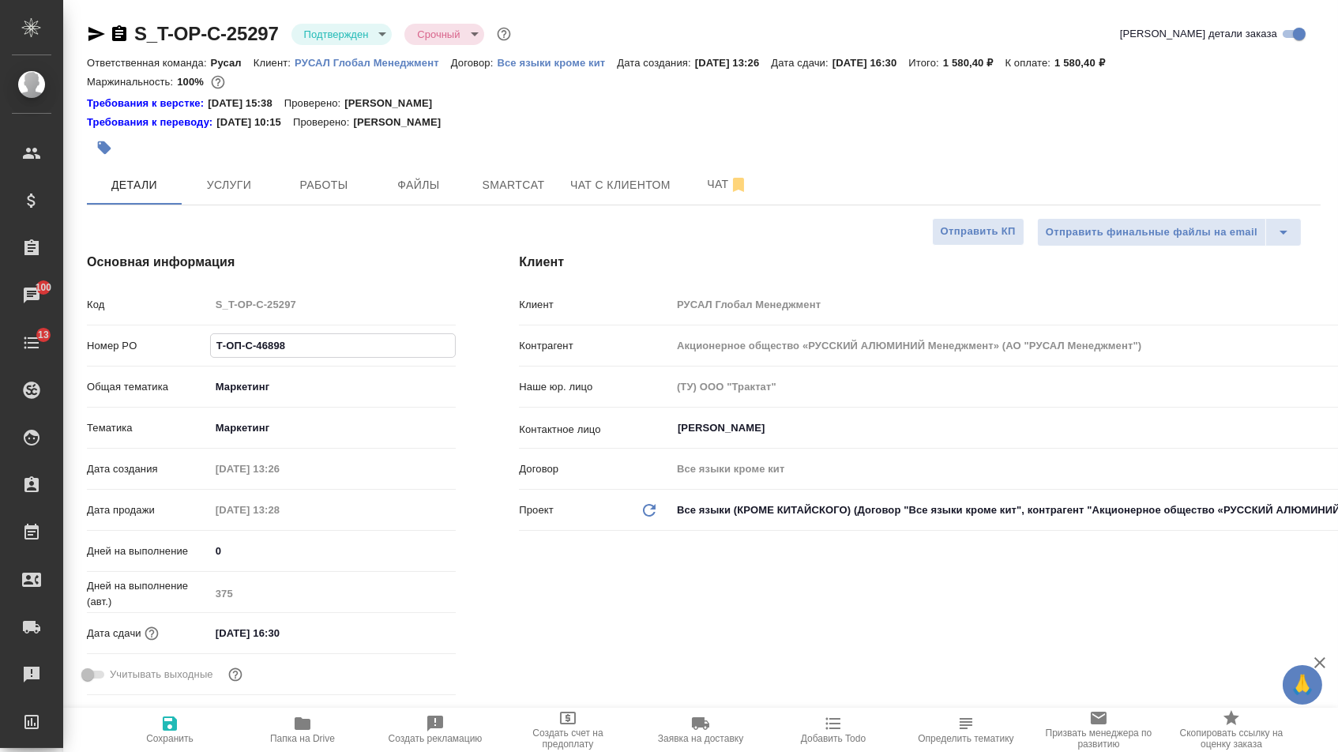
type textarea "x"
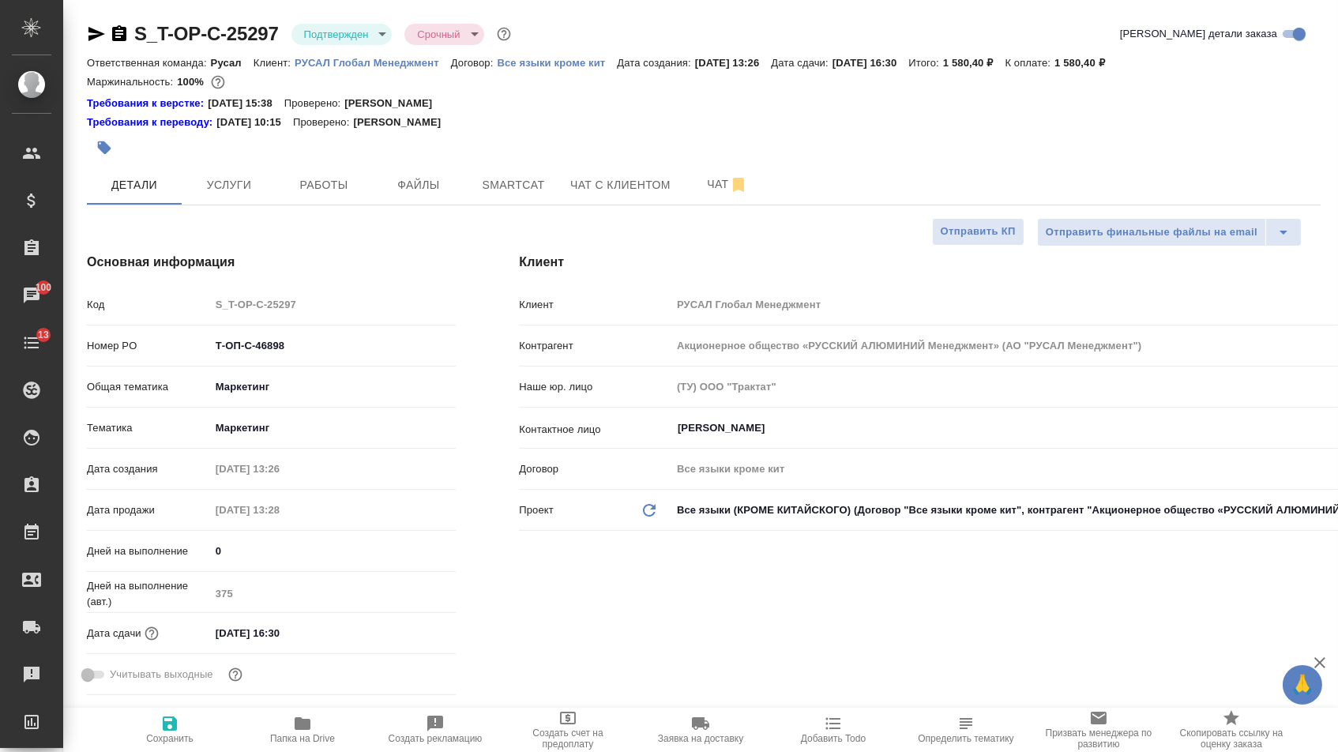
type textarea "x"
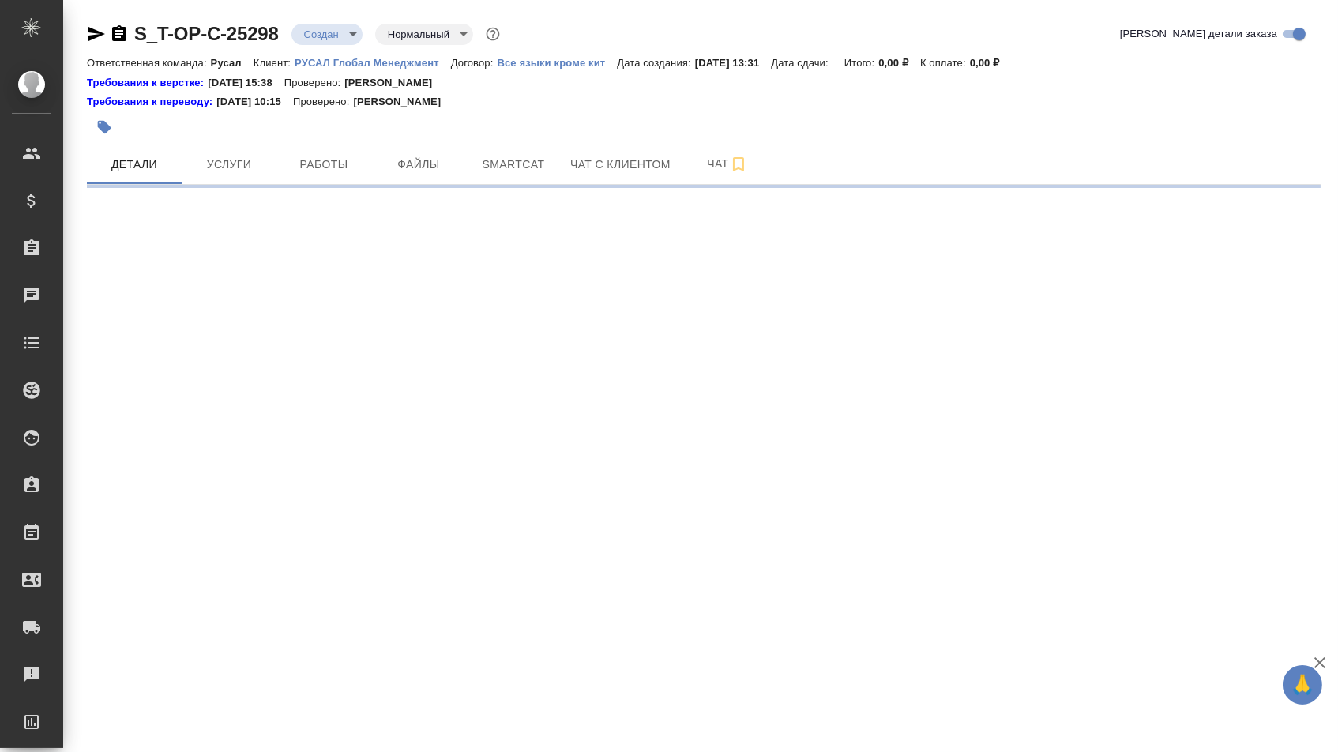
select select "RU"
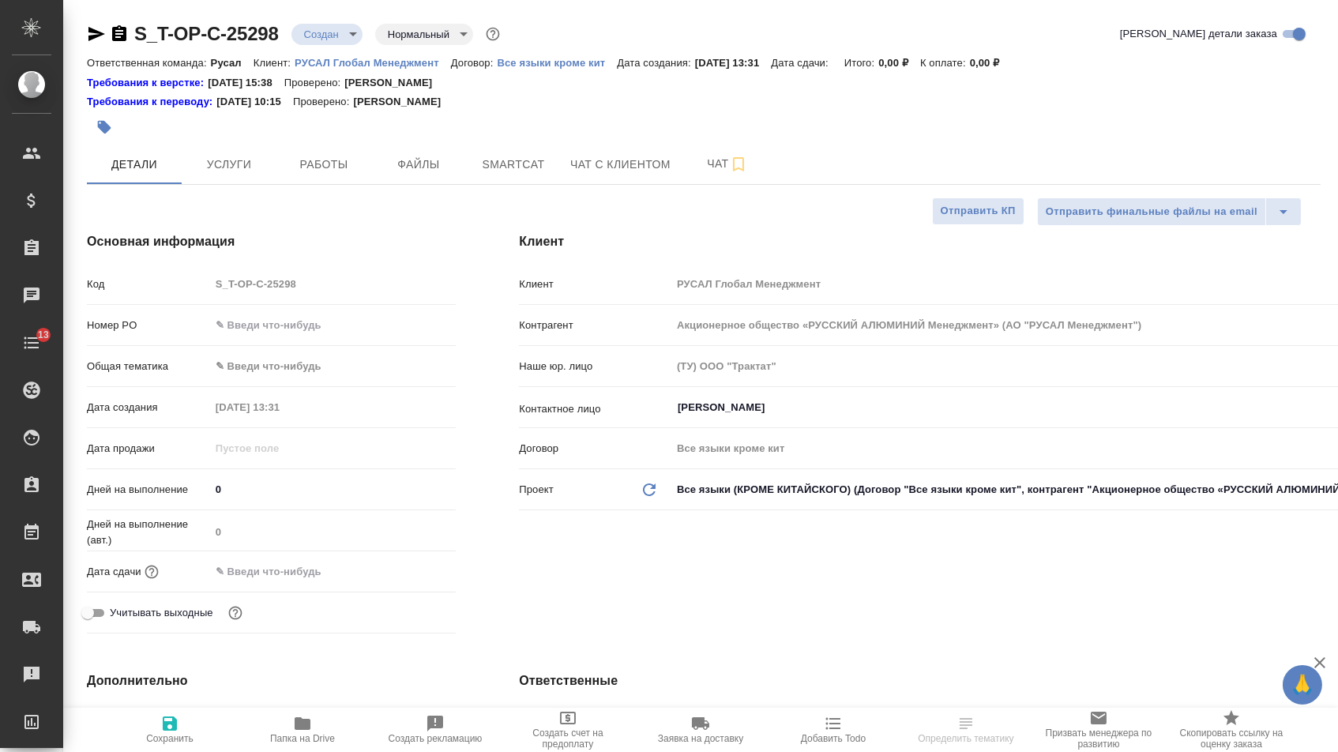
type textarea "x"
click at [313, 327] on input "text" at bounding box center [333, 325] width 246 height 23
type textarea "x"
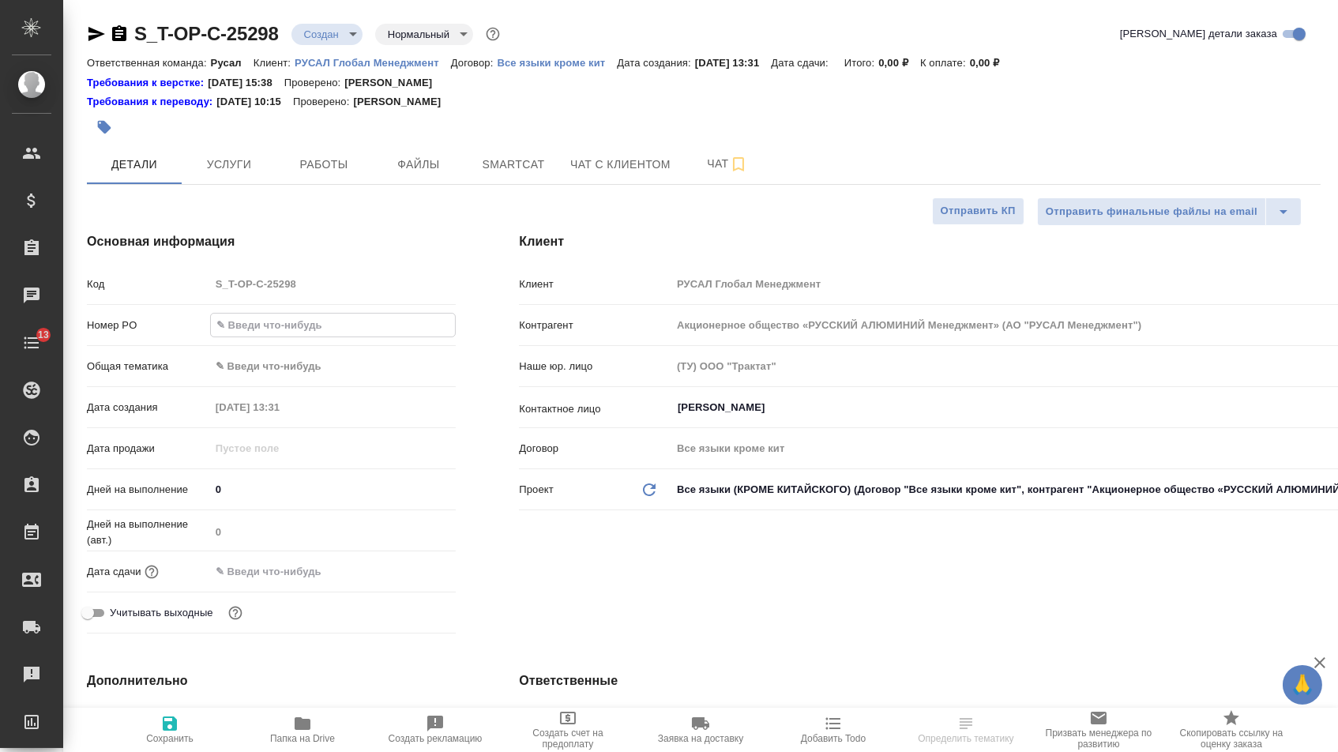
type textarea "x"
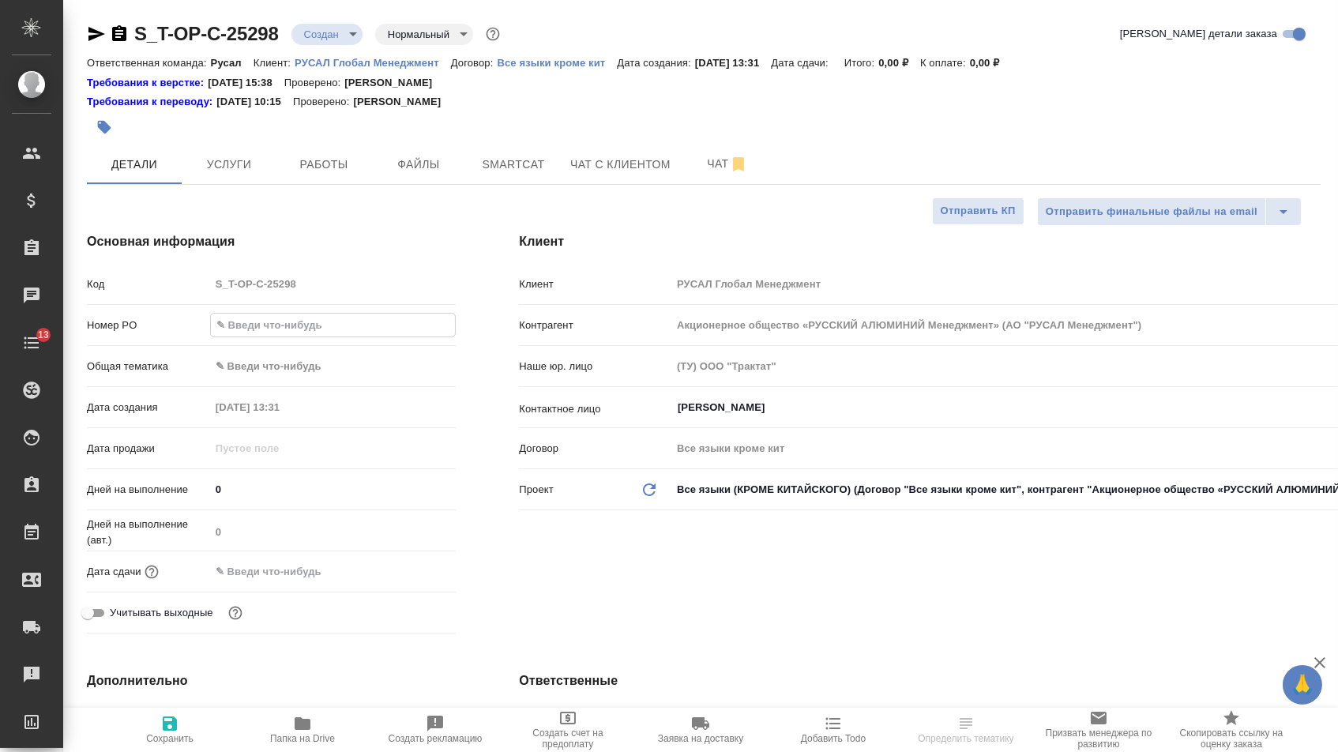
paste input "Т-ОП-С-46899"
type input "Т-ОП-С-46899"
type textarea "x"
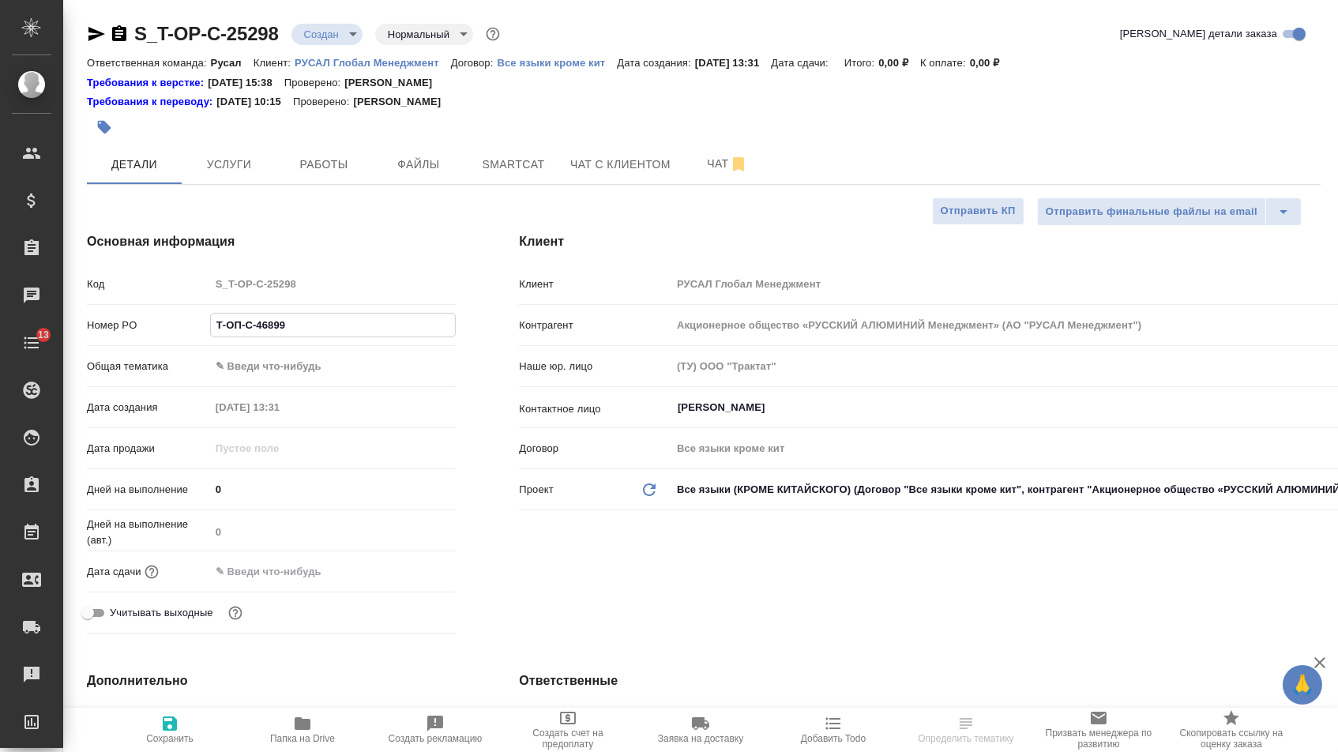
type input "Т-ОП-С-46899"
click at [291, 564] on input "text" at bounding box center [279, 571] width 138 height 23
click at [400, 568] on icon "button" at bounding box center [409, 571] width 19 height 19
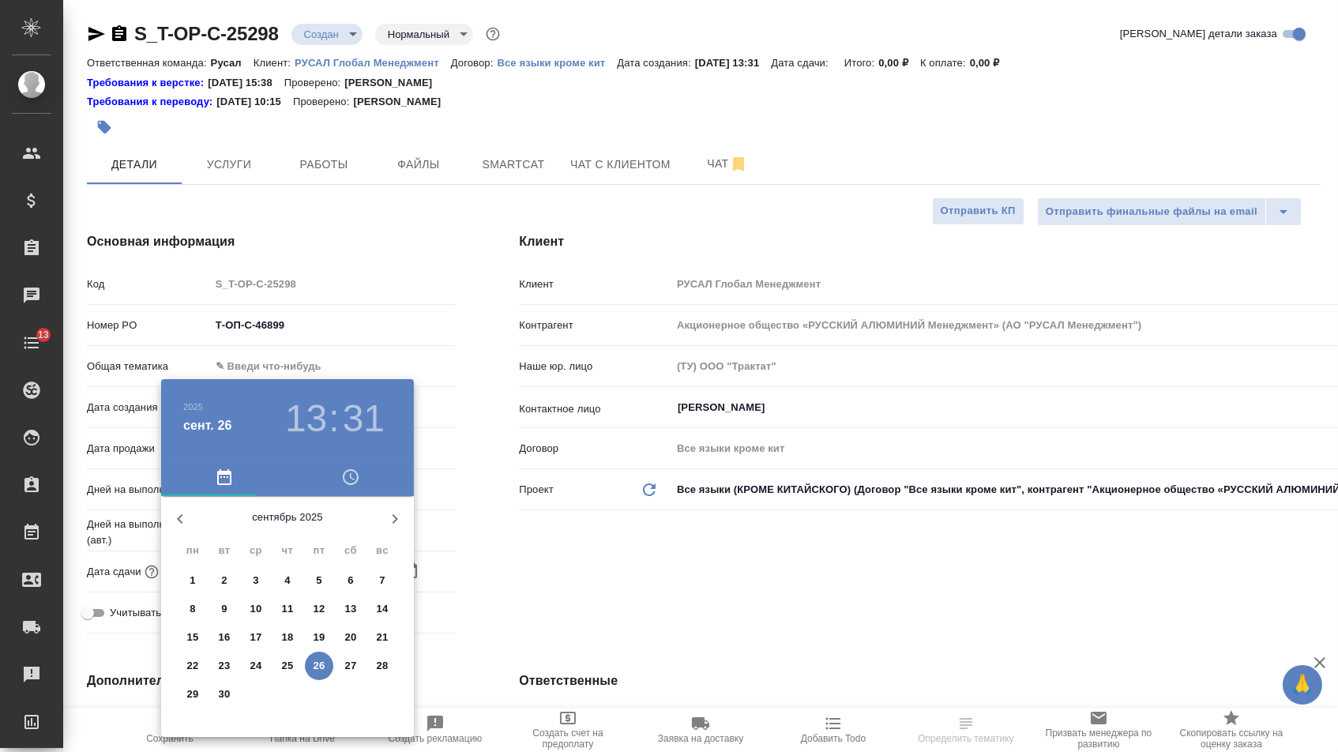
click at [190, 694] on p "29" at bounding box center [193, 694] width 12 height 16
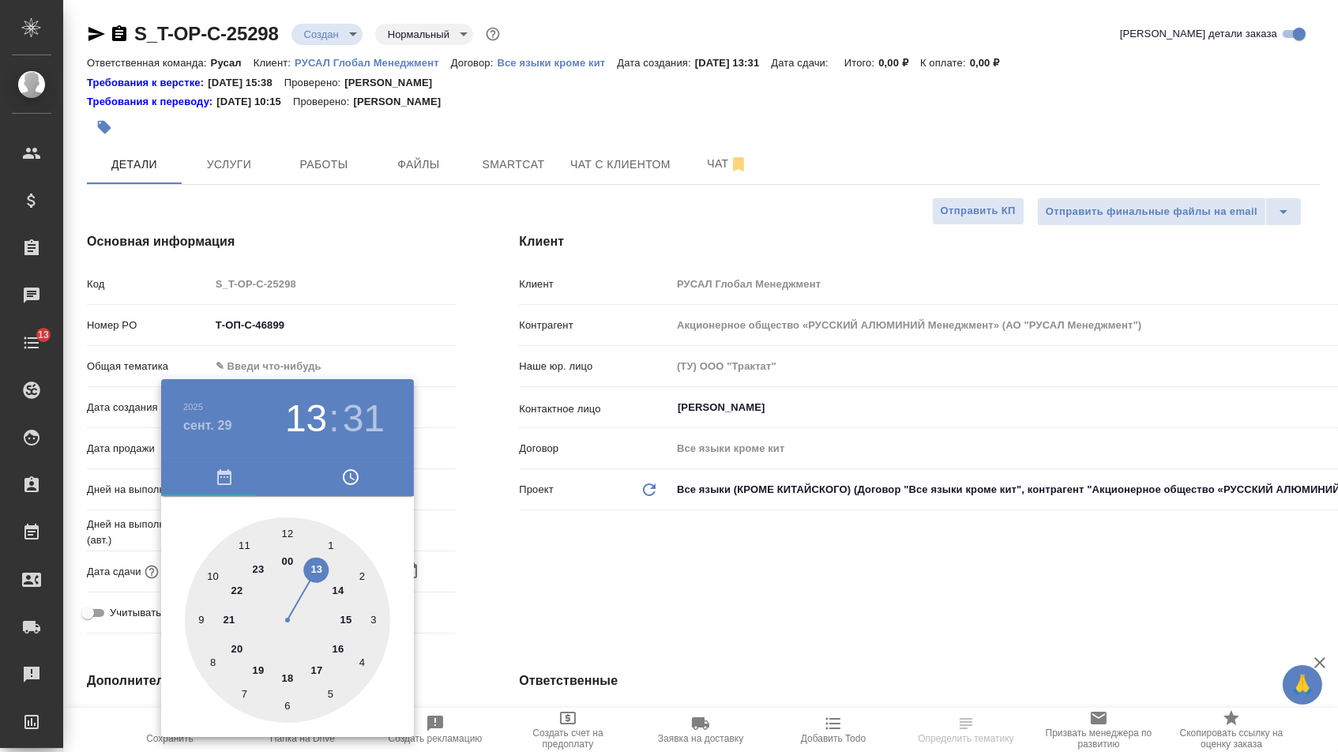
type input "[DATE] 13:31"
type textarea "x"
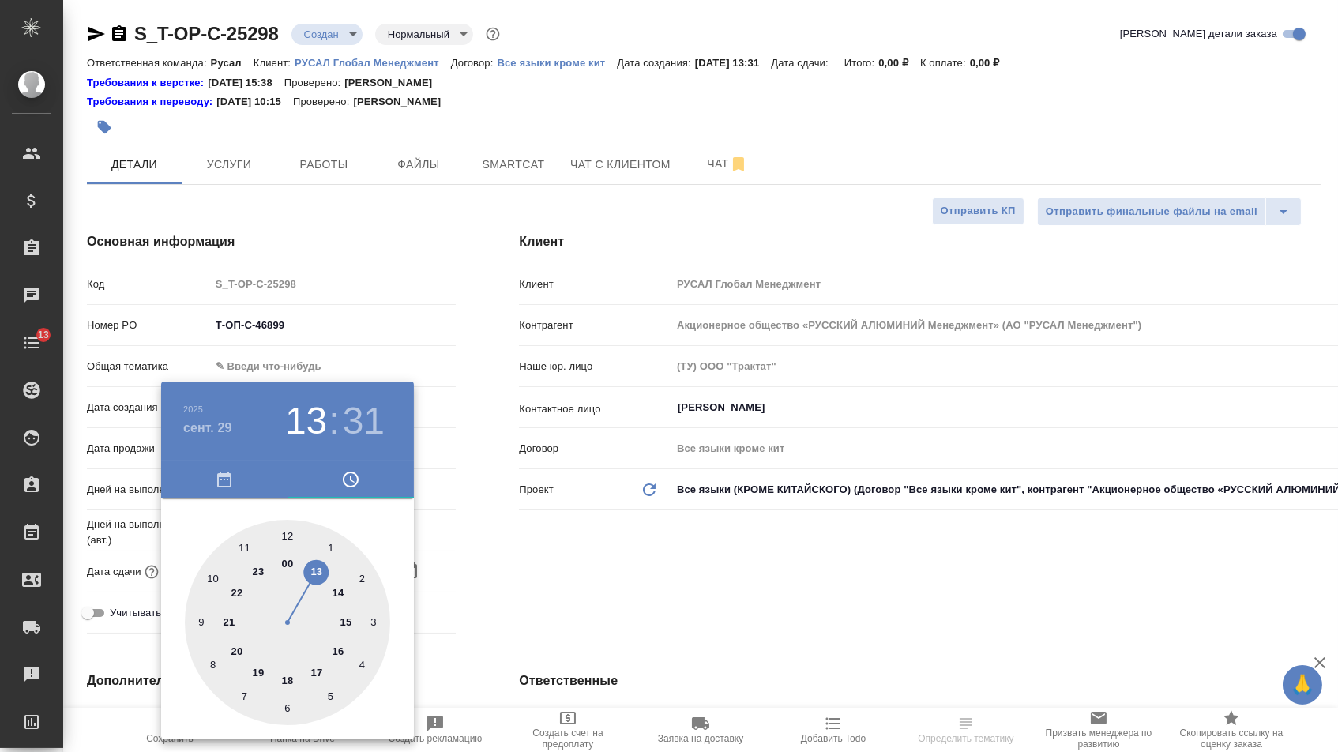
type textarea "x"
type input "[DATE] 16:31"
click at [335, 652] on div at bounding box center [287, 622] width 205 height 205
type textarea "x"
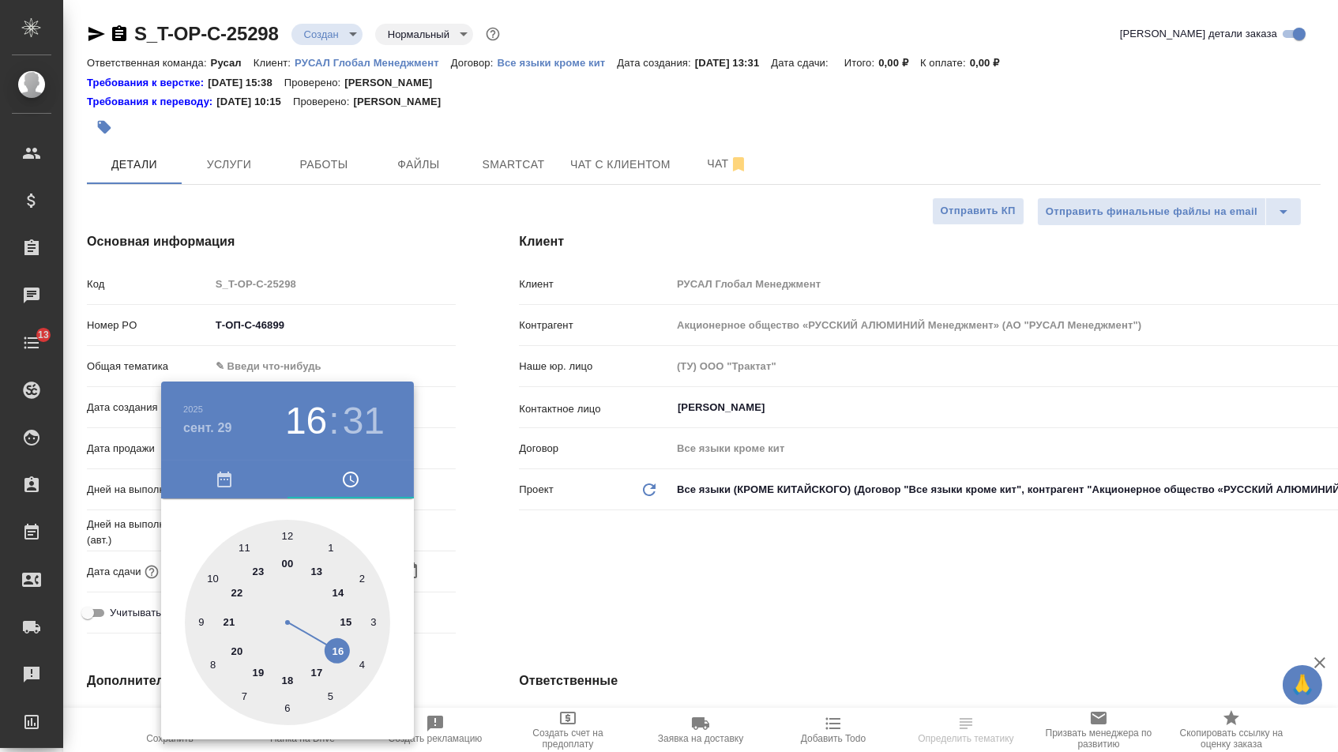
type textarea "x"
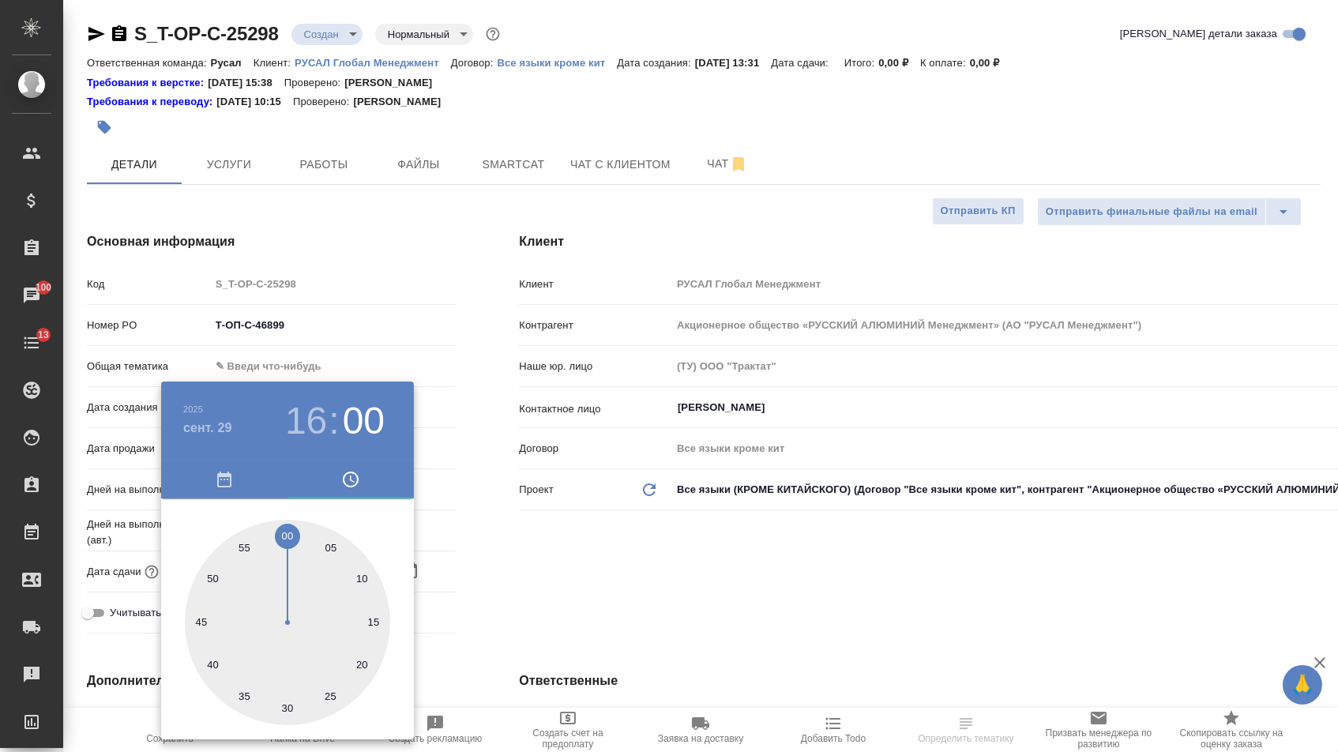
type input "[DATE] 16:00"
click at [287, 531] on div at bounding box center [287, 622] width 205 height 205
type textarea "x"
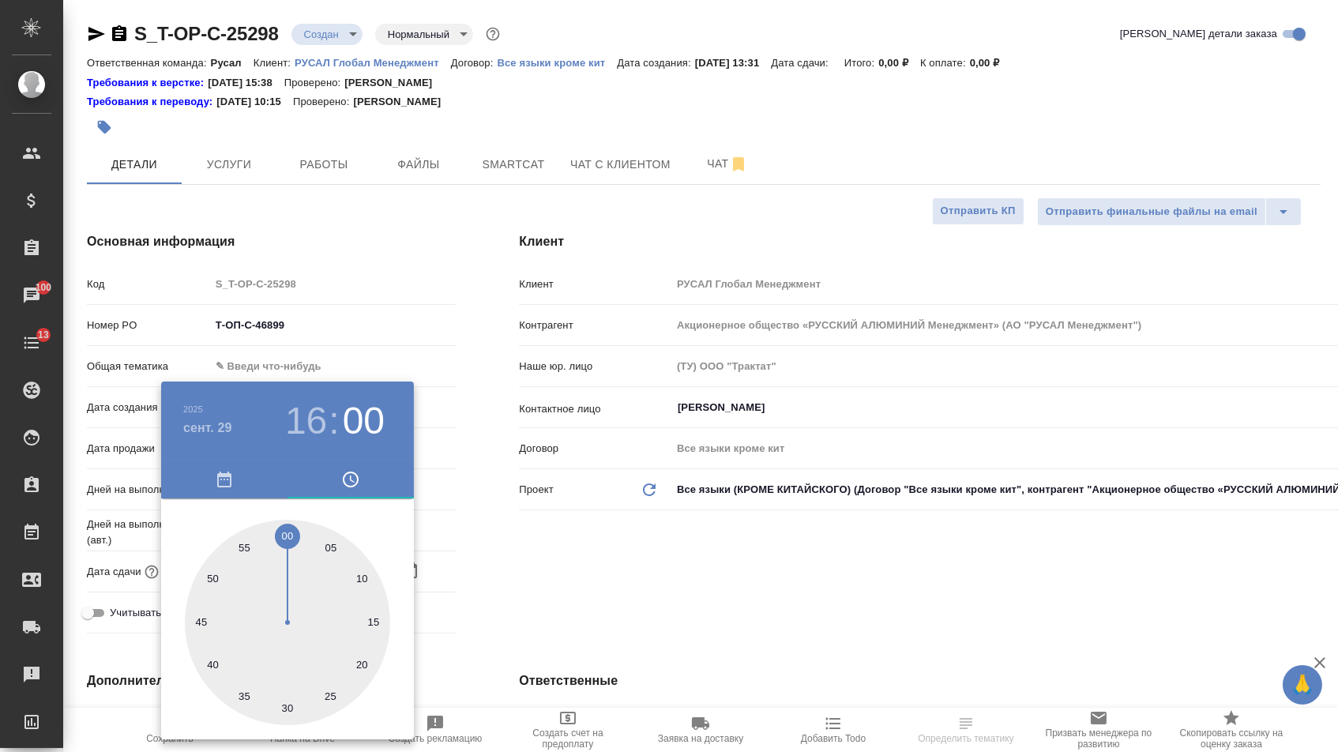
click at [515, 547] on div at bounding box center [669, 376] width 1338 height 752
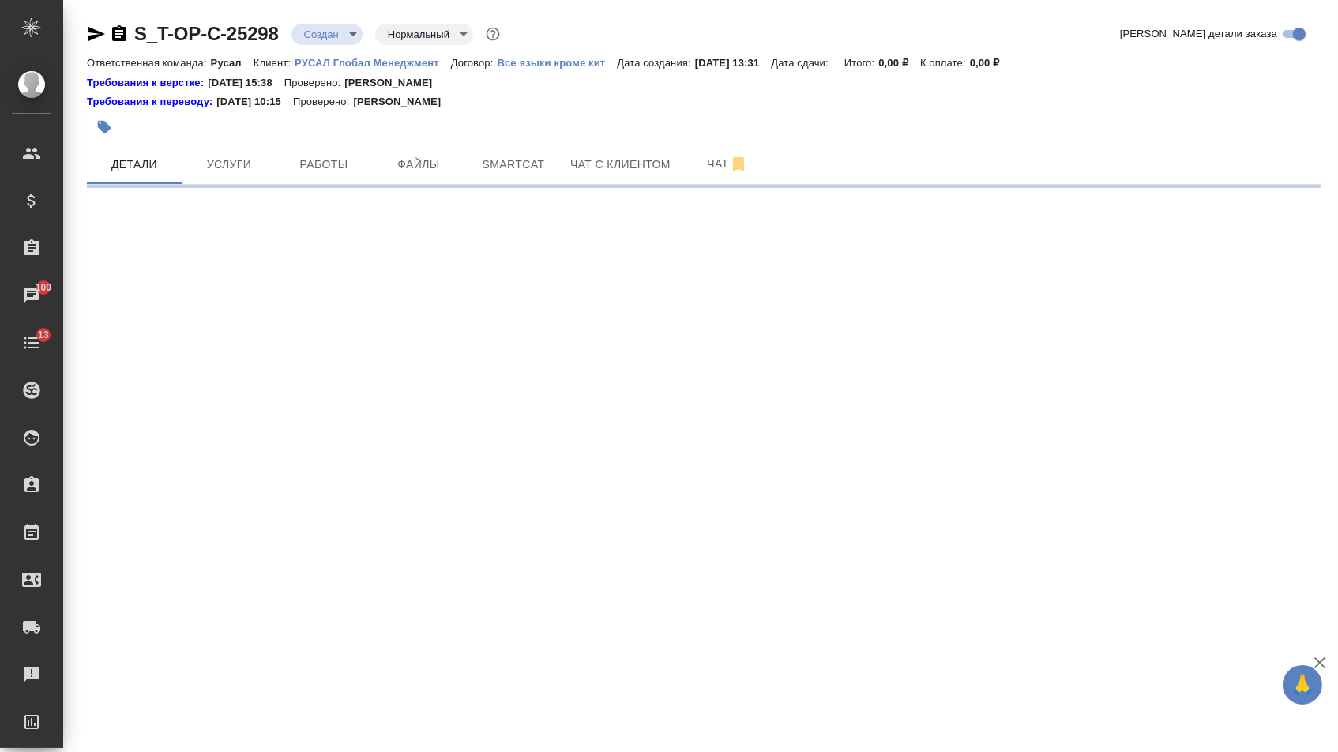
select select "RU"
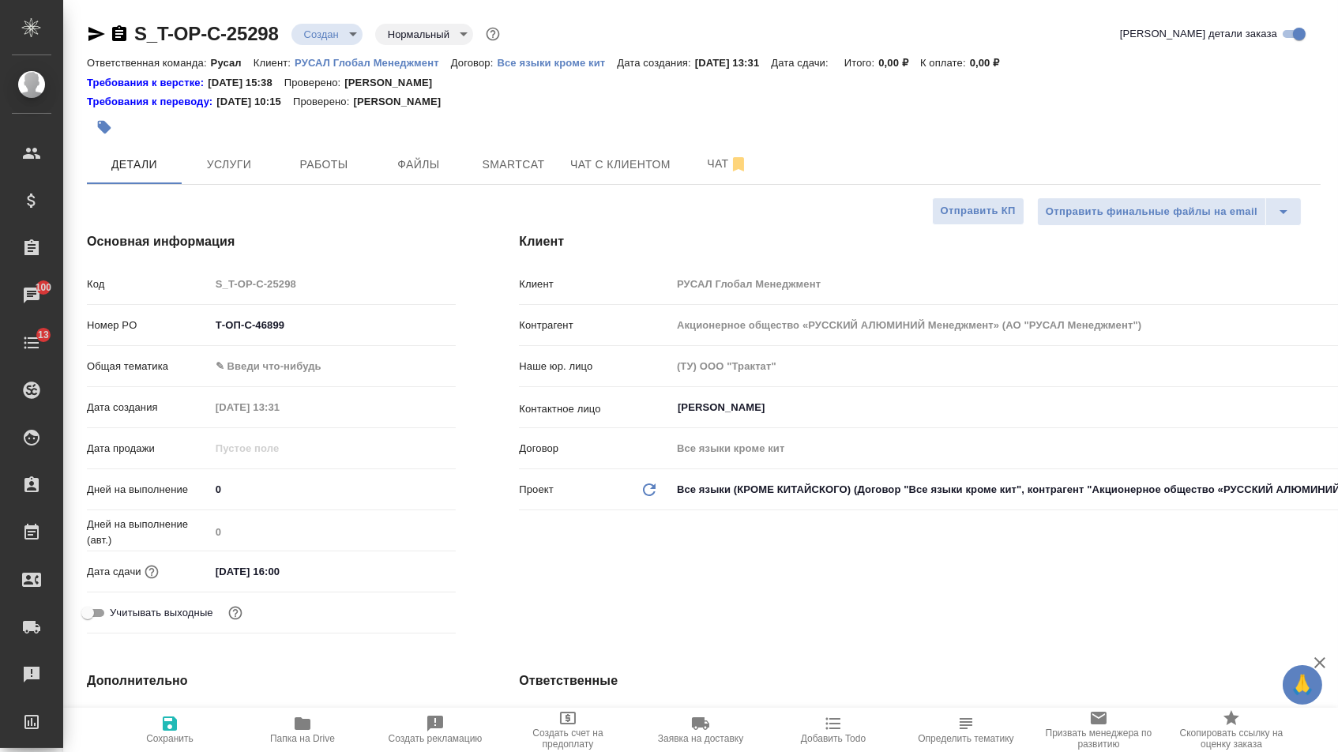
type textarea "x"
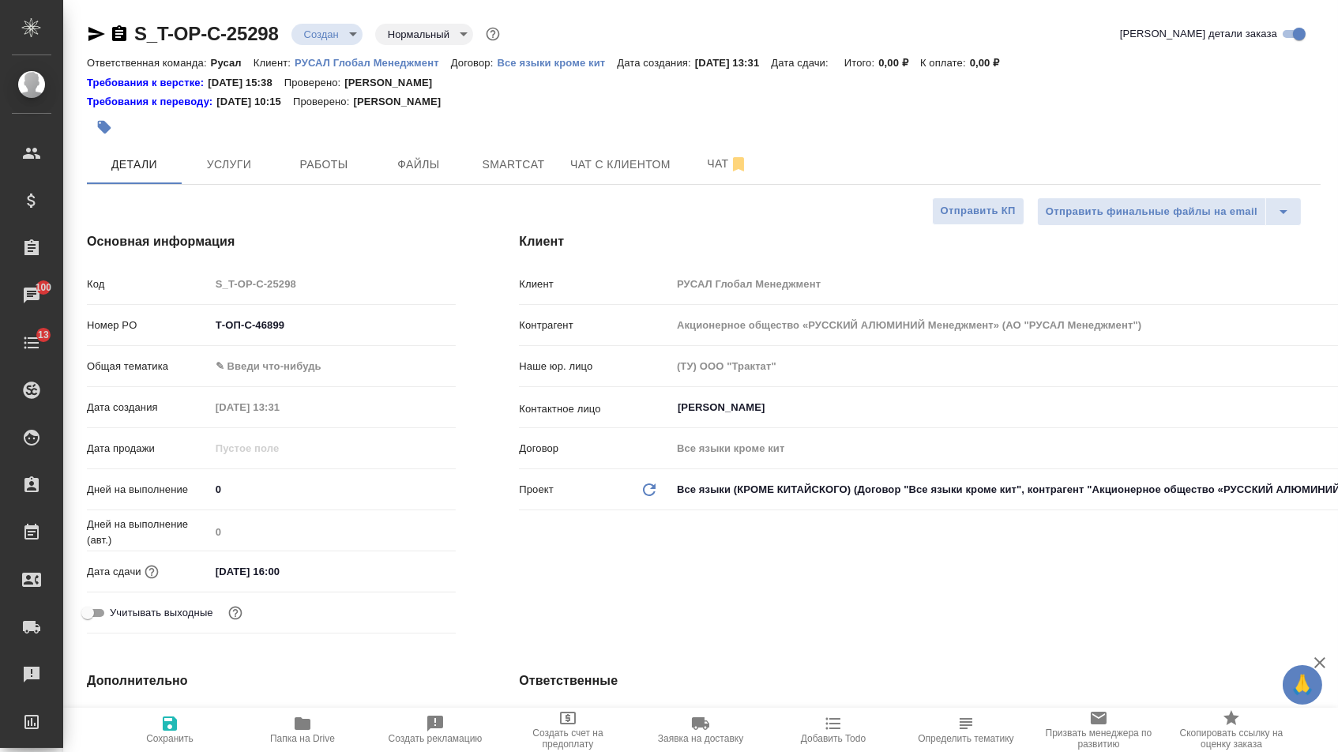
type textarea "x"
click at [306, 369] on body "🙏 .cls-1 fill:#fff; AWATERA [PERSON_NAME] Спецификации Заказы 100 Чаты 13 Todo …" at bounding box center [669, 376] width 1338 height 752
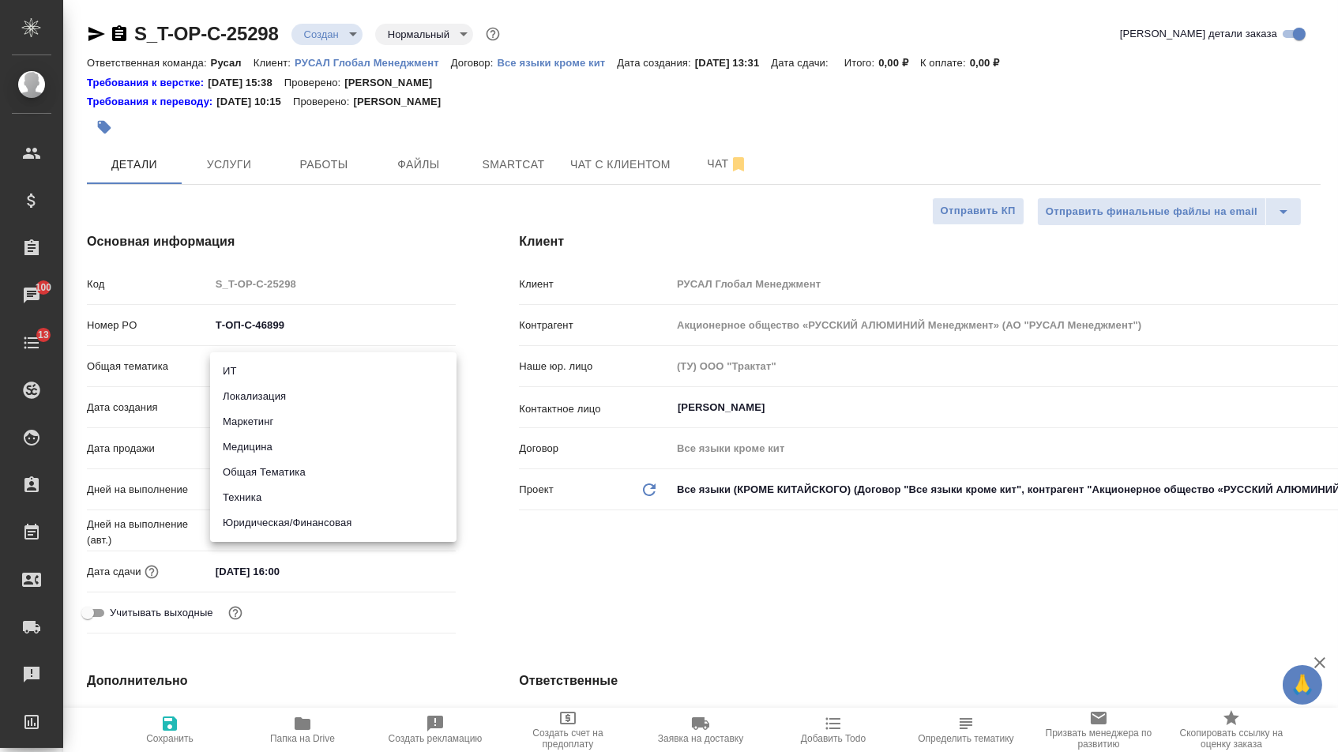
click at [297, 408] on li "Локализация" at bounding box center [333, 396] width 246 height 25
type input "local"
type textarea "x"
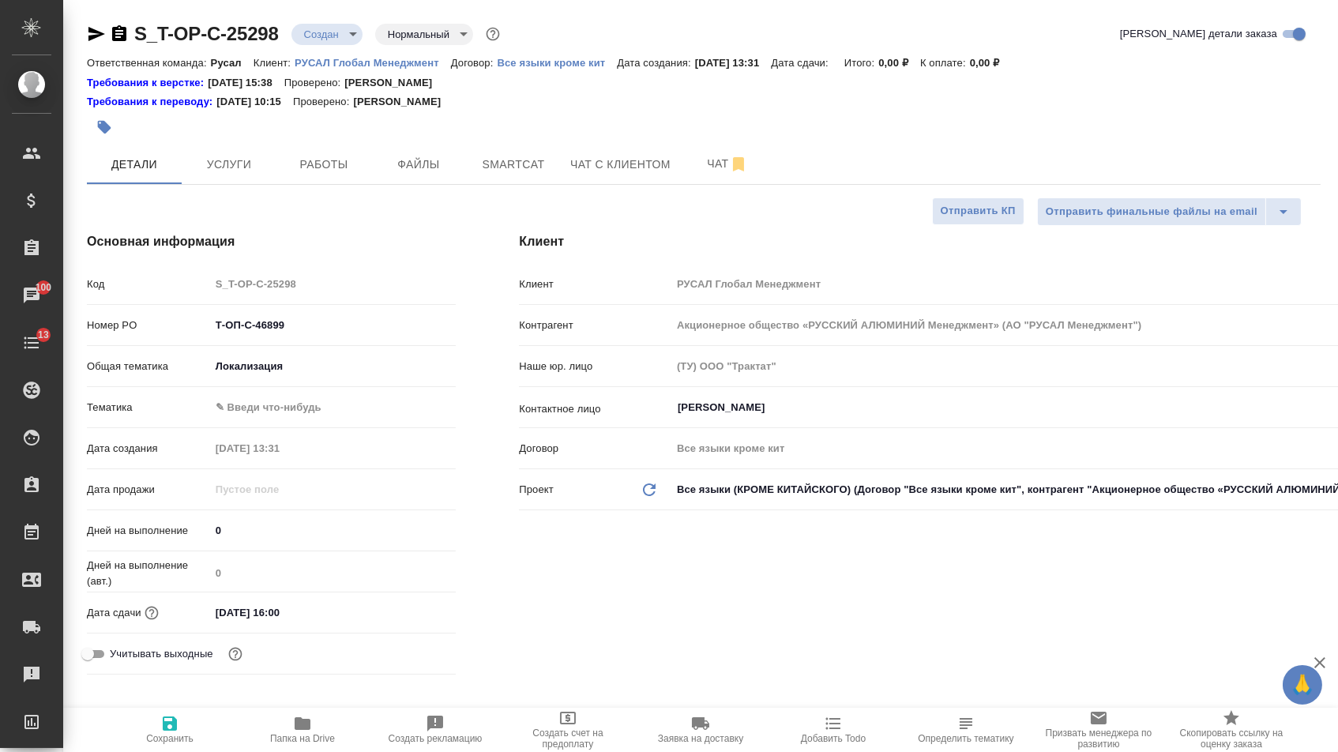
click at [291, 361] on body "🙏 .cls-1 fill:#fff; AWATERA [PERSON_NAME] Спецификации Заказы 100 Чаты 13 Todo …" at bounding box center [669, 376] width 1338 height 752
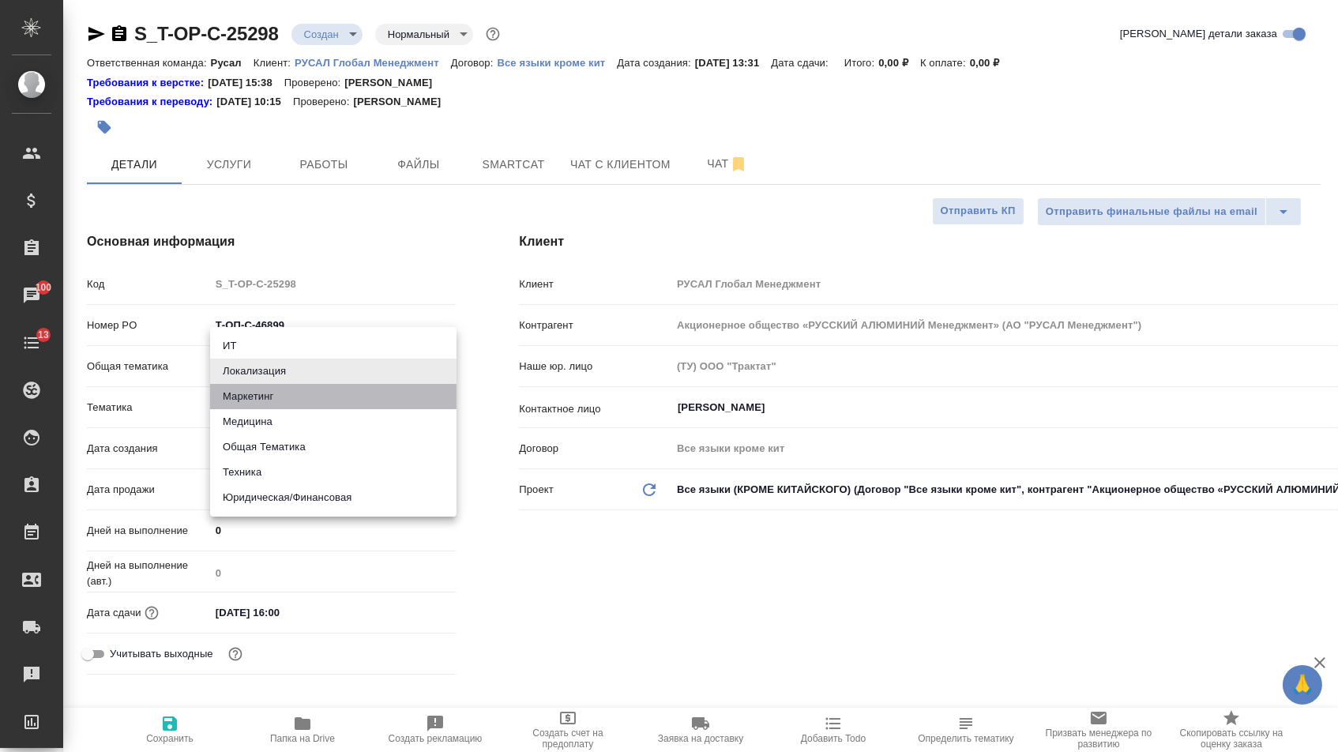
click at [285, 390] on li "Маркетинг" at bounding box center [333, 396] width 246 height 25
type input "marketing"
type textarea "x"
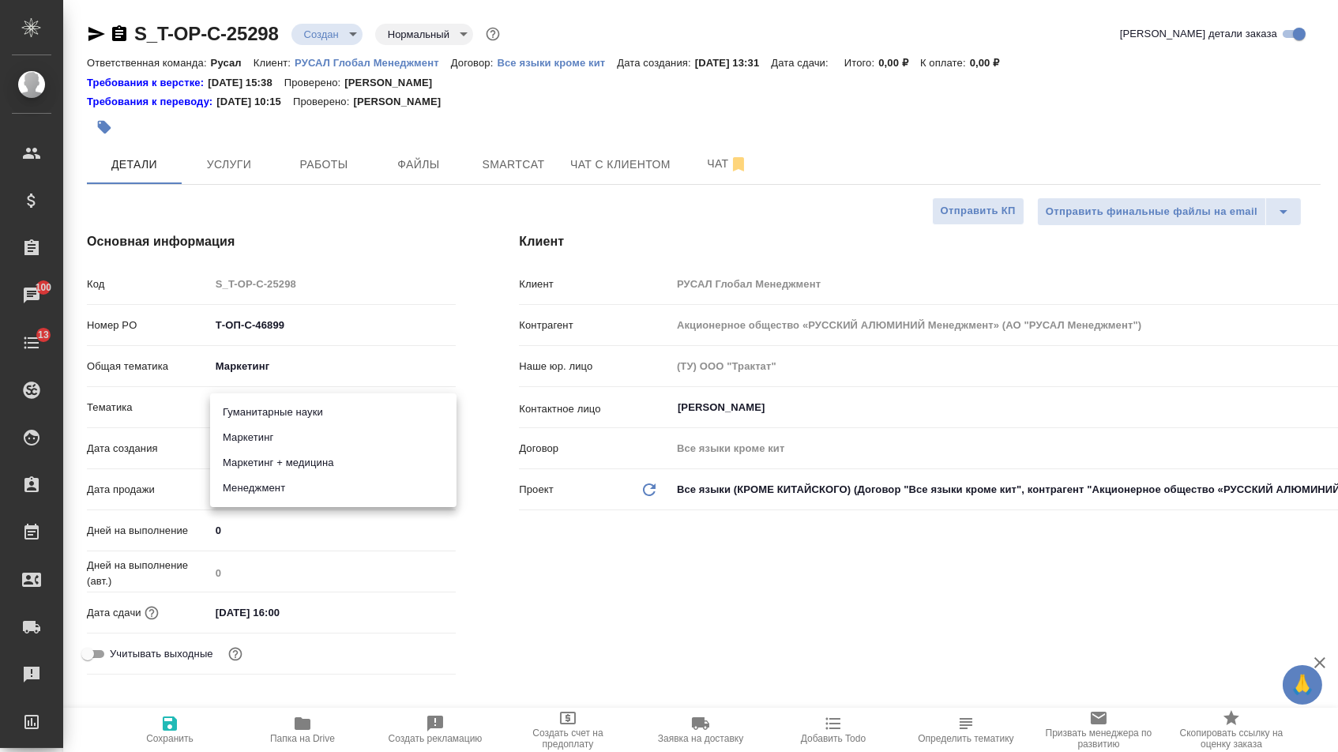
click at [287, 409] on body "🙏 .cls-1 fill:#fff; AWATERA Menshikova Aleksandra Клиенты Спецификации Заказы 1…" at bounding box center [669, 376] width 1338 height 752
click at [288, 439] on li "Маркетинг" at bounding box center [333, 437] width 246 height 25
type textarea "x"
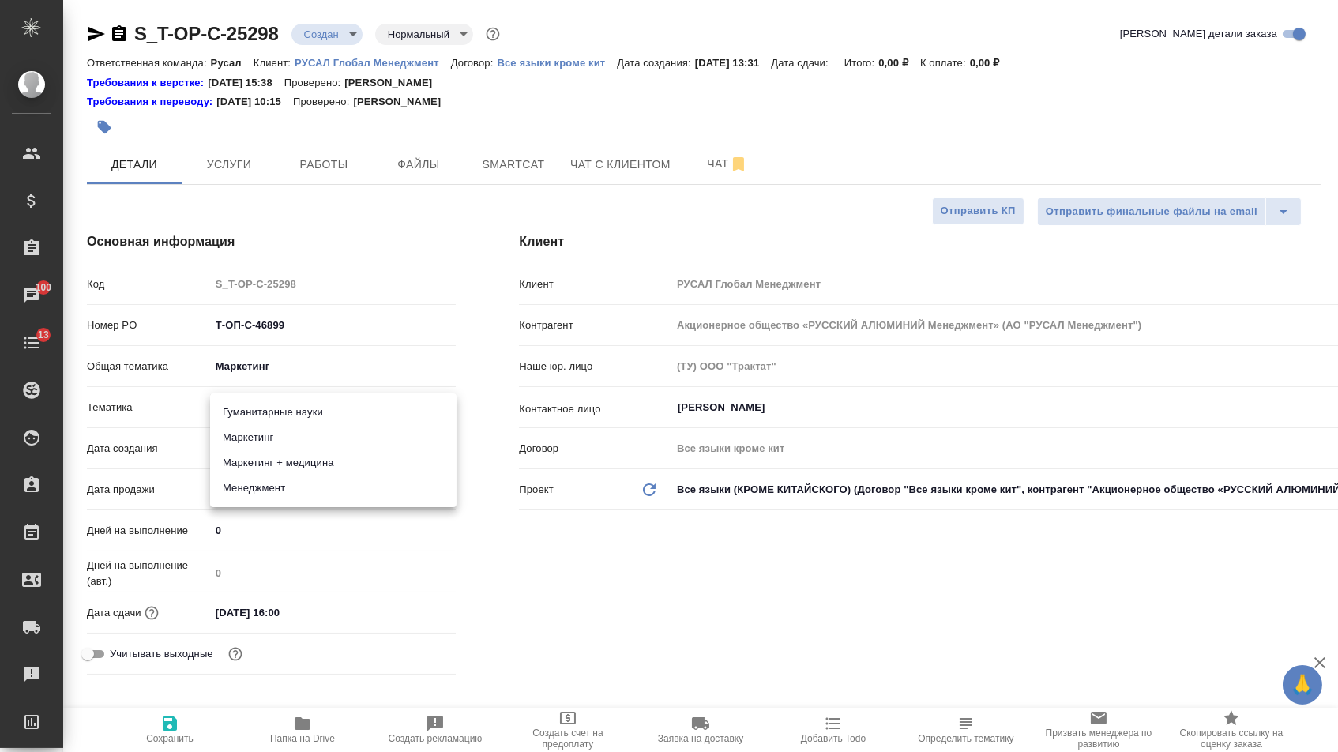
type input "5a8b8b956a9677013d343d63"
click at [189, 744] on span "Сохранить" at bounding box center [169, 738] width 47 height 11
type textarea "x"
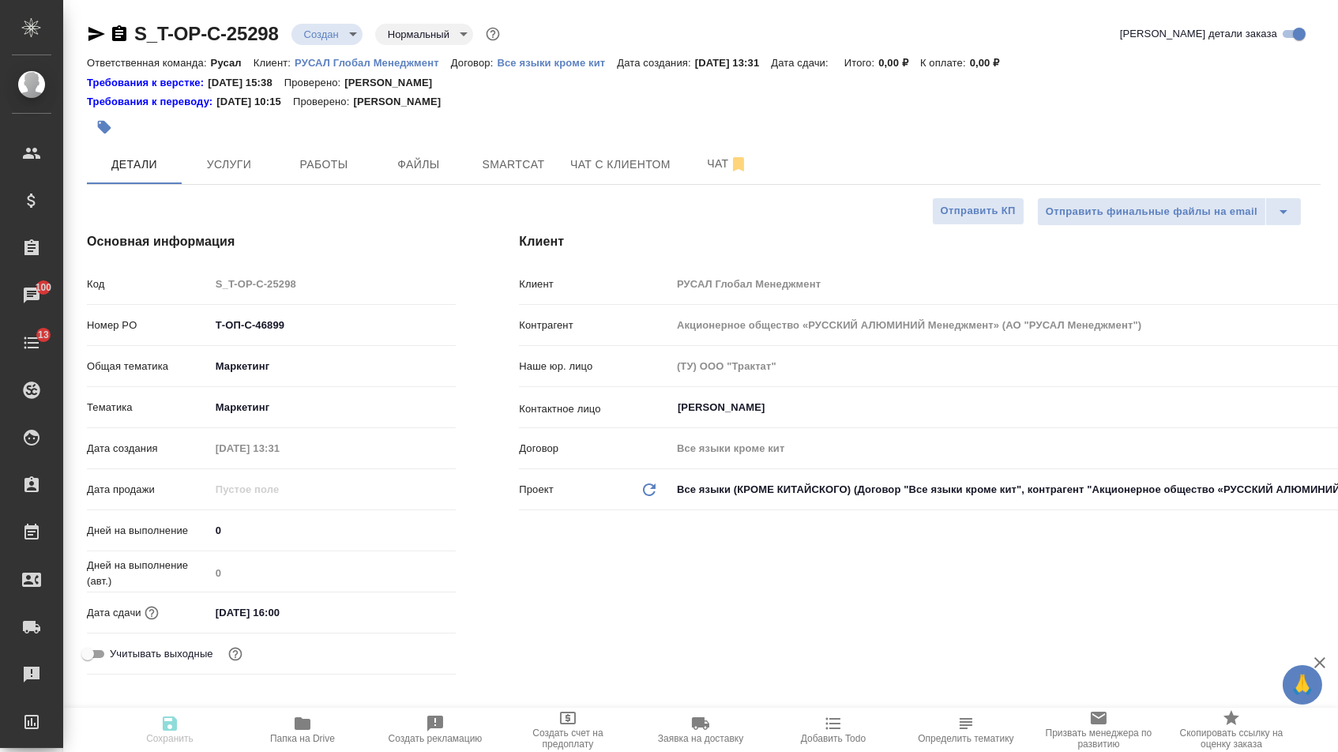
type textarea "x"
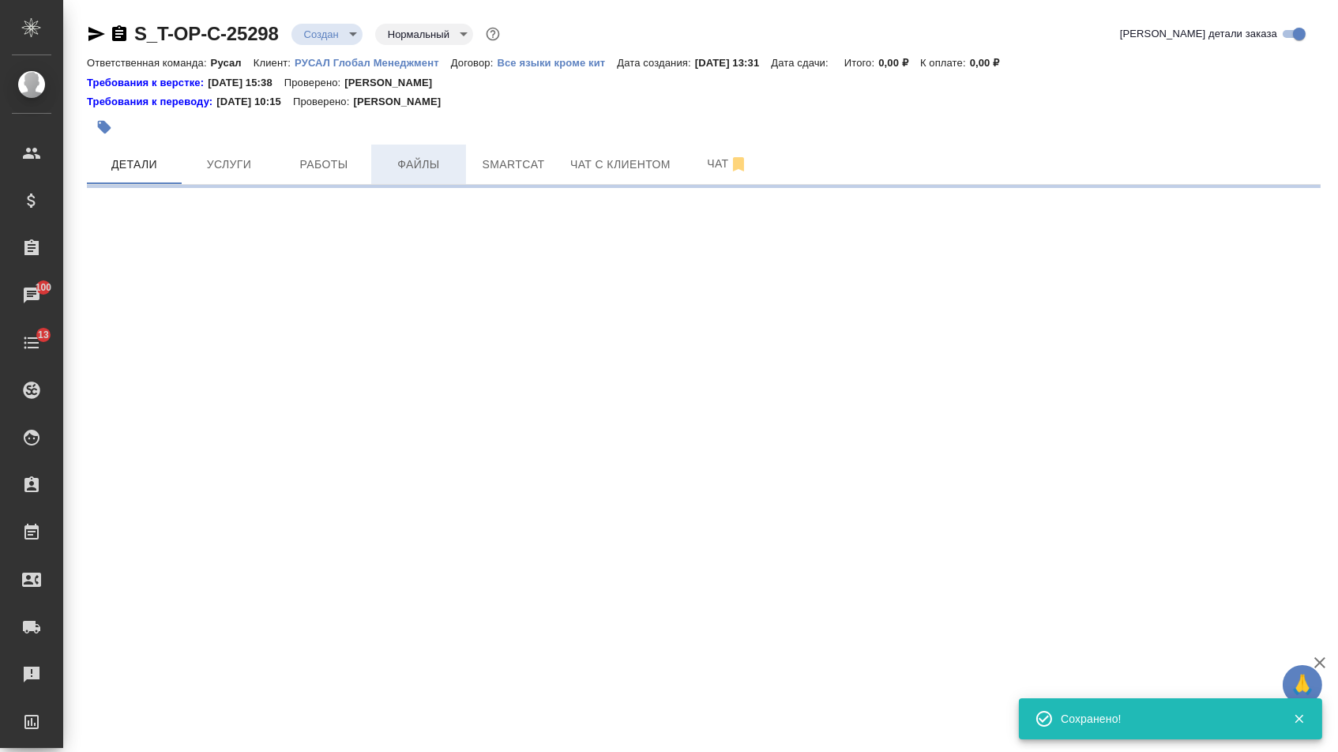
select select "RU"
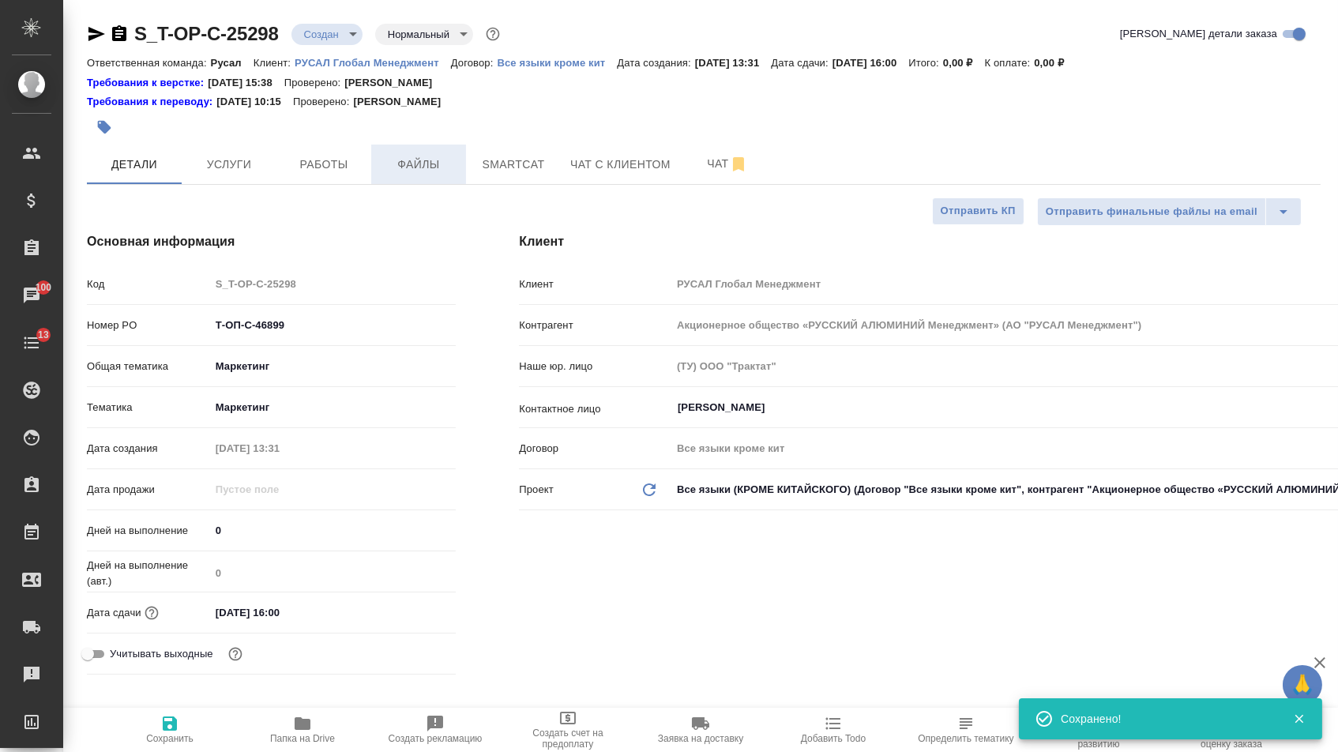
click at [409, 171] on span "Файлы" at bounding box center [419, 165] width 76 height 20
type textarea "x"
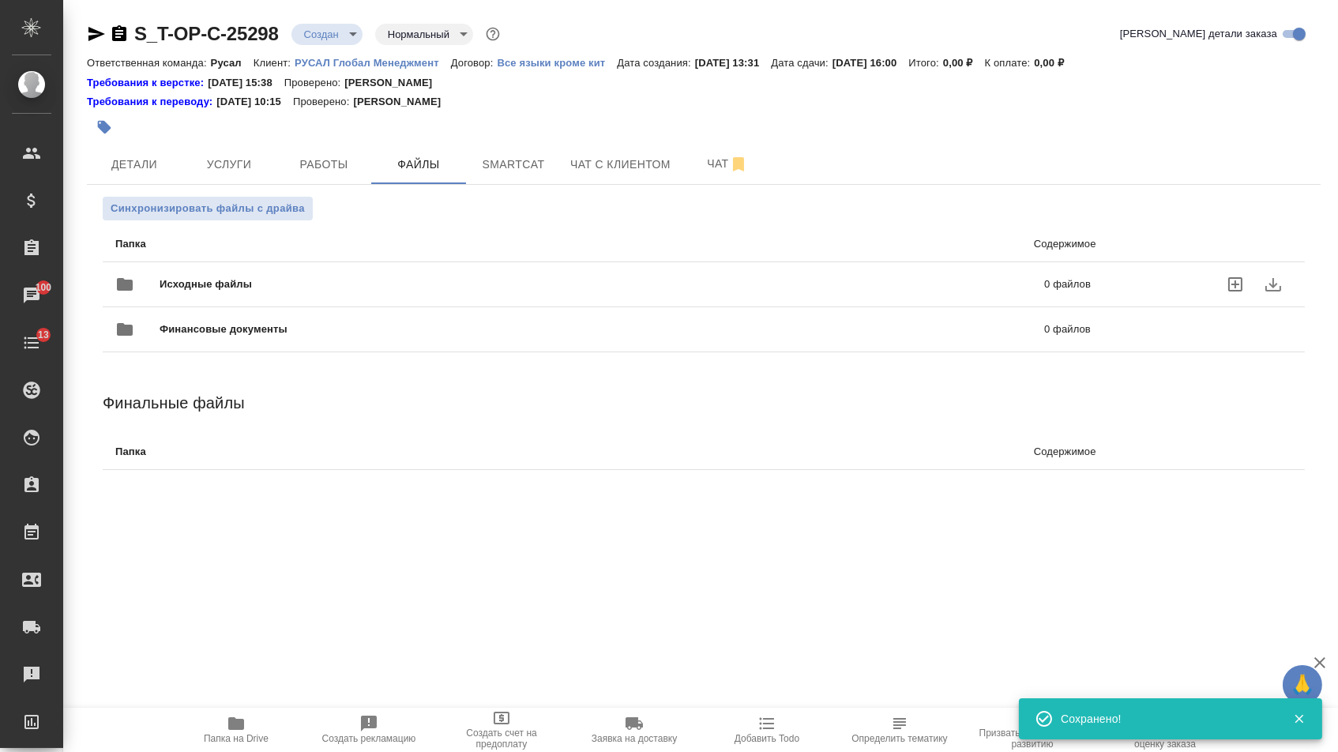
click at [280, 287] on span "Исходные файлы" at bounding box center [404, 284] width 489 height 16
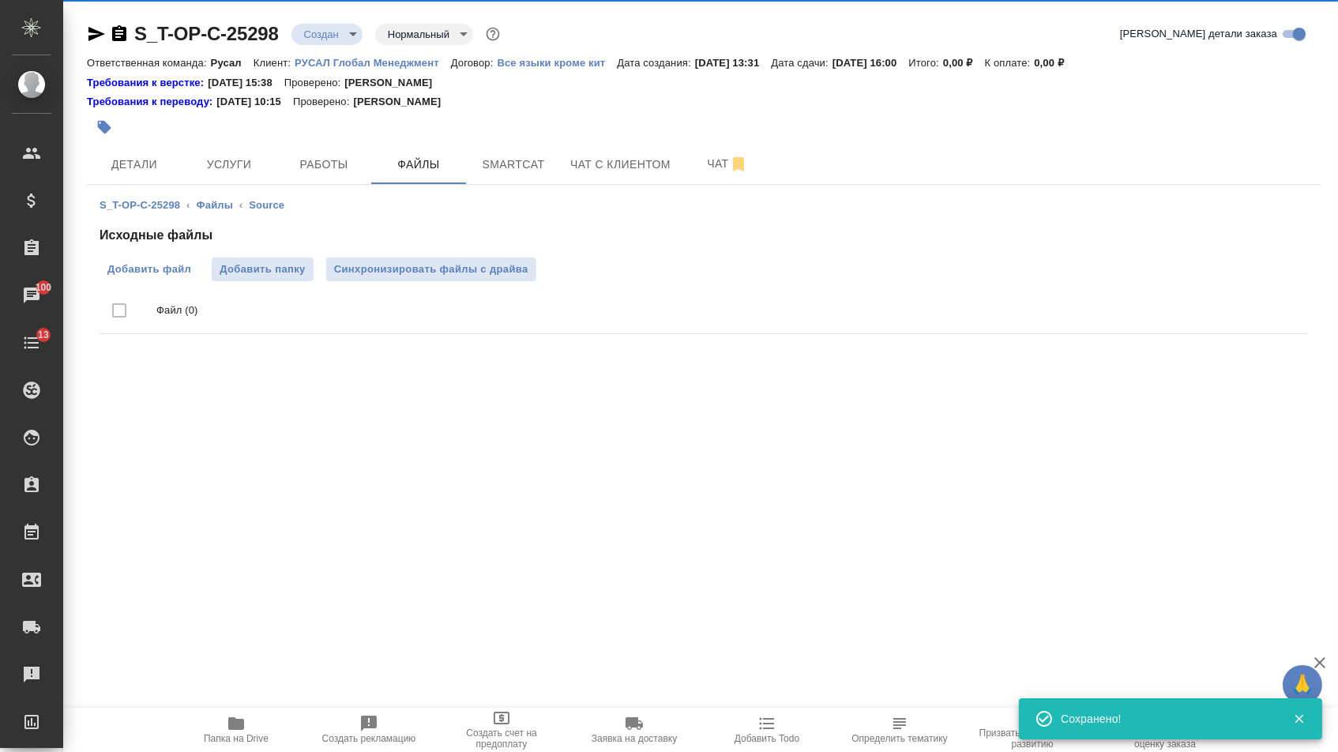
click at [157, 274] on span "Добавить файл" at bounding box center [149, 269] width 84 height 16
click at [0, 0] on input "Добавить файл" at bounding box center [0, 0] width 0 height 0
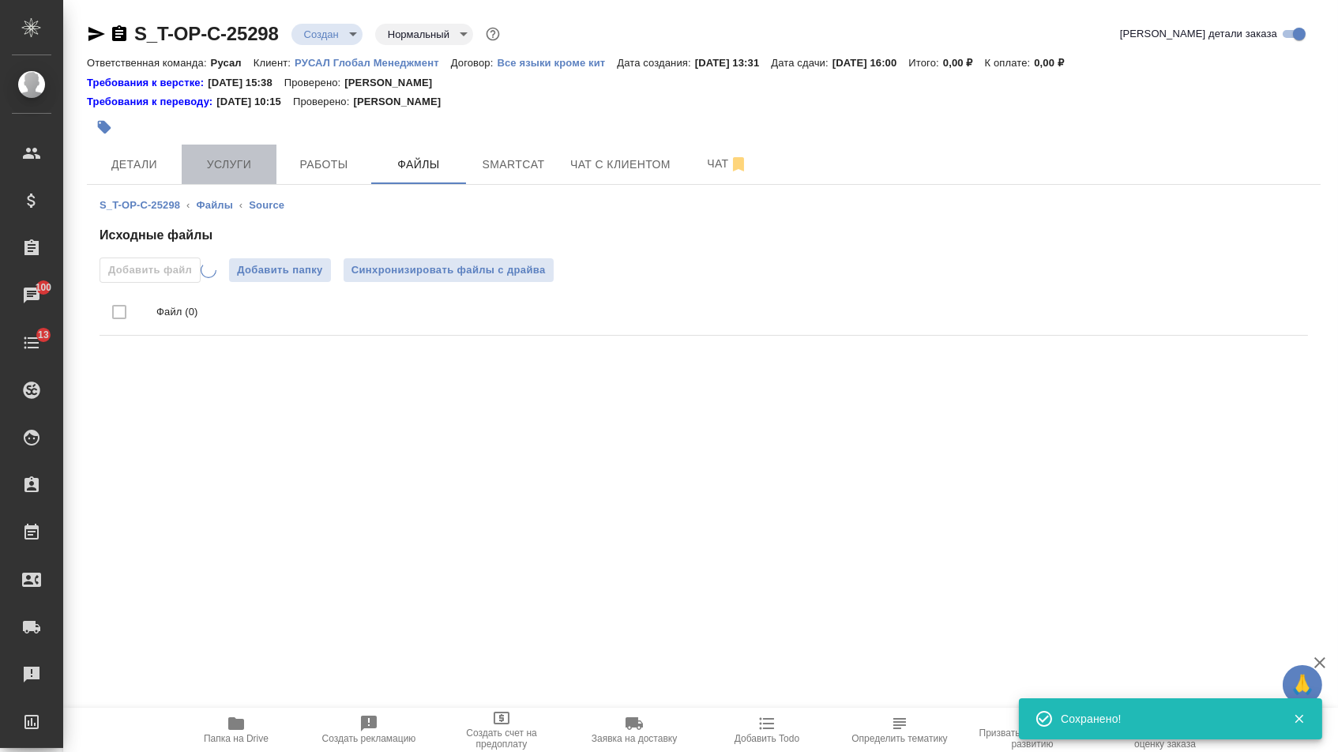
click at [235, 159] on span "Услуги" at bounding box center [229, 165] width 76 height 20
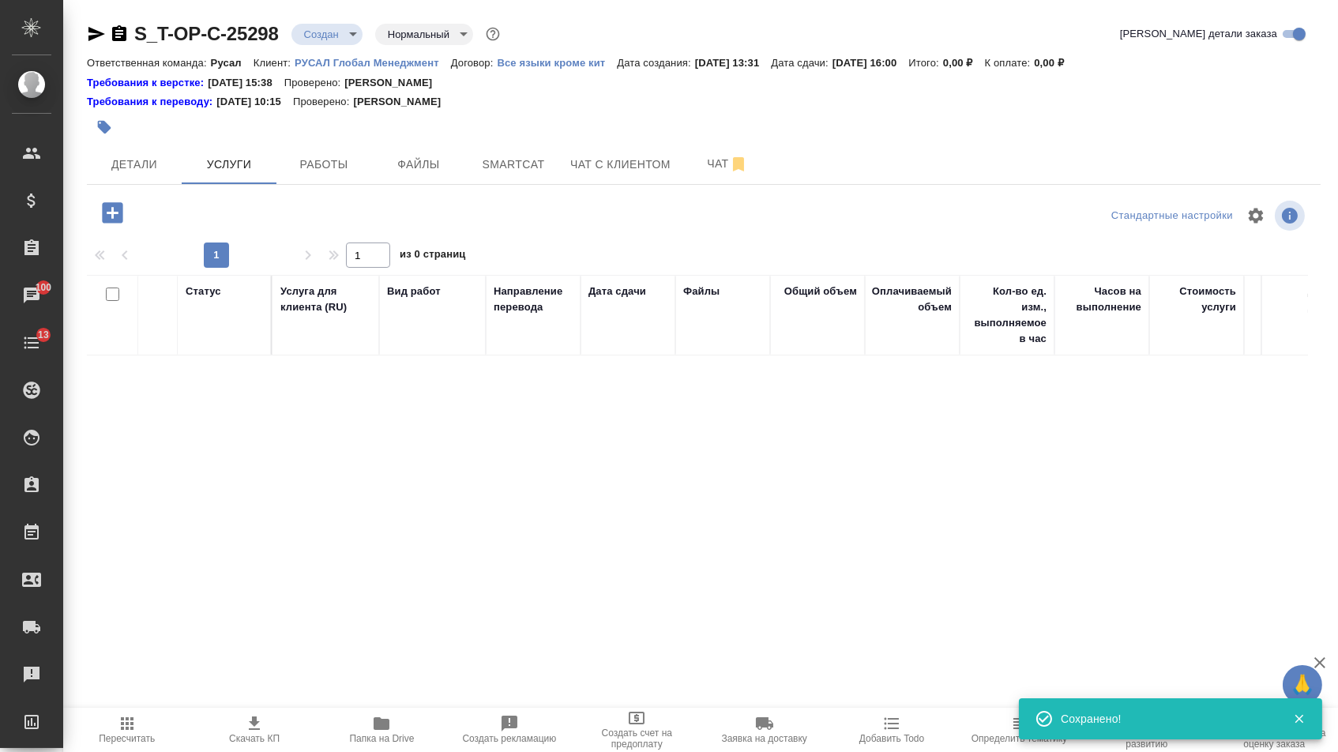
click at [122, 209] on icon "button" at bounding box center [112, 212] width 21 height 21
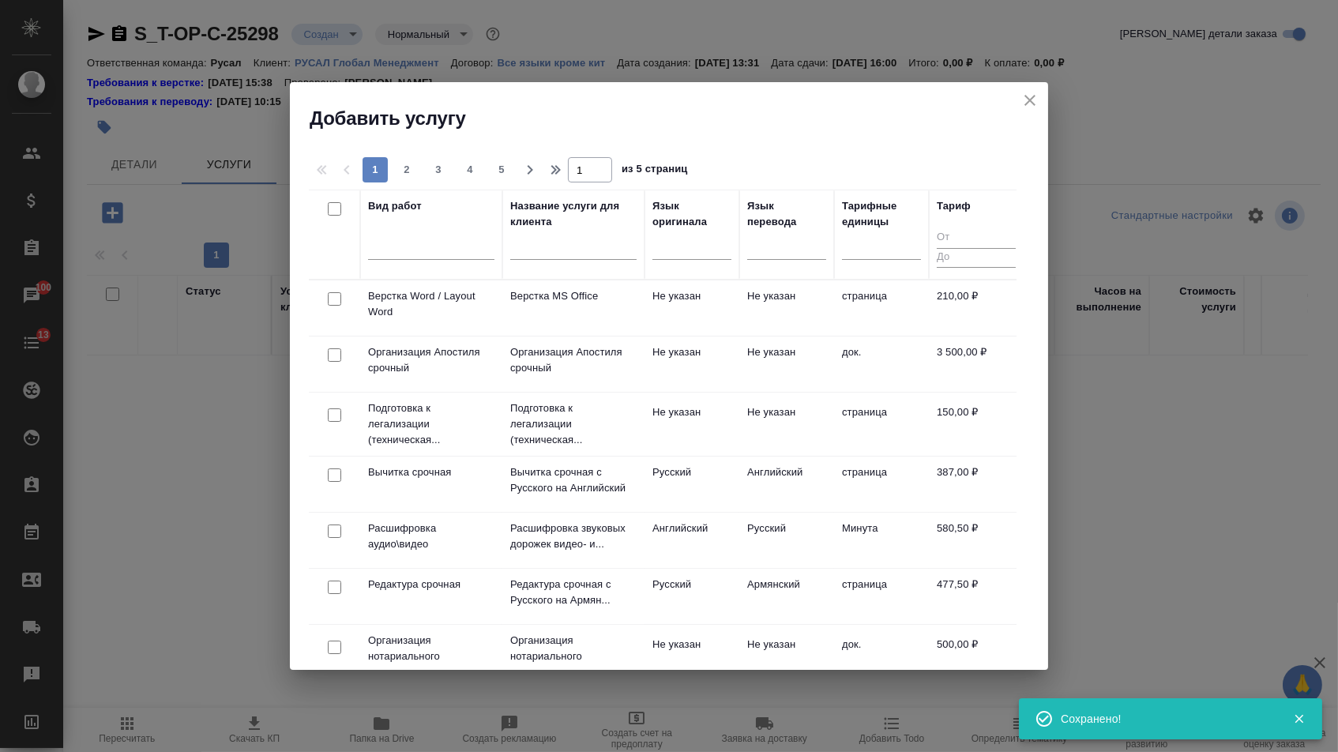
click at [675, 261] on div at bounding box center [691, 250] width 79 height 41
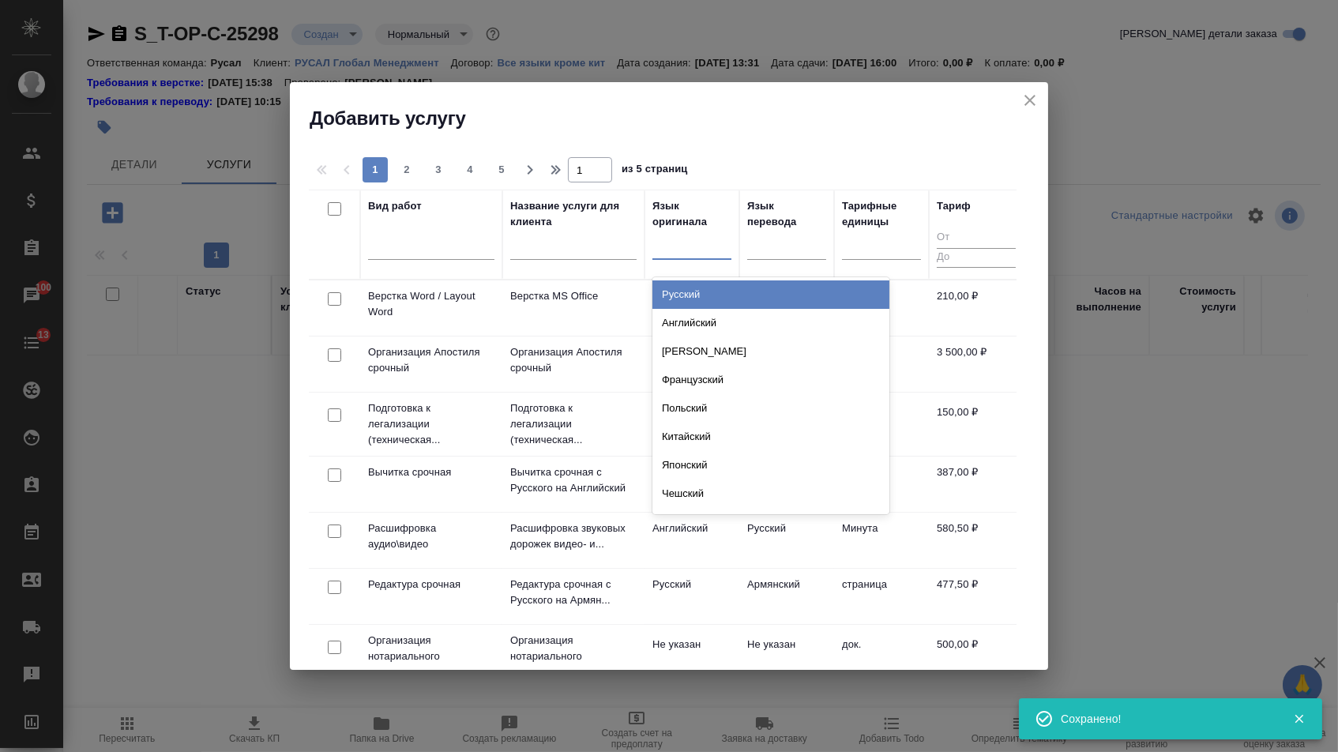
click at [685, 251] on div at bounding box center [691, 243] width 79 height 23
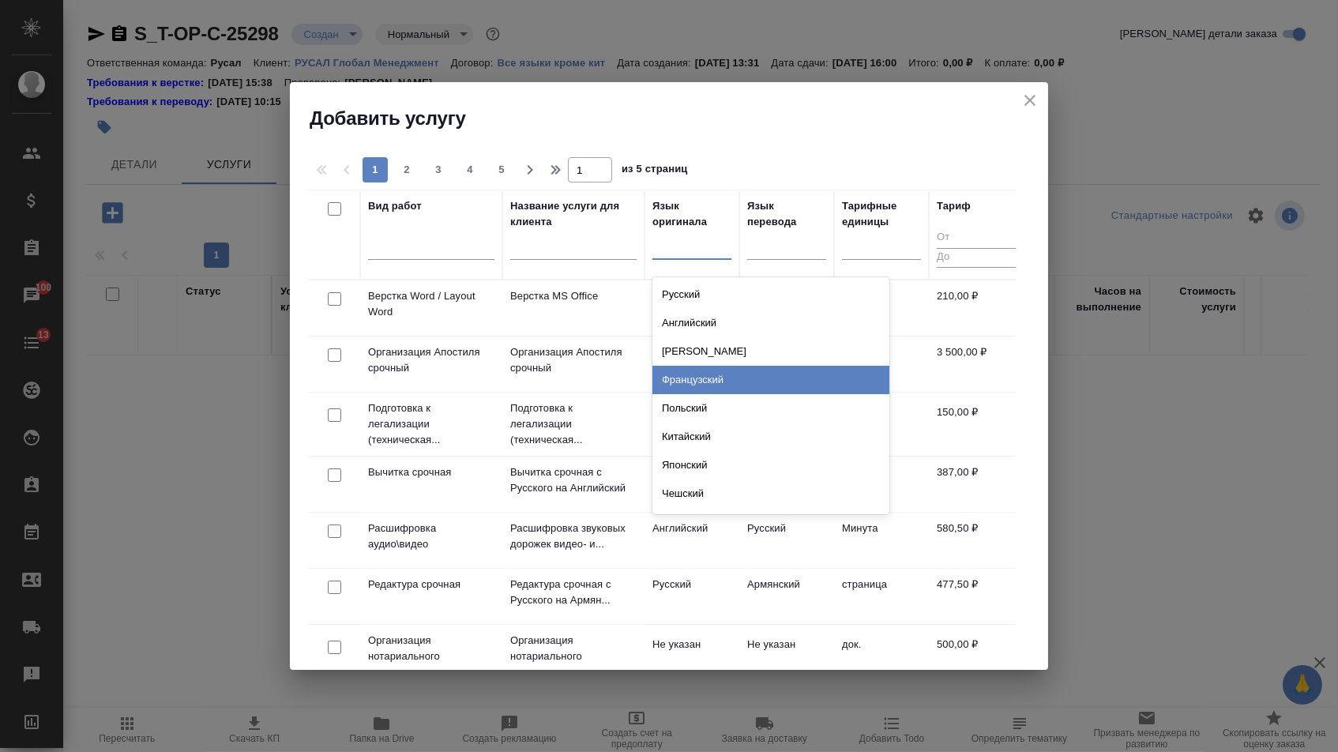
click at [685, 382] on div "Французский" at bounding box center [770, 380] width 237 height 28
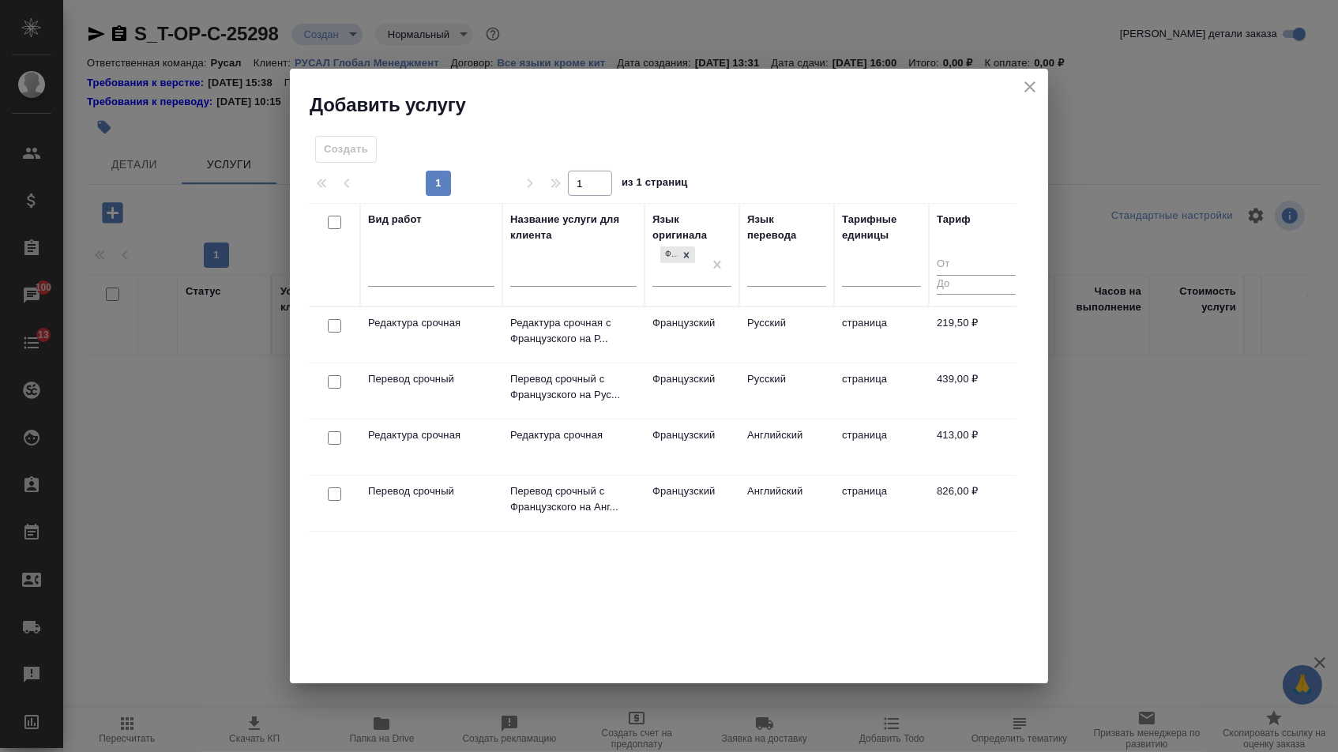
click at [333, 481] on td at bounding box center [334, 502] width 51 height 55
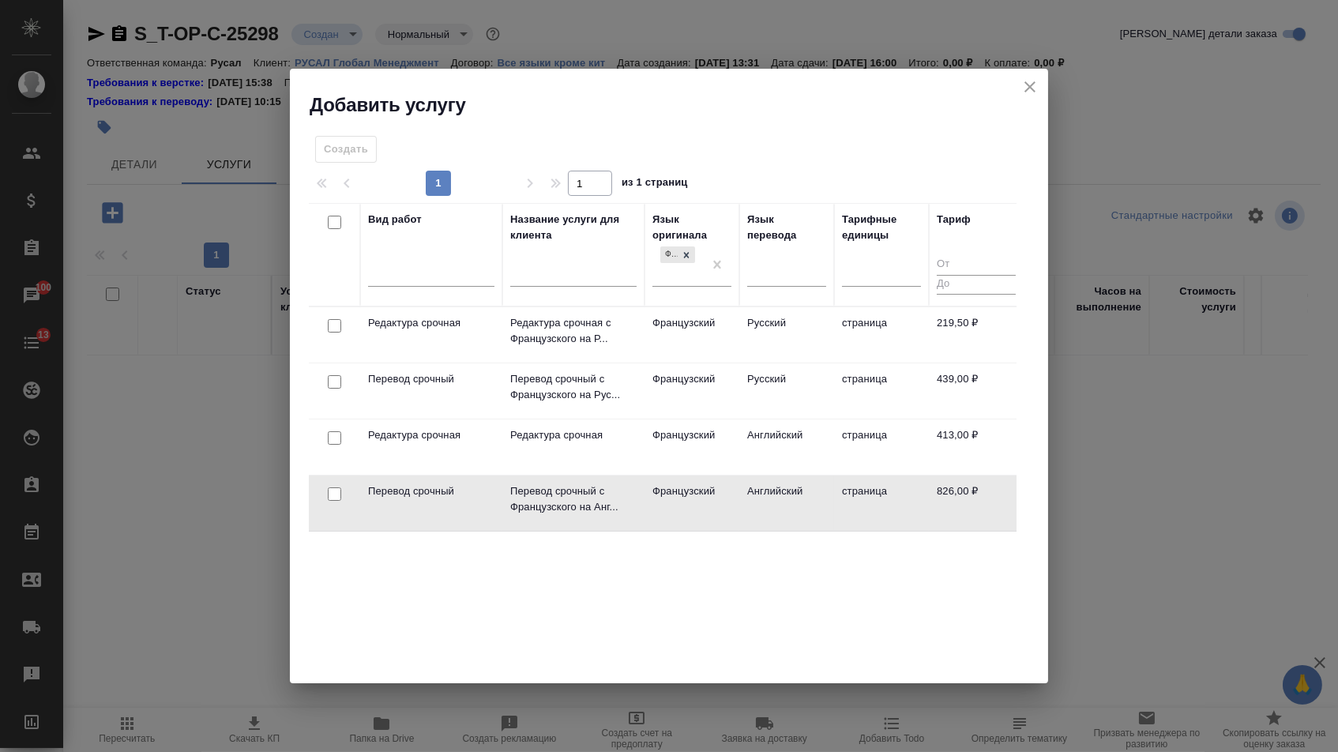
click at [333, 490] on input "checkbox" at bounding box center [334, 493] width 13 height 13
checkbox input "true"
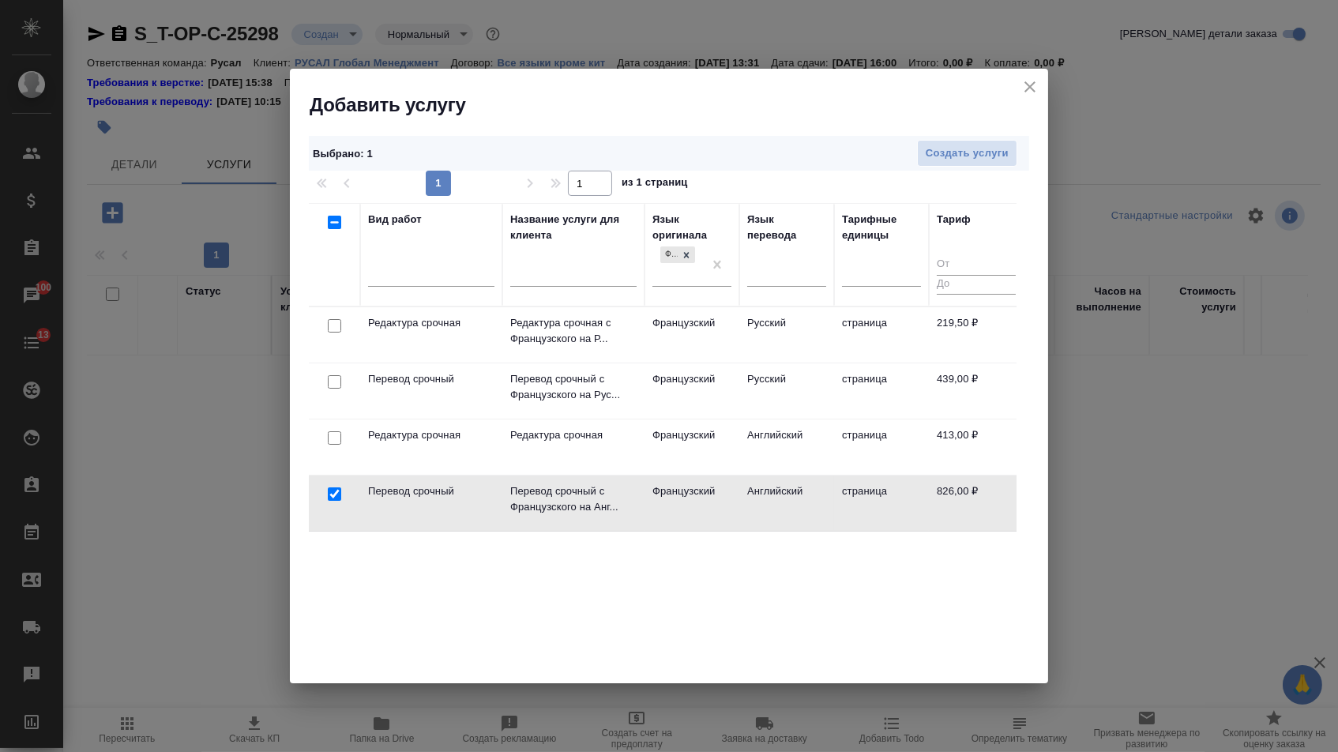
click at [333, 445] on div at bounding box center [335, 438] width 36 height 22
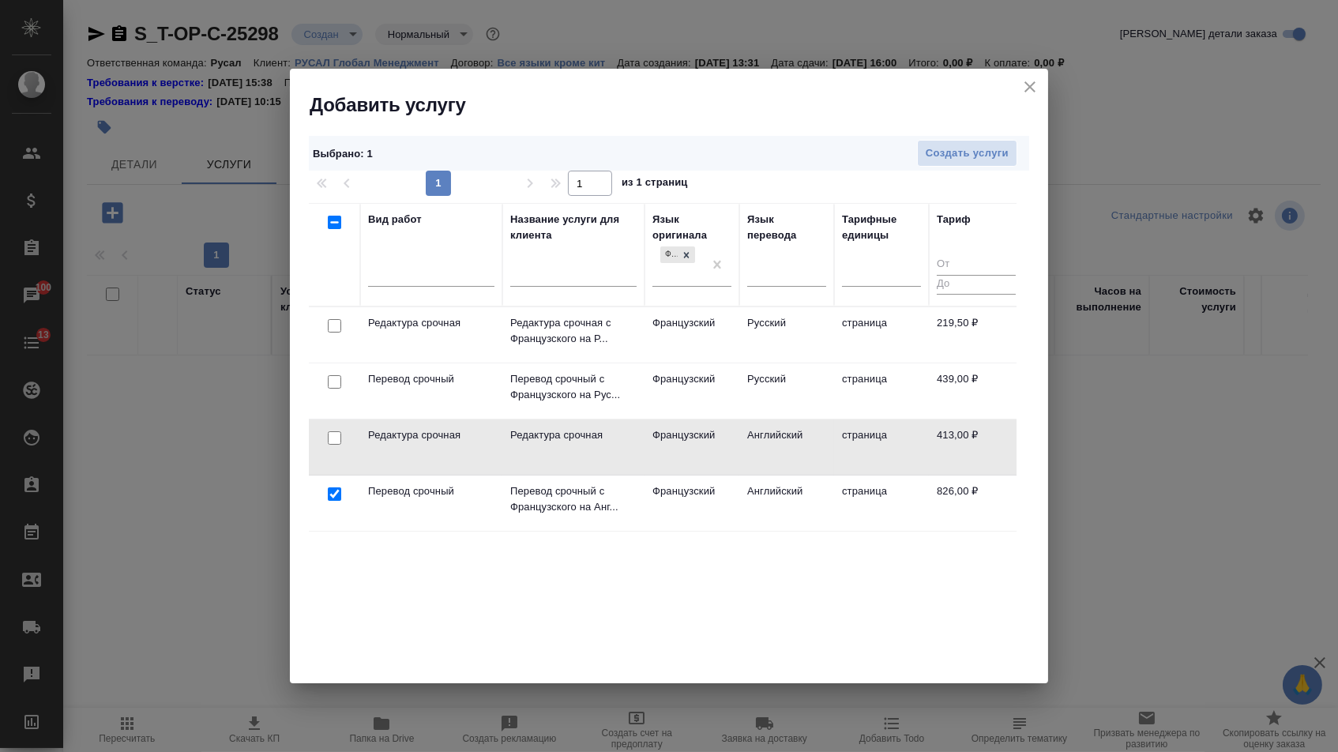
click at [338, 435] on input "checkbox" at bounding box center [334, 437] width 13 height 13
checkbox input "true"
click at [977, 148] on span "Создать услуги" at bounding box center [967, 154] width 83 height 18
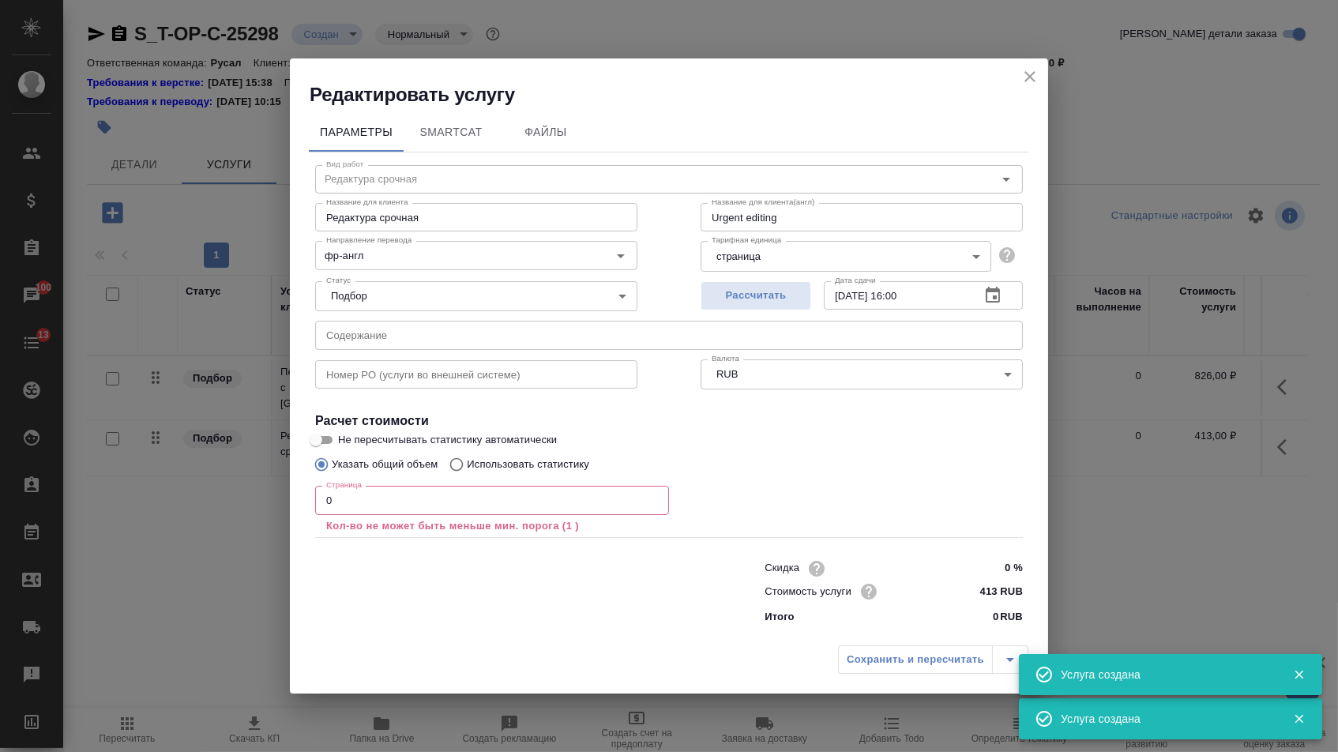
type input "Перевод срочный"
type input "Перевод срочный с Французского на Английского"
type input "Urgent translation from French to English"
type input "826 RUB"
click at [396, 344] on input "text" at bounding box center [669, 335] width 708 height 28
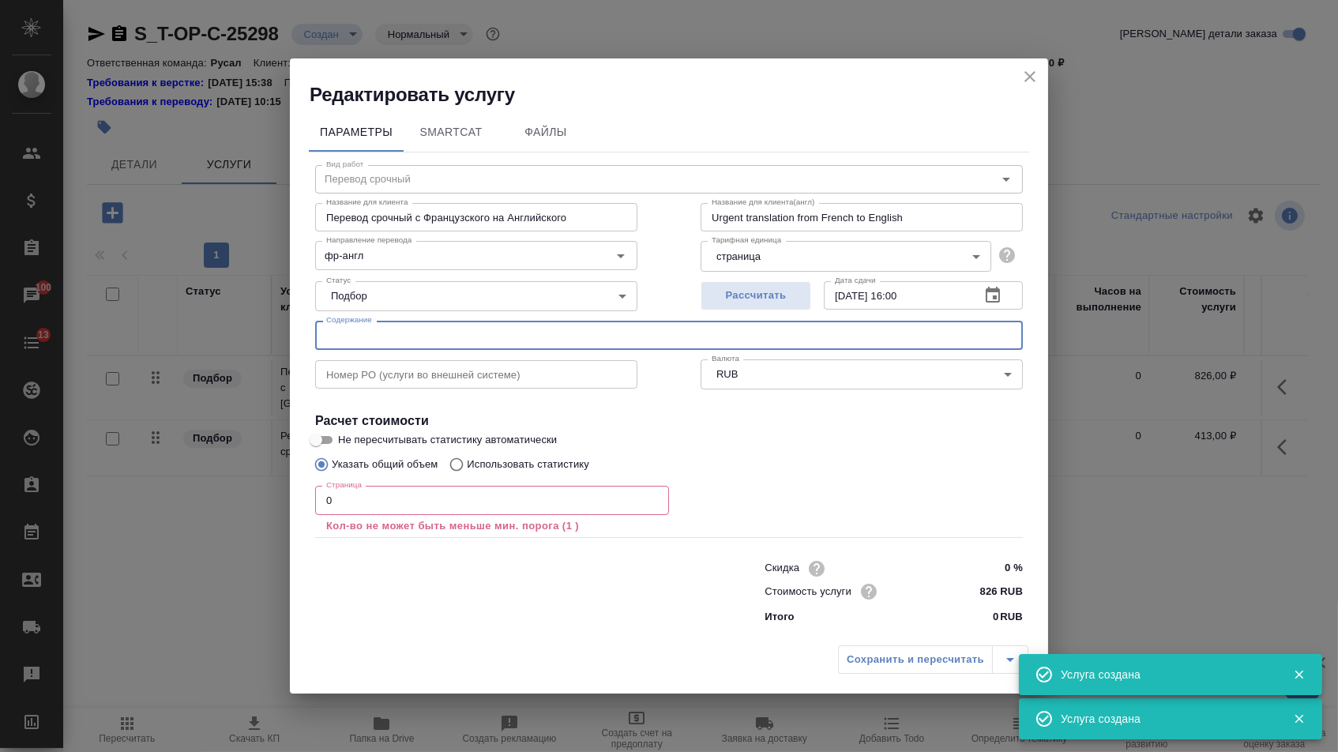
paste input "Bourses de RUSAL qui changent des vies et garantissent un emploi assuré au reto…"
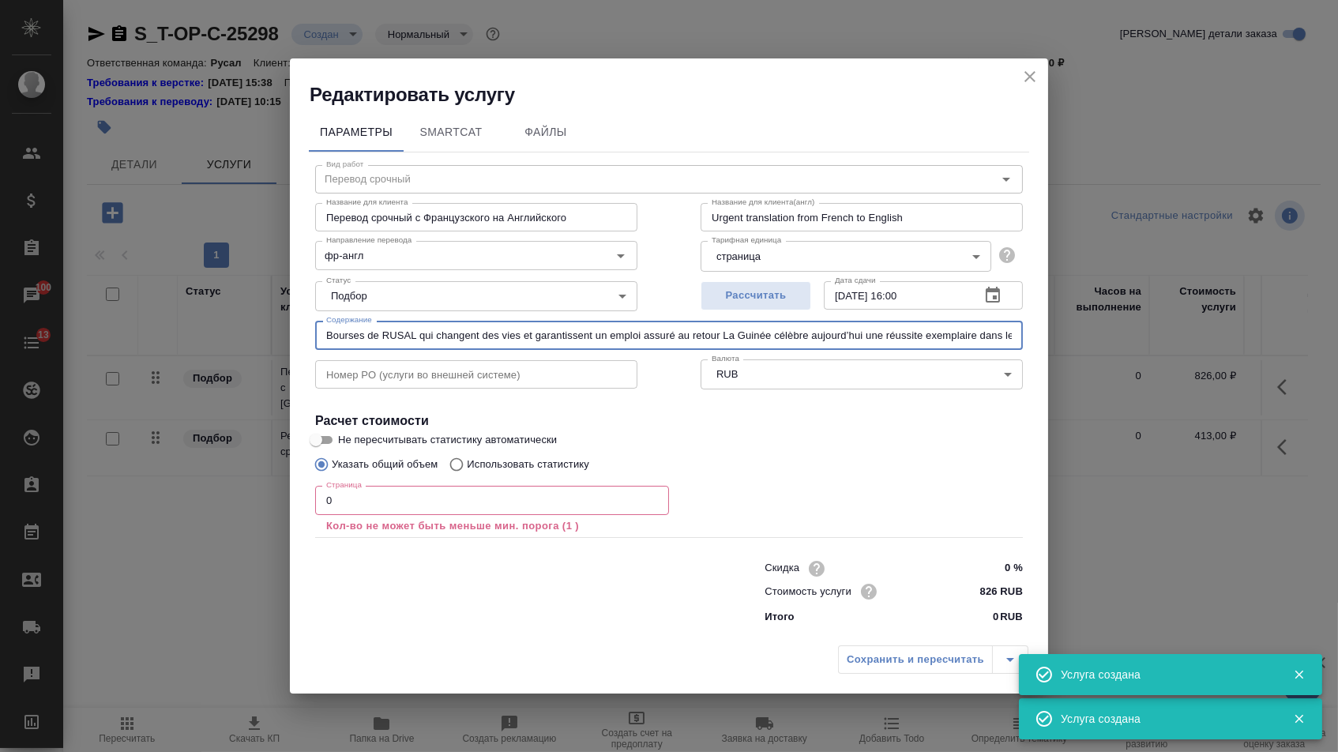
click at [448, 317] on div "Статус Подбор none Статус" at bounding box center [476, 294] width 385 height 103
click at [448, 321] on input "Bourses de RUSAL qui changent des vies et garantissent un emploi assuré au reto…" at bounding box center [669, 335] width 708 height 28
paste input "e au retour"
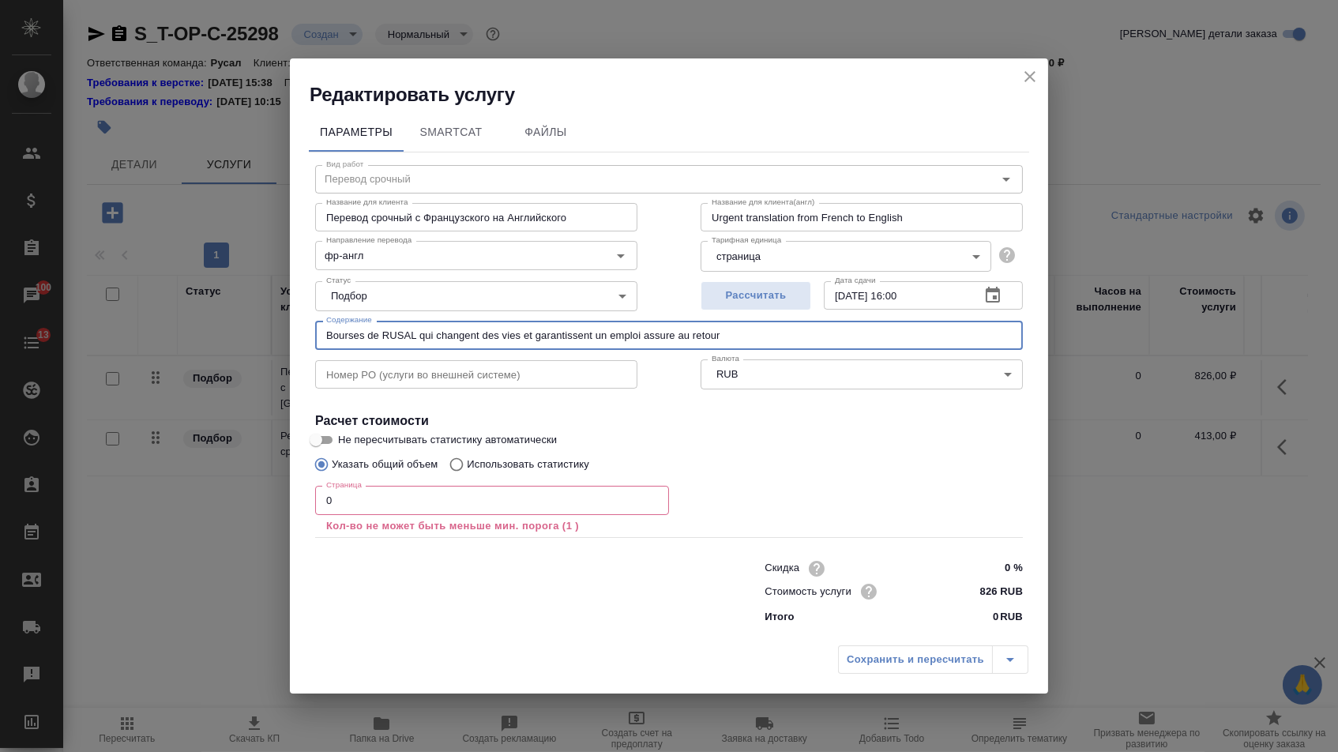
type input "Bourses de RUSAL qui changent des vies et garantissent un emploi assure au reto…"
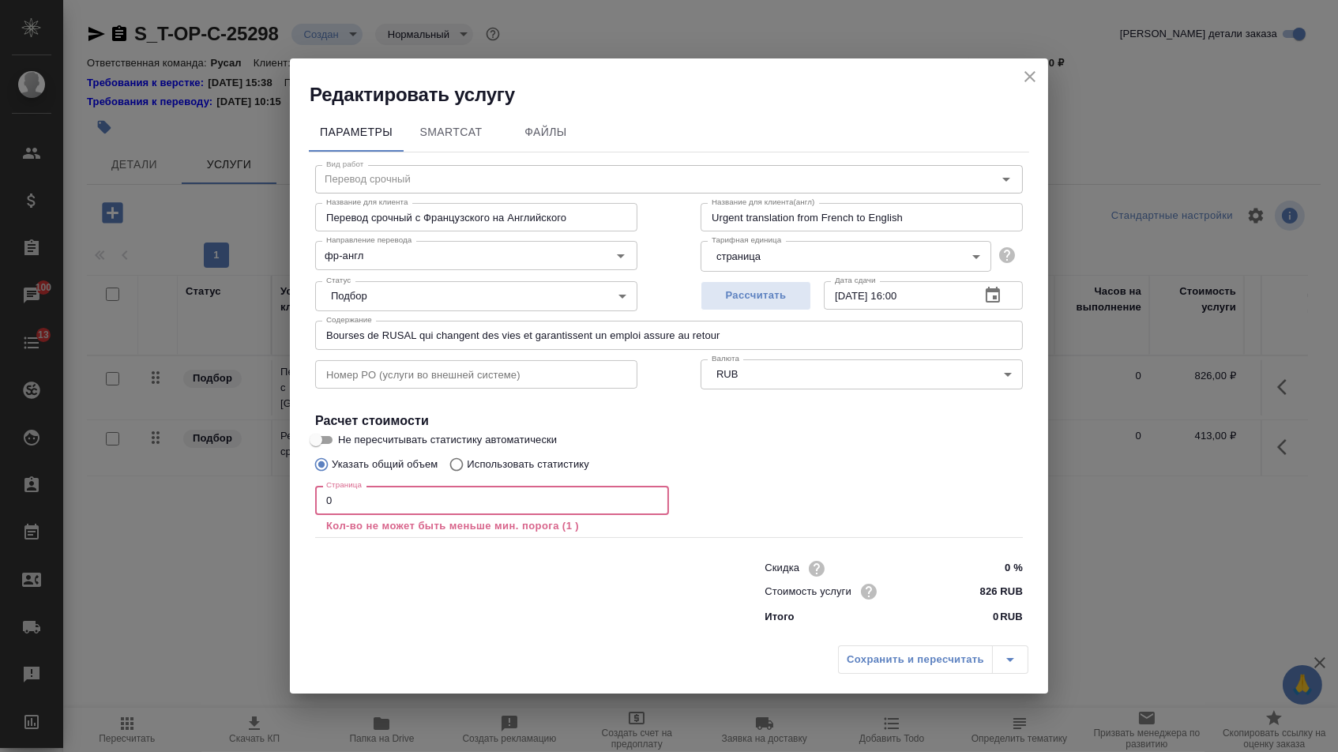
drag, startPoint x: 340, startPoint y: 502, endPoint x: 296, endPoint y: 502, distance: 43.4
click at [297, 502] on div "Параметры SmartCat Файлы Вид работ Перевод срочный Вид работ Название для клиен…" at bounding box center [669, 372] width 758 height 531
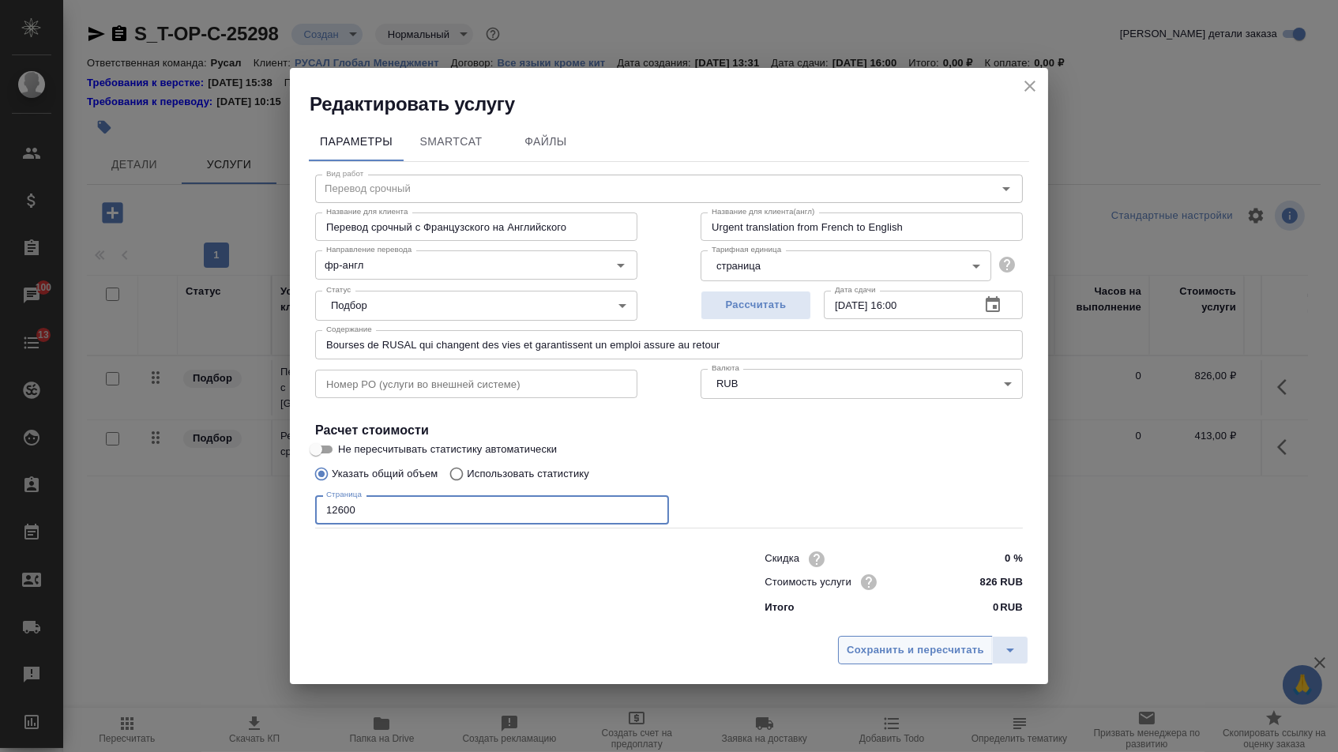
type input "12600"
click at [865, 646] on span "Сохранить и пересчитать" at bounding box center [915, 650] width 137 height 18
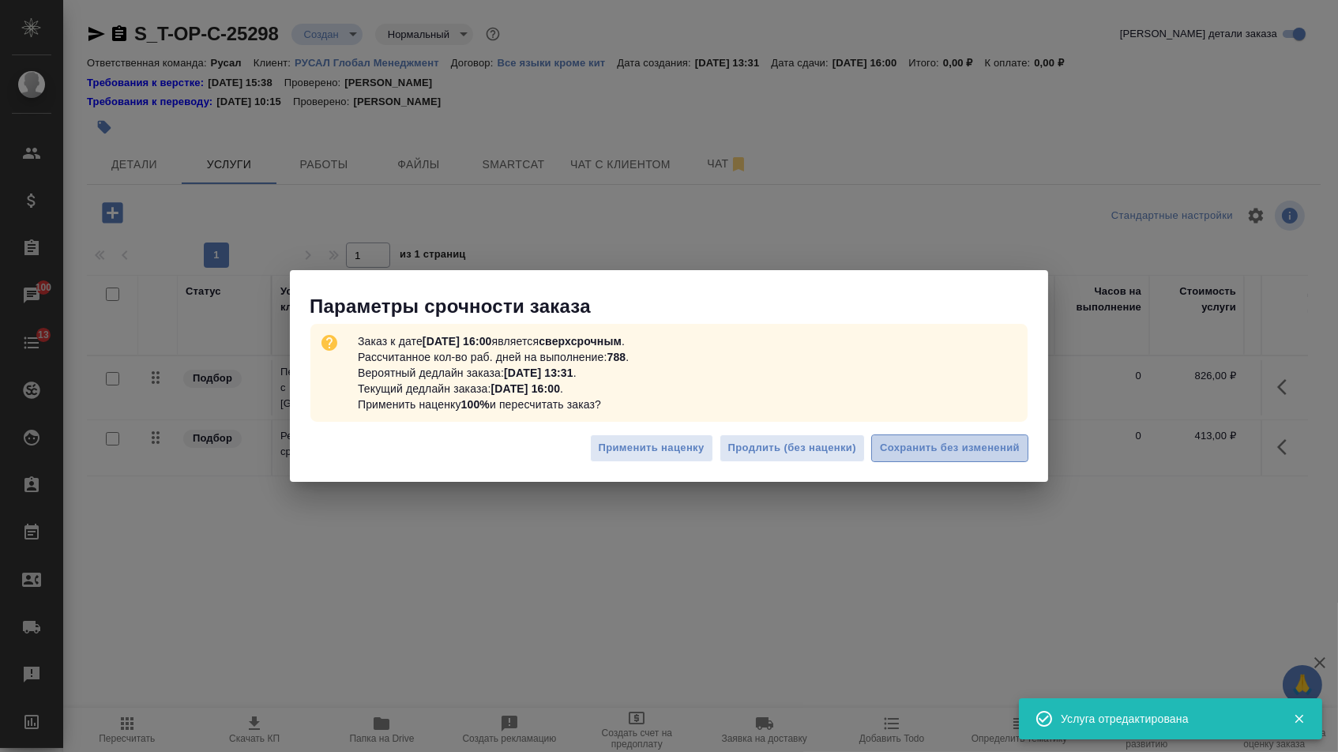
click at [939, 441] on span "Сохранить без изменений" at bounding box center [950, 448] width 140 height 18
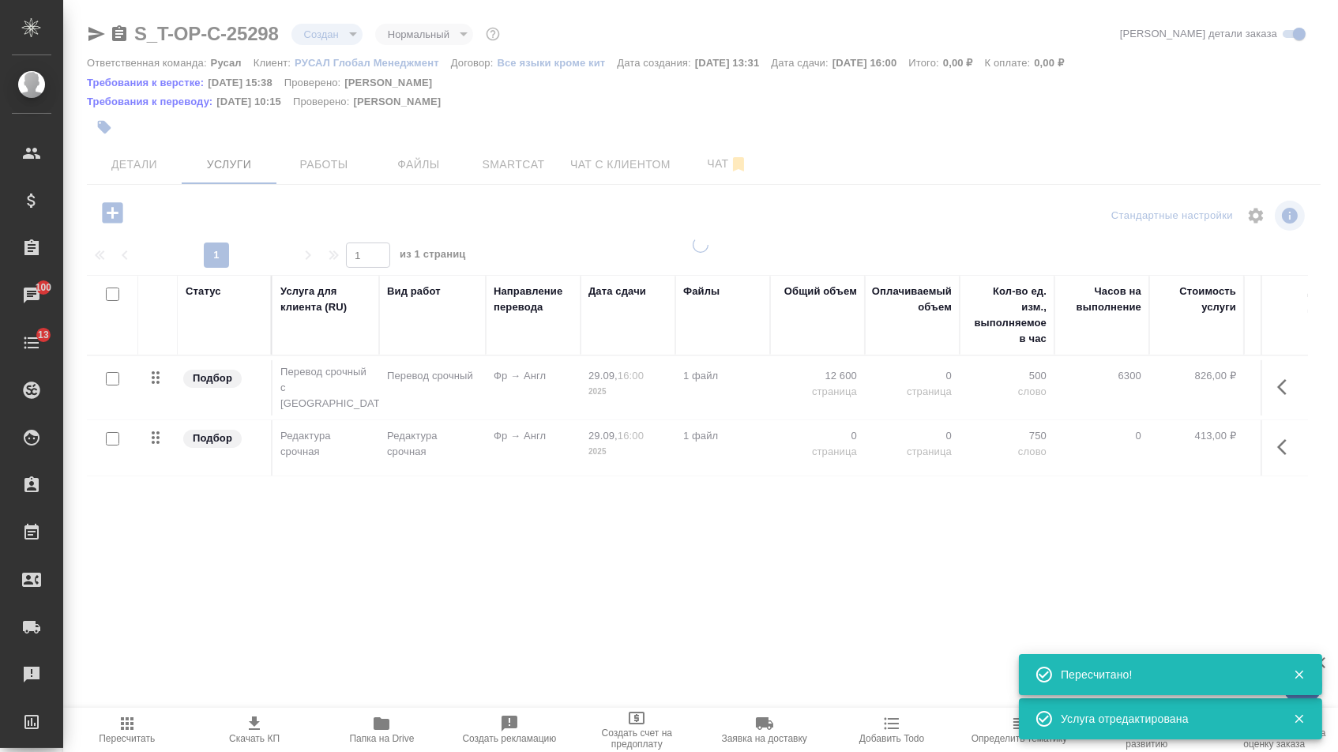
type input "urgent"
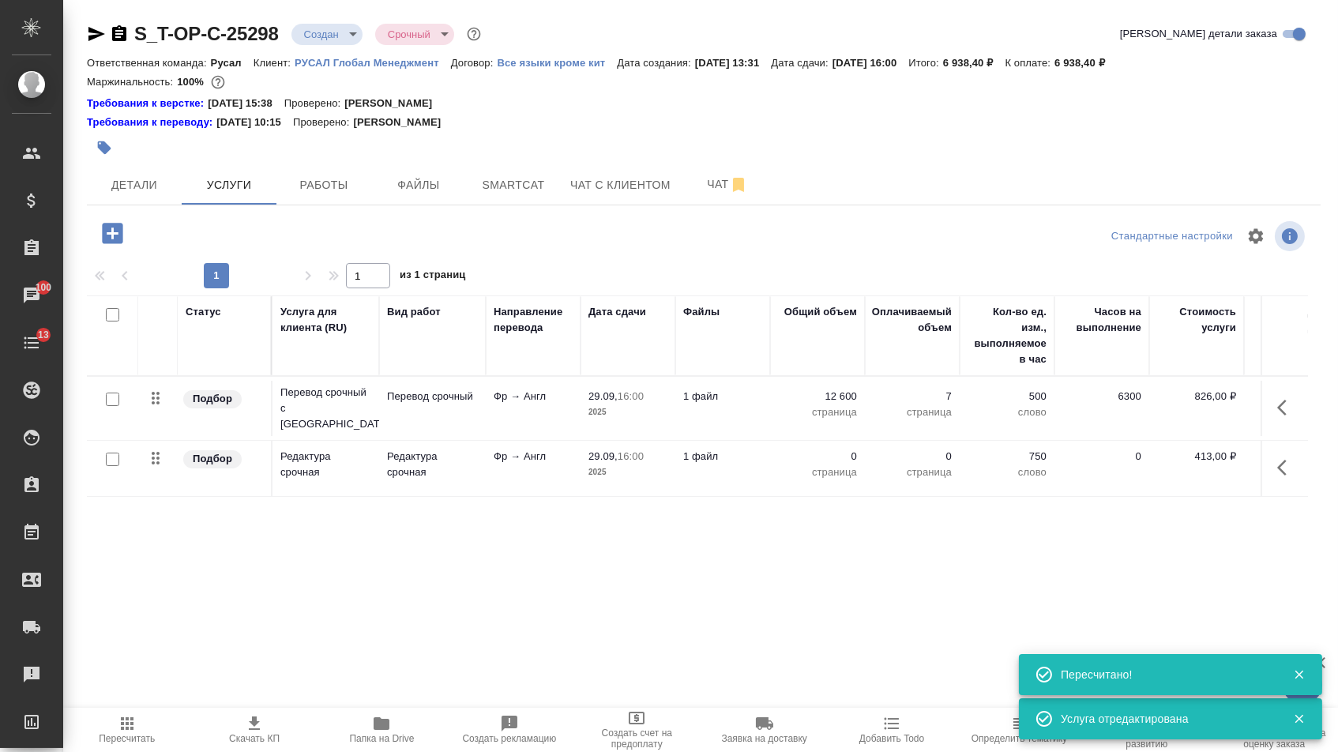
click at [819, 455] on p "0" at bounding box center [817, 457] width 79 height 16
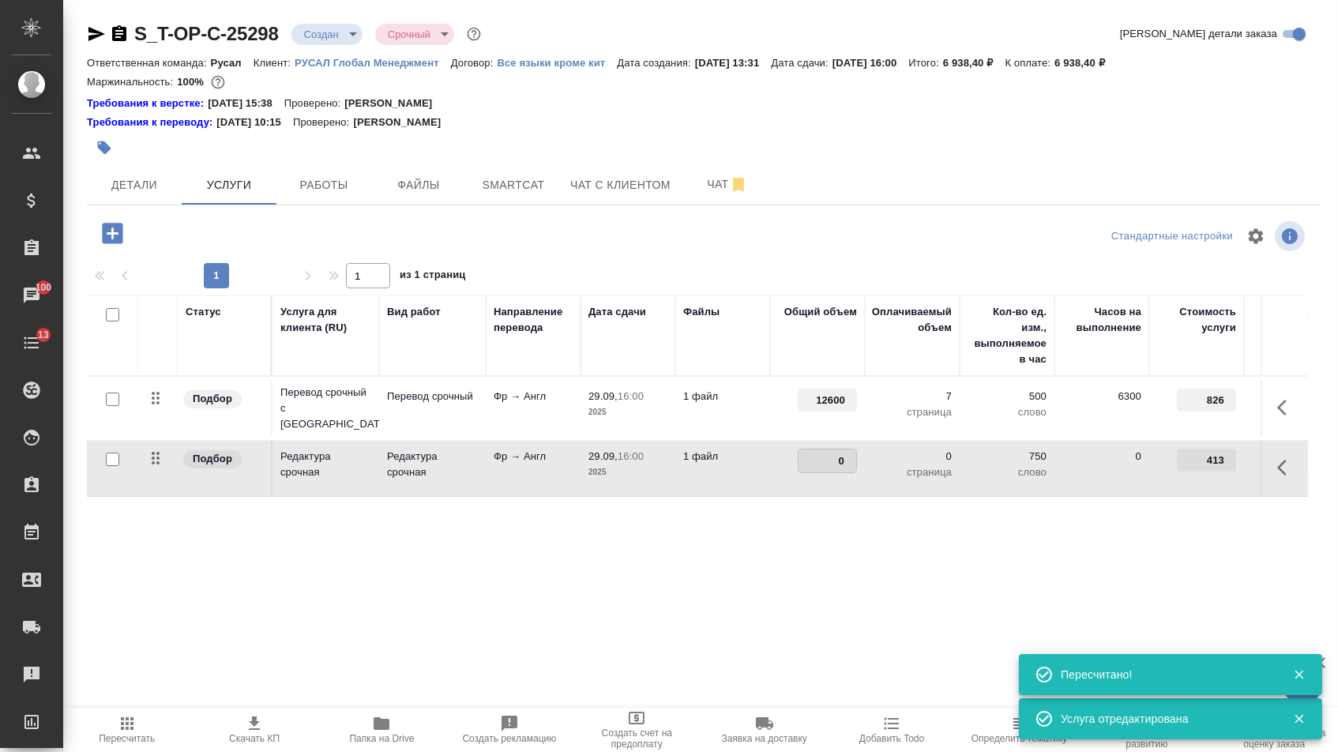
click at [804, 472] on input "0" at bounding box center [827, 460] width 58 height 23
type input "12600"
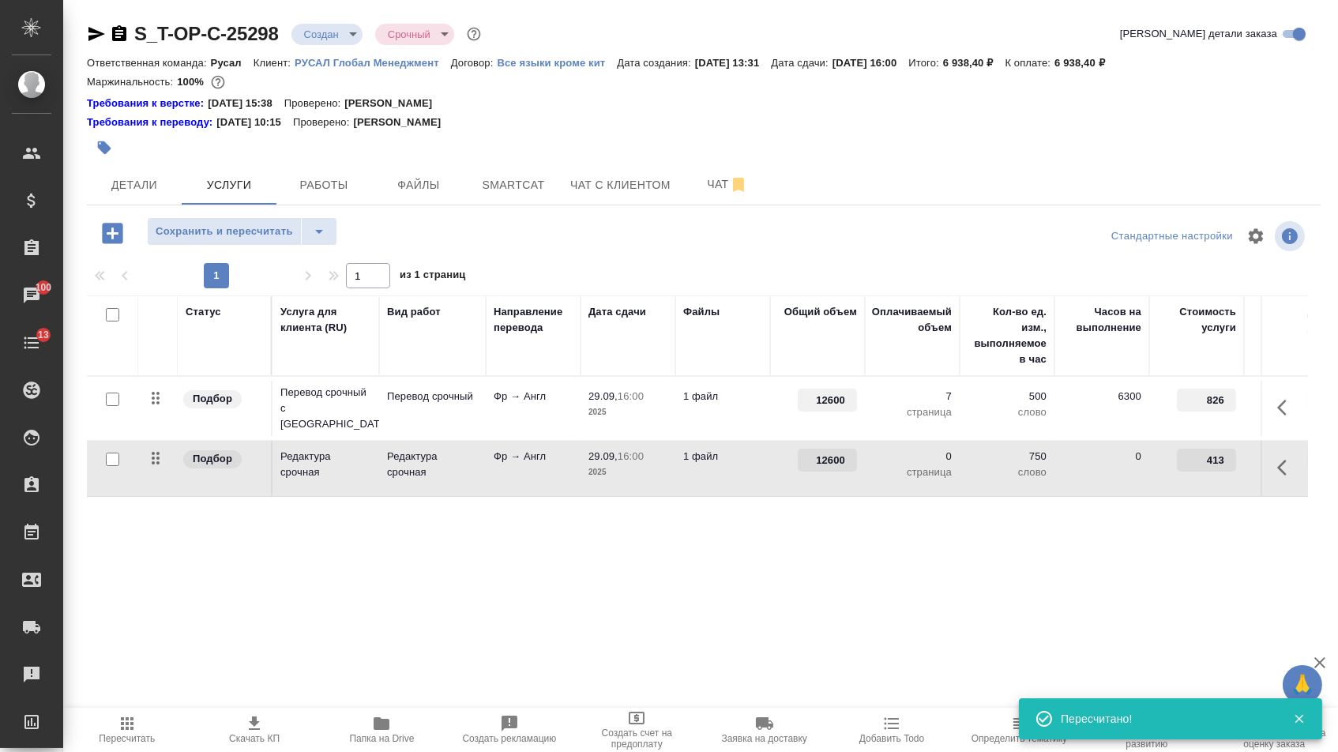
click at [772, 554] on div "Статус Услуга для клиента (RU) Вид работ Направление перевода Дата сдачи Файлы …" at bounding box center [697, 465] width 1221 height 340
click at [284, 235] on span "Сохранить и пересчитать" at bounding box center [224, 232] width 137 height 18
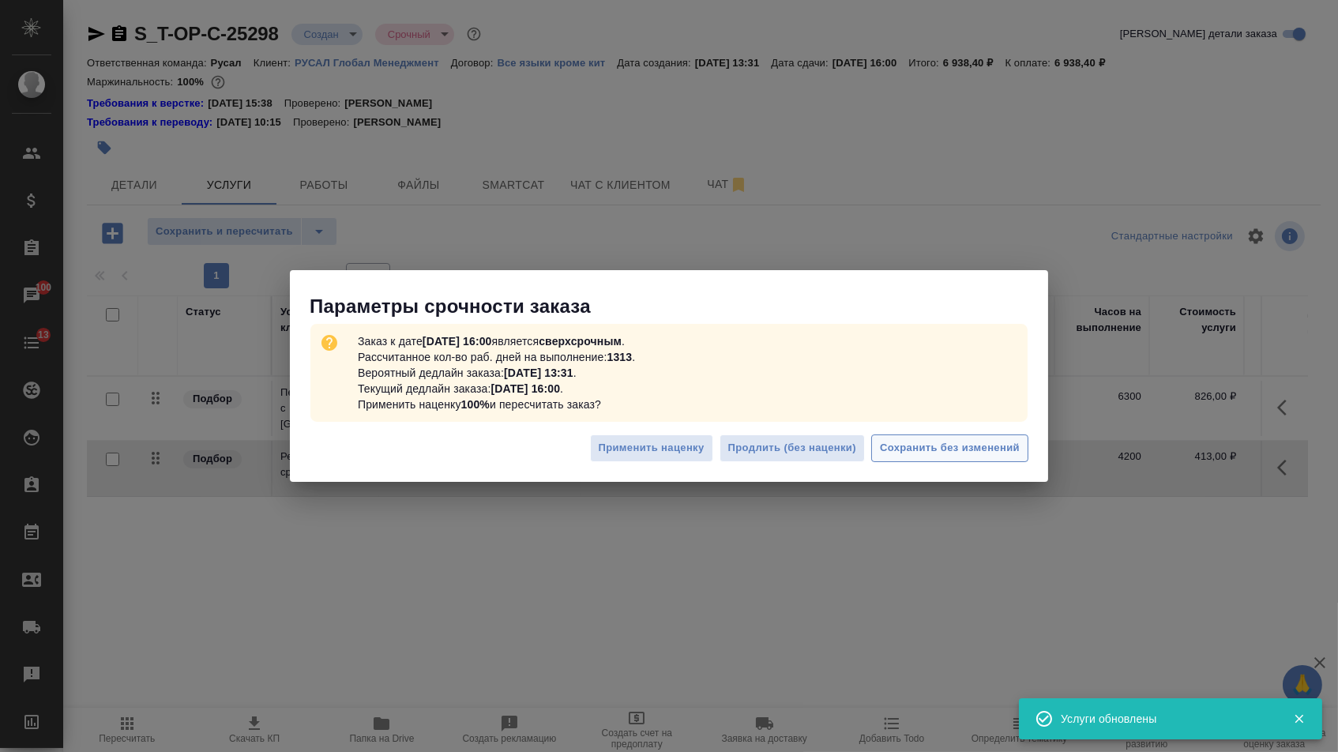
click at [923, 448] on span "Сохранить без изменений" at bounding box center [950, 448] width 140 height 18
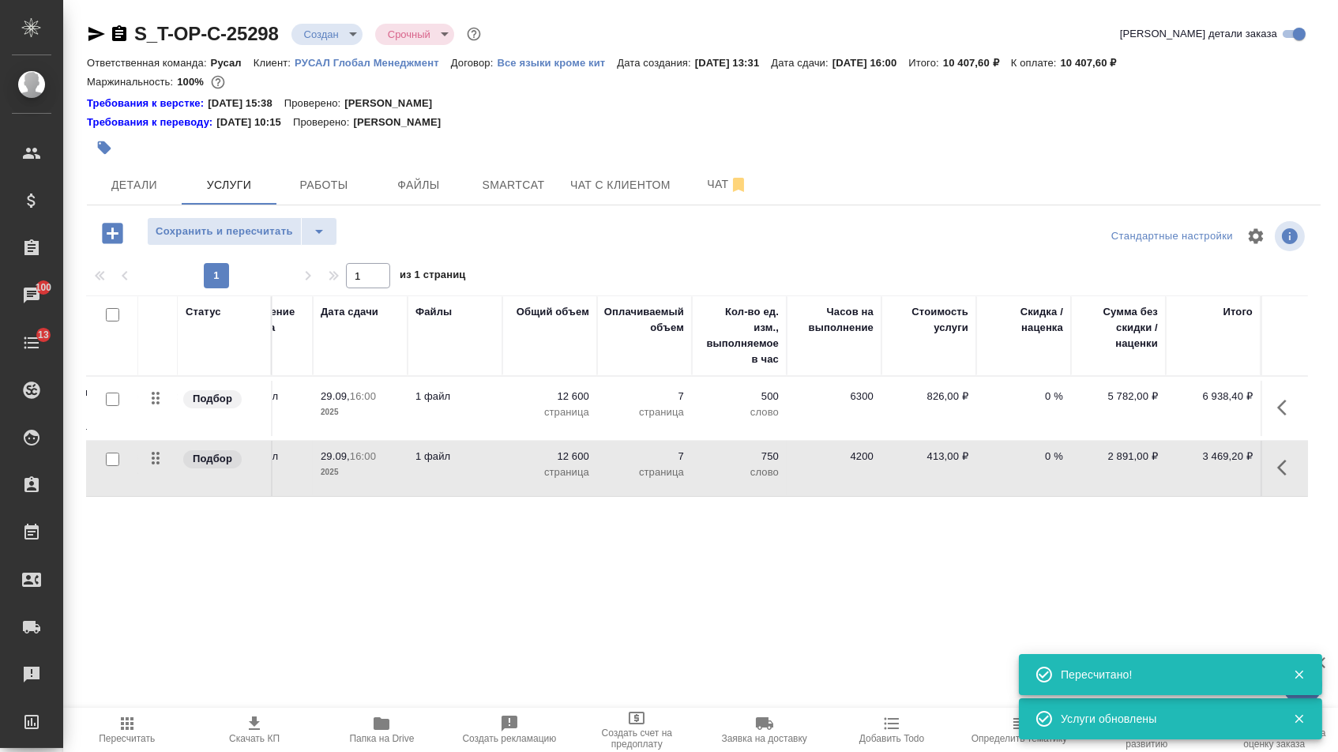
scroll to position [0, 267]
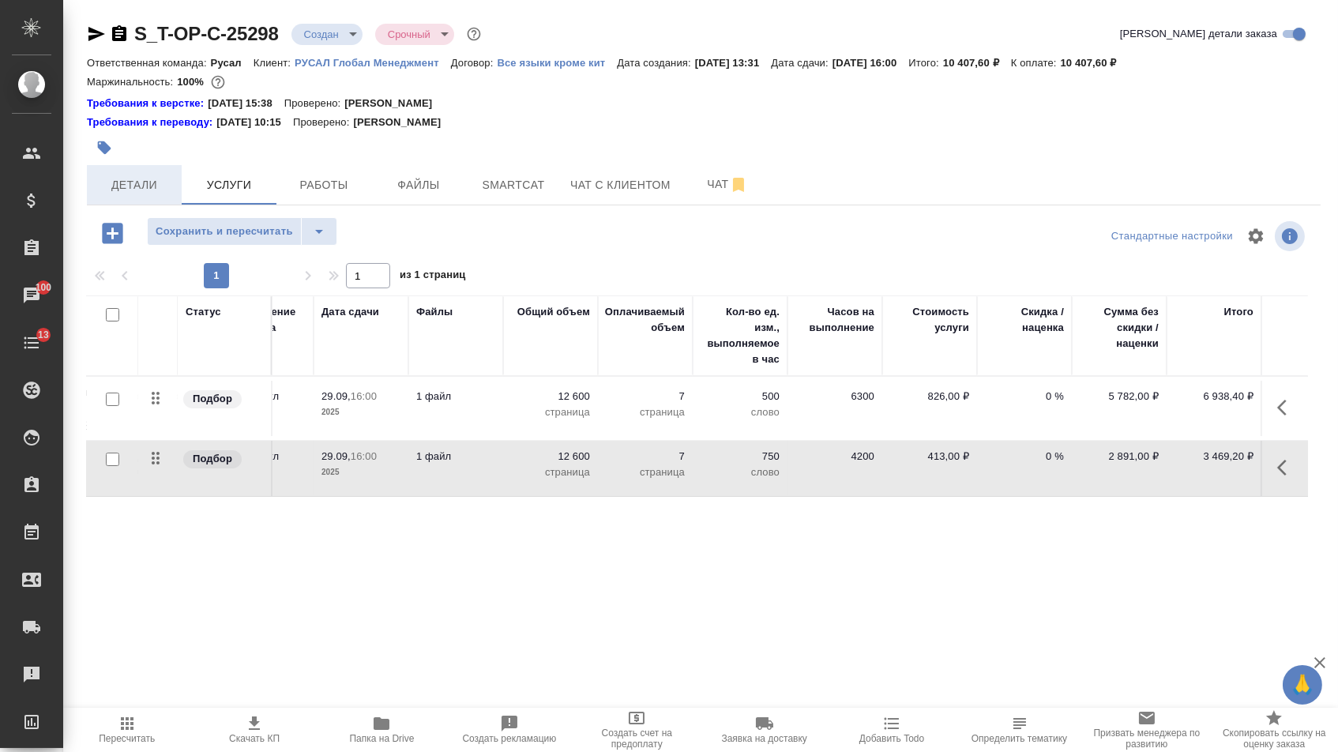
click at [155, 195] on span "Детали" at bounding box center [134, 185] width 76 height 20
click at [325, 34] on body "🙏 .cls-1 fill:#fff; AWATERA Menshikova Aleksandra Клиенты Спецификации Заказы 1…" at bounding box center [669, 376] width 1338 height 752
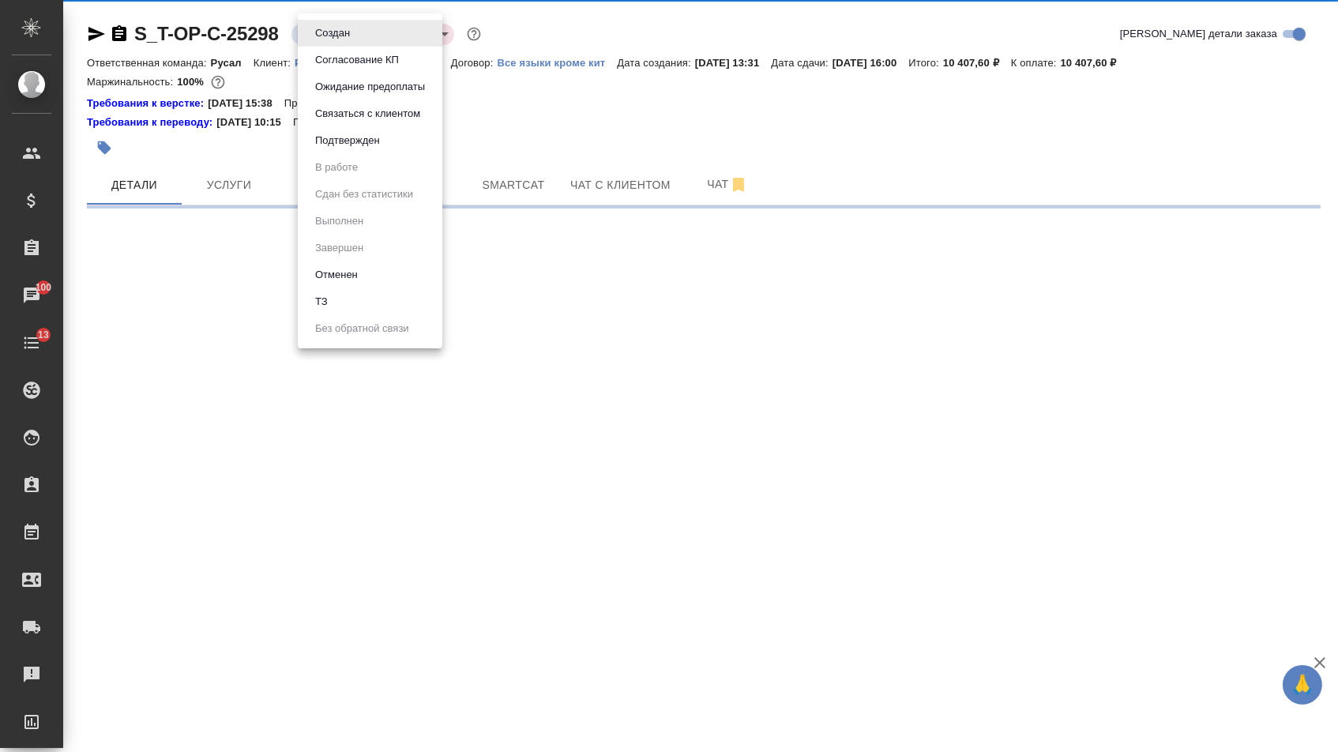
select select "RU"
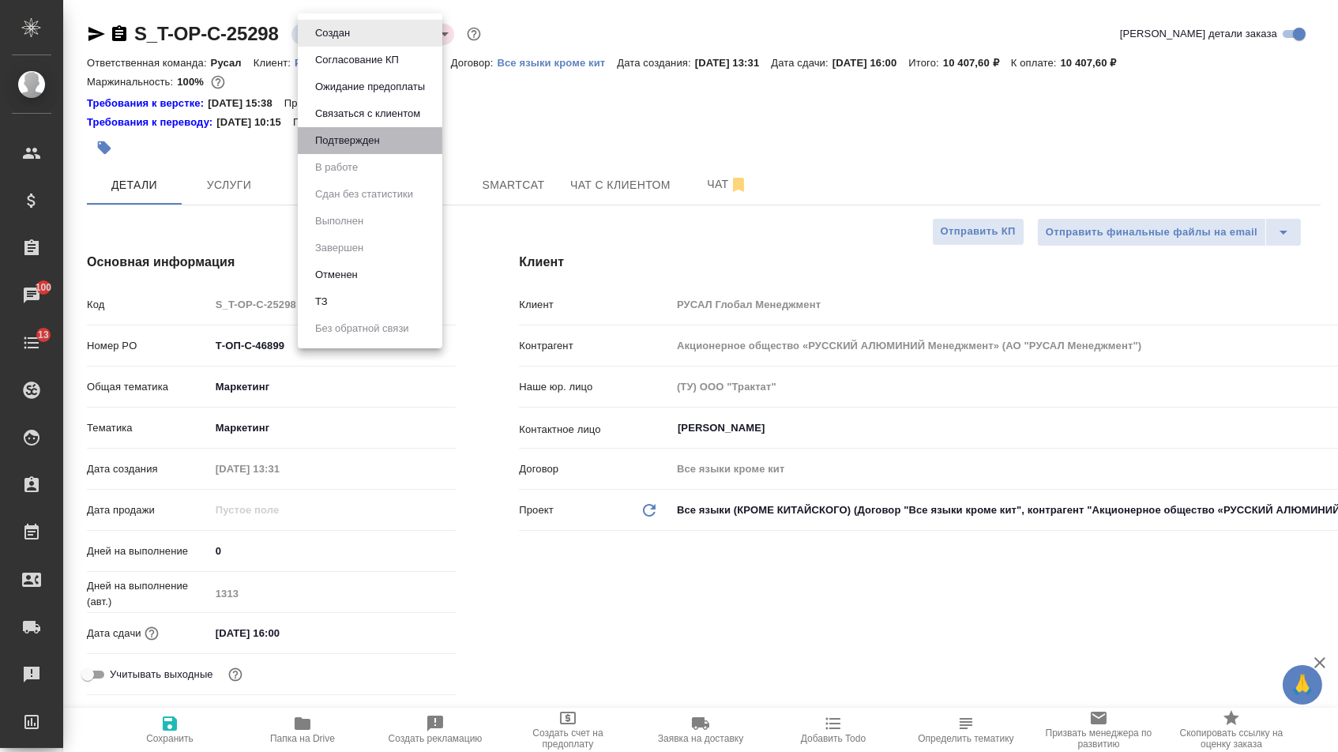
click at [317, 149] on button "Подтвержден" at bounding box center [347, 140] width 74 height 17
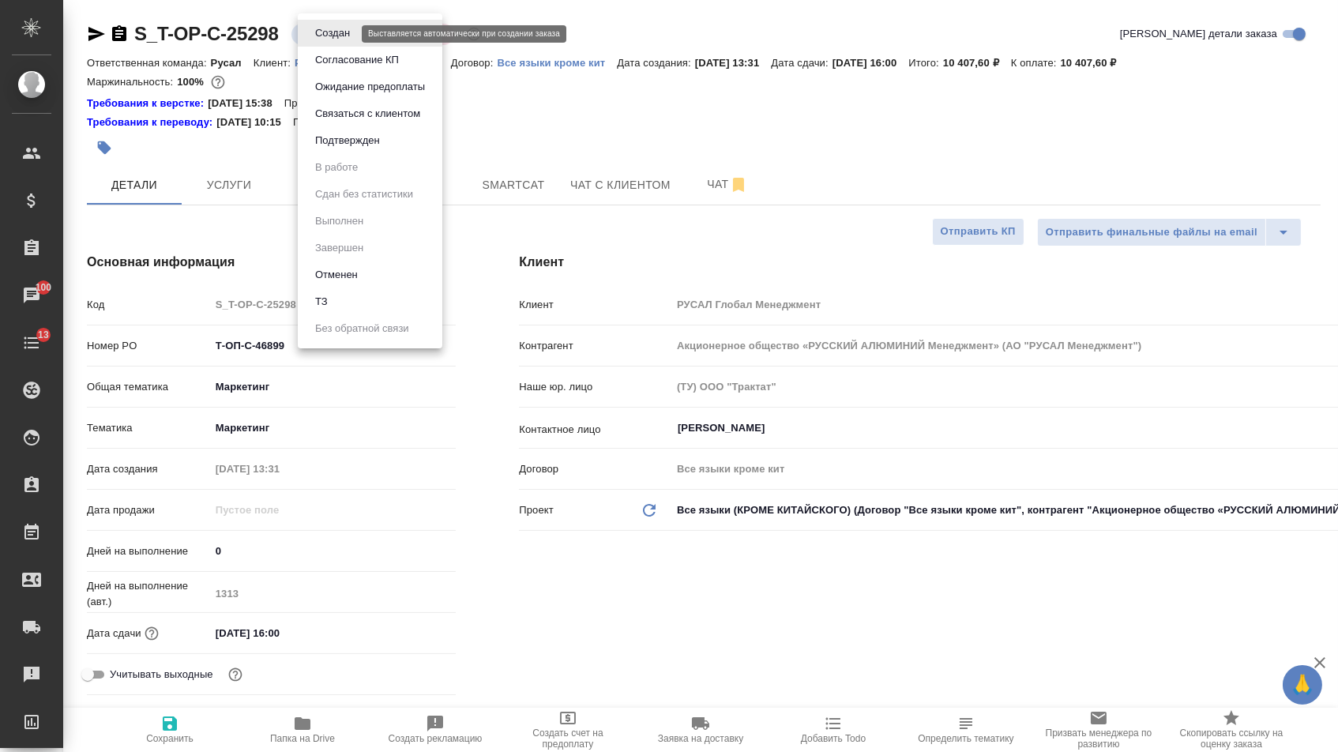
click at [333, 35] on body "🙏 .cls-1 fill:#fff; AWATERA Menshikova Aleksandra Клиенты Спецификации Заказы 1…" at bounding box center [669, 376] width 1338 height 752
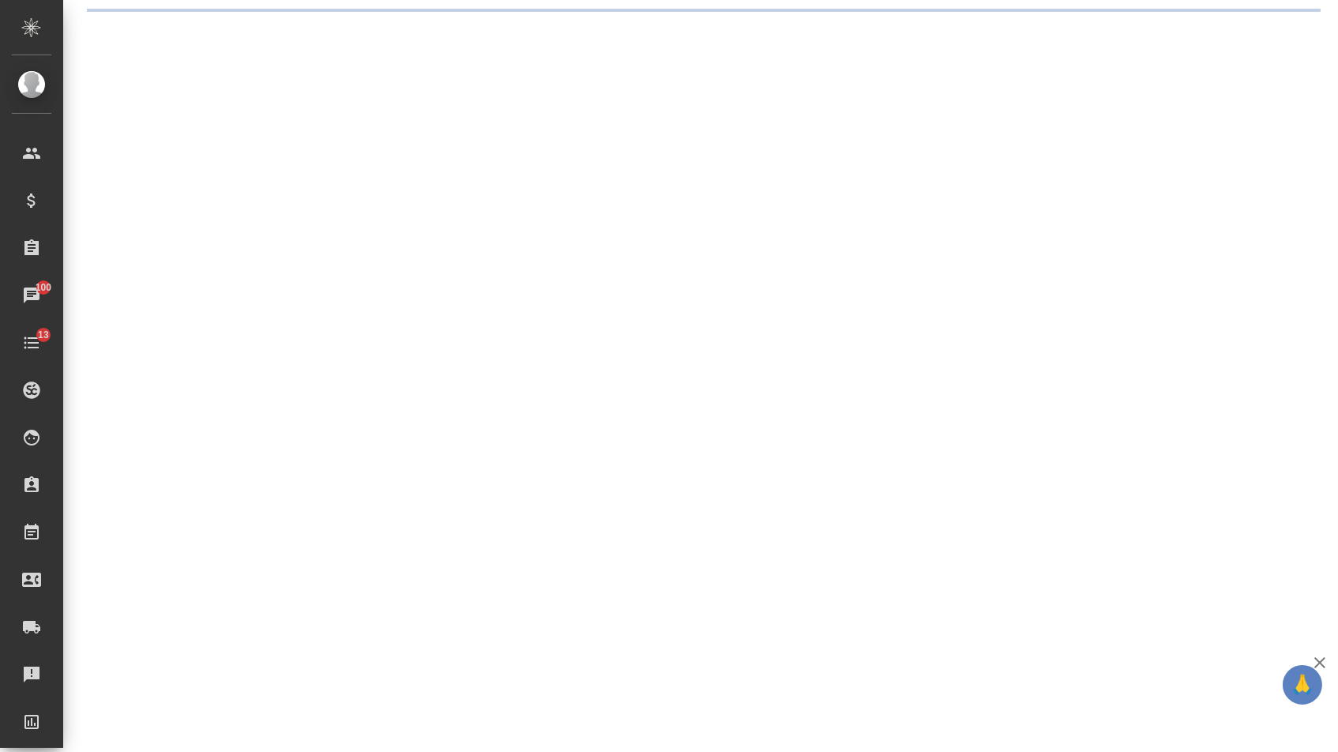
click at [332, 154] on div ".cls-1 fill:#fff; AWATERA Menshikova Aleksandra Клиенты Спецификации Заказы 100…" at bounding box center [669, 376] width 1338 height 752
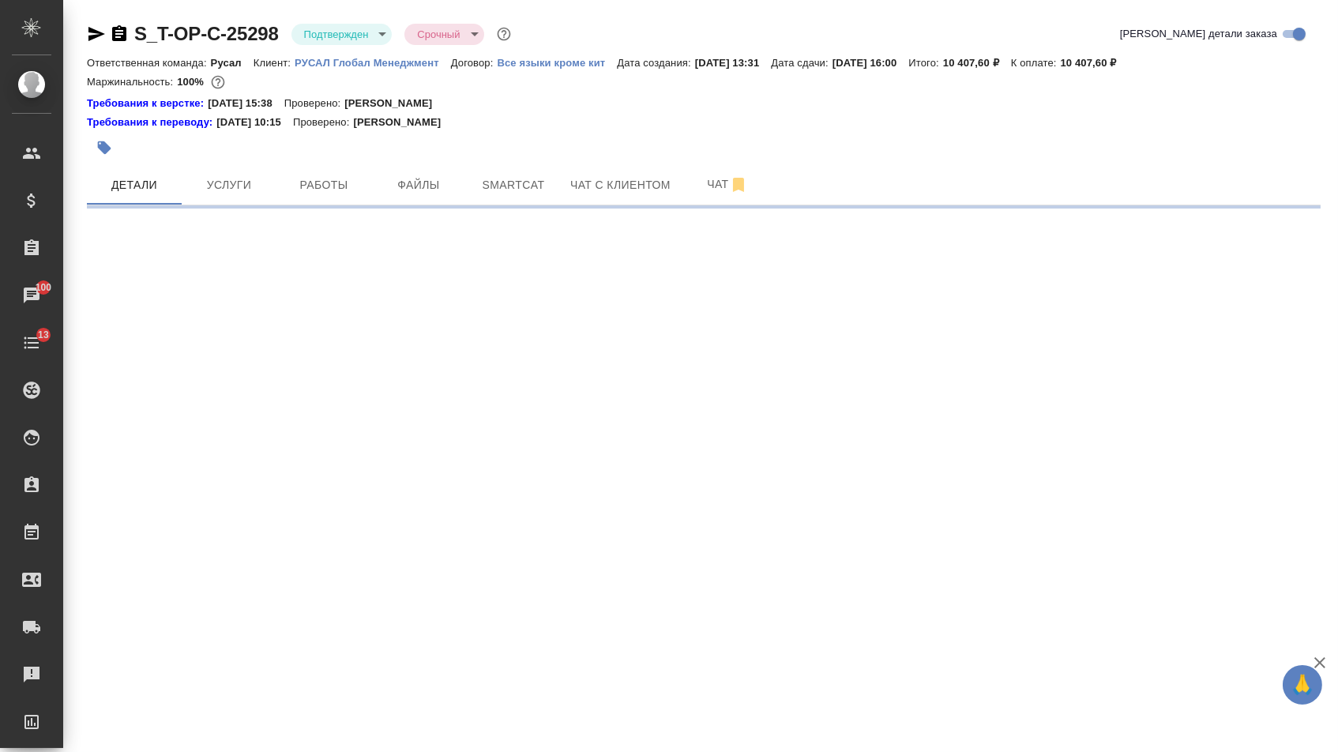
select select "RU"
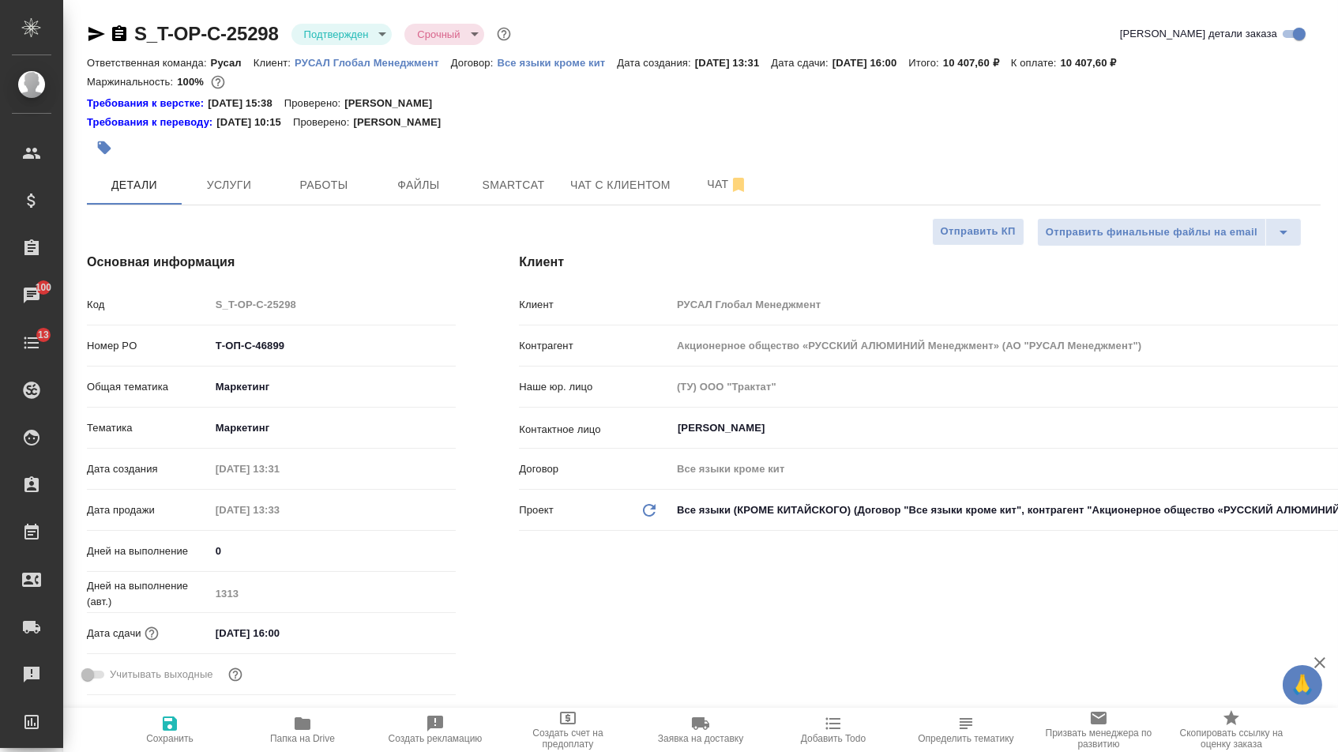
type textarea "x"
drag, startPoint x: 307, startPoint y: 347, endPoint x: 99, endPoint y: 340, distance: 208.6
click at [99, 340] on div "Номер PO Т-ОП-С-46899" at bounding box center [271, 346] width 369 height 28
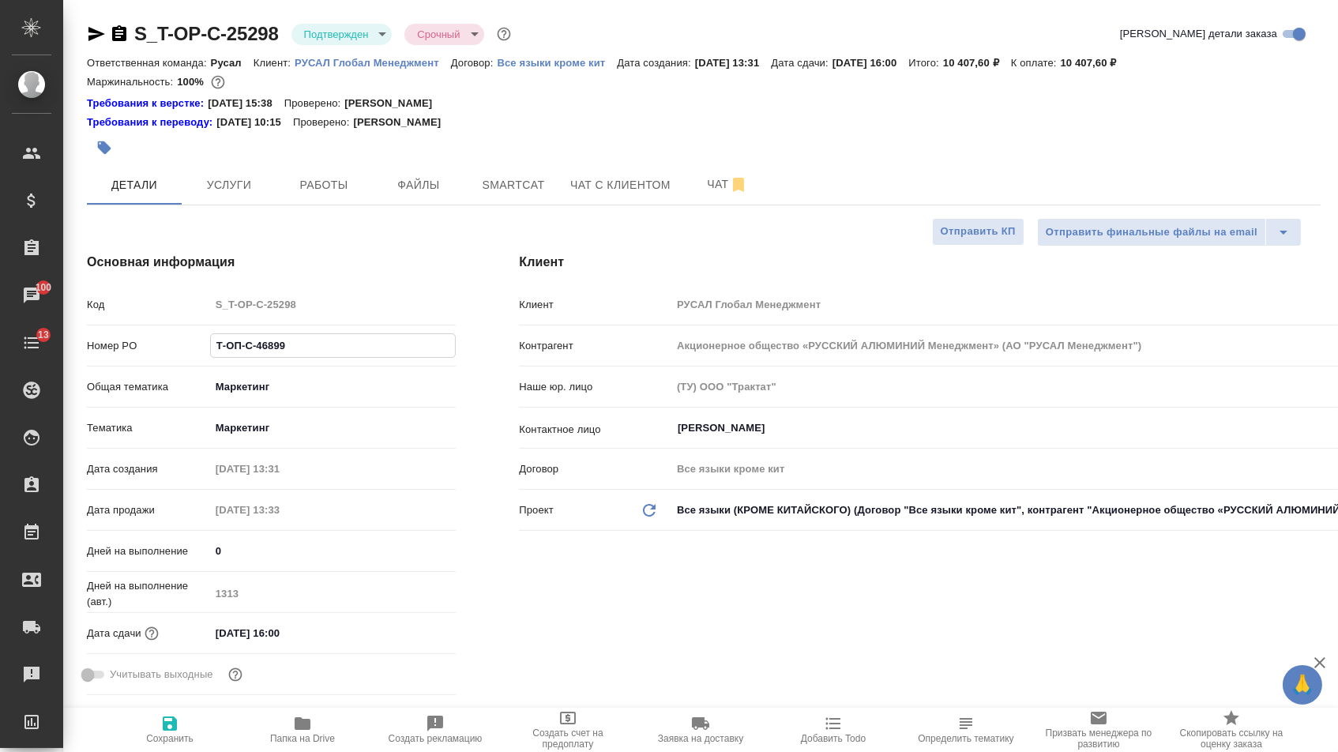
type textarea "x"
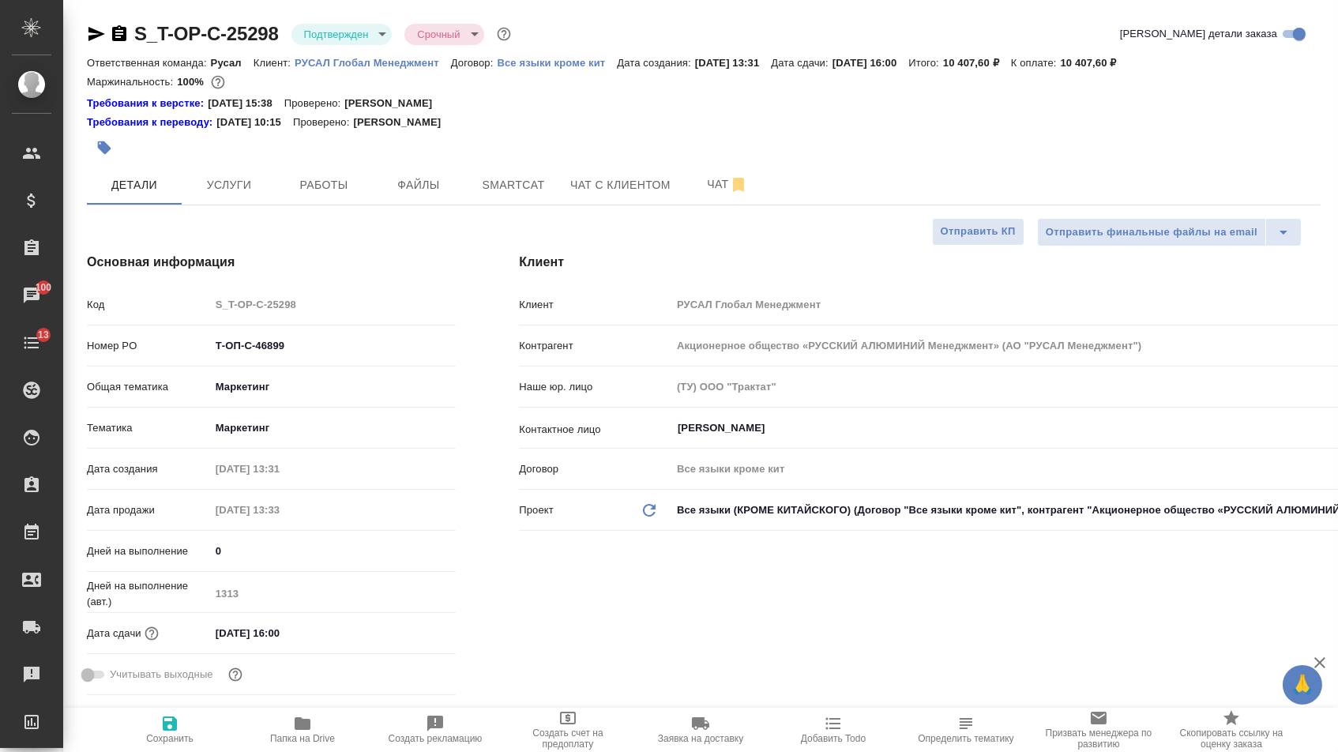
type textarea "x"
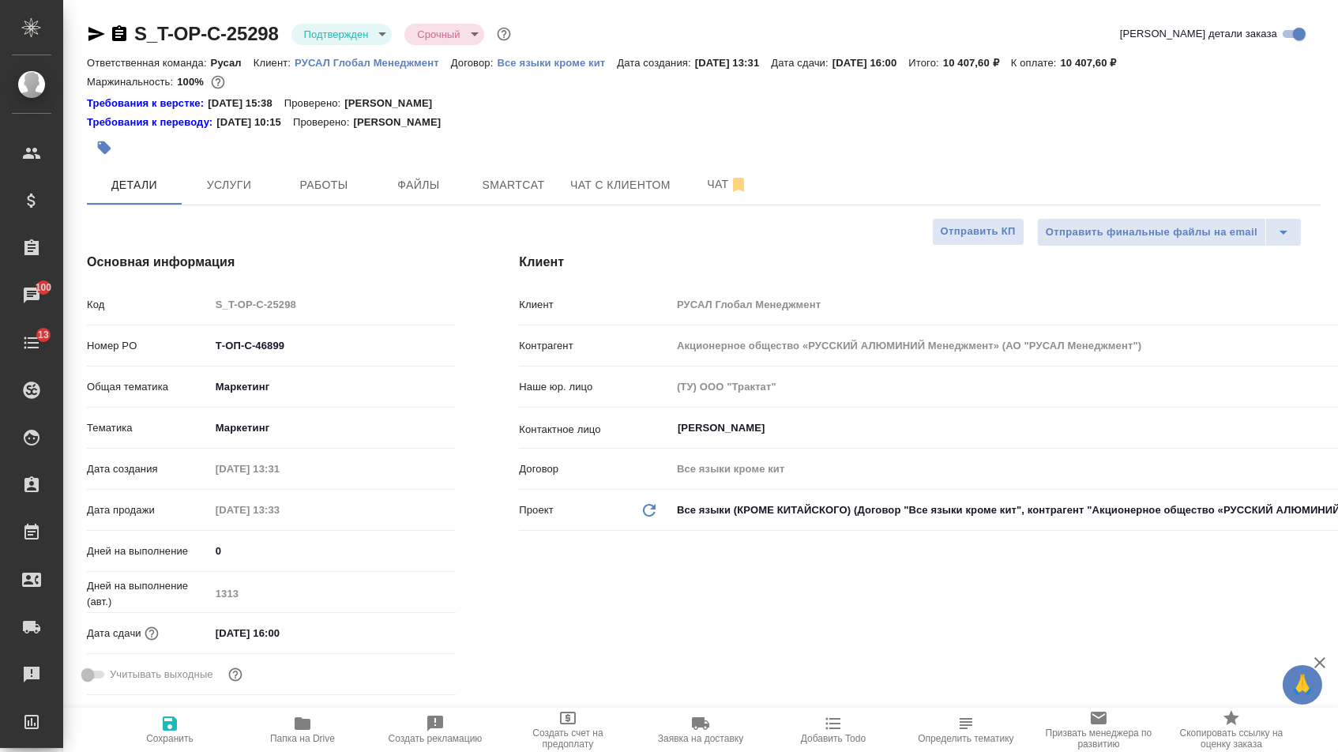
type textarea "x"
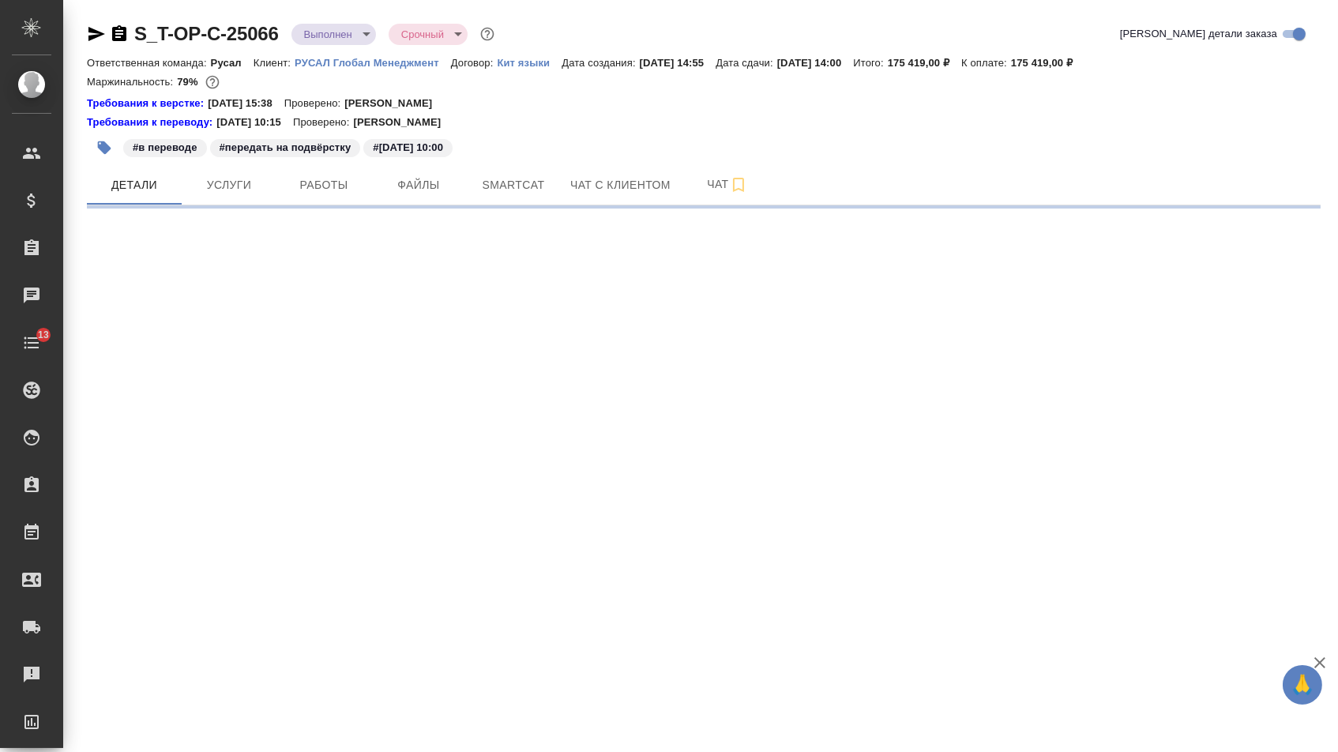
select select "RU"
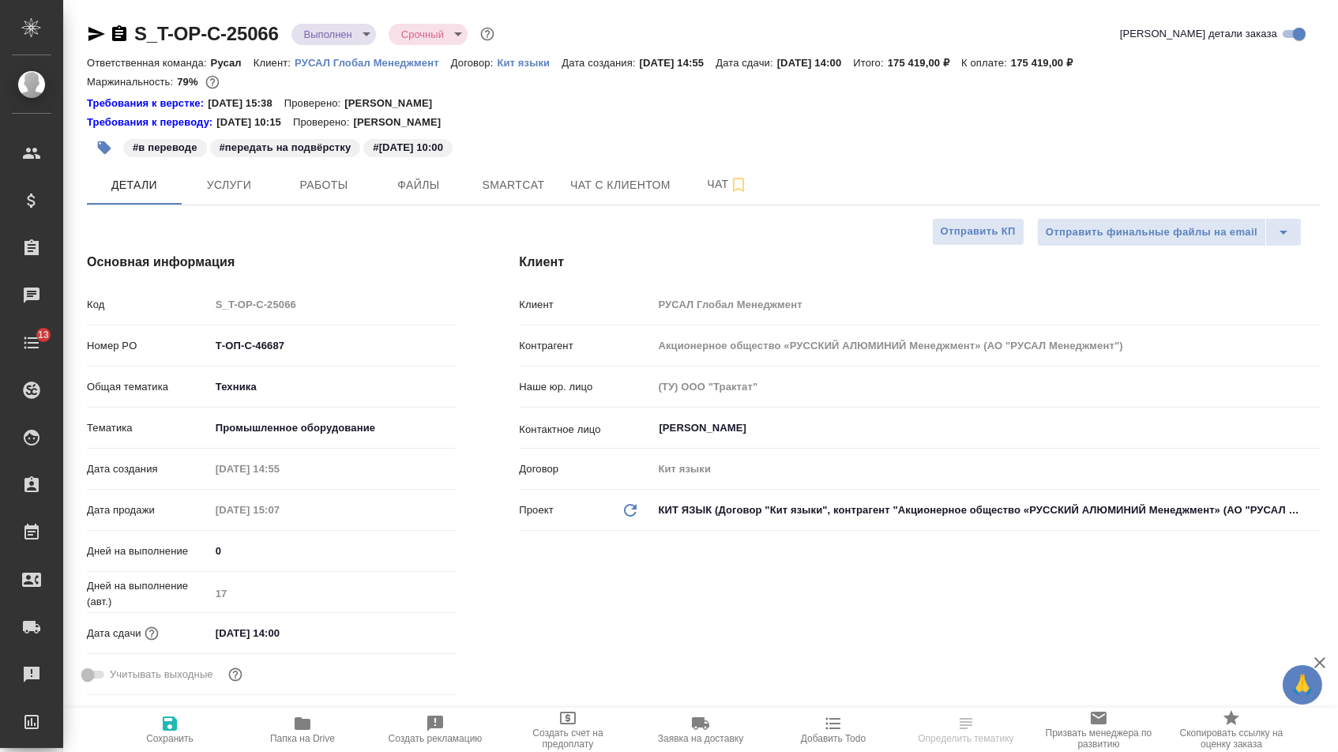
type textarea "x"
click at [313, 738] on span "Папка на Drive" at bounding box center [302, 738] width 65 height 11
type textarea "x"
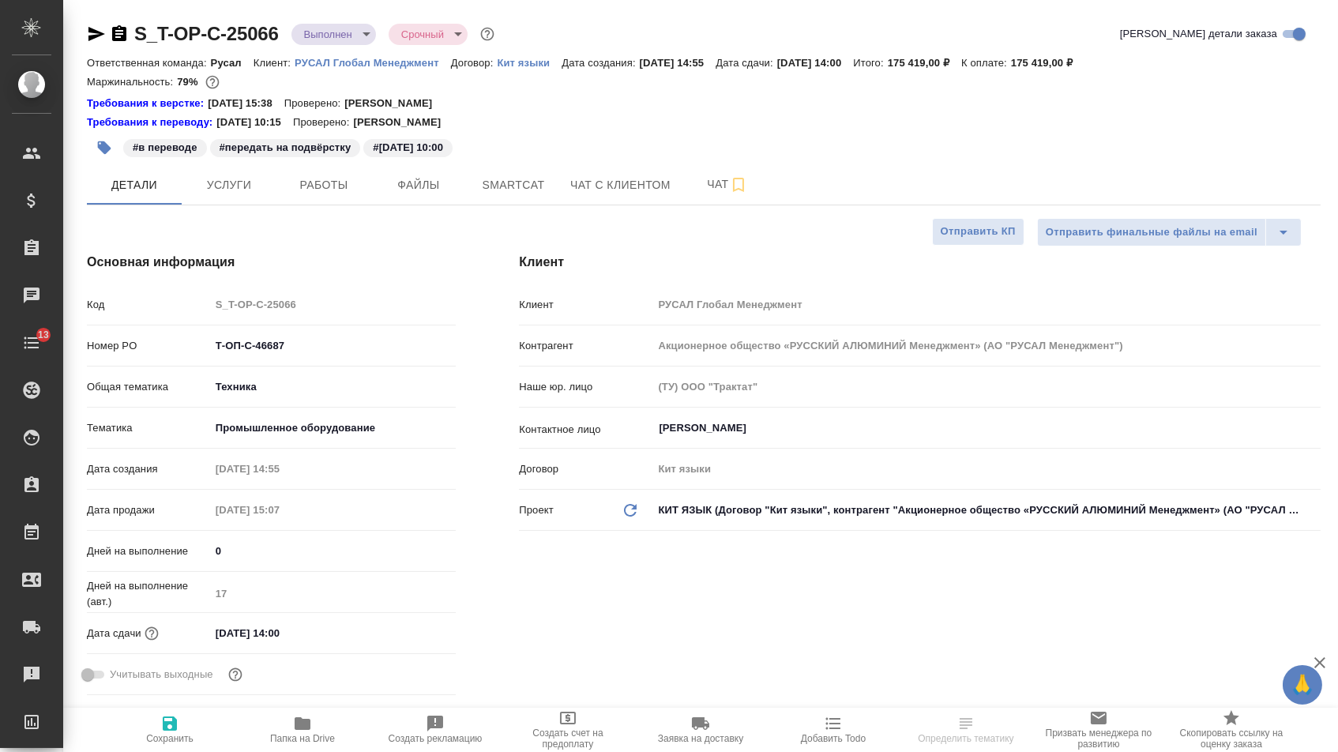
type textarea "x"
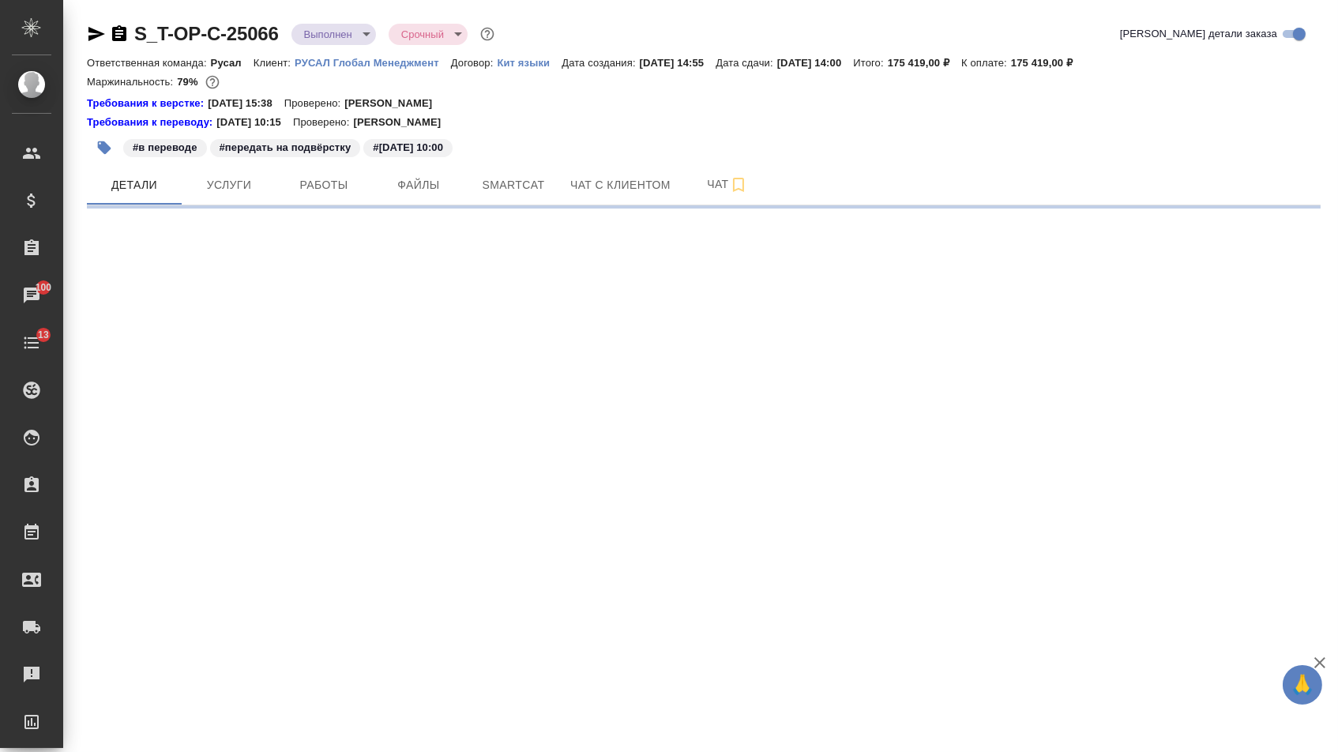
select select "RU"
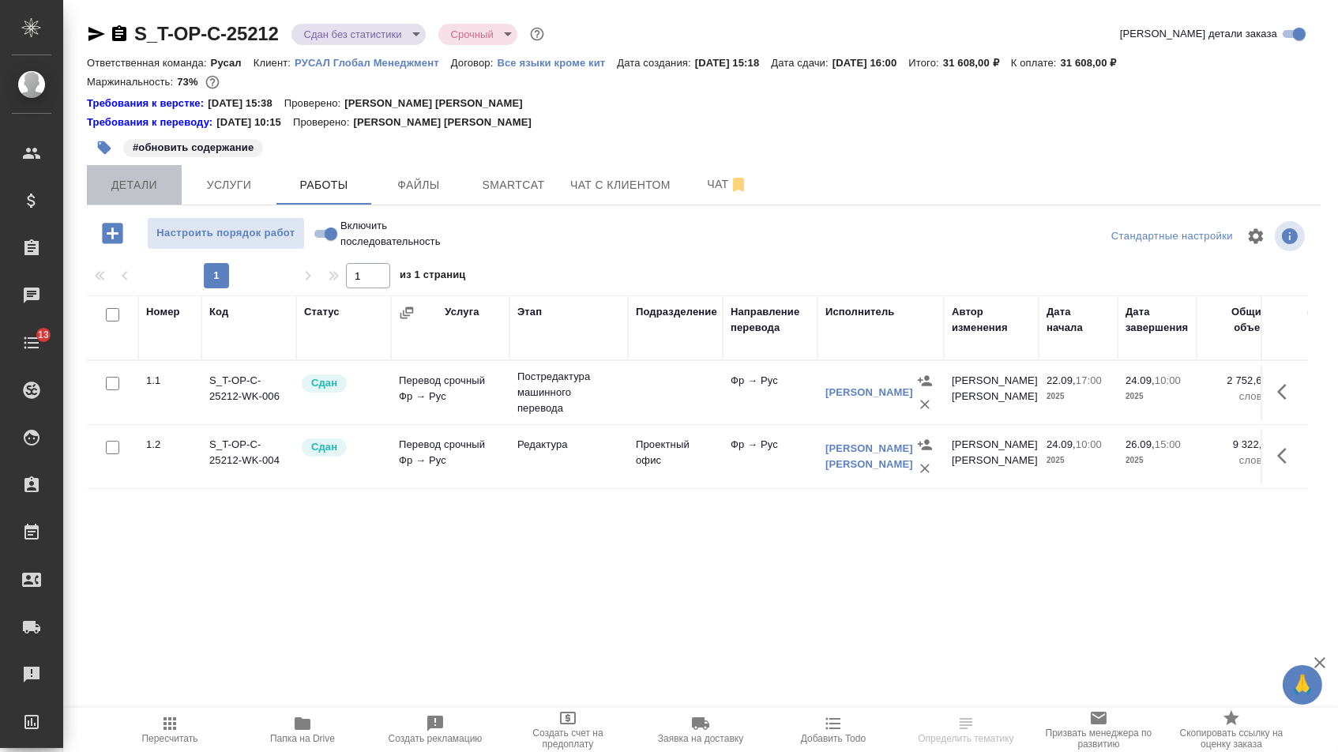
click at [164, 190] on span "Детали" at bounding box center [134, 185] width 76 height 20
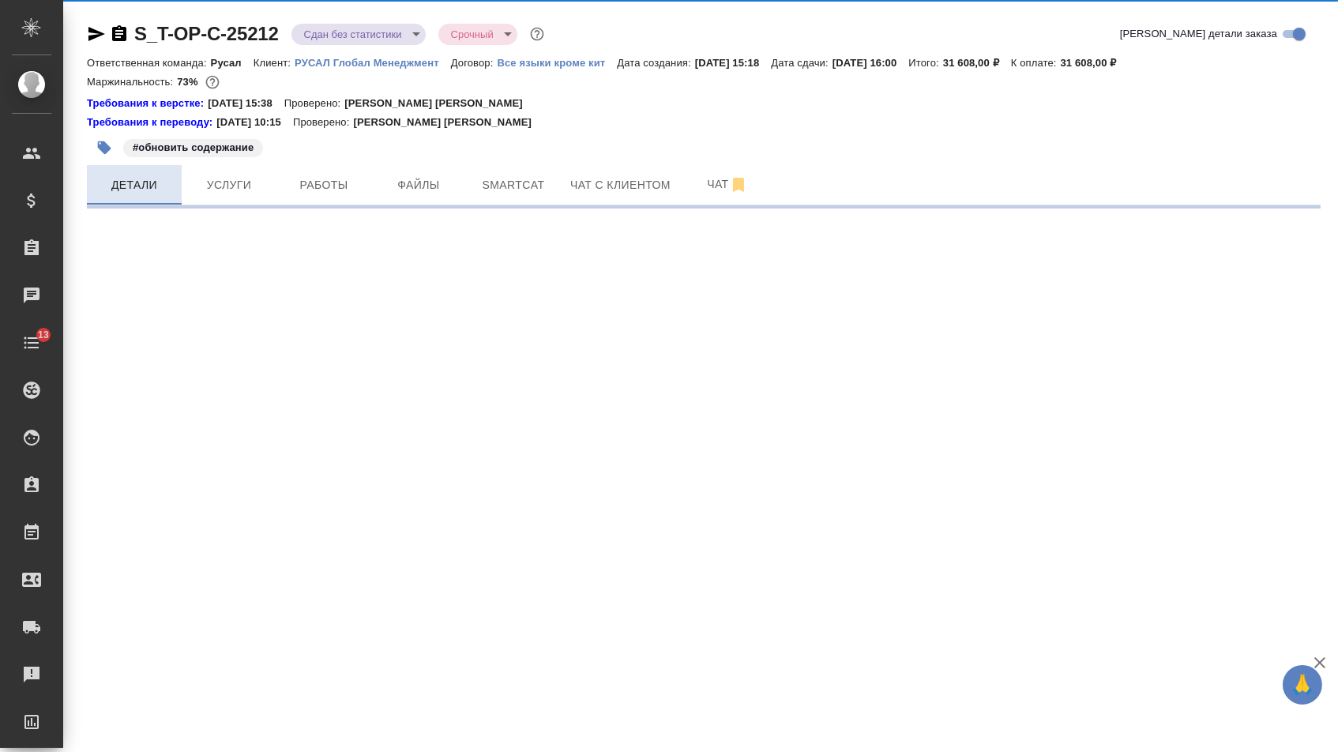
select select "RU"
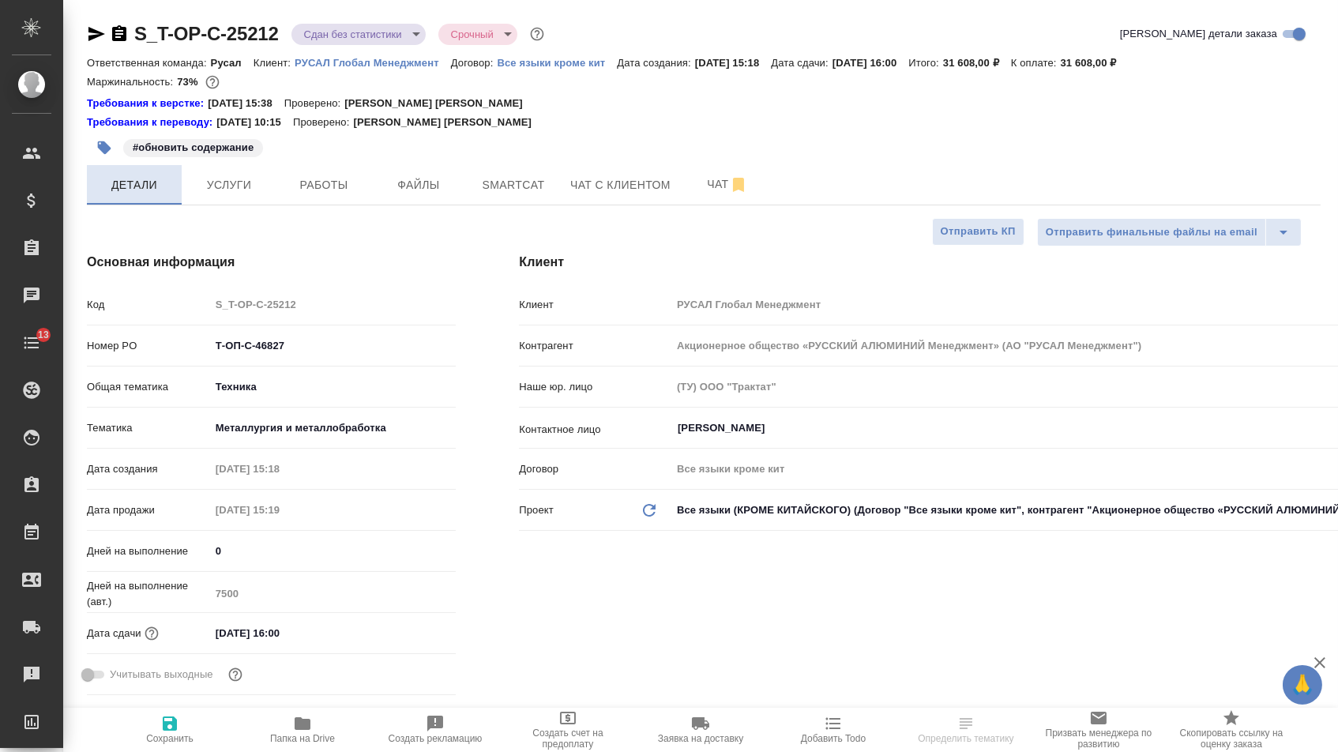
type textarea "x"
click at [208, 191] on span "Услуги" at bounding box center [229, 185] width 76 height 20
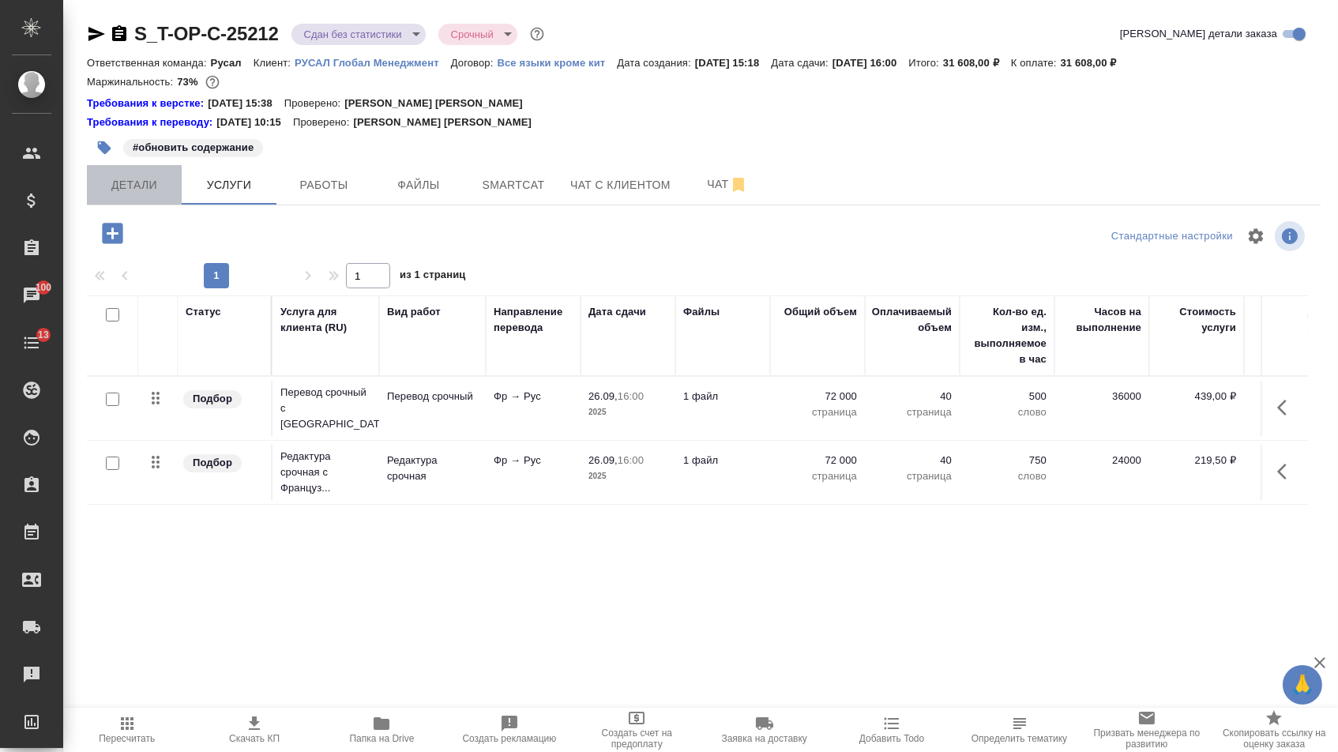
click at [143, 188] on span "Детали" at bounding box center [134, 185] width 76 height 20
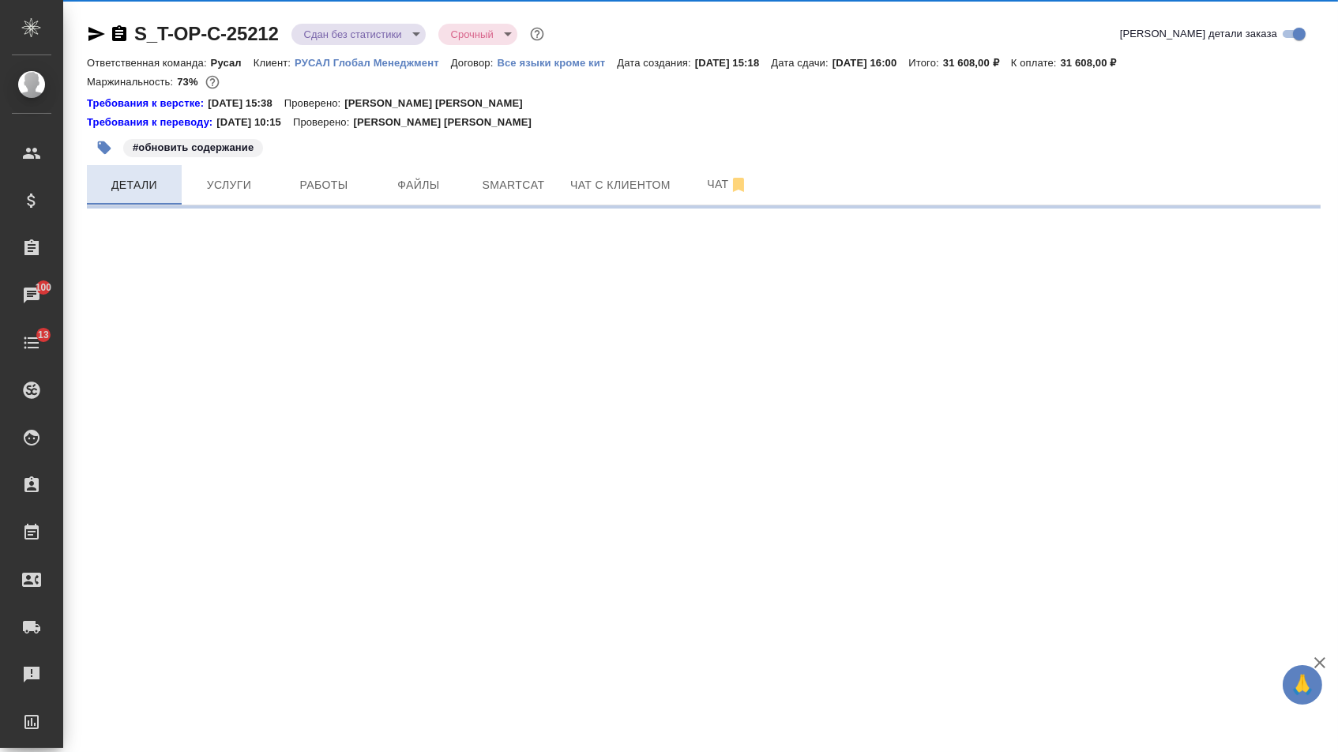
select select "RU"
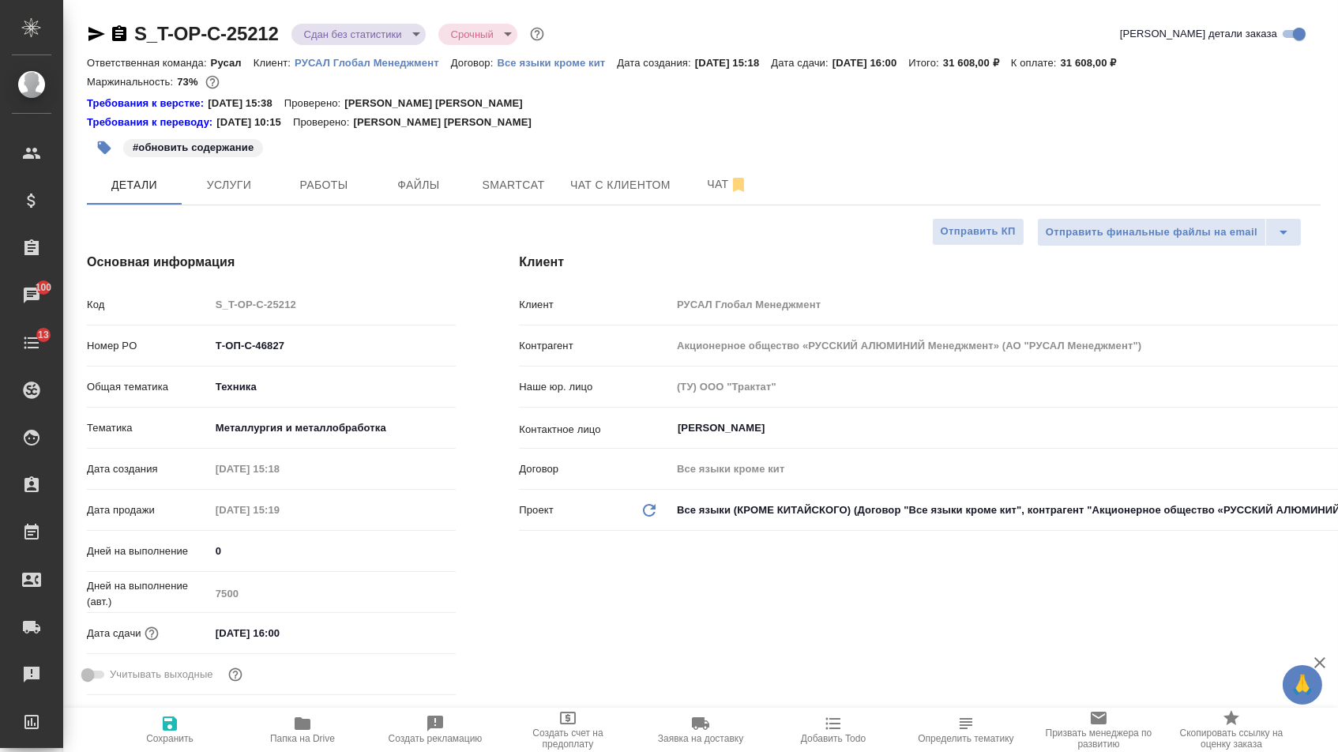
type textarea "x"
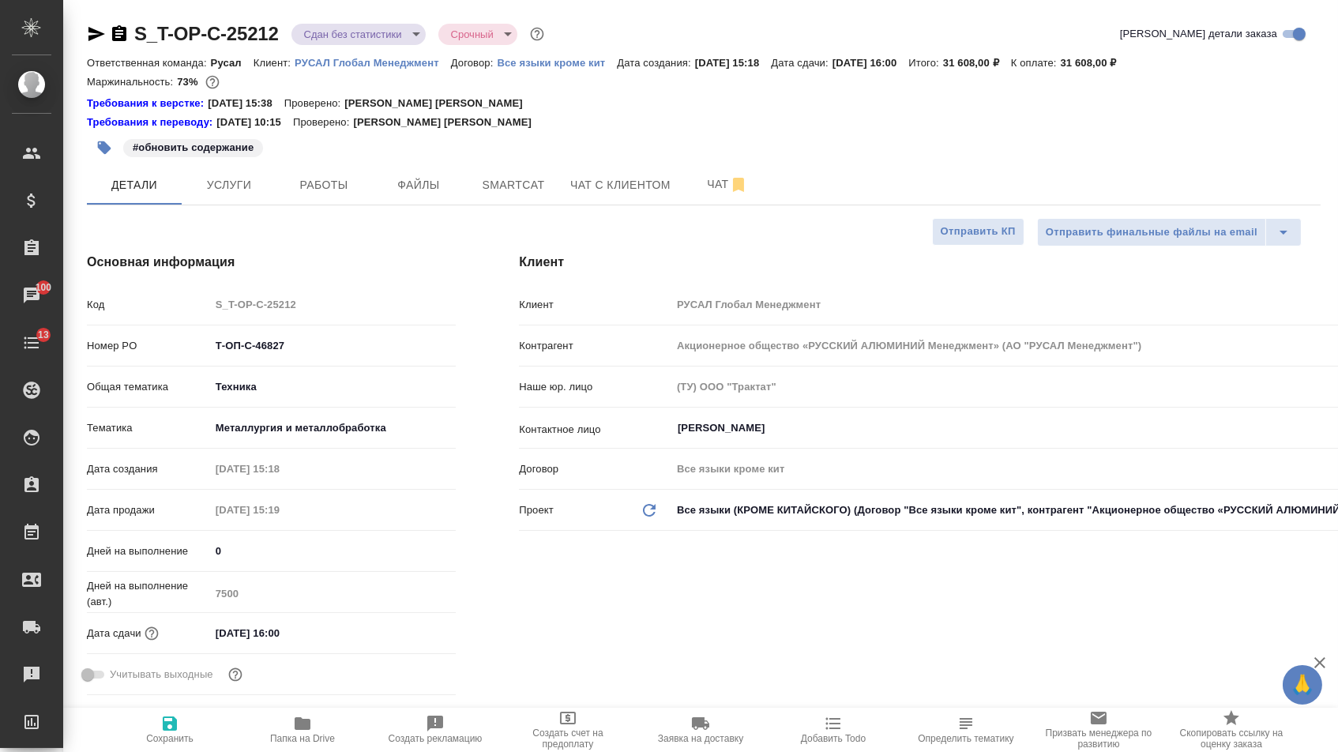
type textarea "x"
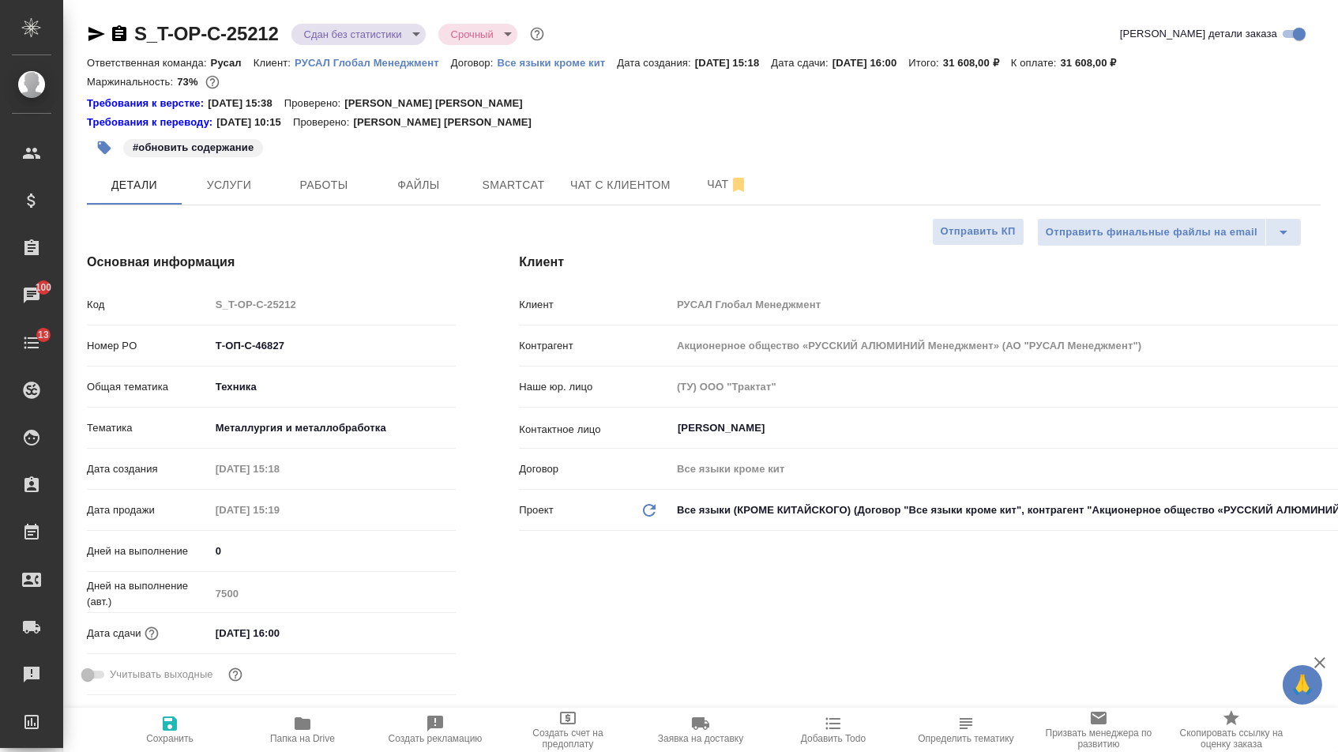
type textarea "x"
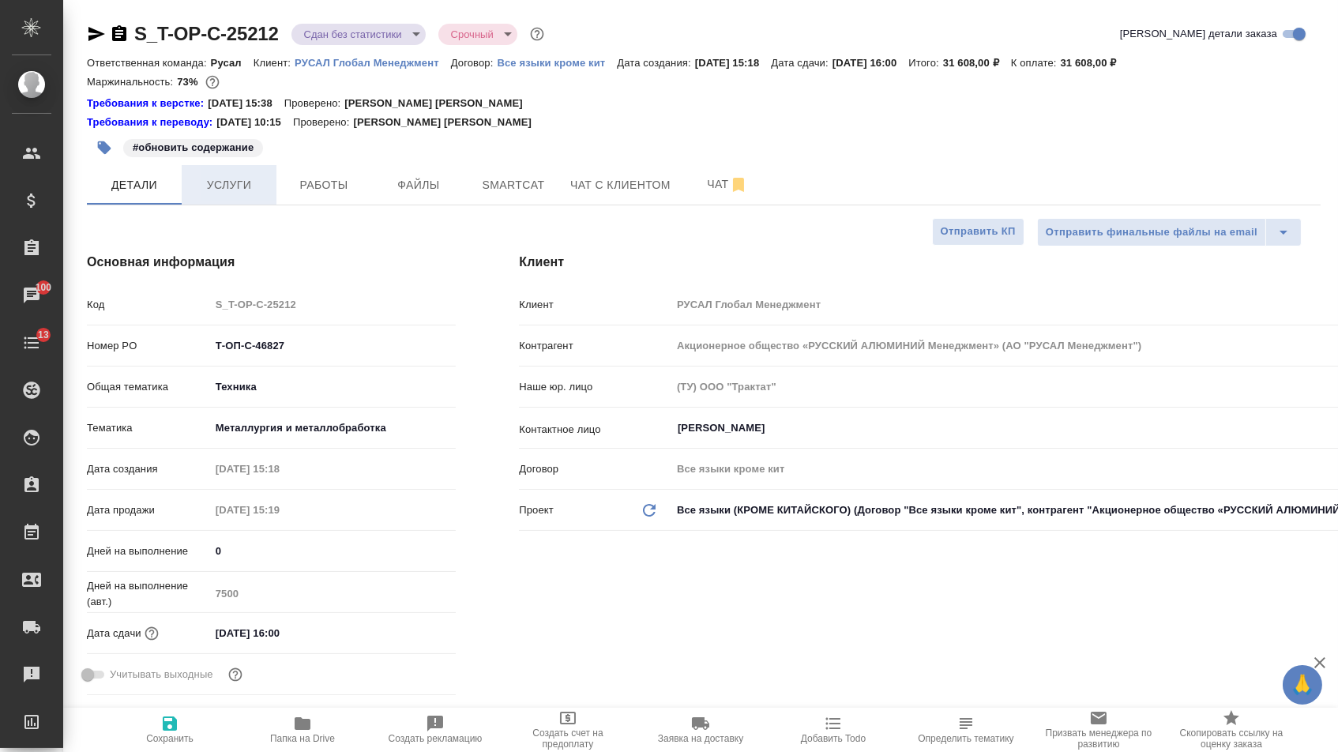
click at [246, 192] on span "Услуги" at bounding box center [229, 185] width 76 height 20
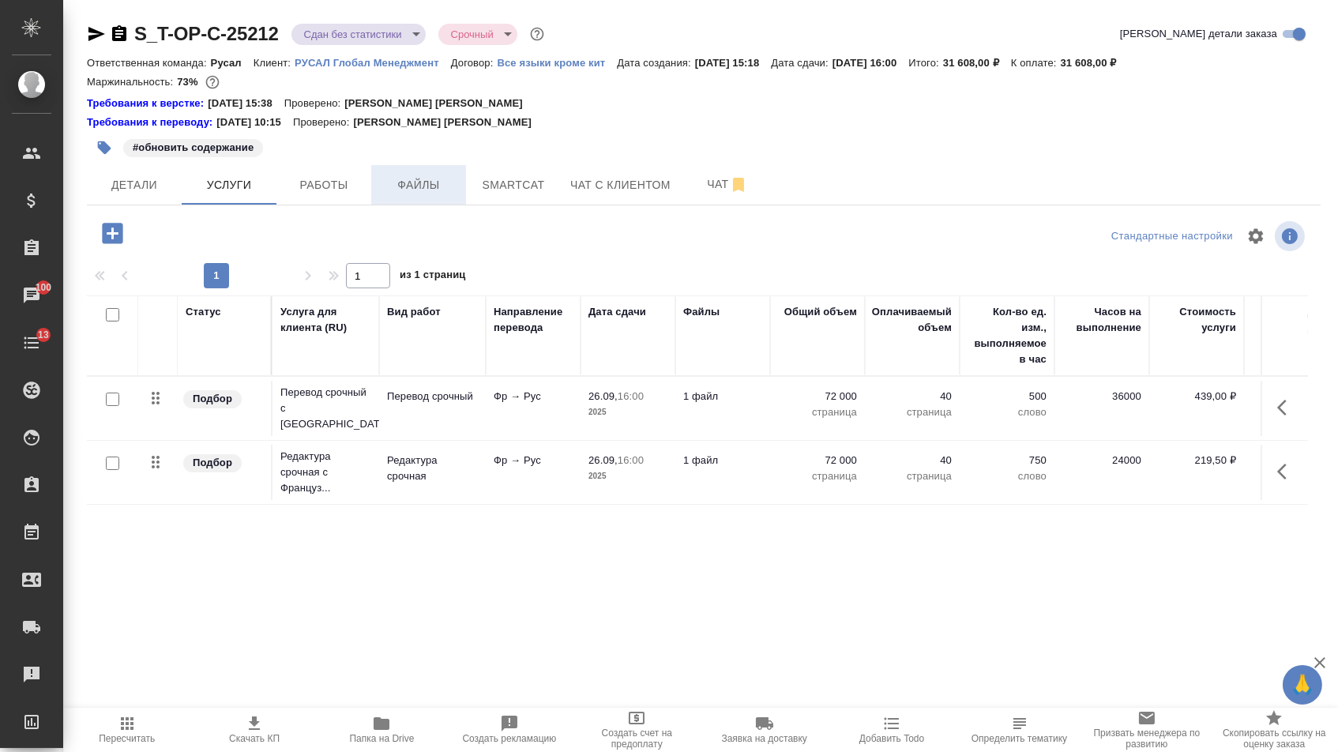
click at [423, 189] on span "Файлы" at bounding box center [419, 185] width 76 height 20
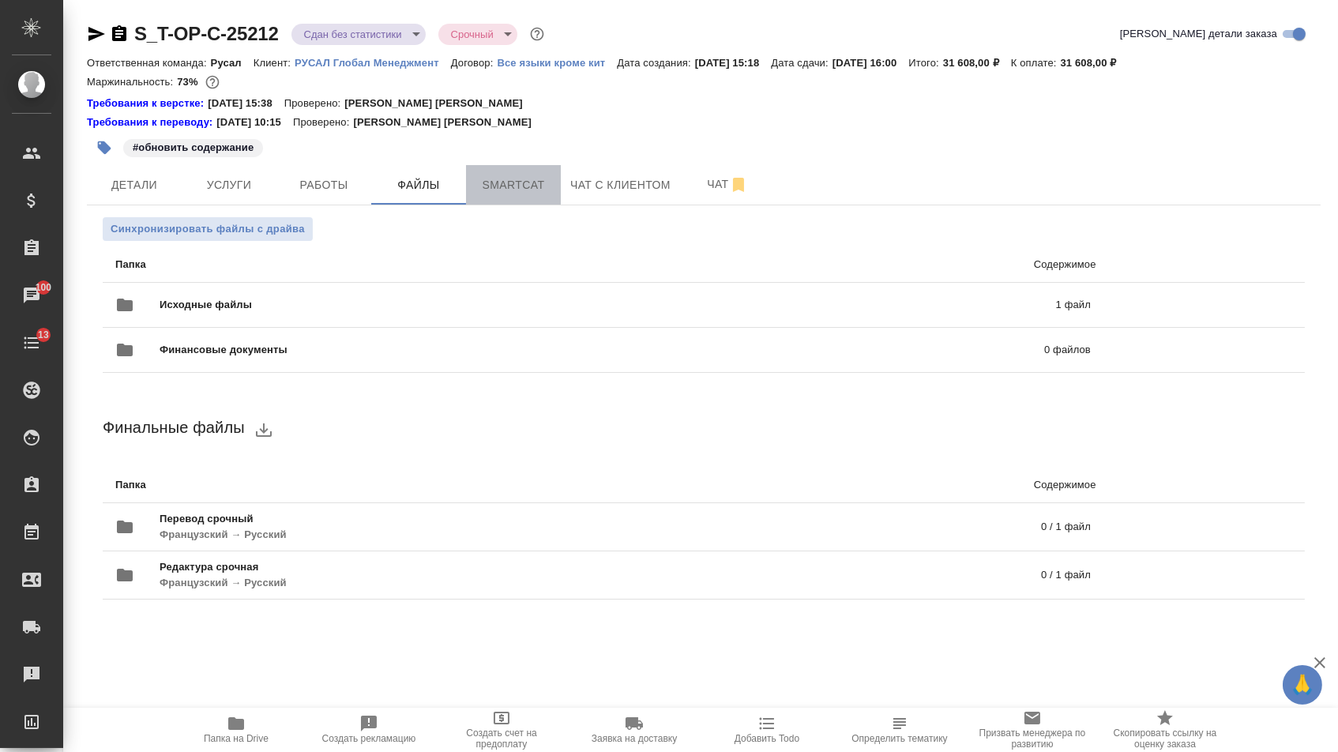
click at [497, 193] on span "Smartcat" at bounding box center [513, 185] width 76 height 20
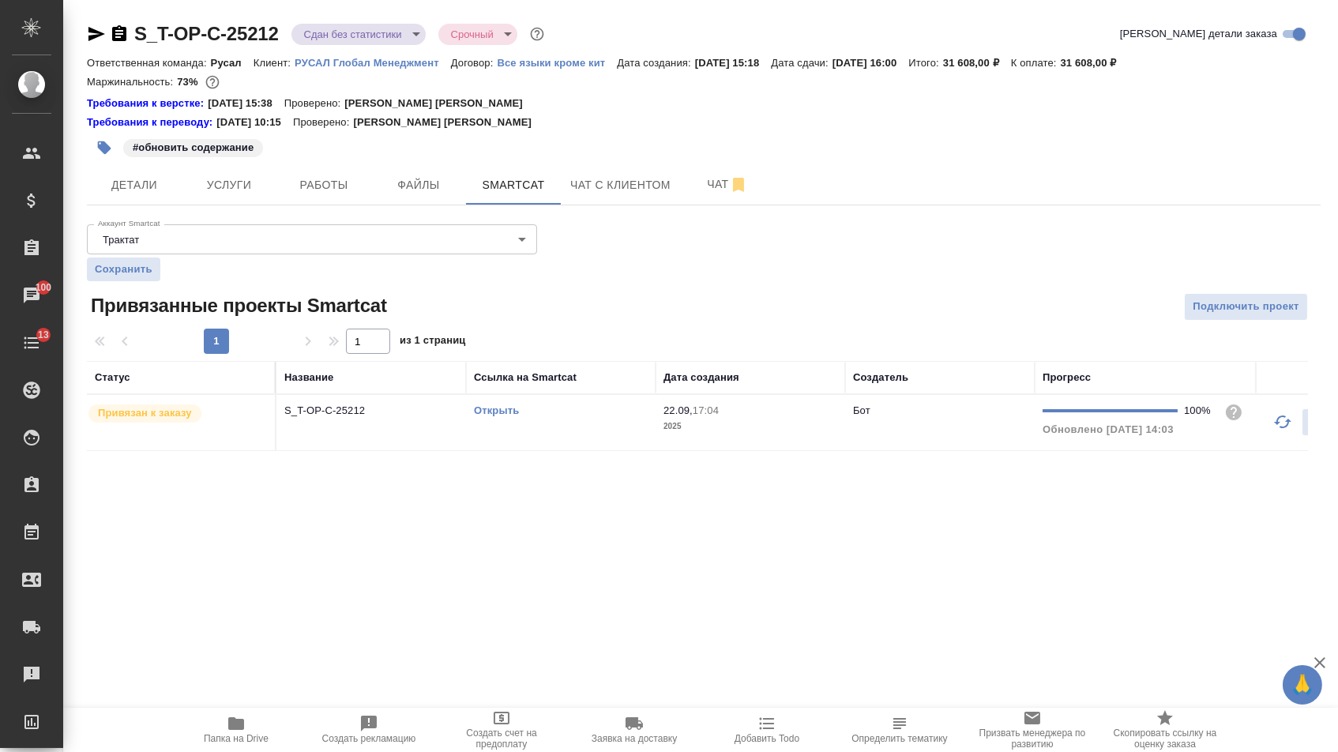
click at [486, 416] on link "Открыть" at bounding box center [496, 410] width 45 height 12
click at [155, 193] on span "Детали" at bounding box center [134, 185] width 76 height 20
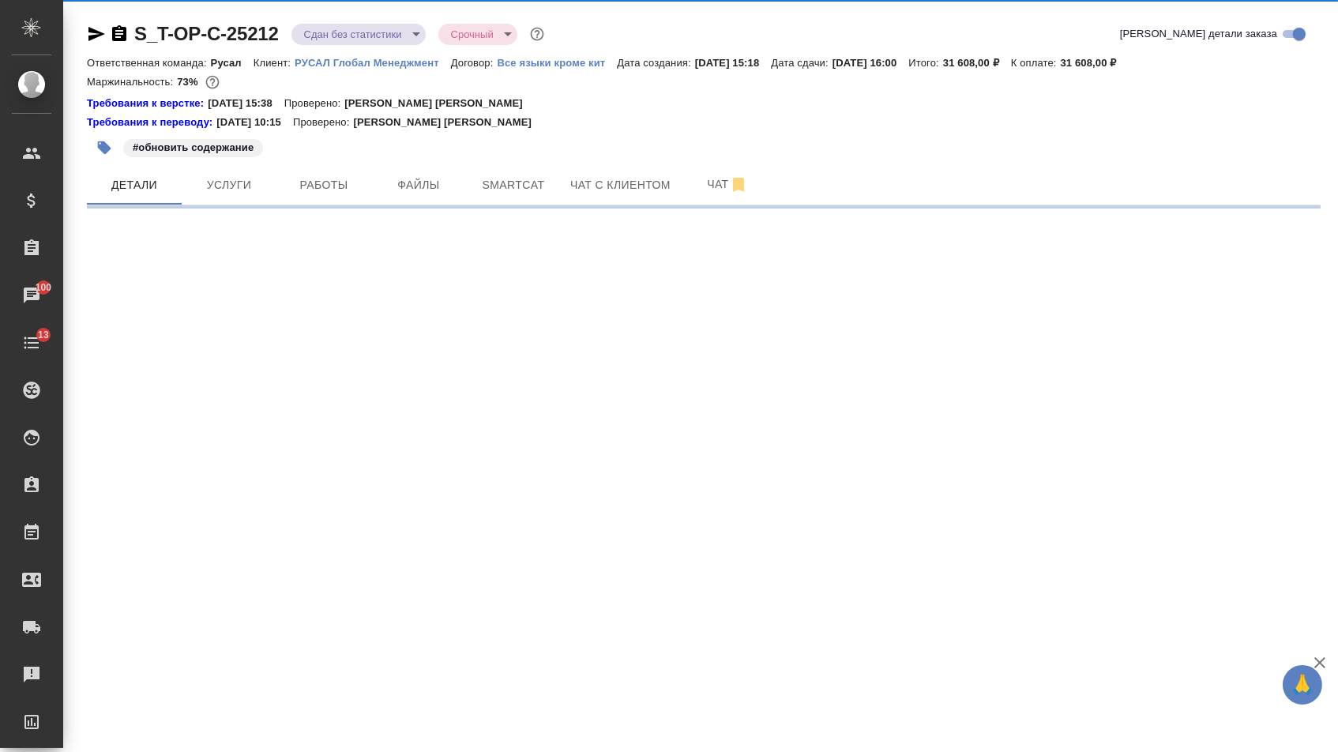
select select "RU"
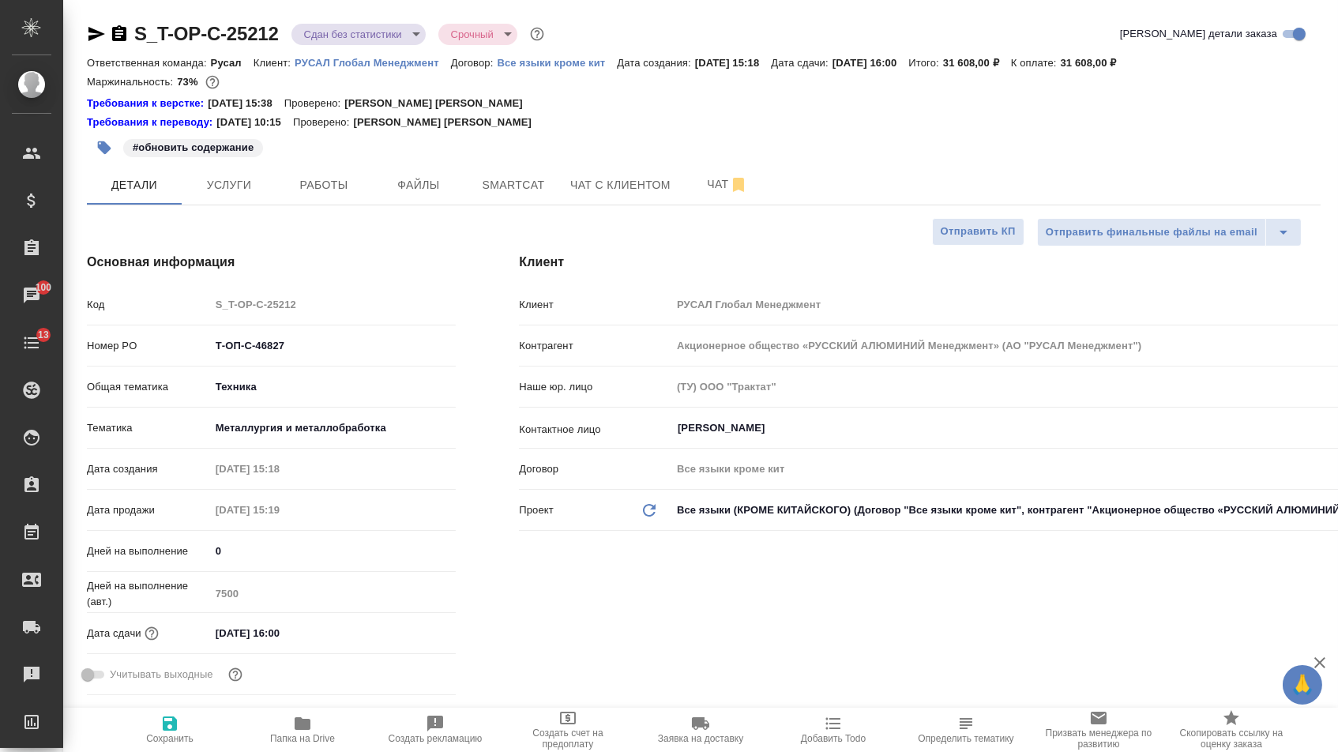
type textarea "x"
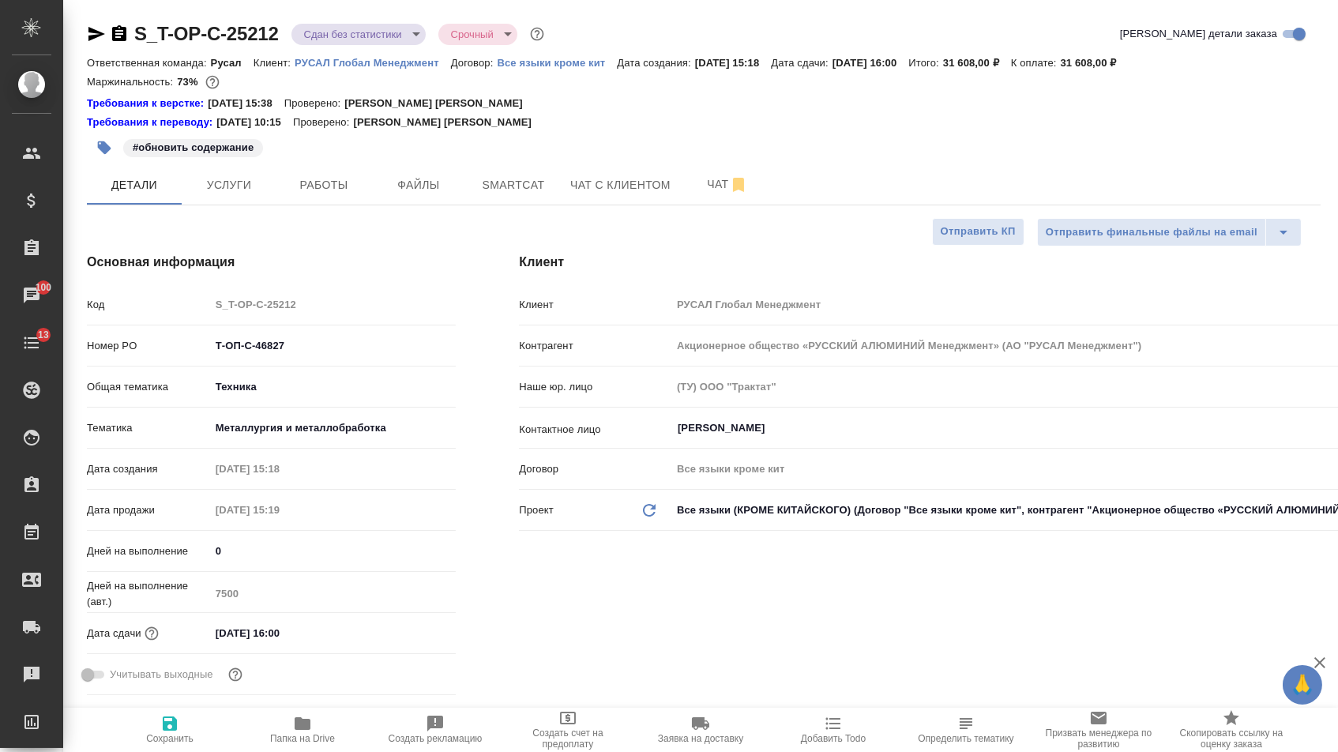
type textarea "x"
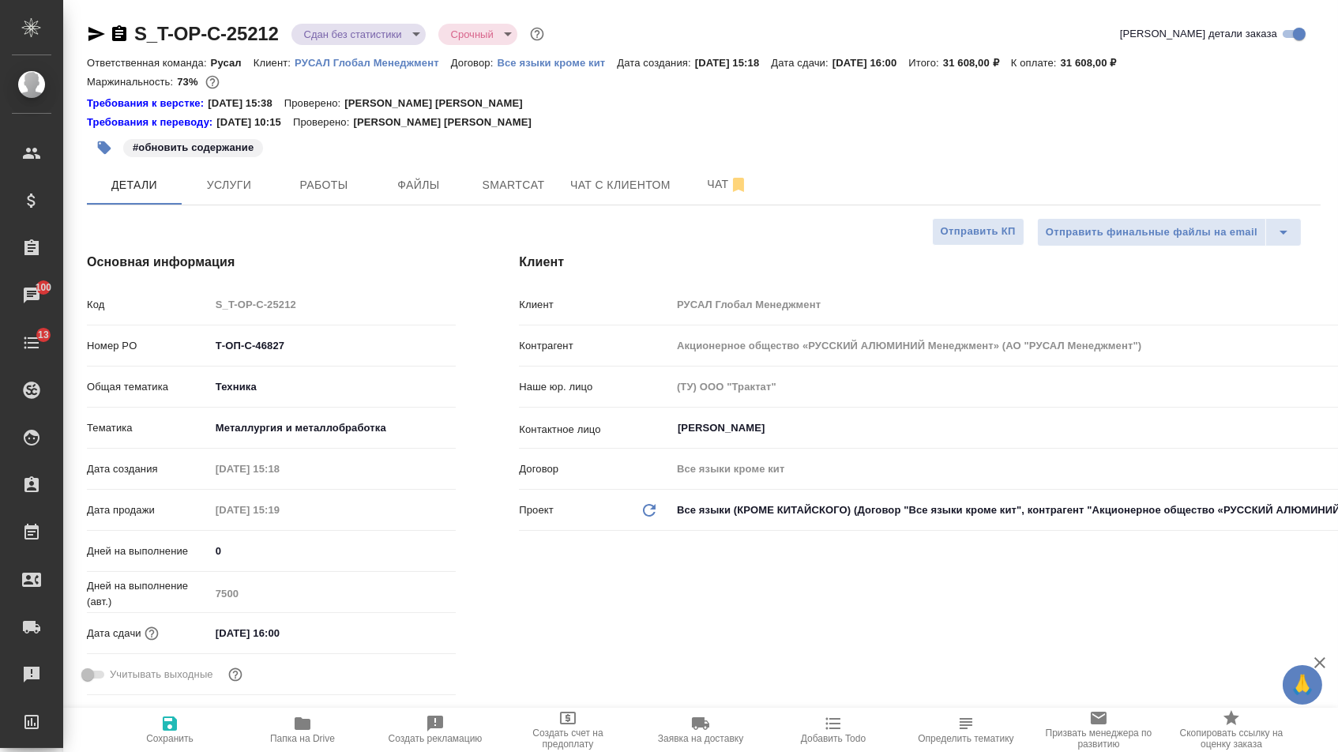
type textarea "x"
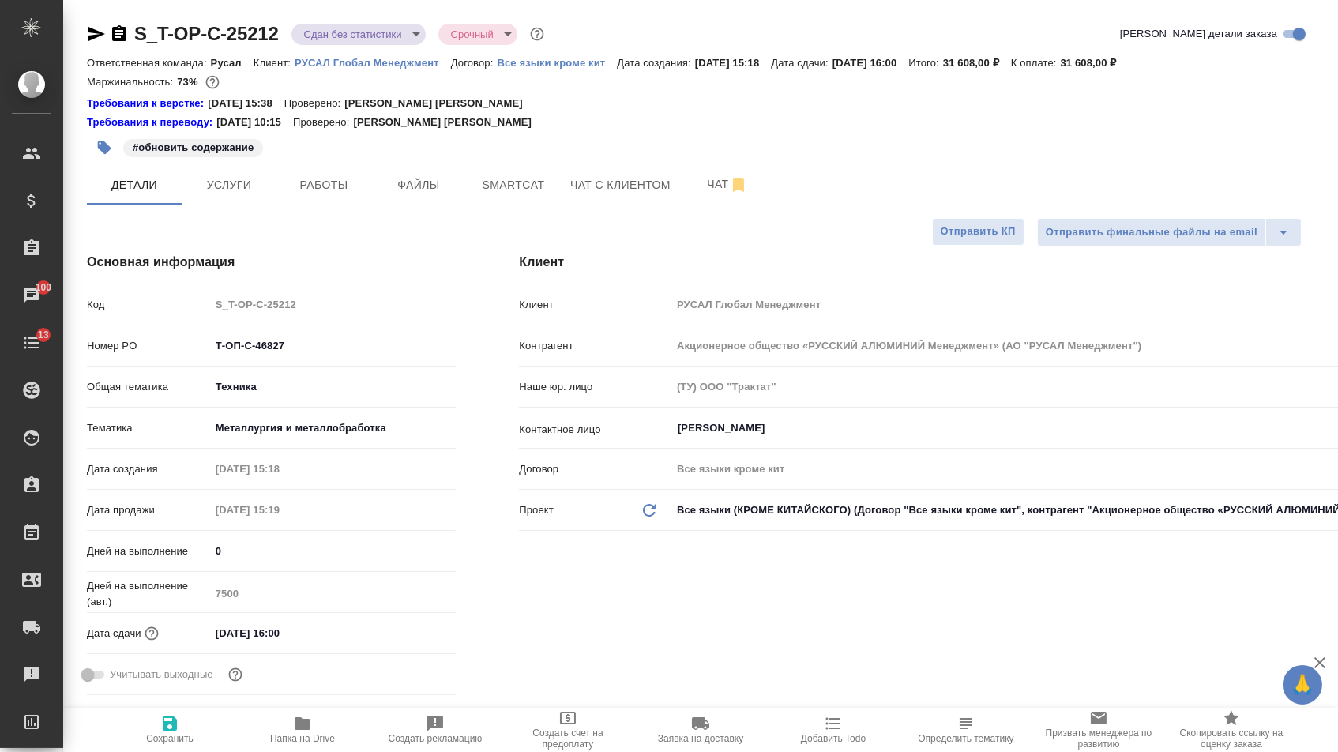
type textarea "x"
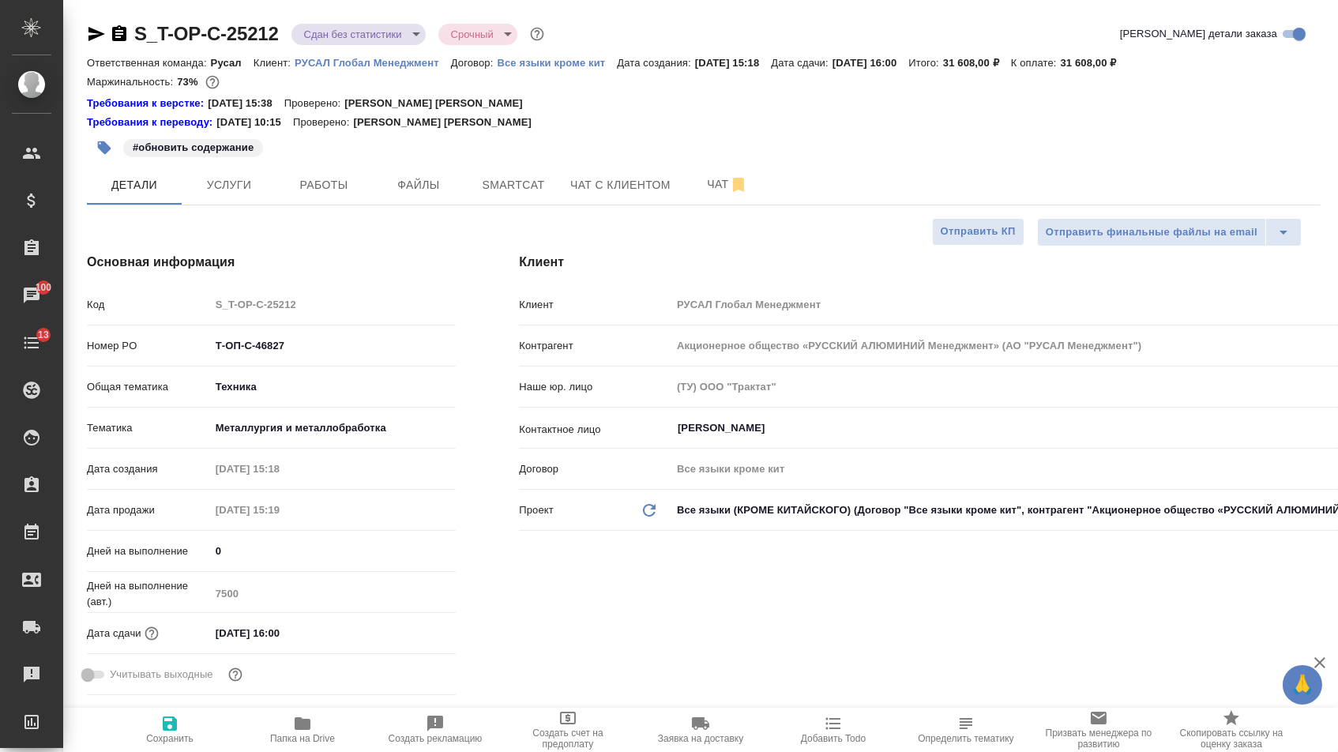
type textarea "x"
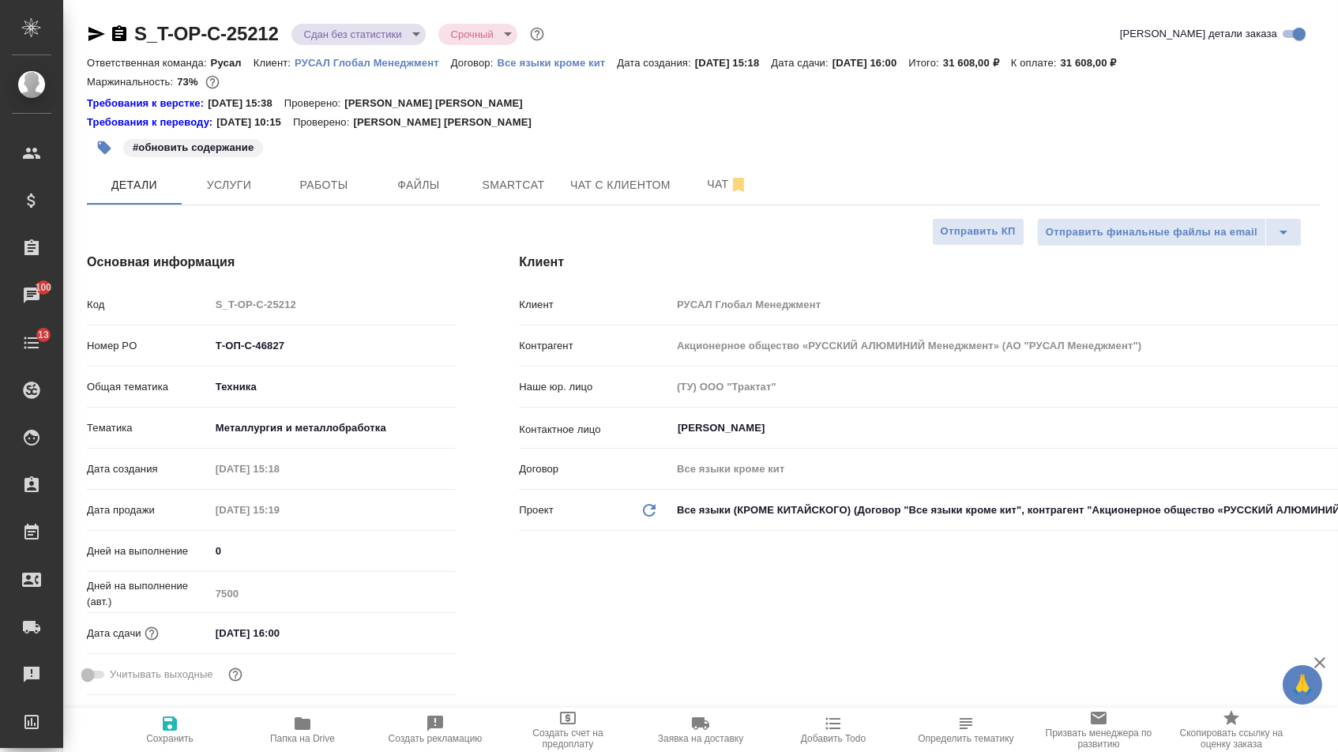
type textarea "x"
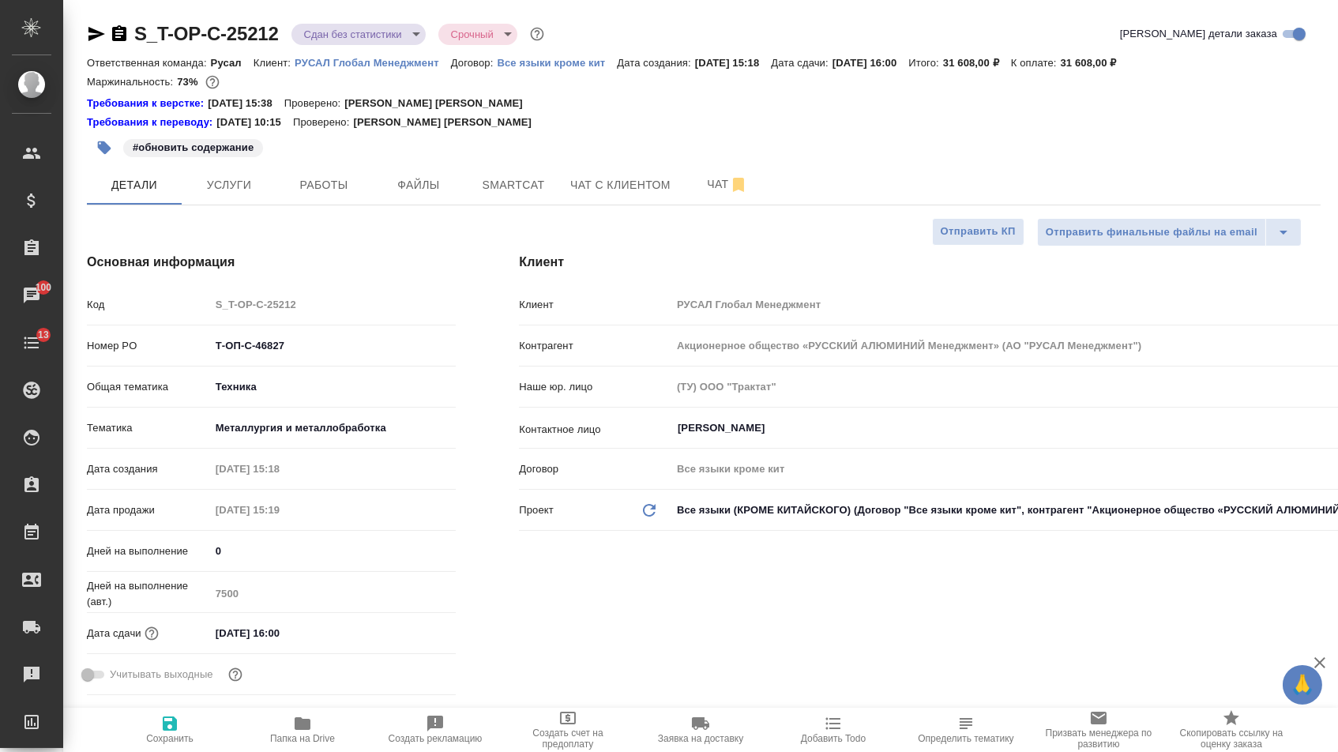
type textarea "x"
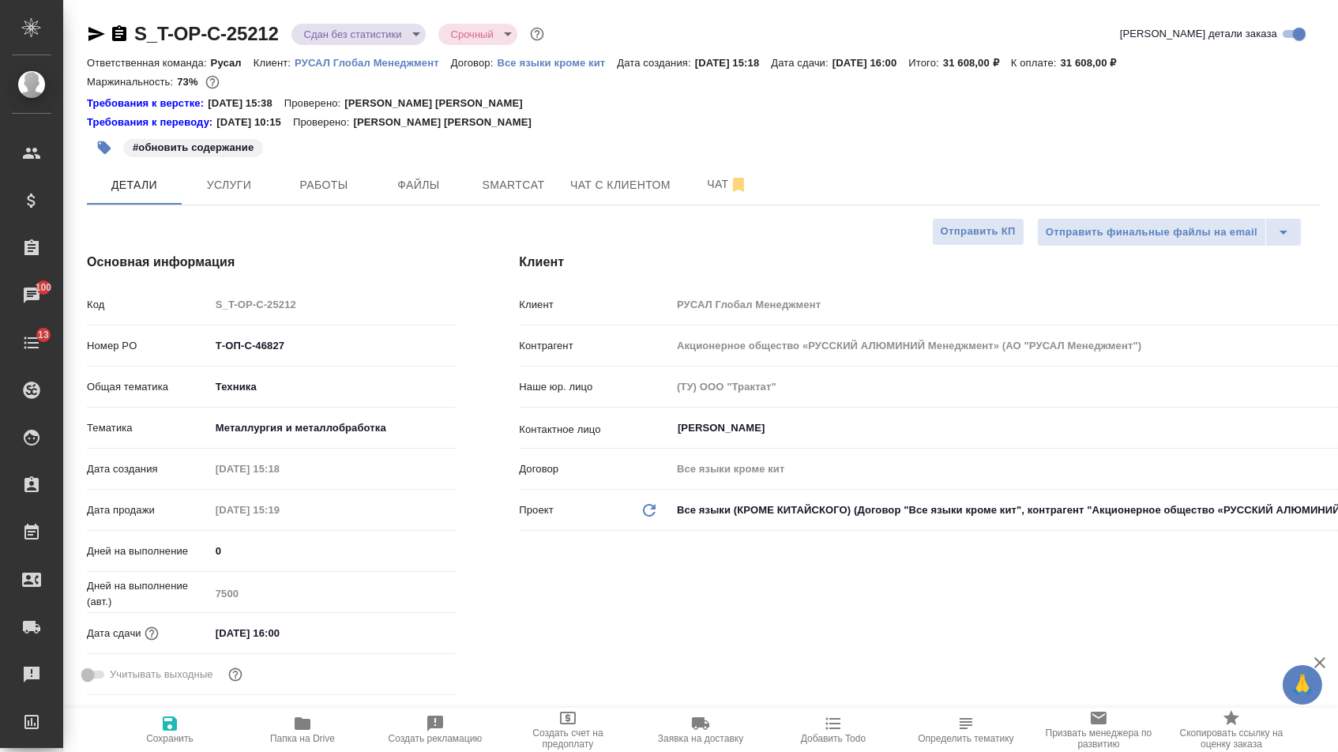
type textarea "x"
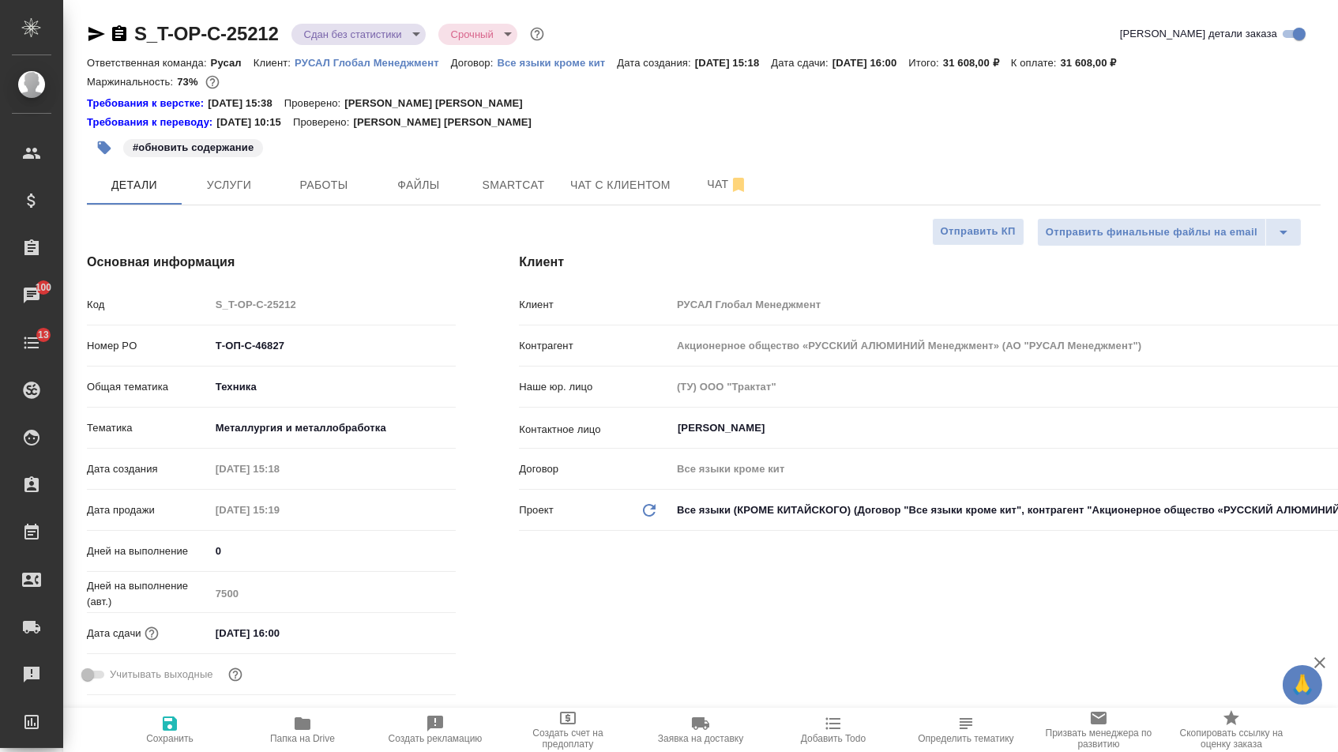
type textarea "x"
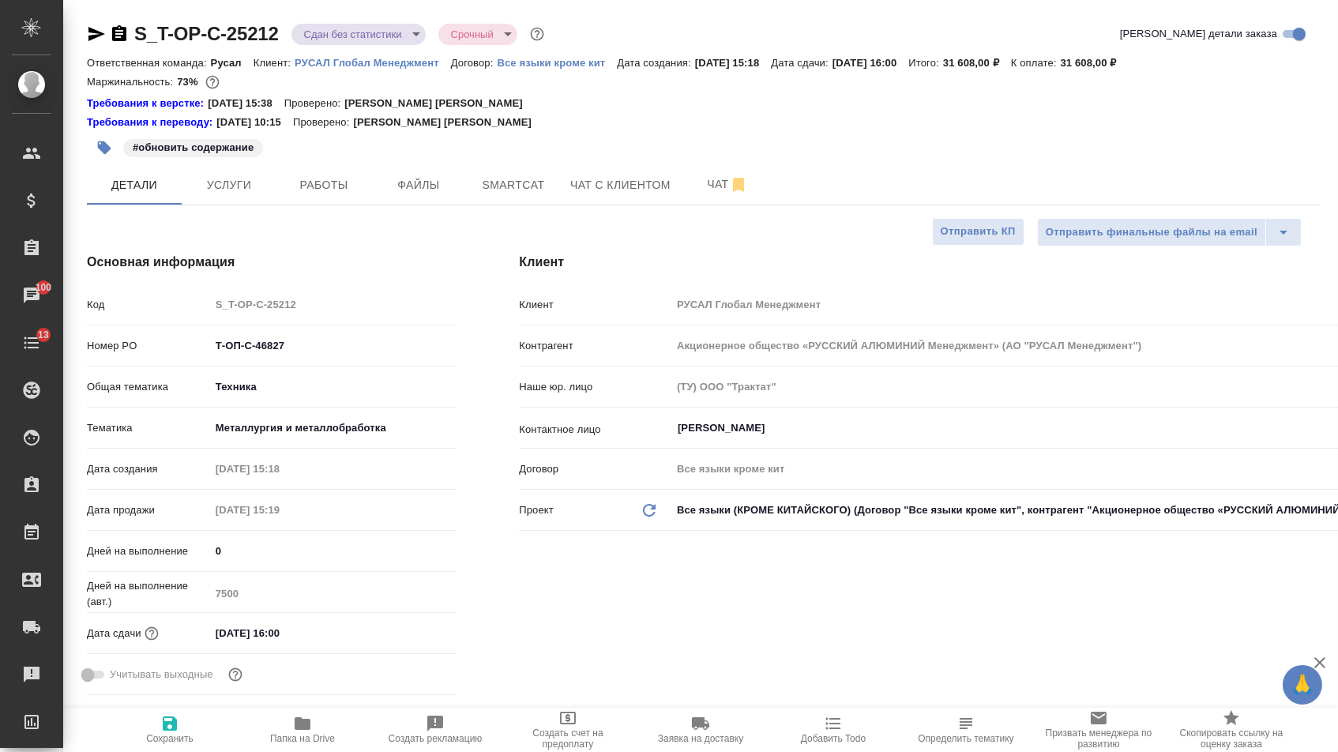
type textarea "x"
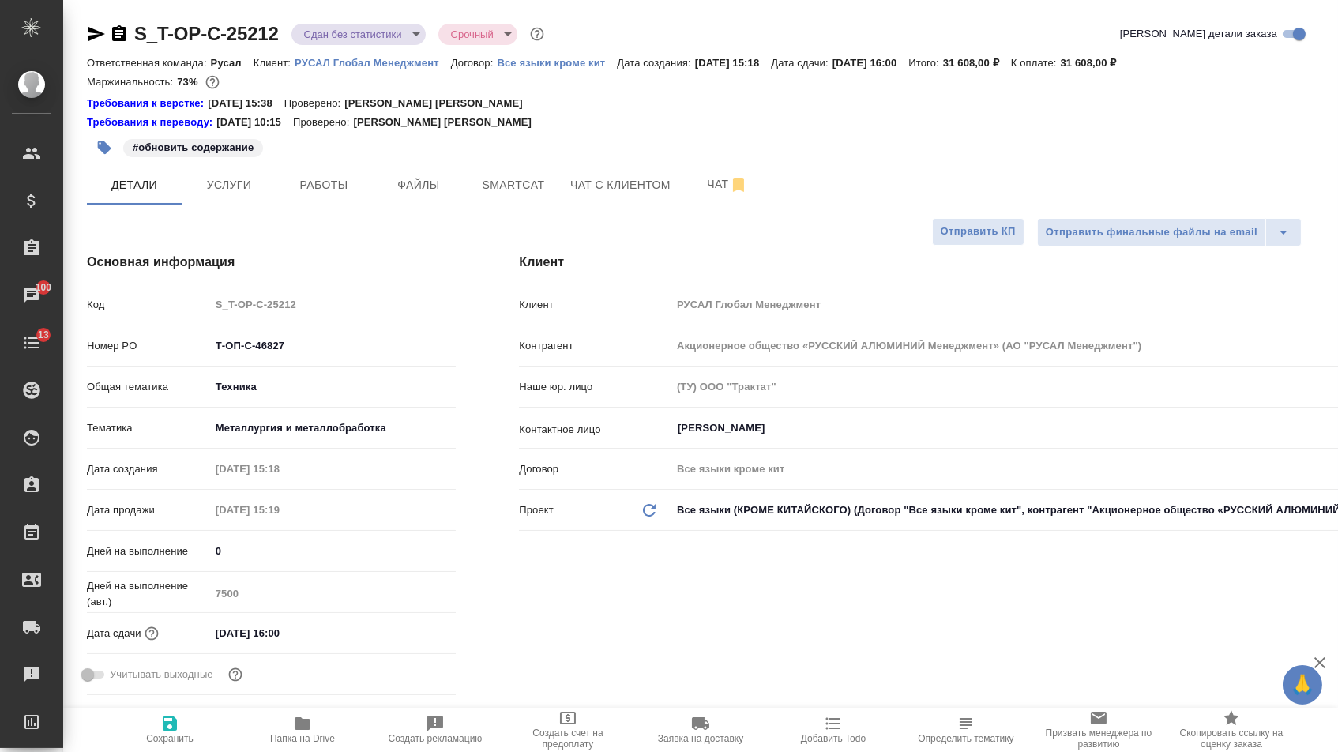
type textarea "x"
